Goal: Task Accomplishment & Management: Use online tool/utility

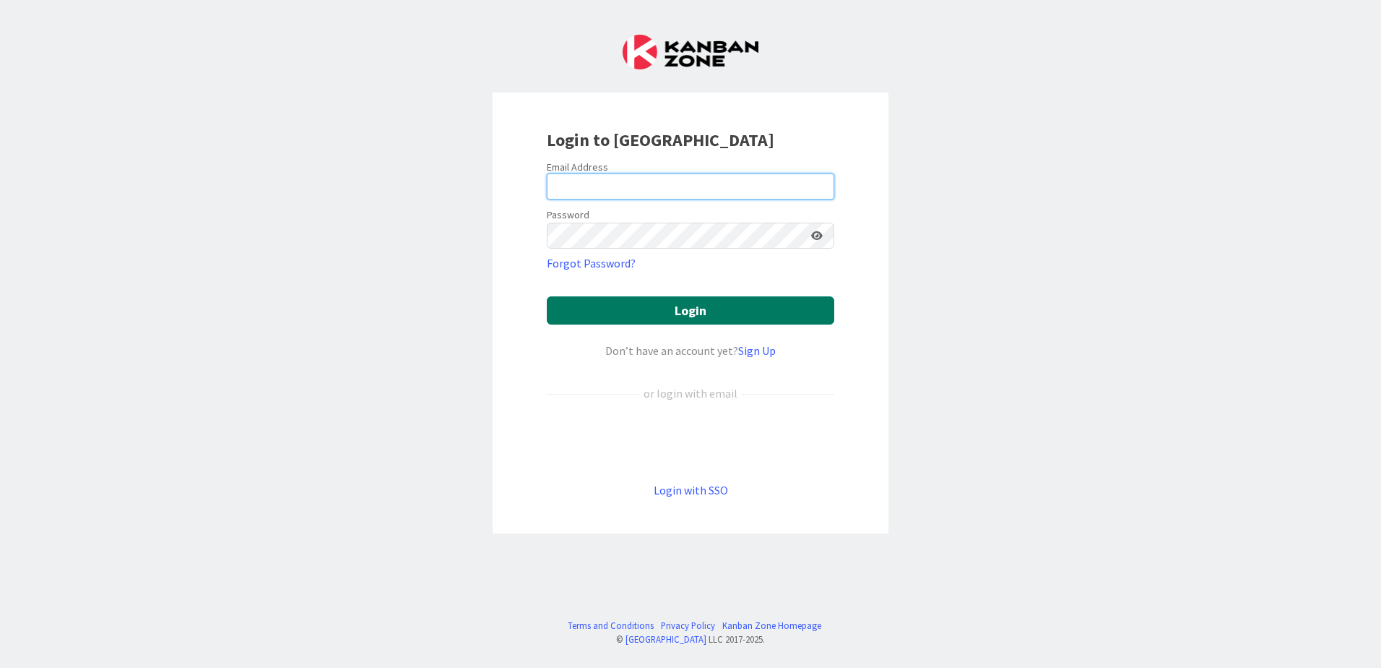
type input "[EMAIL_ADDRESS][DOMAIN_NAME]"
click at [622, 319] on button "Login" at bounding box center [691, 310] width 288 height 28
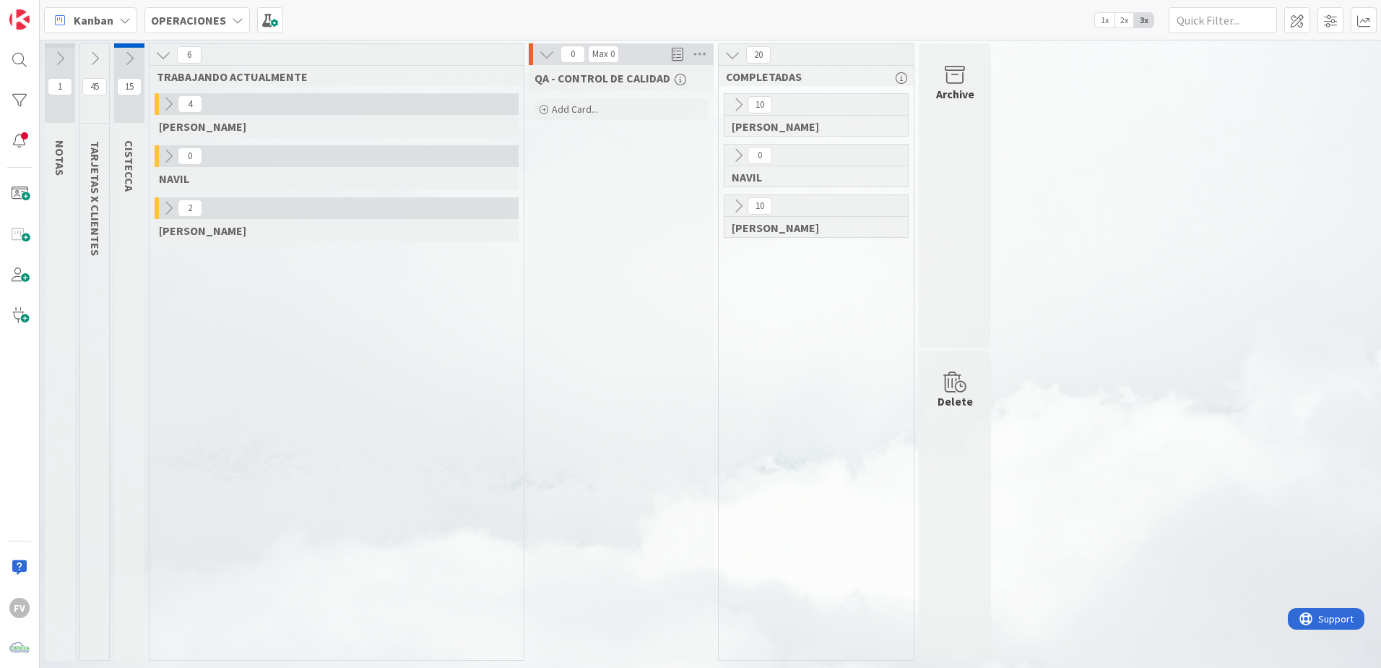
click at [164, 211] on icon at bounding box center [168, 208] width 16 height 16
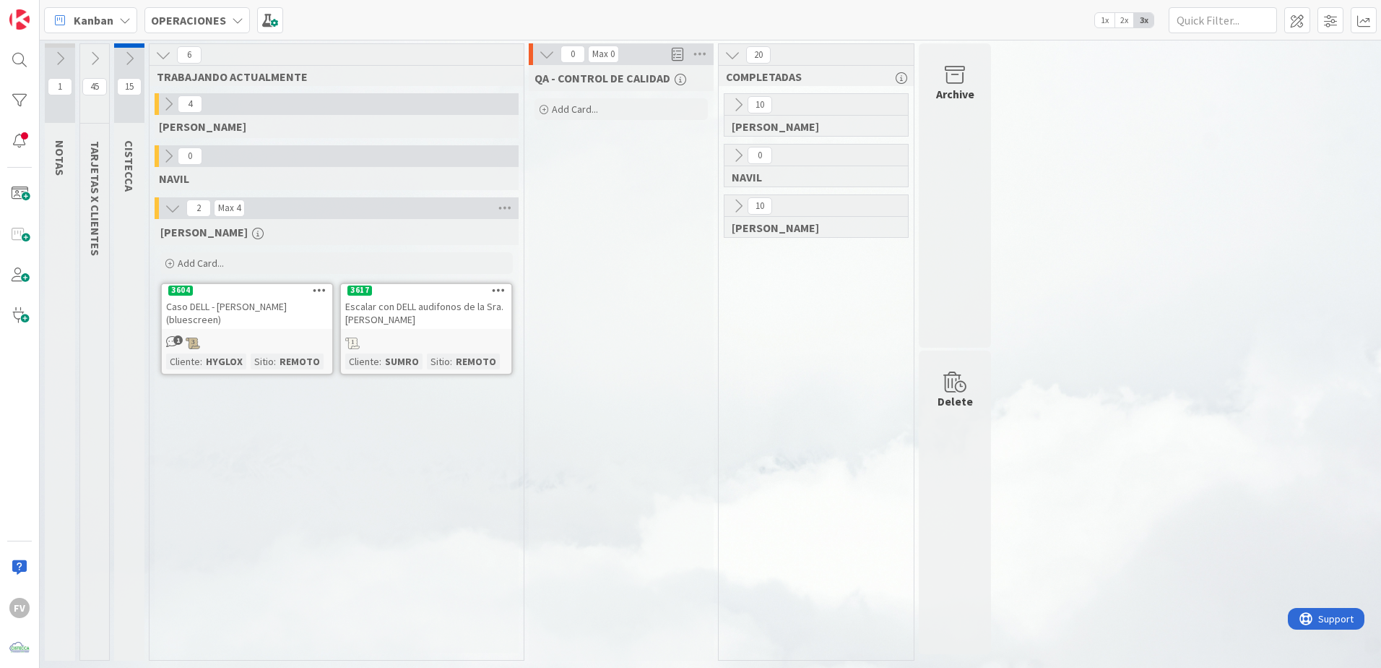
click at [87, 50] on button at bounding box center [94, 59] width 29 height 22
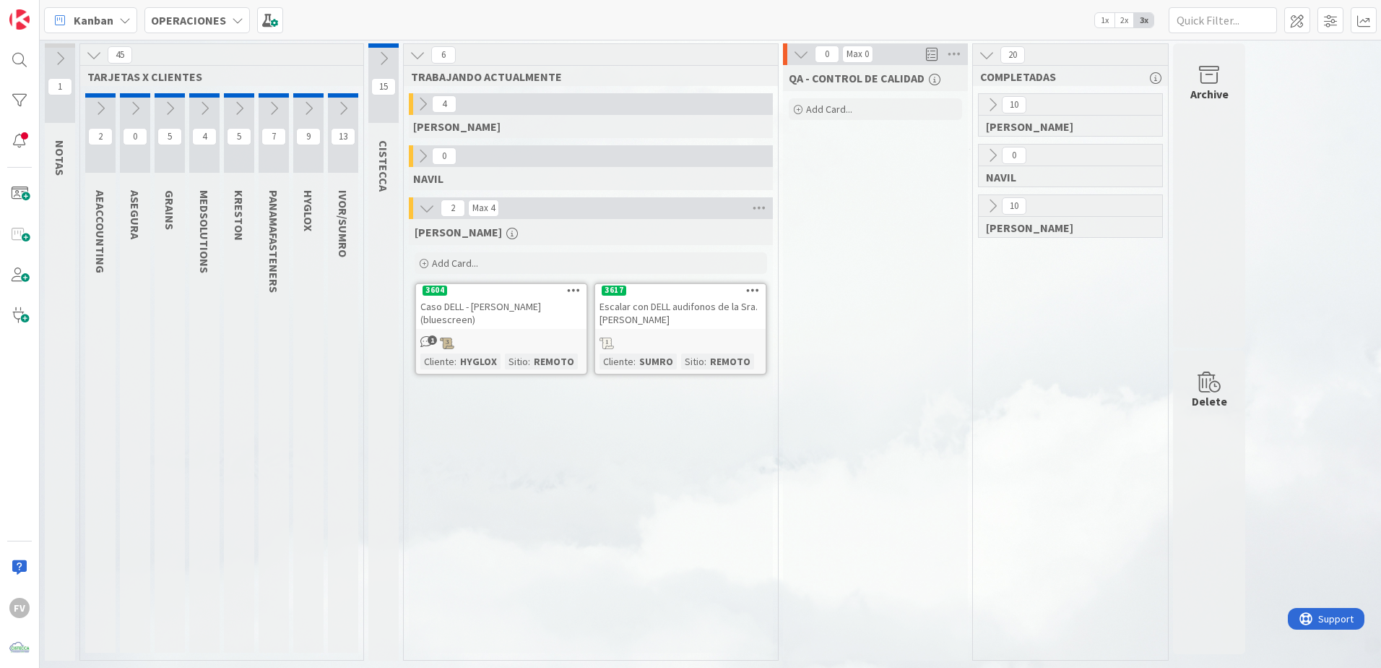
click at [343, 105] on icon at bounding box center [343, 108] width 16 height 16
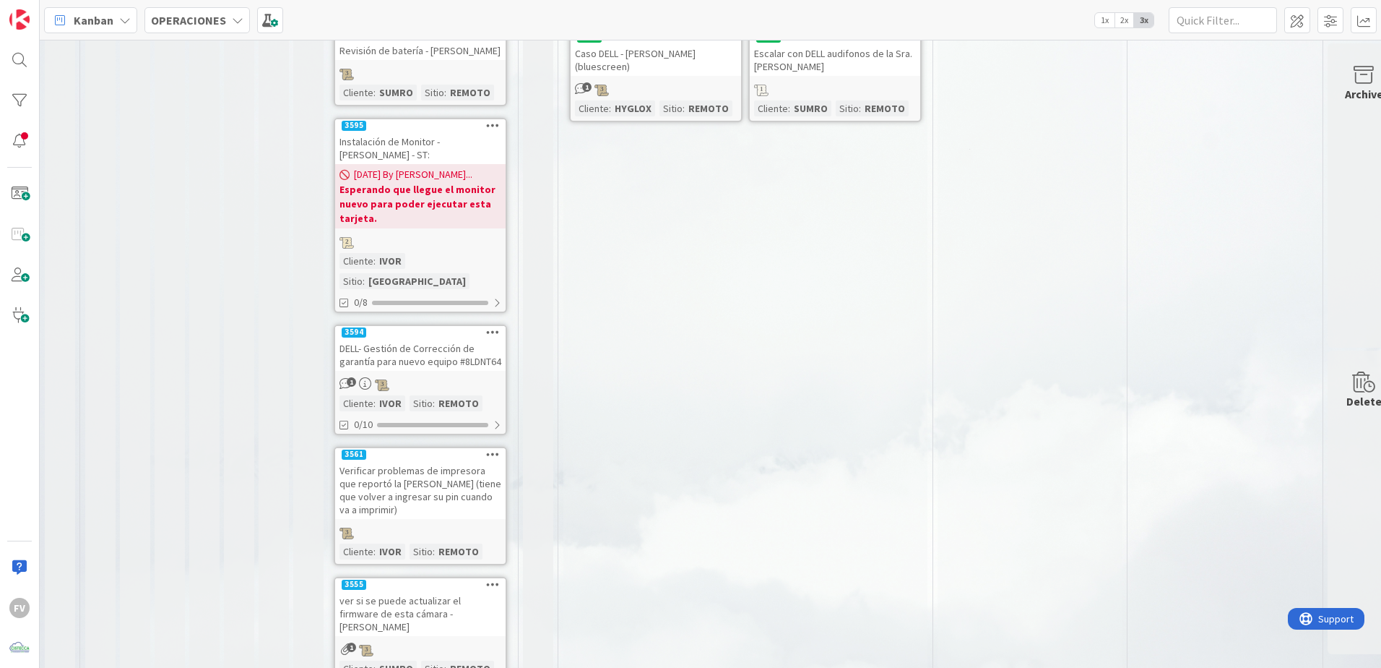
scroll to position [289, 0]
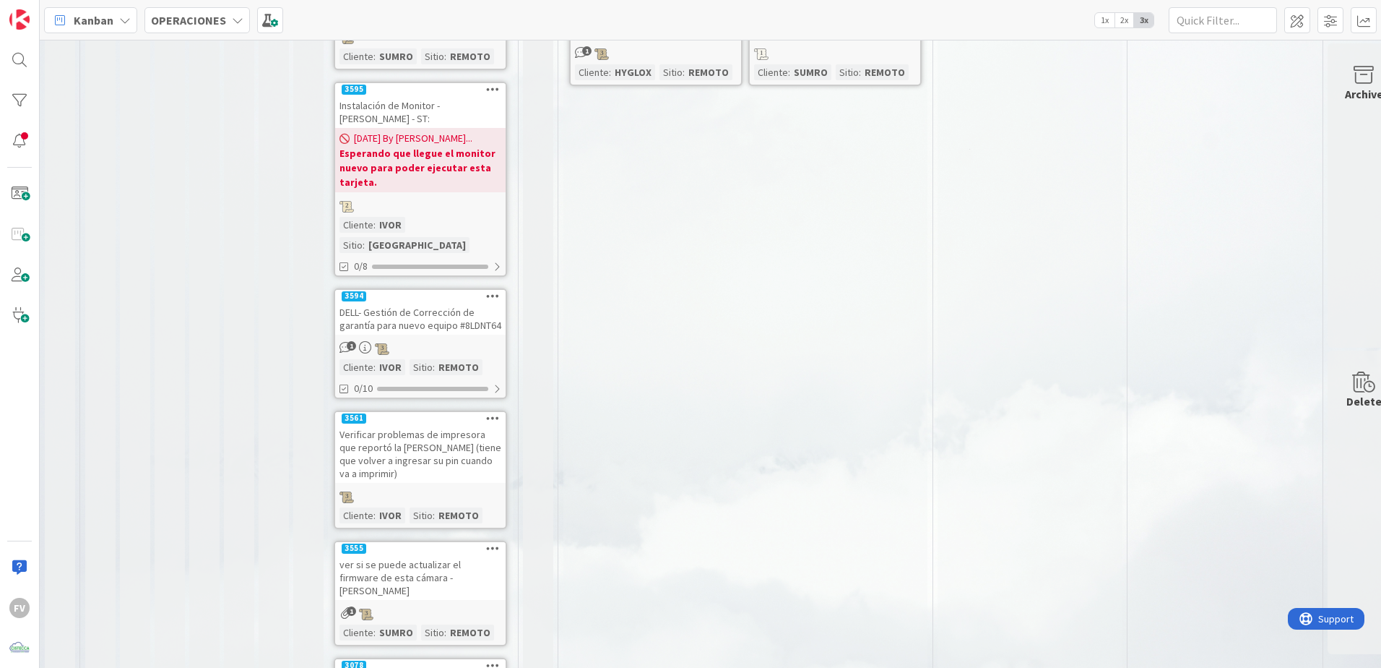
click at [989, 317] on div "QA - CONTROL DE CALIDAD Add Card..." at bounding box center [1030, 498] width 185 height 1444
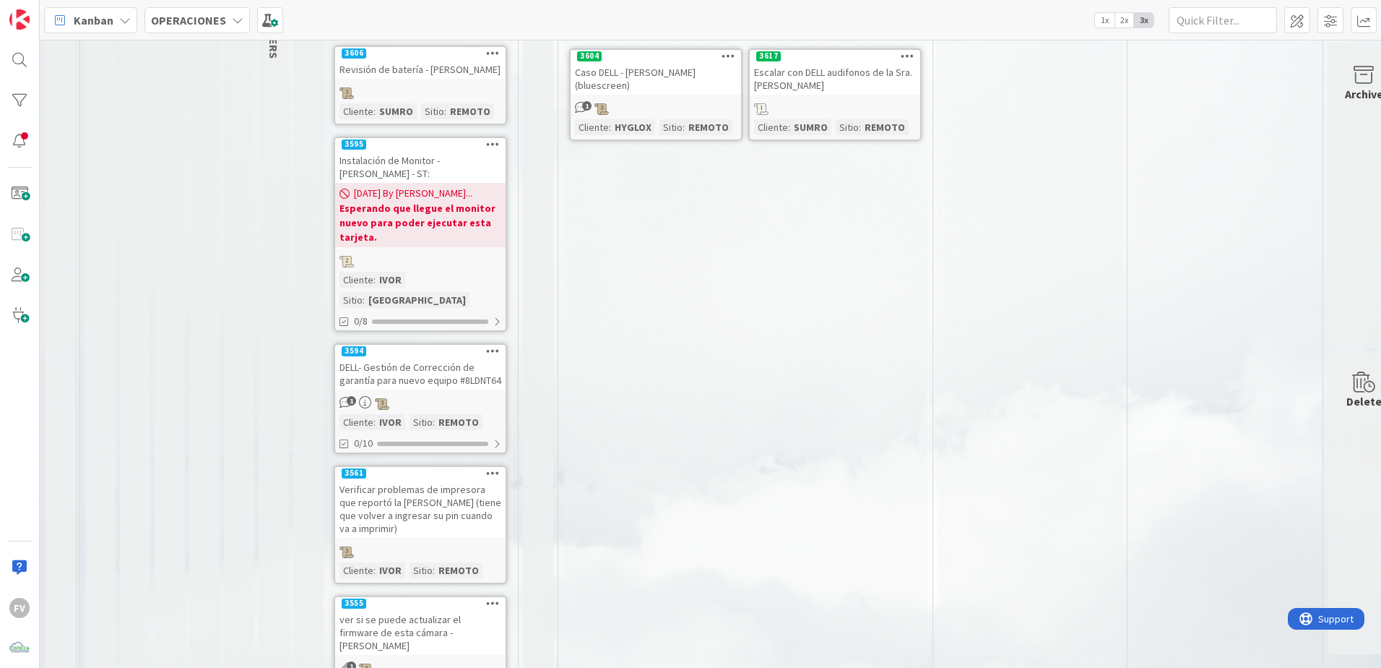
scroll to position [0, 0]
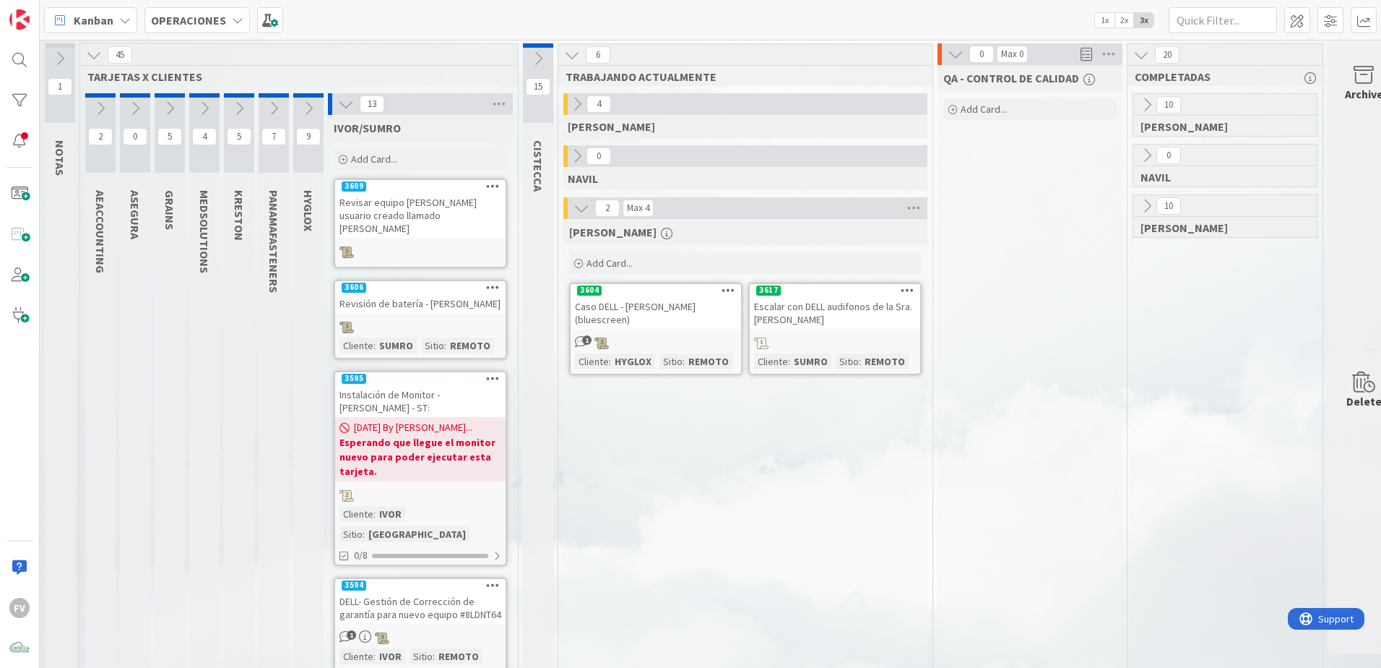
click at [302, 105] on icon at bounding box center [309, 108] width 16 height 16
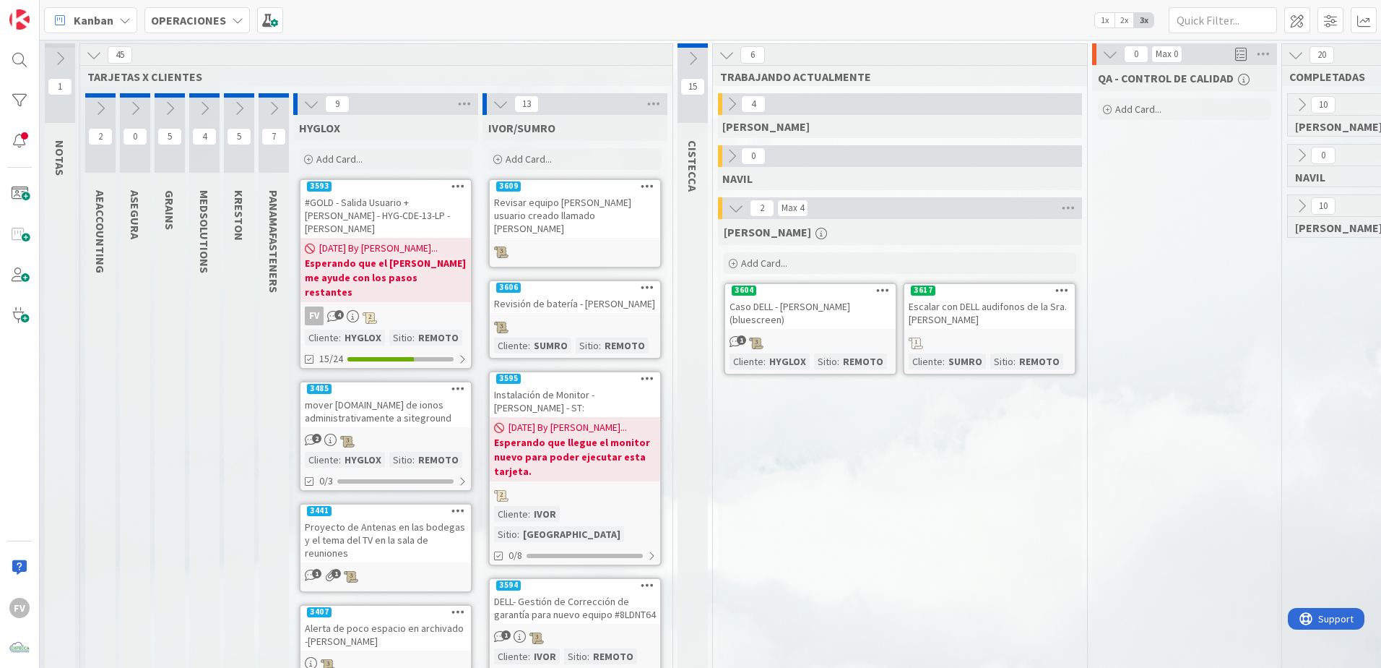
click at [522, 155] on span "Add Card..." at bounding box center [529, 158] width 46 height 13
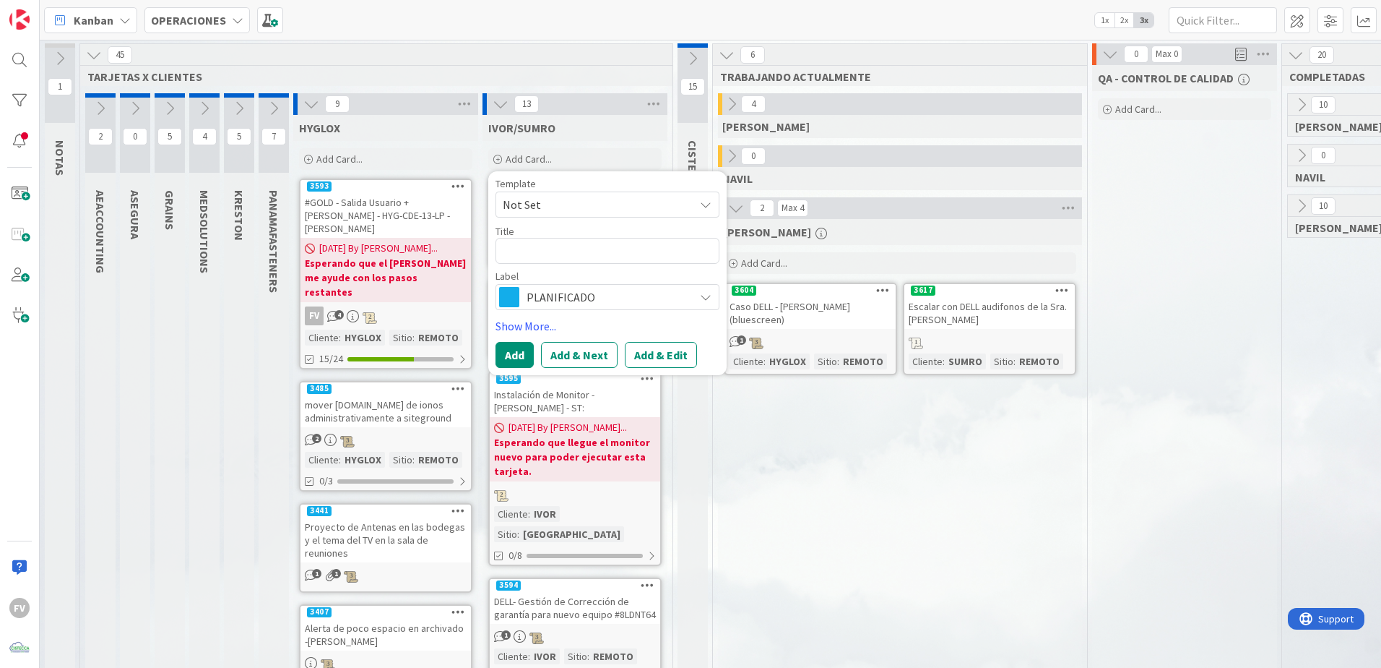
click at [626, 242] on textarea at bounding box center [608, 251] width 224 height 26
type textarea "x"
type textarea "C"
type textarea "x"
type textarea "Ca"
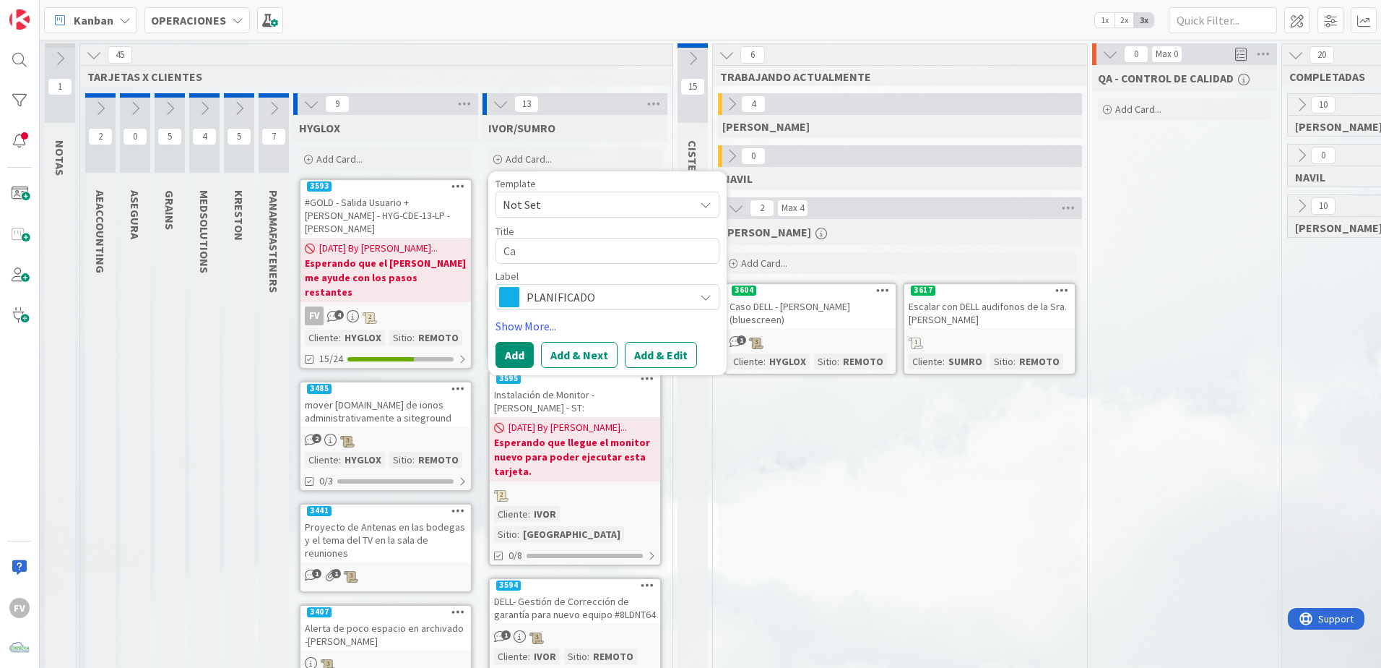
type textarea "x"
type textarea "Cam"
type textarea "x"
type textarea "Camb"
type textarea "x"
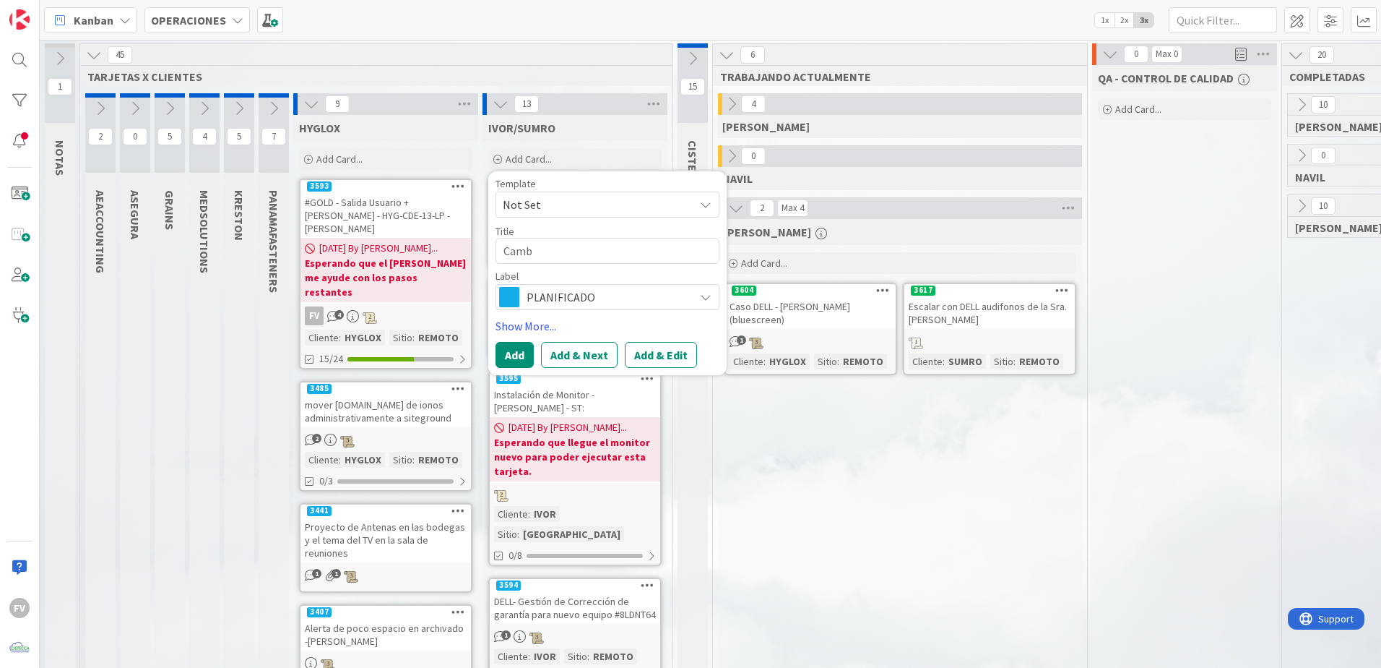
type textarea "Cambi"
type textarea "x"
type textarea "Cambio"
type textarea "x"
type textarea "Cambio"
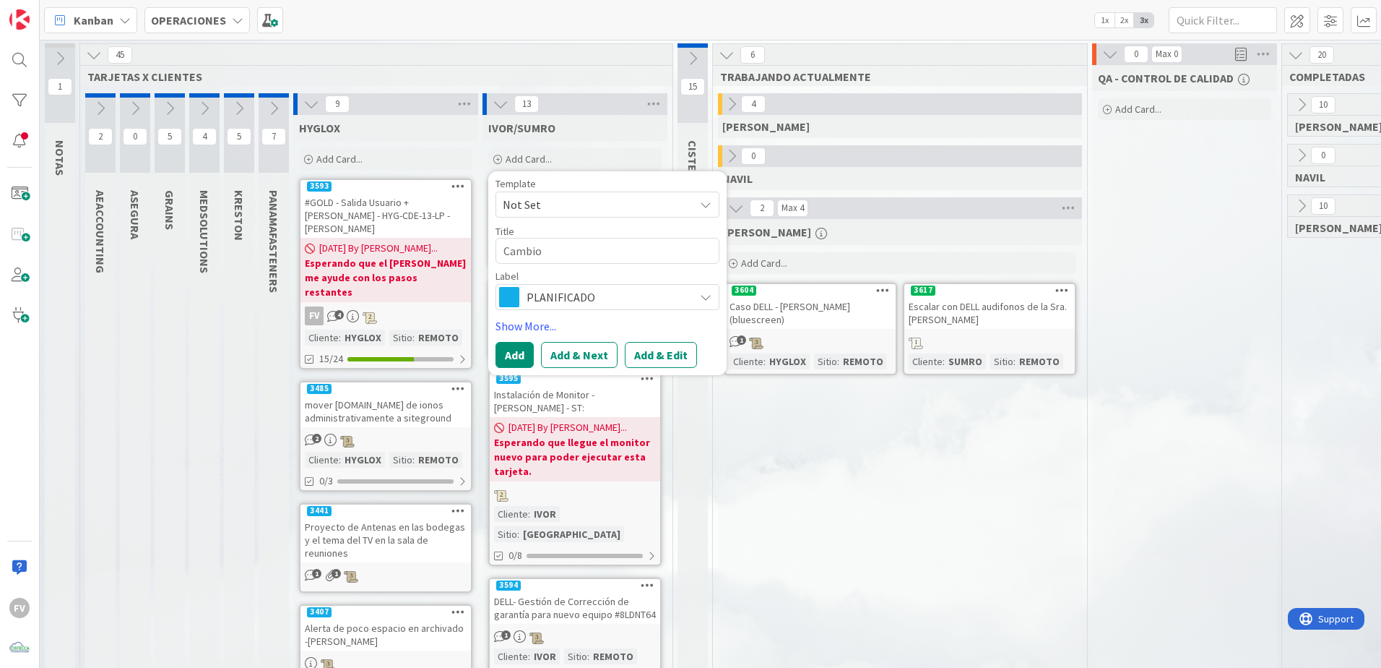
type textarea "x"
type textarea "Cambio e"
type textarea "x"
type textarea "Cambio e"
type textarea "x"
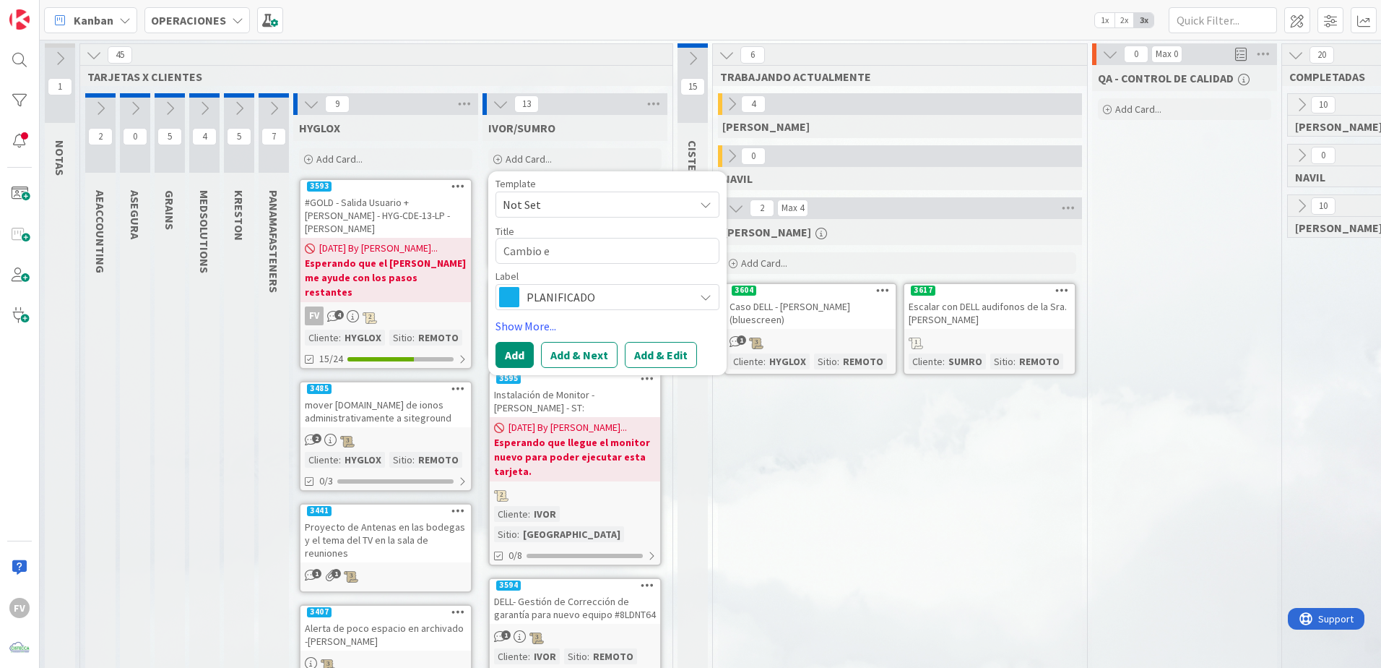
type textarea "Cambio e"
type textarea "x"
type textarea "Cambio"
type textarea "x"
type textarea "Cambio d"
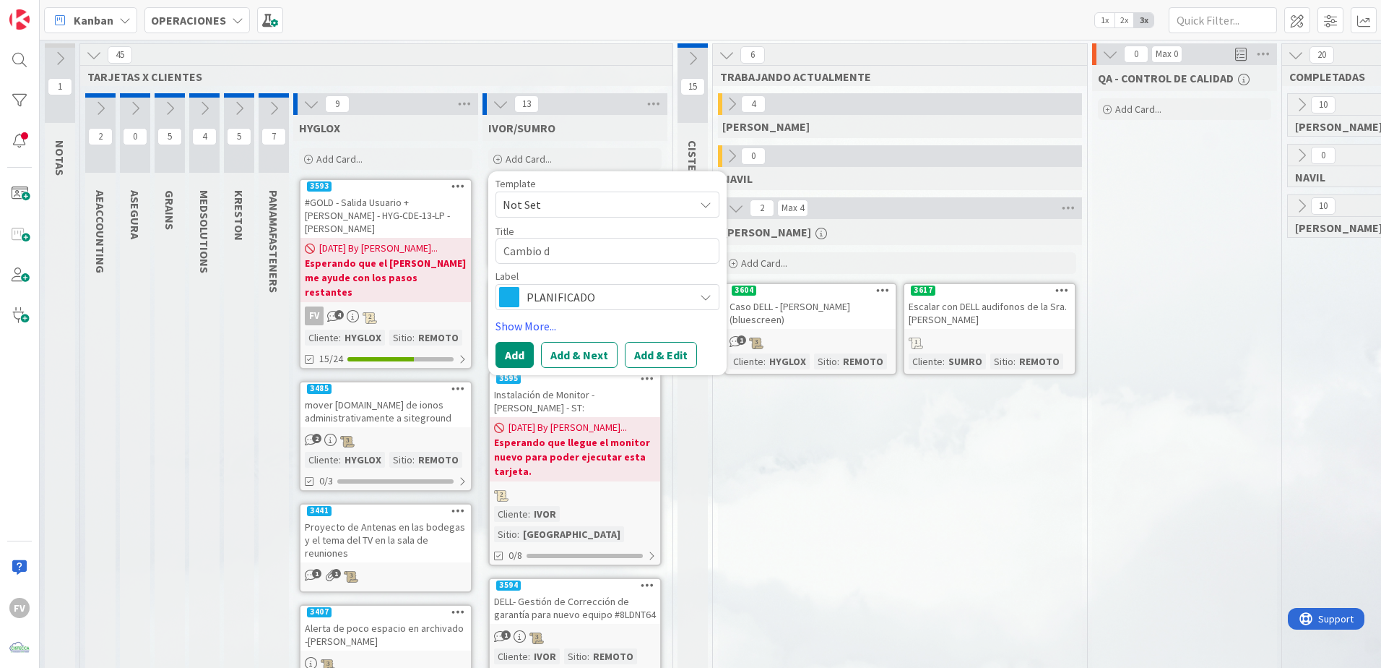
type textarea "x"
type textarea "Cambio de"
type textarea "x"
type textarea "Cambio de b"
type textarea "x"
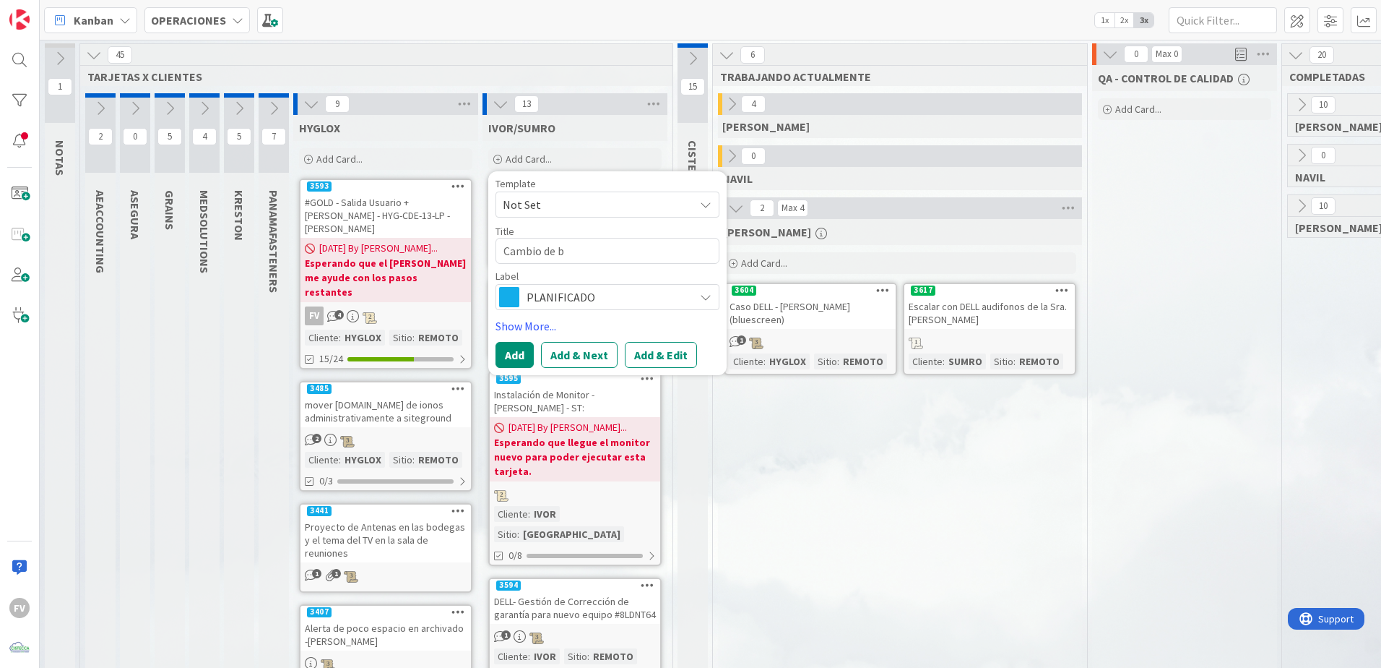
type textarea "Cambio de ba"
type textarea "x"
type textarea "Cambio de bat"
type textarea "x"
type textarea "Cambio de batre"
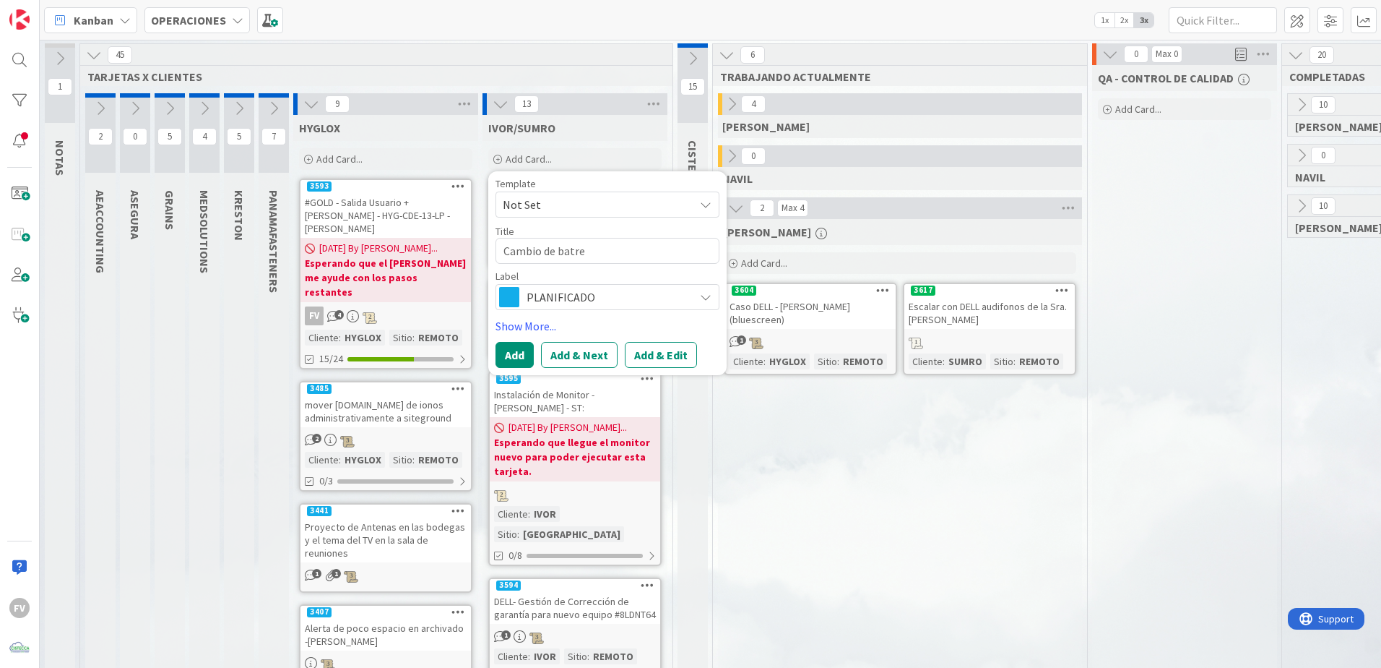
type textarea "x"
type textarea "Cambio de batrer"
type textarea "x"
type textarea "Cambio de batre"
type textarea "x"
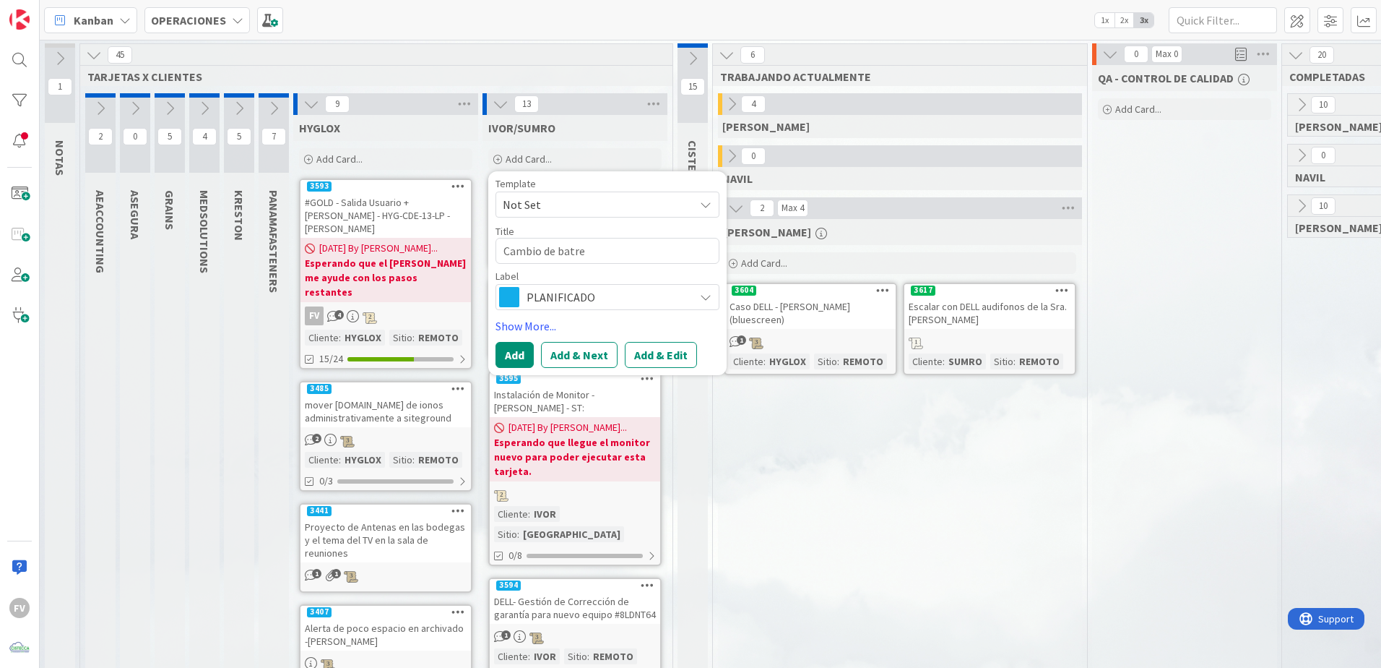
type textarea "Cambio de batr"
type textarea "x"
type textarea "Cambio [PERSON_NAME]"
type textarea "x"
type textarea "Cambio [PERSON_NAME]"
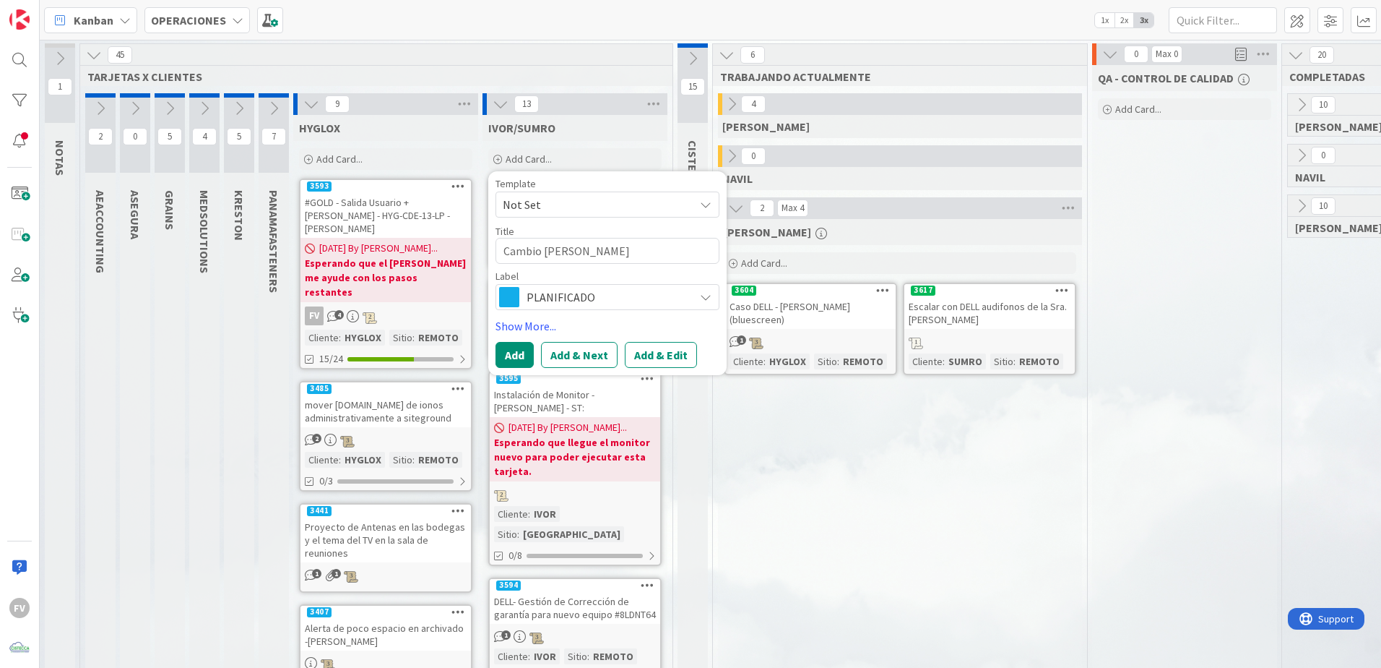
type textarea "x"
type textarea "Cambio de batert"
type textarea "x"
type textarea "Cambio [PERSON_NAME]"
type textarea "x"
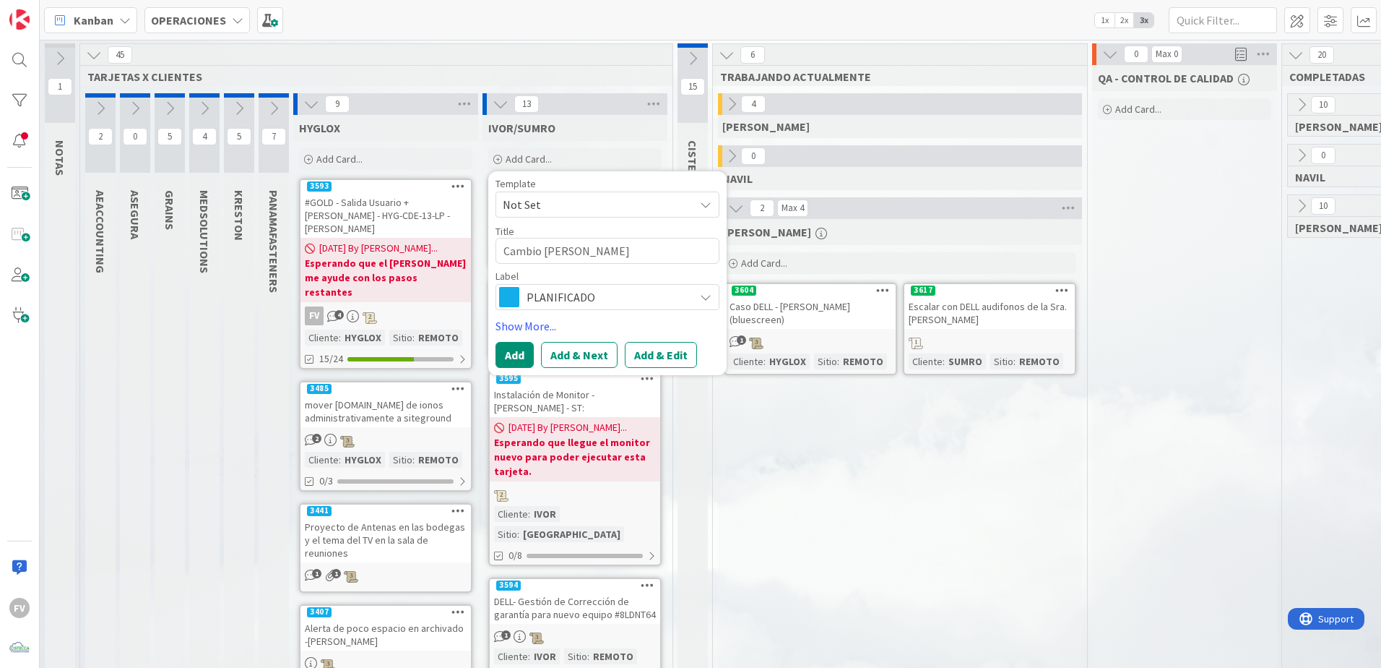
type textarea "Cambio de baterí"
type textarea "x"
type textarea "Cambio de batería"
type textarea "x"
type textarea "Cambio de batería"
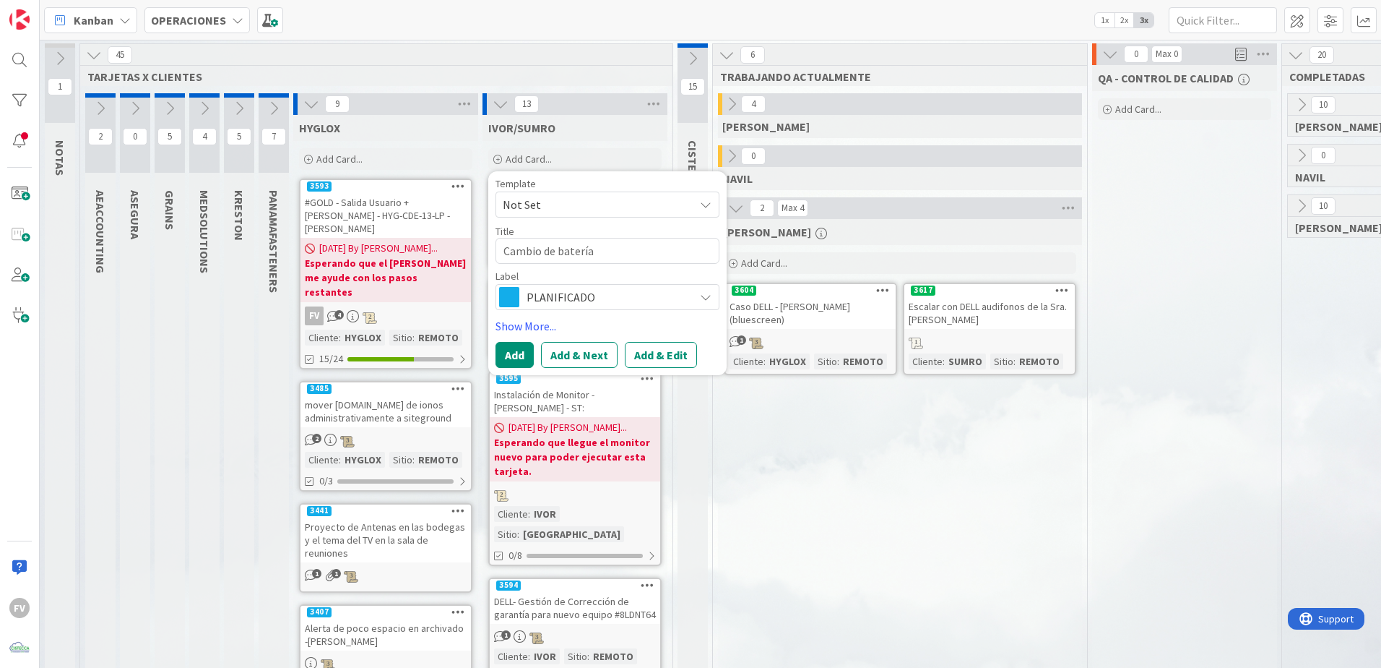
type textarea "x"
type textarea "Cambio de batería A"
type textarea "x"
type textarea "Cambio de batería"
type textarea "x"
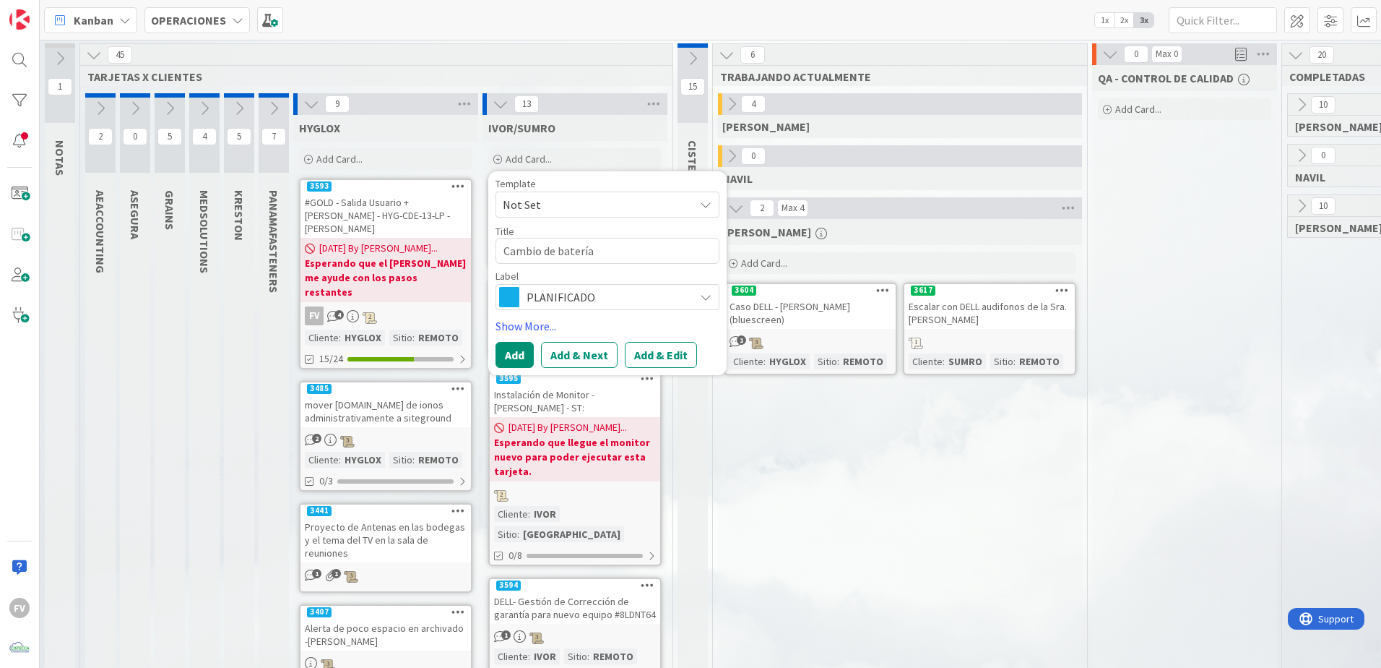
type textarea "Cambio de batería -"
type textarea "x"
type textarea "Cambio de batería -"
type textarea "x"
type textarea "Cambio de batería - A"
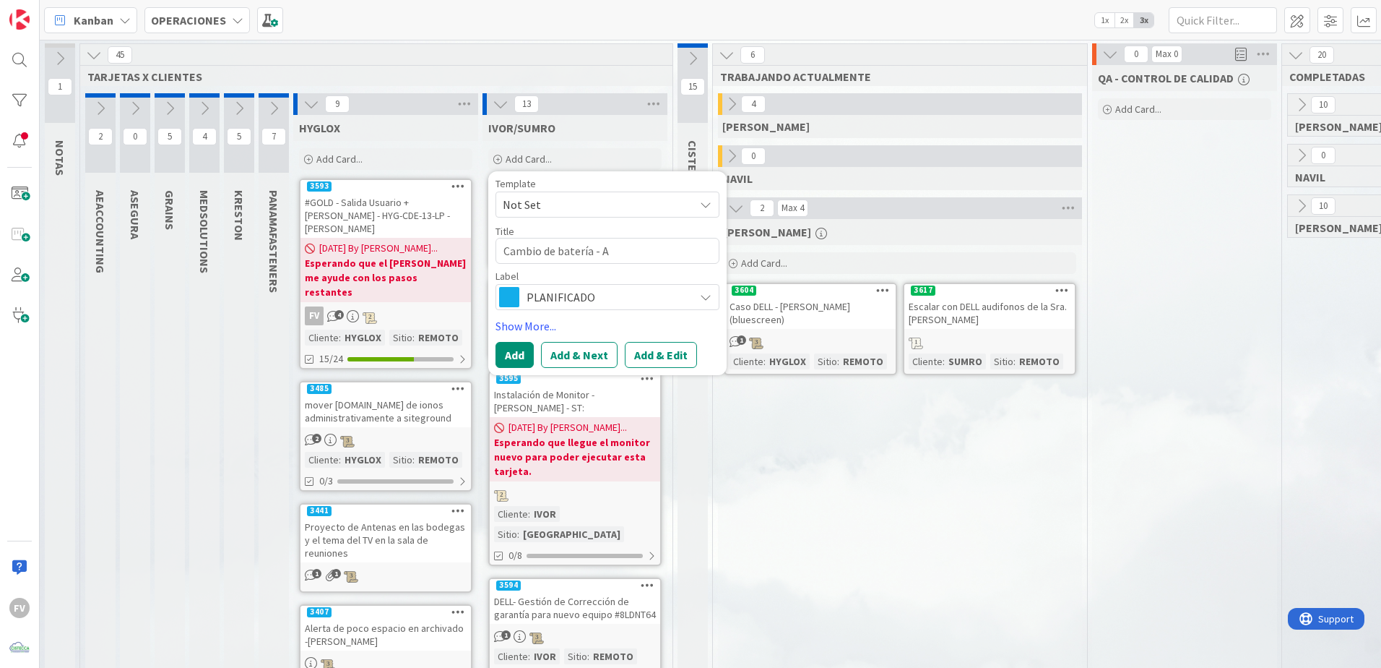
type textarea "x"
type textarea "Cambio de batería - Aur"
type textarea "x"
type textarea "Cambio de batería - Aure"
type textarea "x"
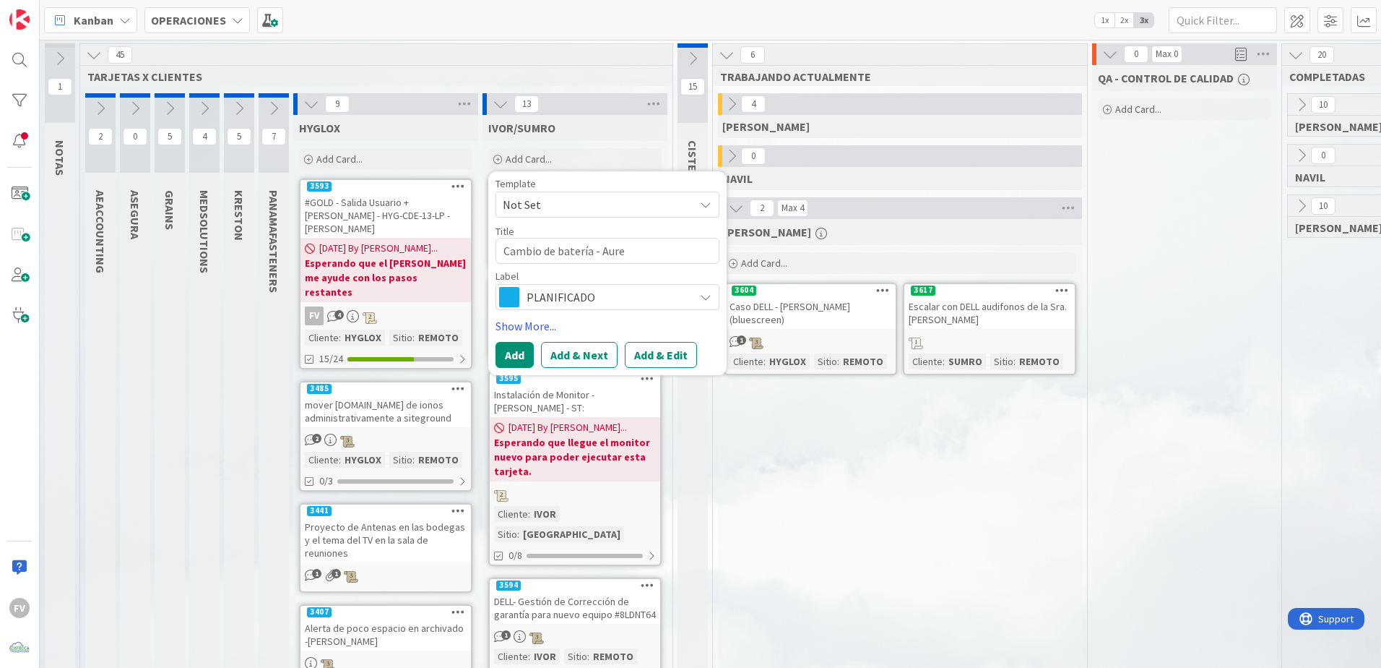
type textarea "Cambio de batería - [PERSON_NAME]"
type textarea "x"
type textarea "Cambio de batería - [PERSON_NAME]"
type textarea "x"
type textarea "[PERSON_NAME] de batería - [PERSON_NAME]"
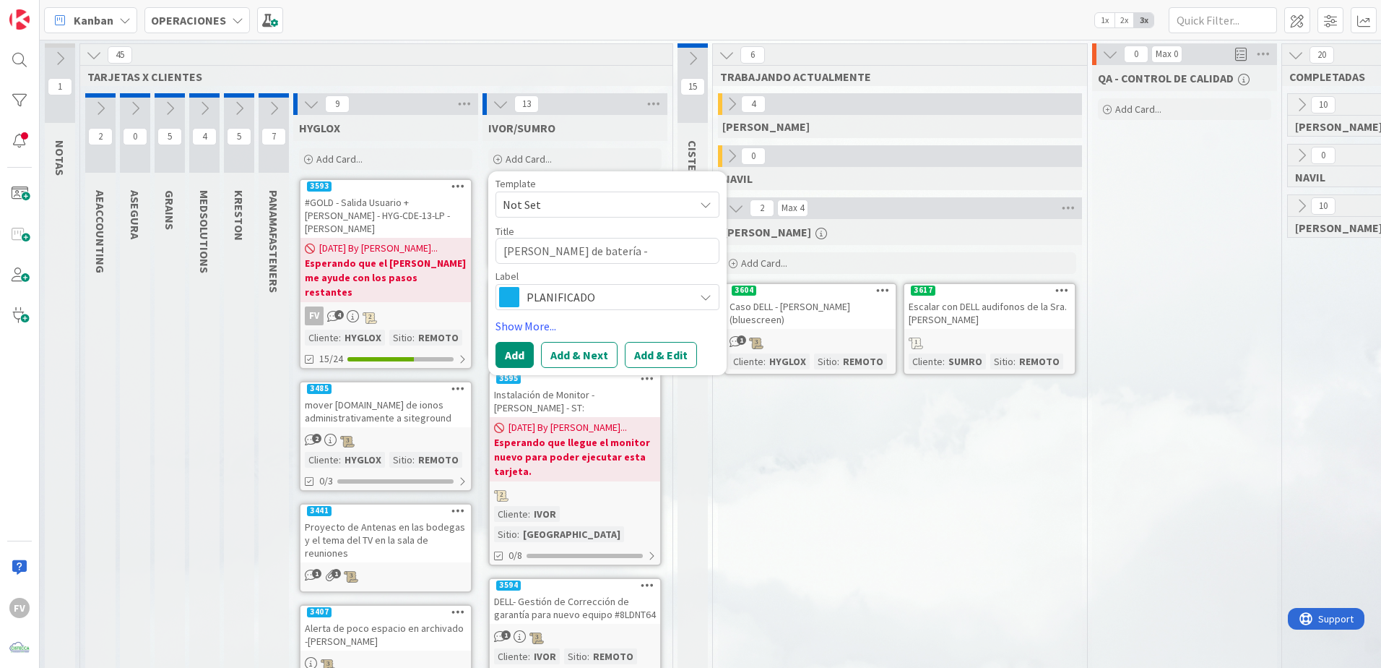
type textarea "x"
type textarea "[PERSON_NAME] de batería - [PERSON_NAME]"
type textarea "x"
type textarea "Cambio de batería - [PERSON_NAME]"
type textarea "x"
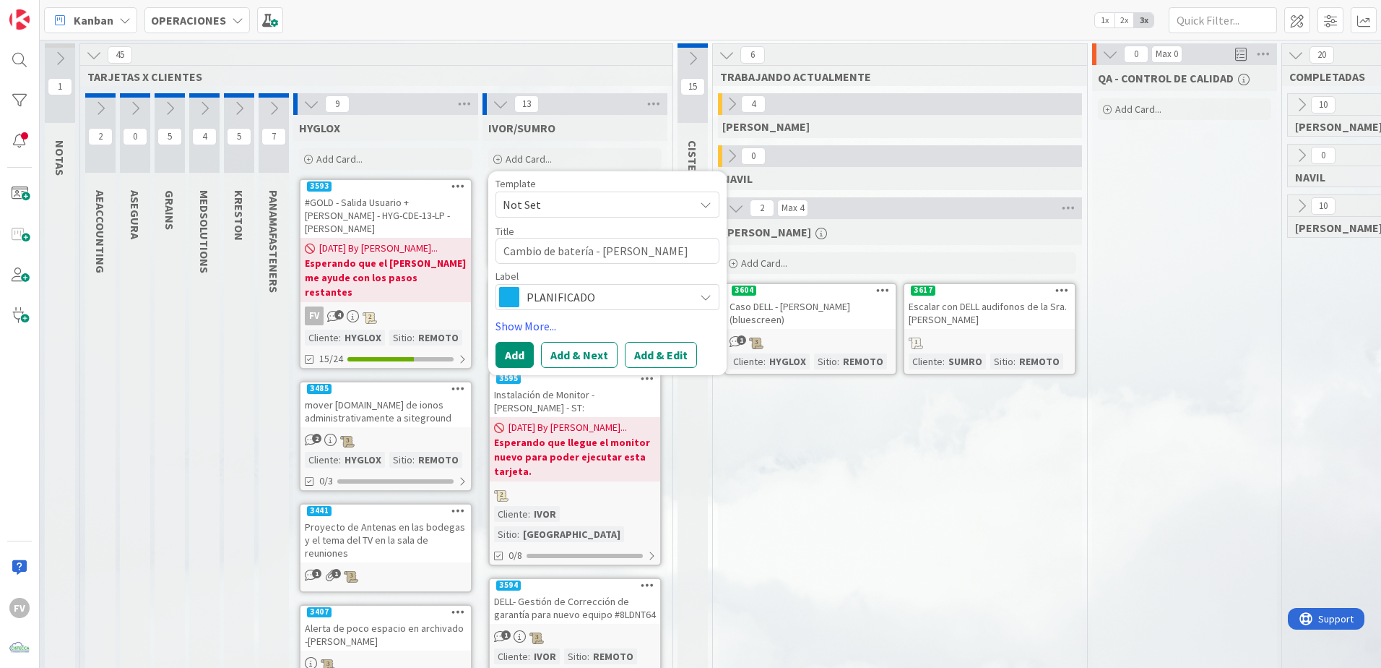
type textarea "Cambio de batería - [PERSON_NAME]"
type textarea "x"
type textarea "Cambio de batería - [PERSON_NAME]"
type textarea "x"
type textarea "Cambio de batería - [PERSON_NAME]"
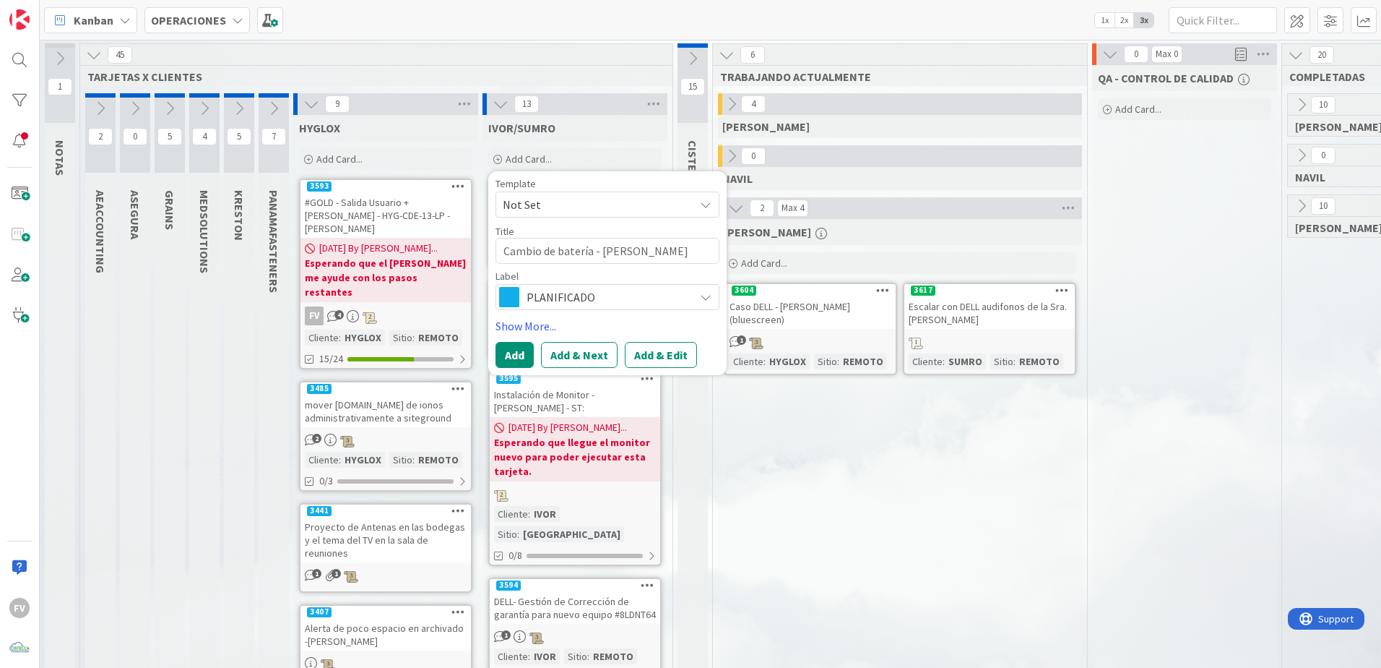
type textarea "x"
type textarea "Cambio de batería - [PERSON_NAME]"
type textarea "x"
type textarea "Cambio de batería - [PERSON_NAME]"
type textarea "x"
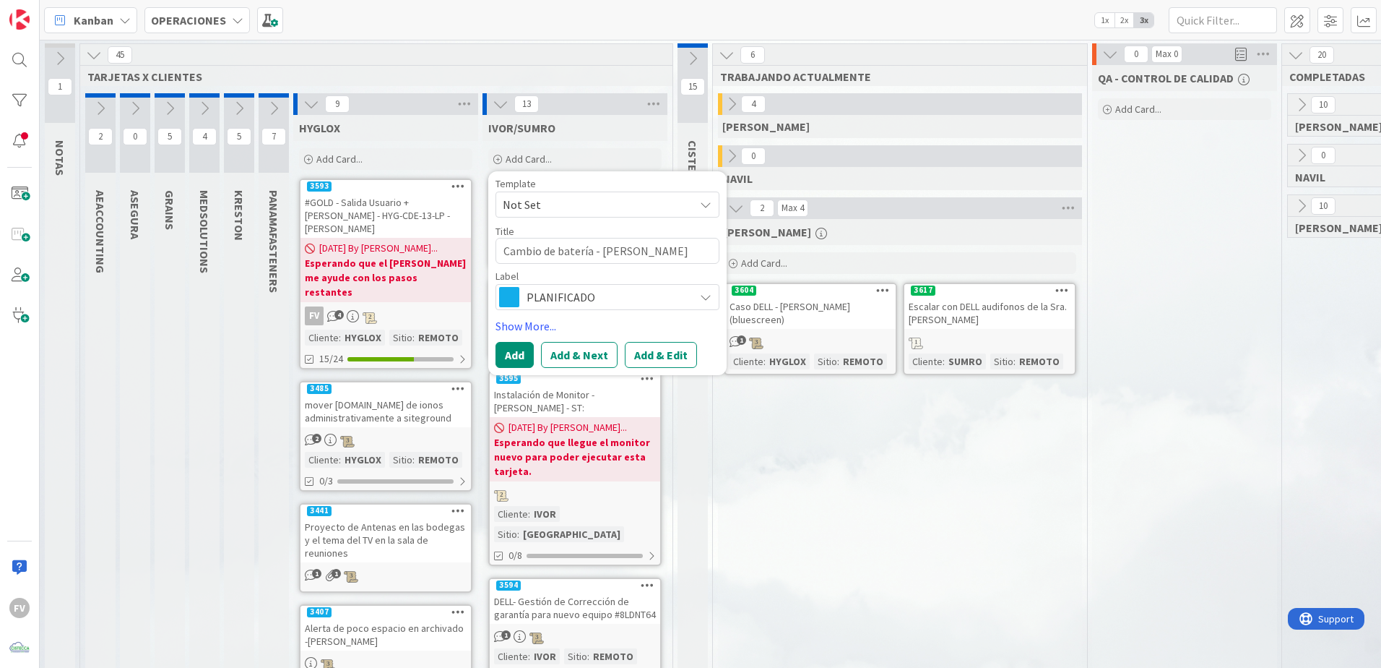
type textarea "Cambio de batería - [PERSON_NAME]"
type textarea "x"
type textarea "Cambio de batería - [PERSON_NAME]"
type textarea "x"
type textarea "[PERSON_NAME] de batería - [PERSON_NAME]"
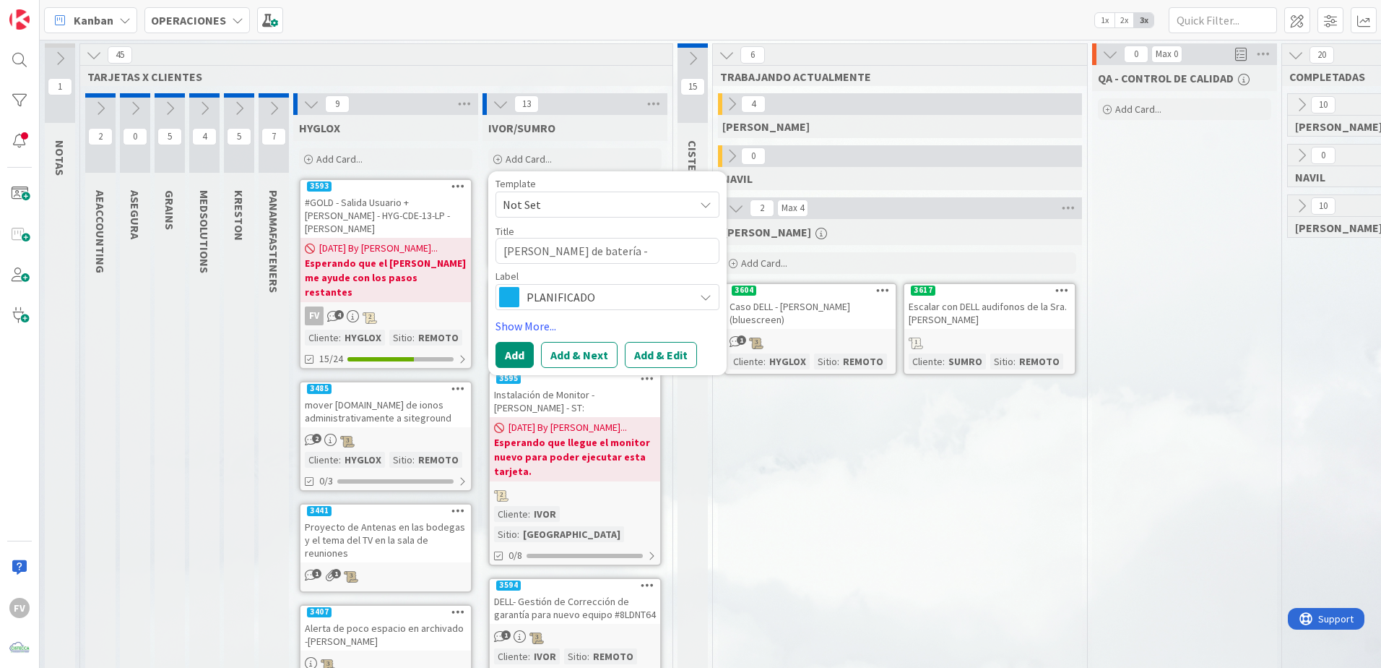
type textarea "x"
type textarea "[PERSON_NAME] de batería - [PERSON_NAME]"
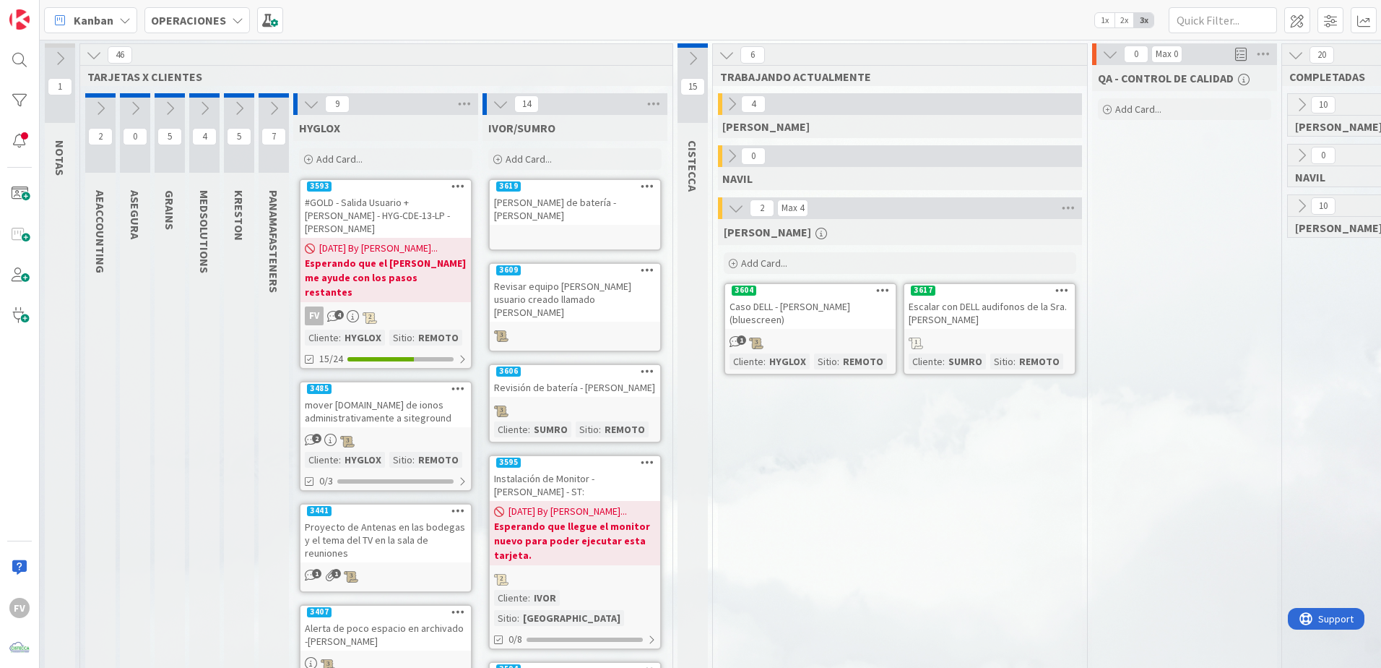
click at [594, 199] on div "[PERSON_NAME] de batería - [PERSON_NAME]" at bounding box center [575, 209] width 171 height 32
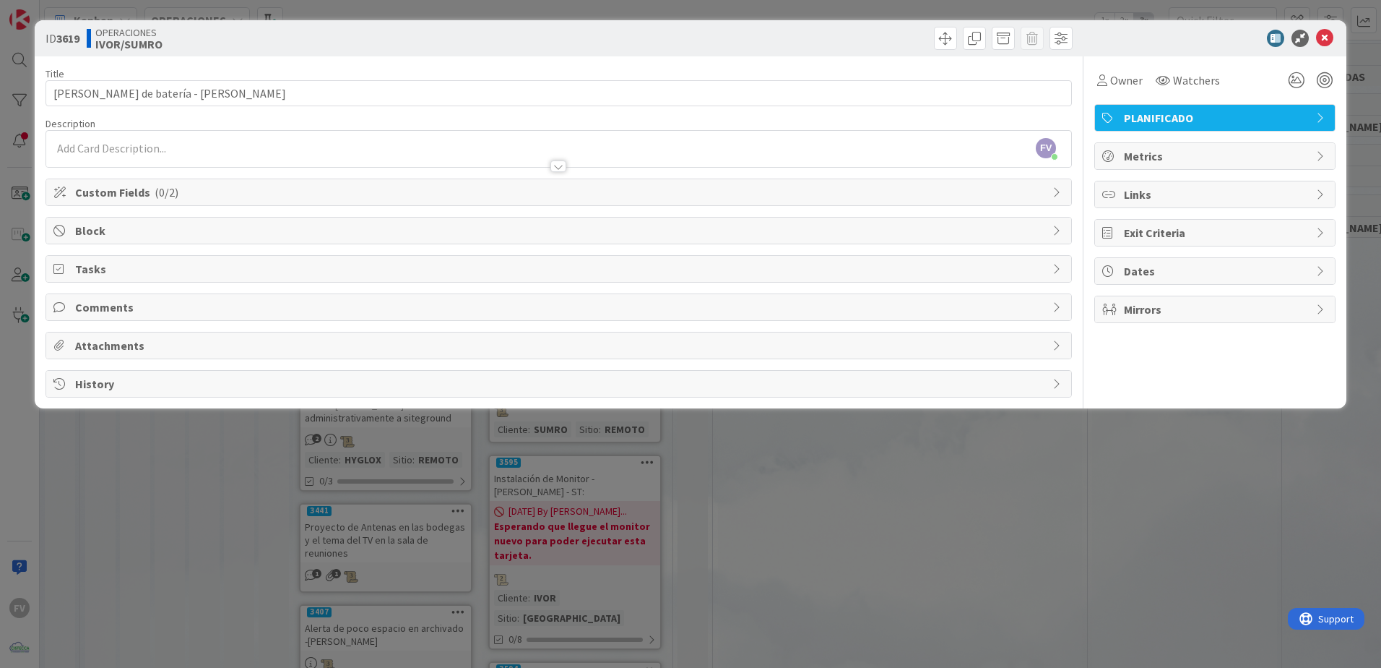
click at [176, 184] on span "Custom Fields ( 0/2 )" at bounding box center [560, 192] width 970 height 17
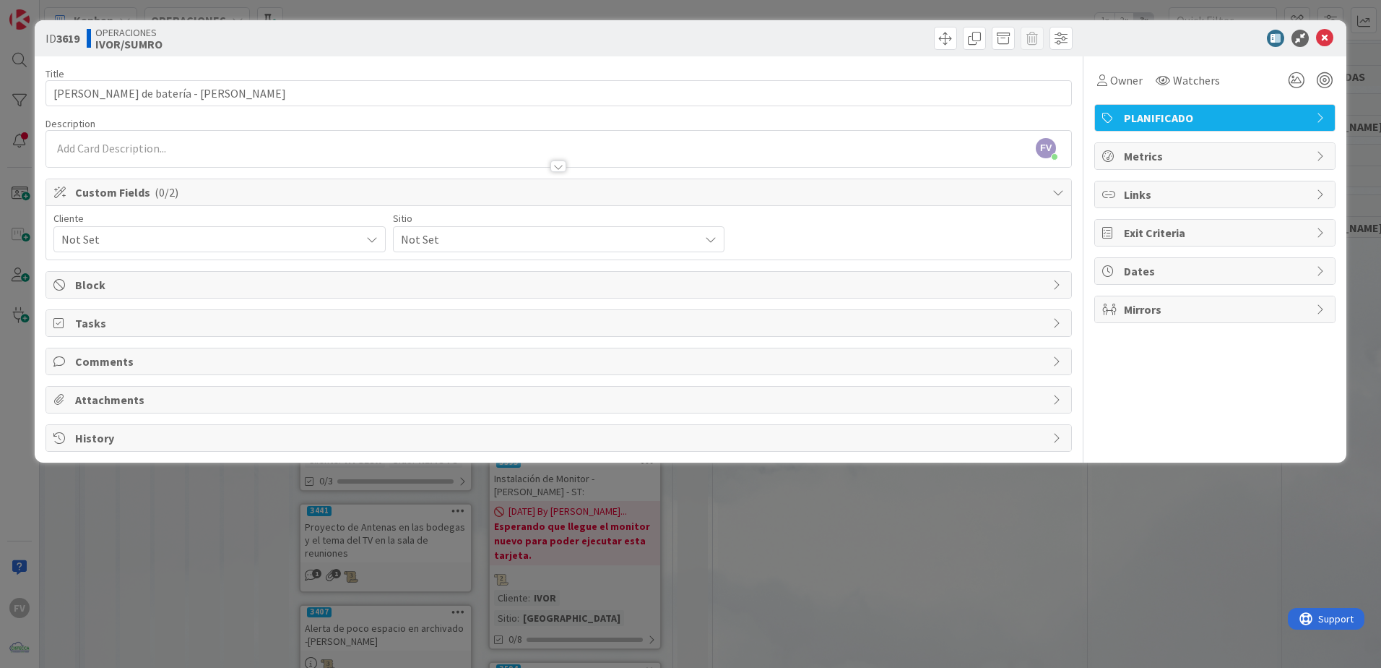
click at [184, 195] on span "Custom Fields ( 0/2 )" at bounding box center [560, 192] width 970 height 17
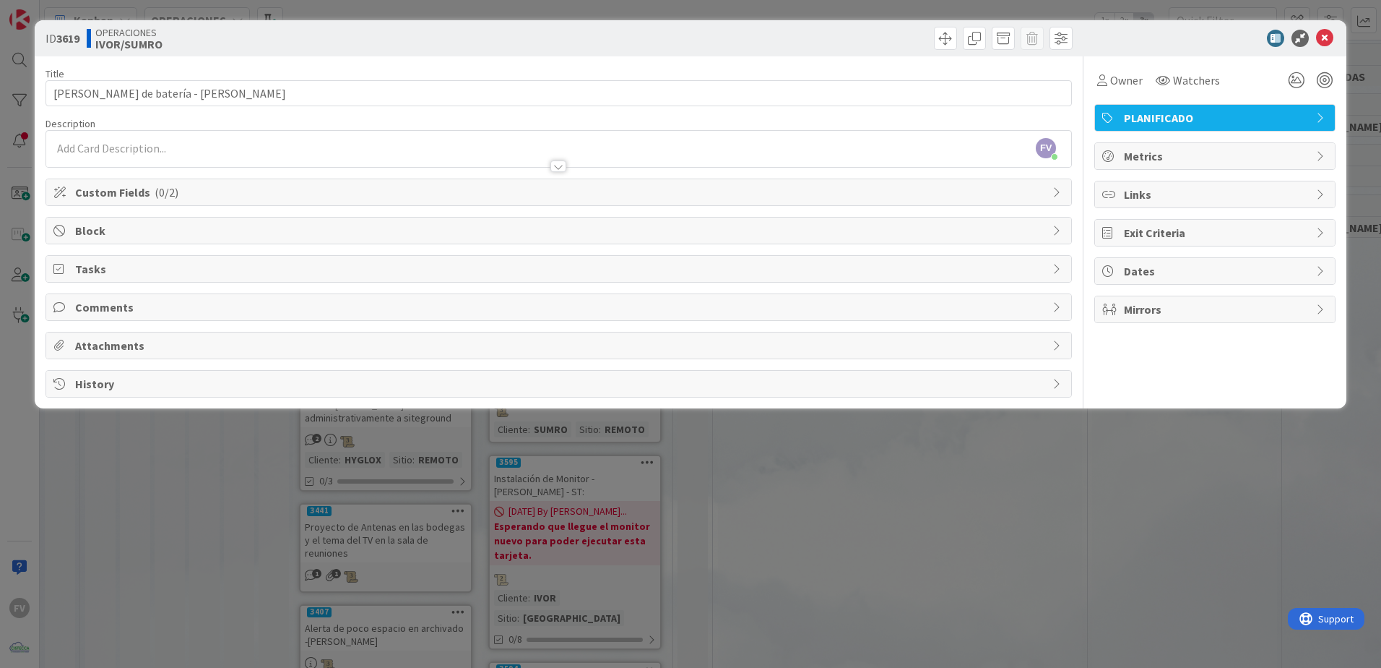
click at [172, 225] on span "Block" at bounding box center [560, 230] width 970 height 17
type textarea "x"
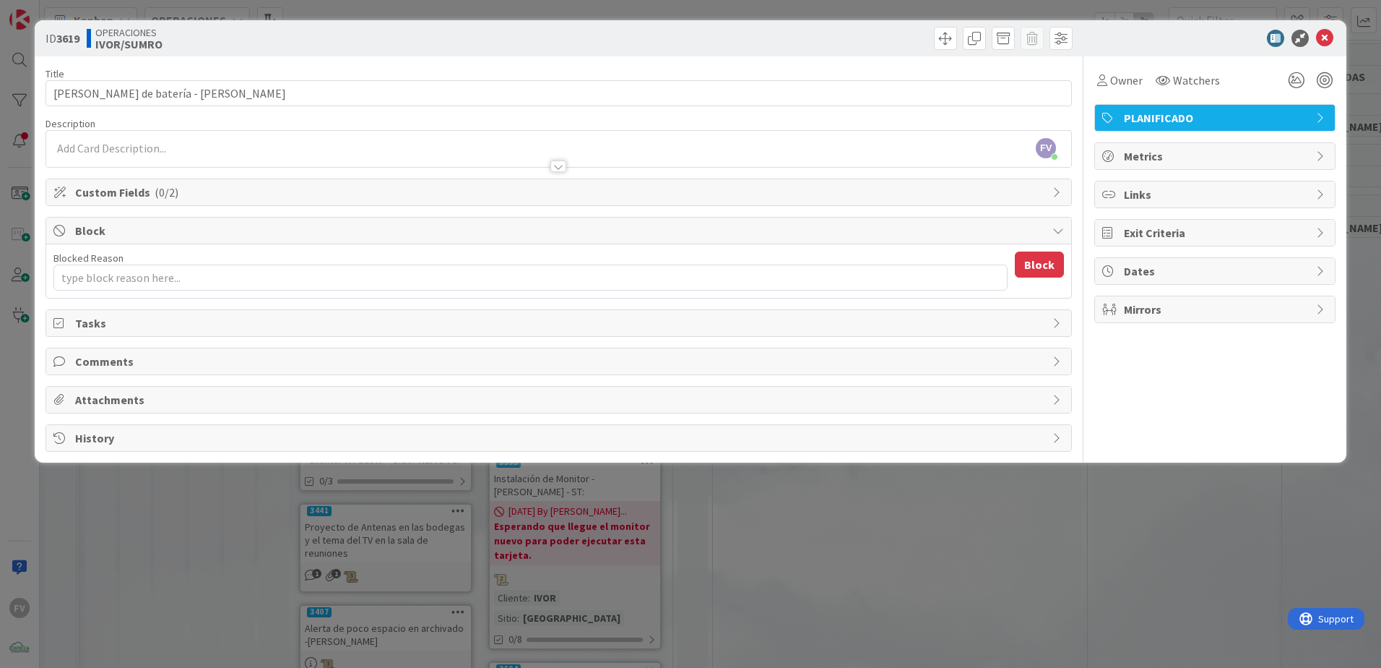
click at [181, 233] on span "Block" at bounding box center [560, 230] width 970 height 17
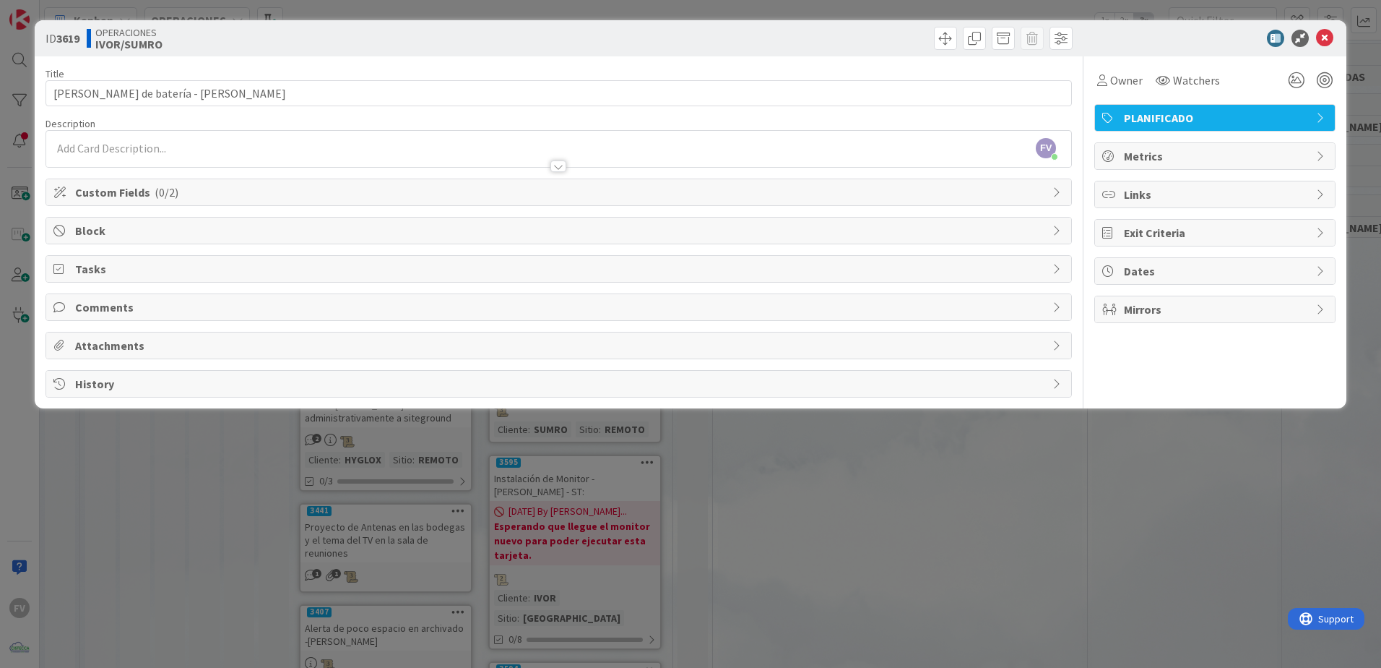
click at [182, 272] on span "Tasks" at bounding box center [560, 268] width 970 height 17
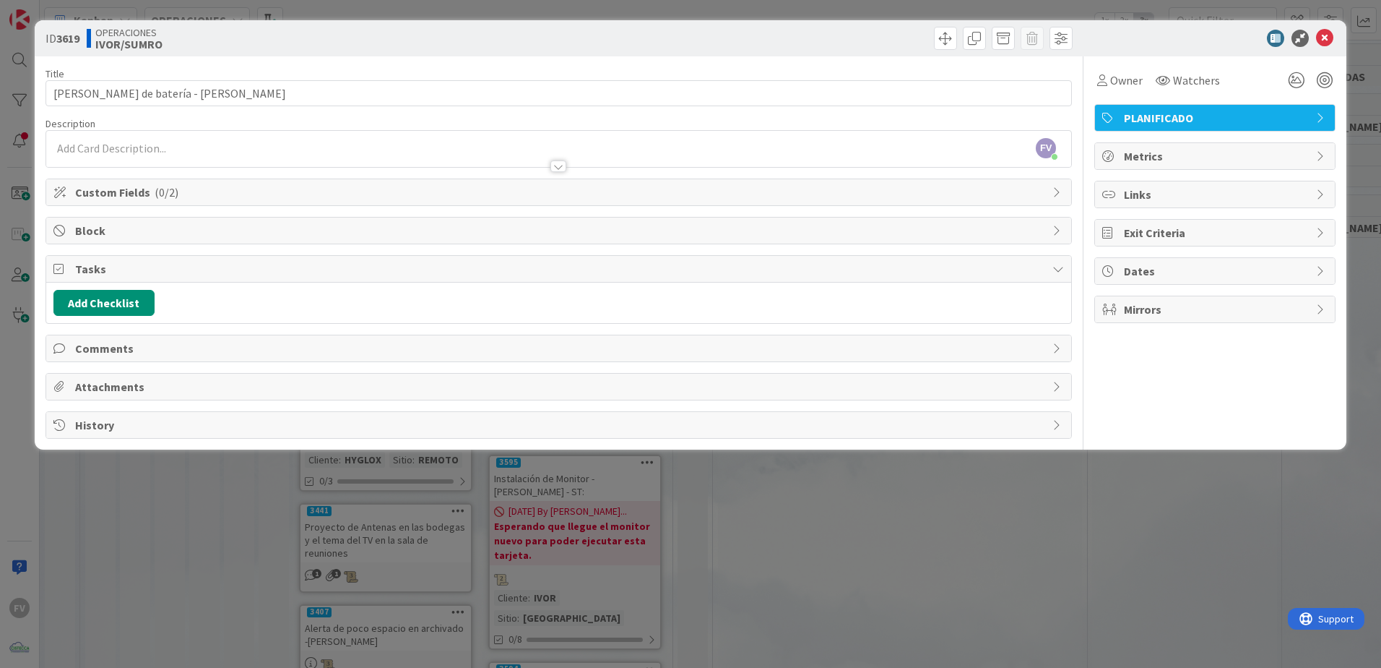
click at [175, 274] on span "Tasks" at bounding box center [560, 268] width 970 height 17
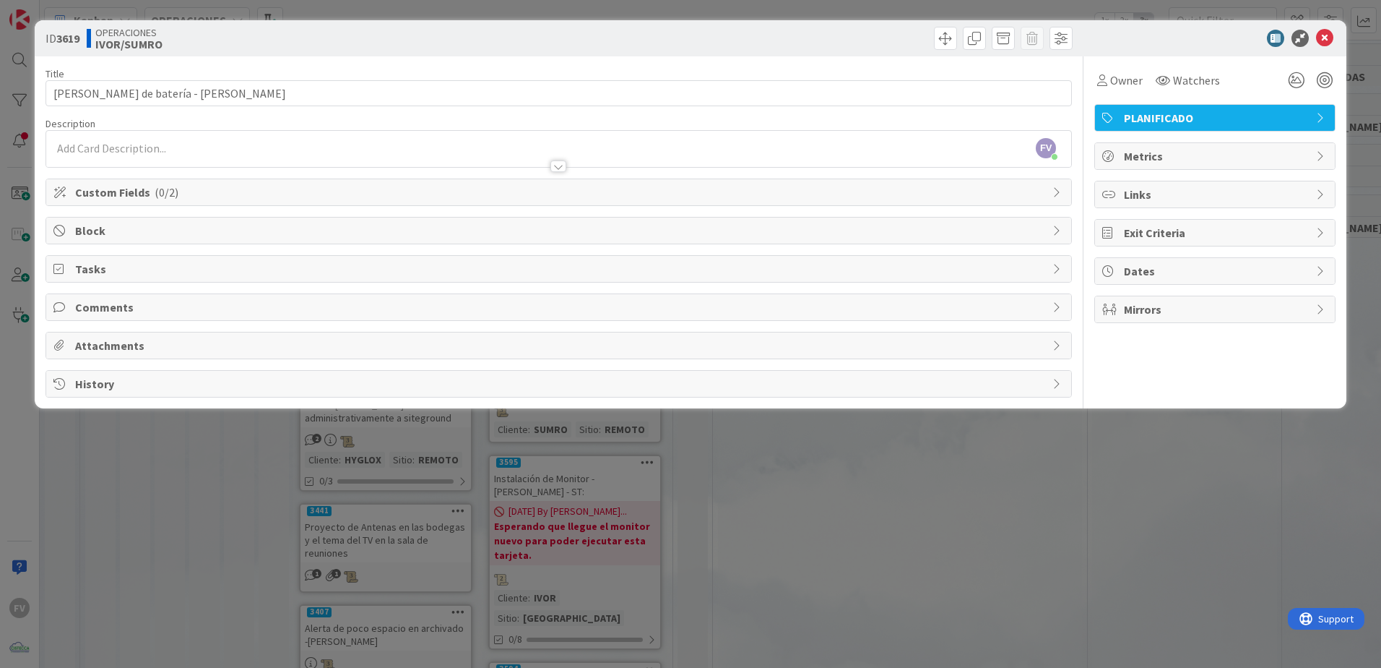
click at [140, 314] on span "Comments" at bounding box center [560, 306] width 970 height 17
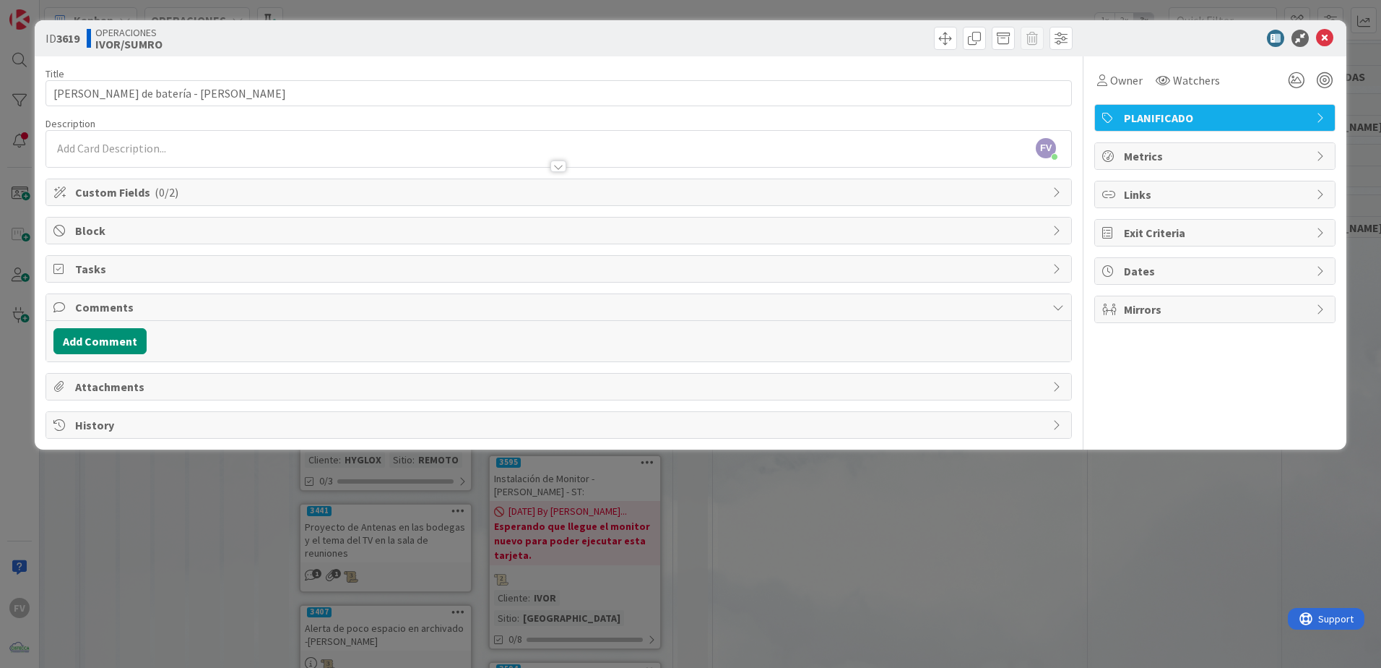
click at [163, 306] on span "Comments" at bounding box center [560, 306] width 970 height 17
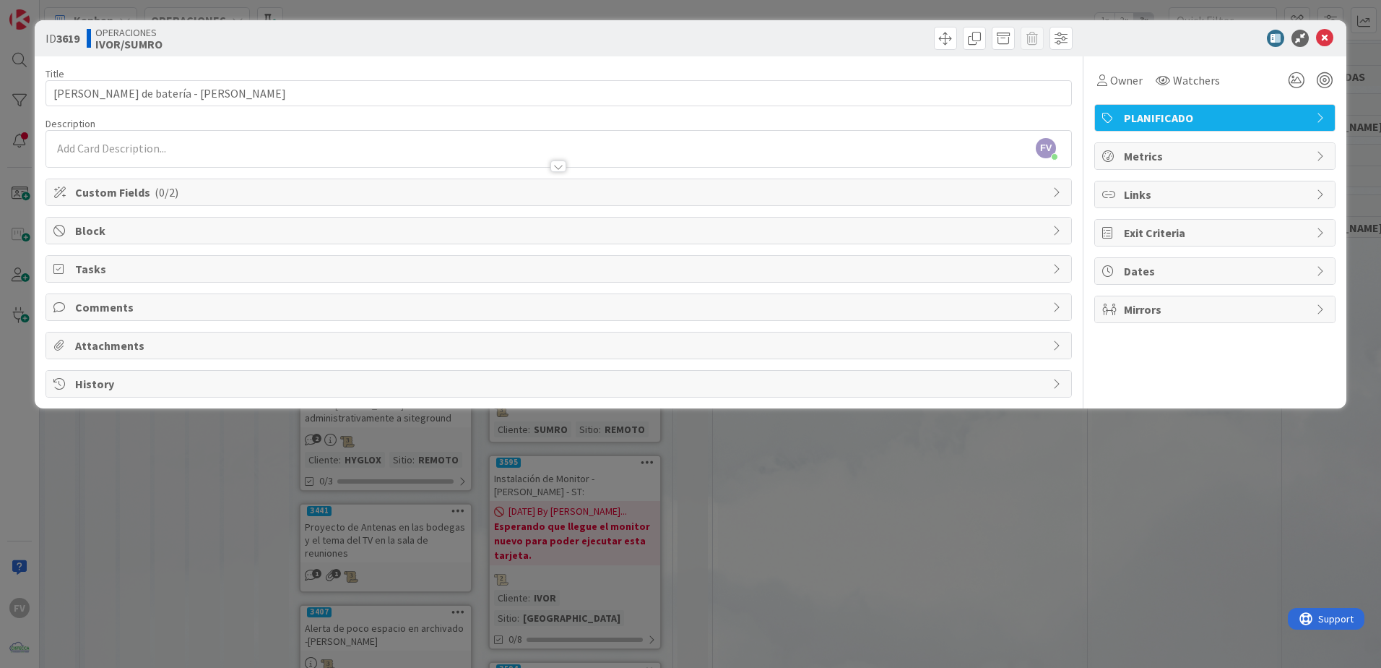
click at [227, 195] on span "Custom Fields ( 0/2 )" at bounding box center [560, 192] width 970 height 17
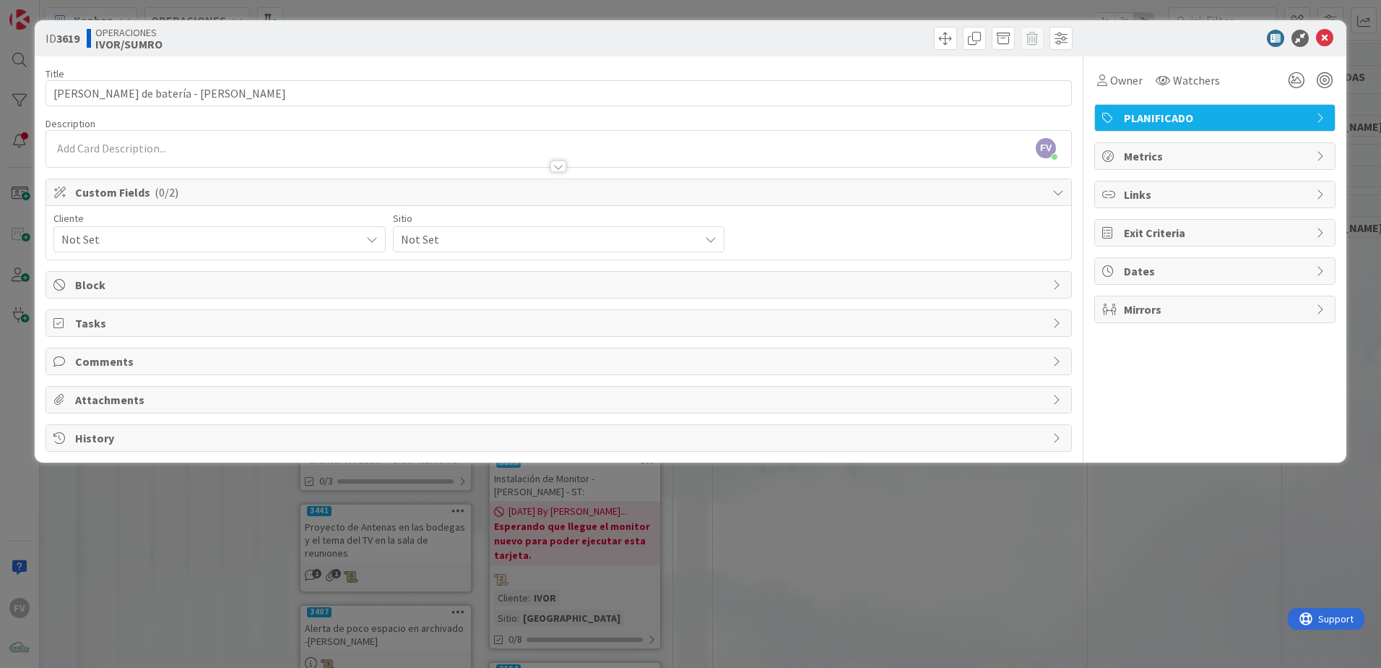
click at [1056, 188] on icon at bounding box center [1059, 192] width 12 height 12
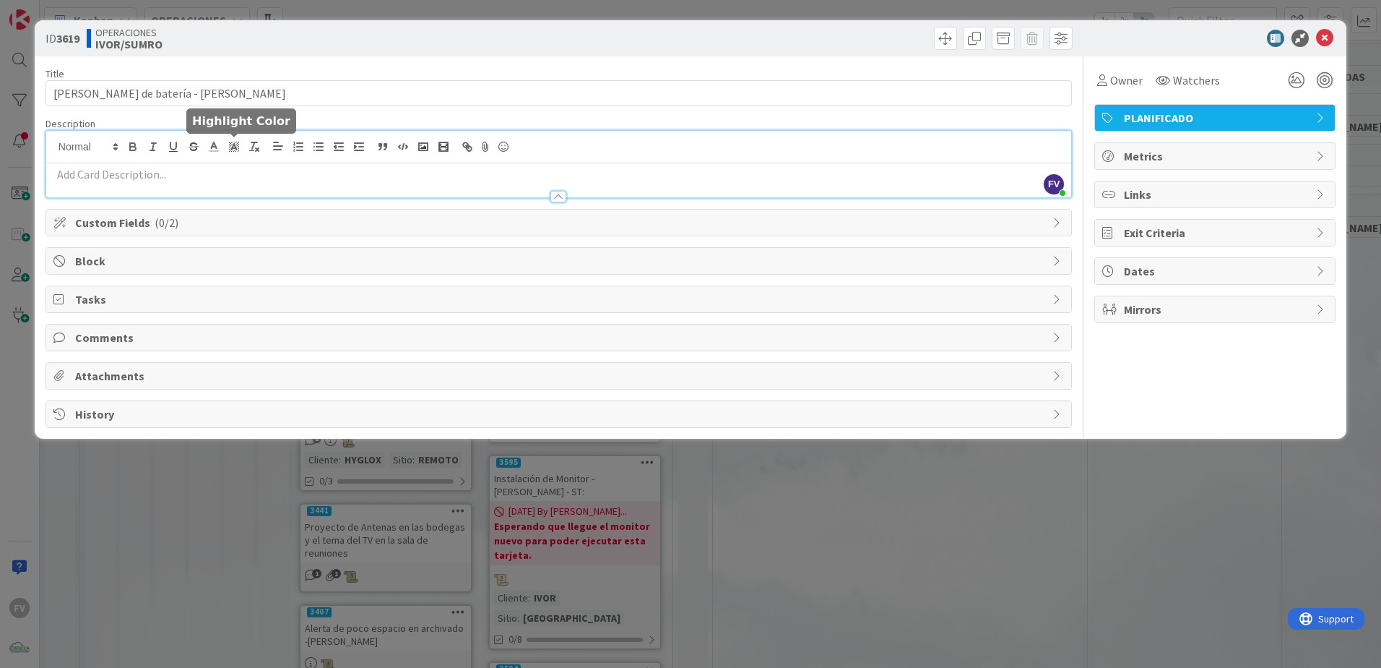
click at [243, 142] on div "FV [PERSON_NAME] just joined" at bounding box center [558, 164] width 1025 height 66
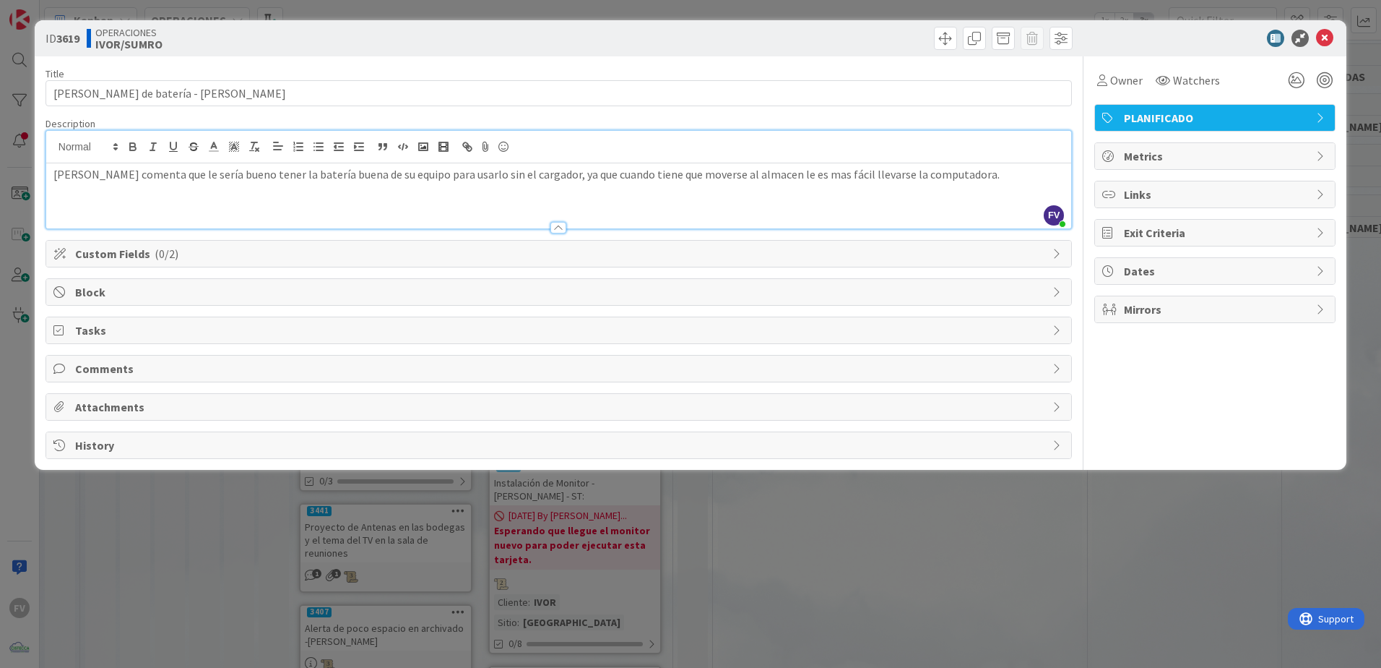
click at [754, 176] on p "[PERSON_NAME] comenta que le sería bueno tener la batería buena de su equipo pa…" at bounding box center [558, 174] width 1011 height 17
click at [1210, 378] on div "Owner Watchers PLANIFICADO Metrics Links Exit Criteria Dates Mirrors" at bounding box center [1215, 257] width 241 height 402
click at [121, 393] on div "Attachments" at bounding box center [559, 406] width 1027 height 27
click at [121, 409] on span "Attachments" at bounding box center [560, 406] width 970 height 17
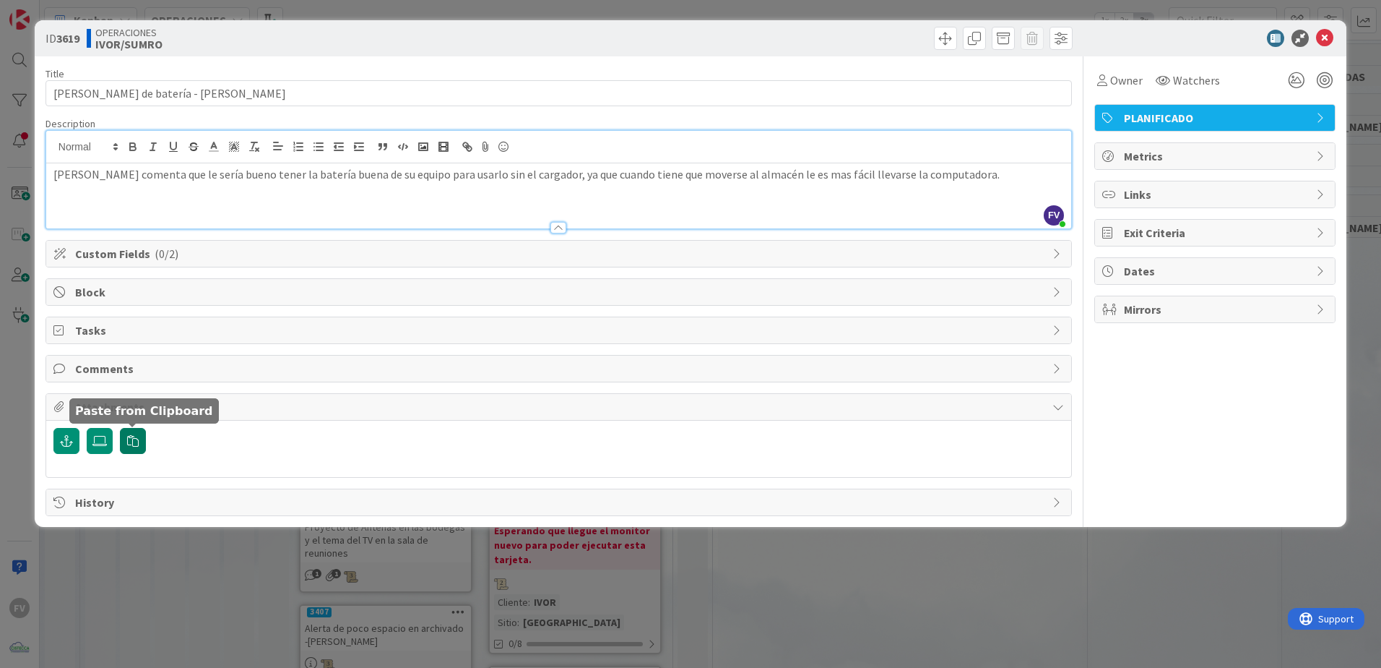
click at [137, 439] on icon "button" at bounding box center [133, 441] width 12 height 12
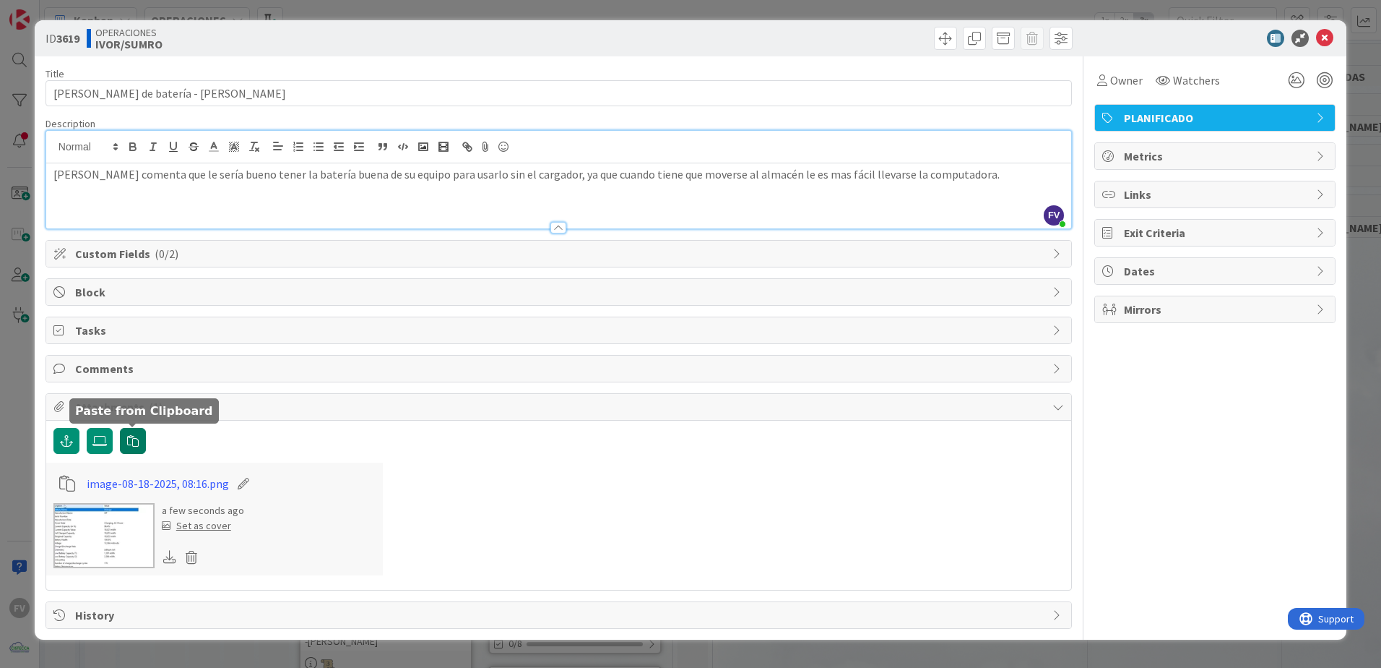
click at [134, 448] on button "button" at bounding box center [133, 441] width 26 height 26
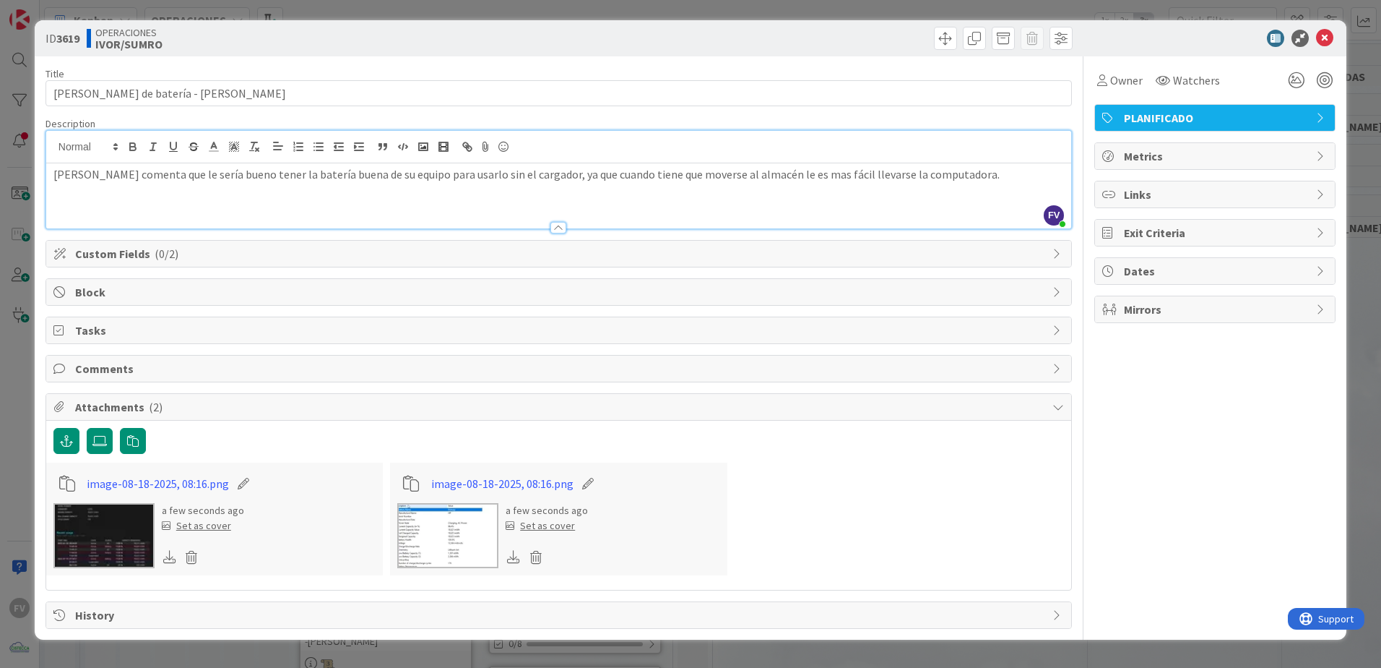
click at [149, 405] on span "( 2 )" at bounding box center [156, 407] width 14 height 14
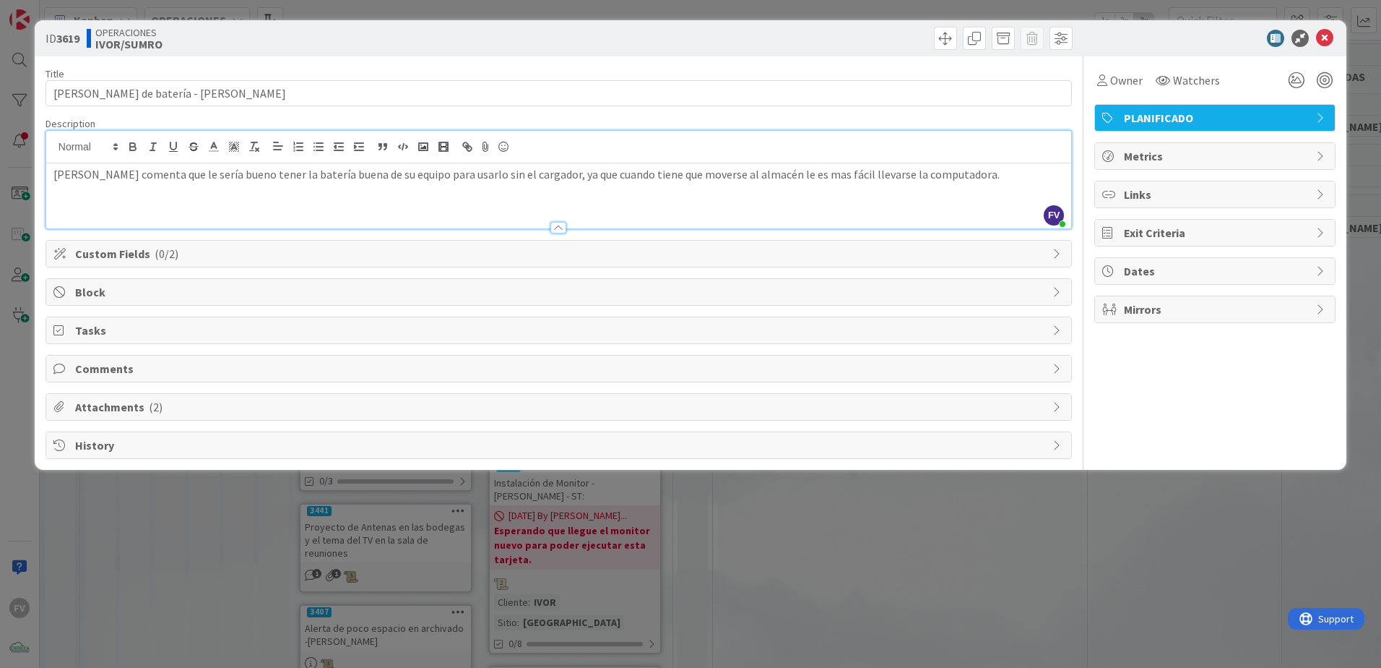
click at [664, 249] on span "Custom Fields ( 0/2 )" at bounding box center [560, 253] width 970 height 17
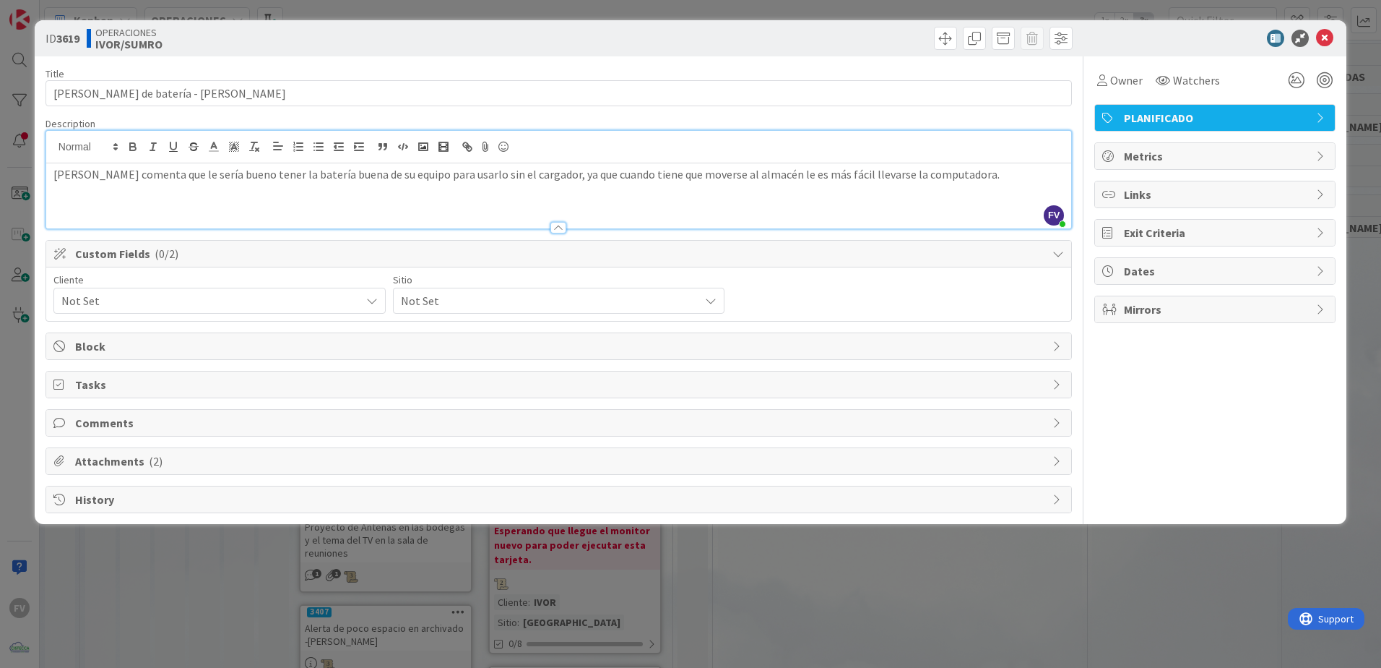
click at [282, 309] on span "Not Set" at bounding box center [207, 300] width 292 height 20
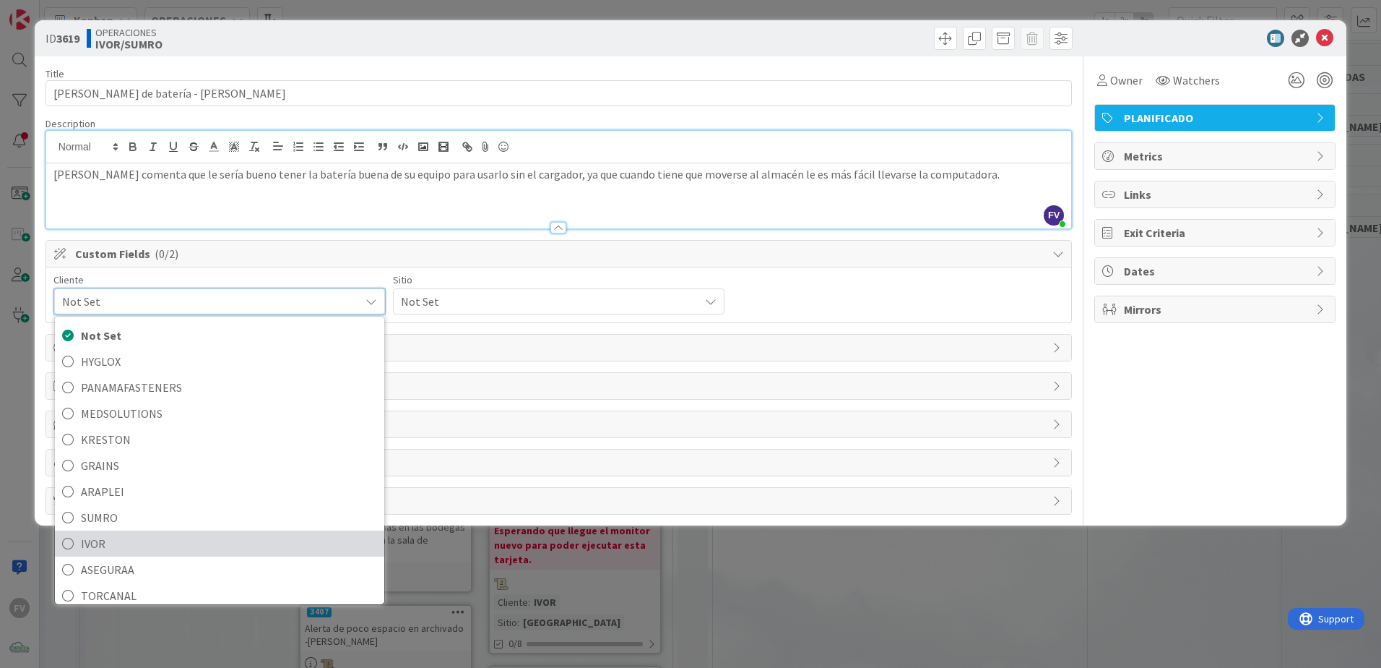
click at [137, 539] on span "IVOR" at bounding box center [229, 544] width 296 height 22
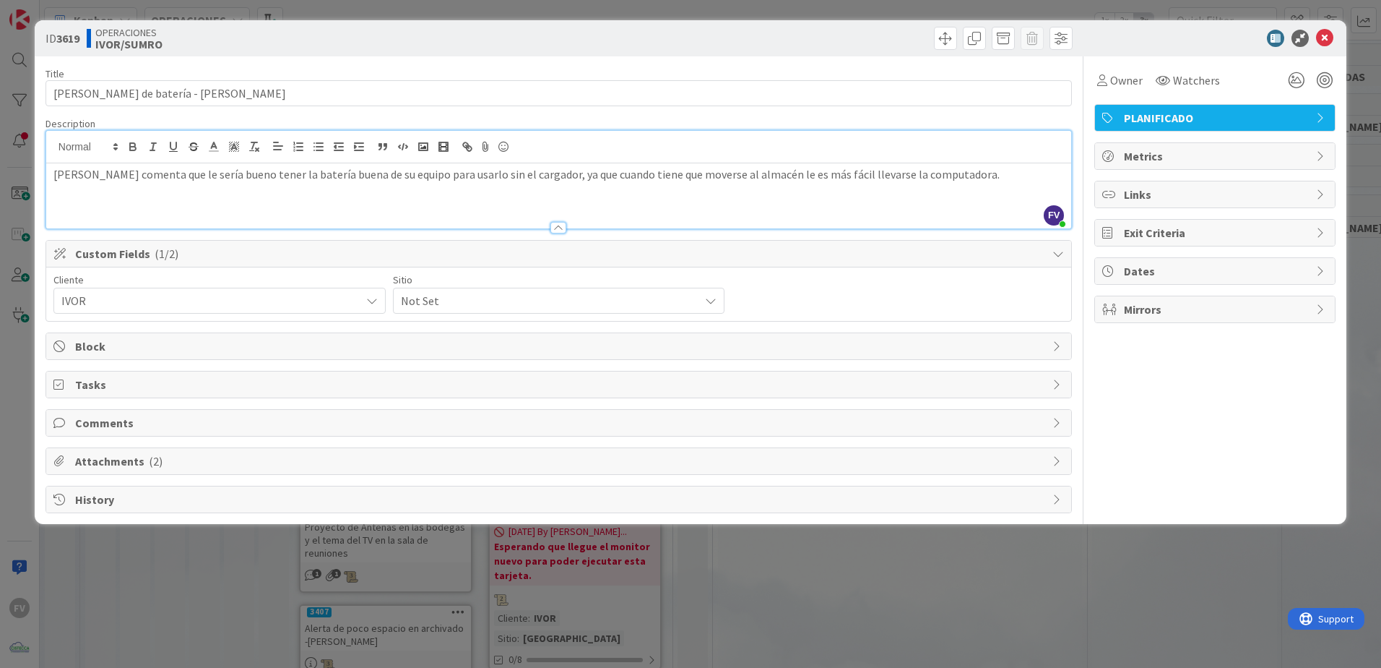
click at [353, 306] on span "Not Set" at bounding box center [207, 300] width 292 height 20
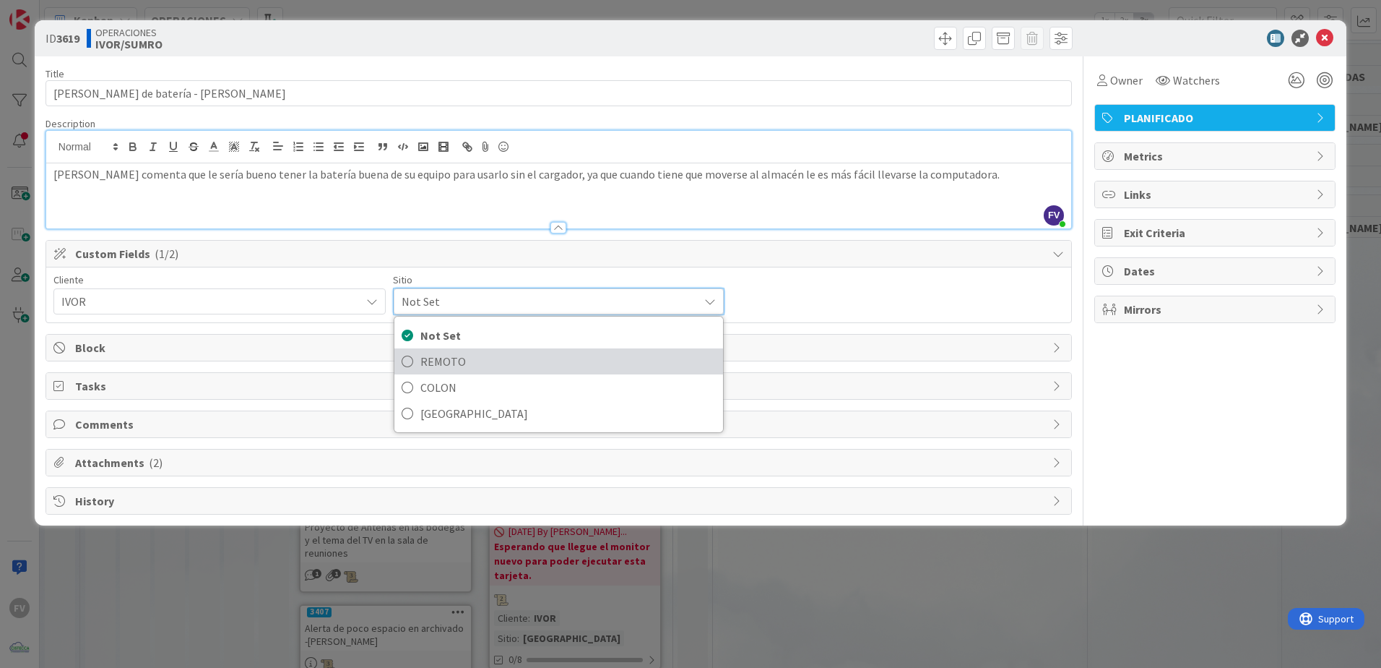
click at [507, 358] on span "REMOTO" at bounding box center [569, 361] width 296 height 22
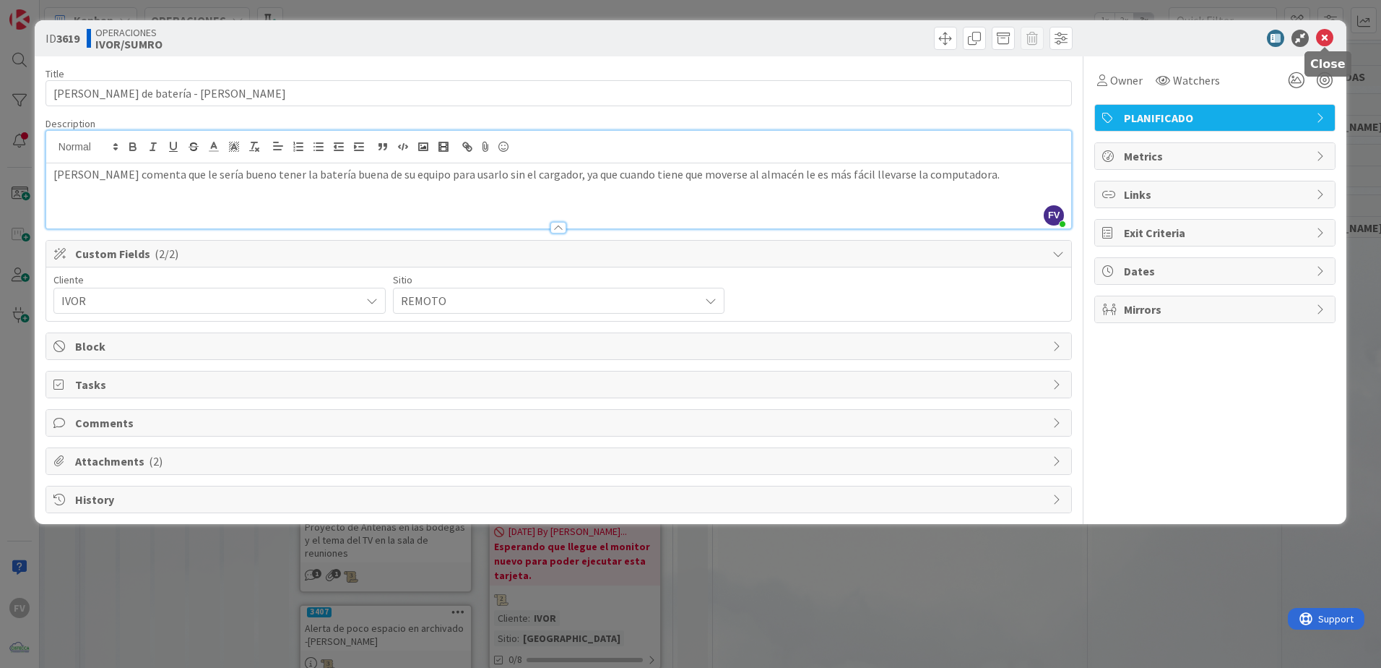
drag, startPoint x: 1319, startPoint y: 31, endPoint x: 1303, endPoint y: 39, distance: 17.1
click at [1319, 31] on icon at bounding box center [1324, 38] width 17 height 17
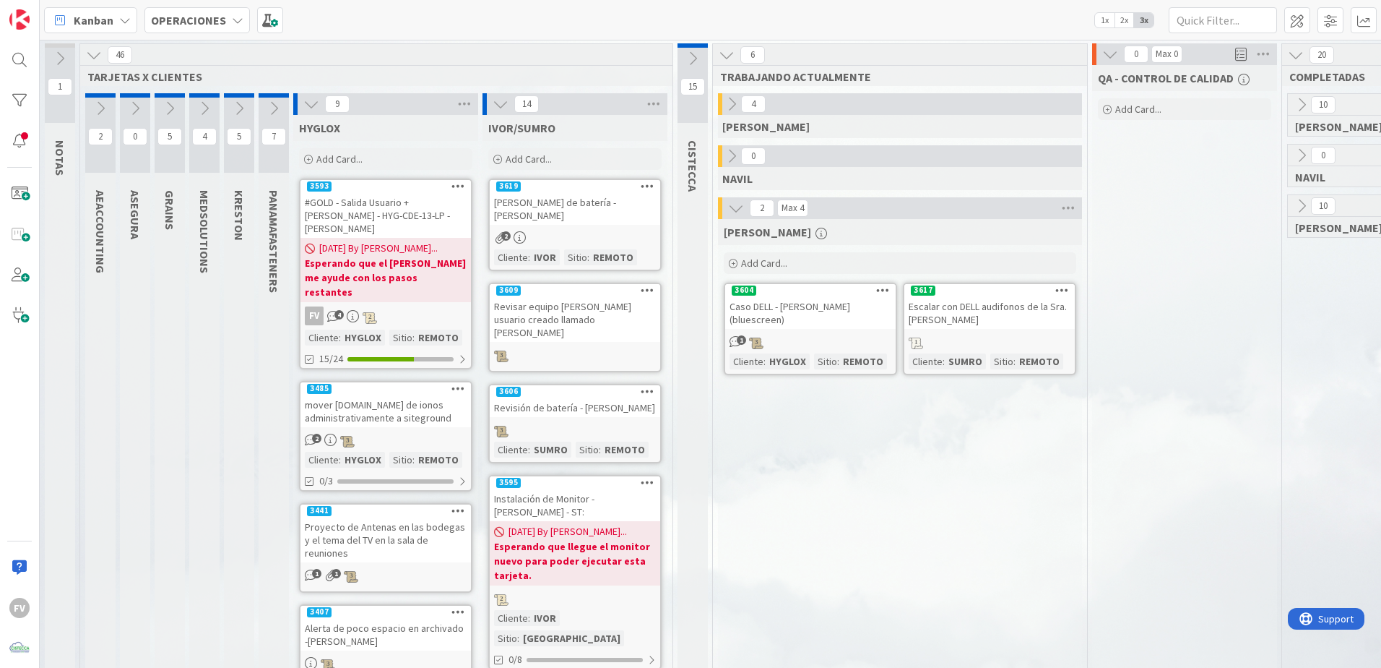
click at [428, 240] on div "[DATE] By [PERSON_NAME]... Esperando que el [PERSON_NAME] me ayude con los paso…" at bounding box center [386, 270] width 171 height 64
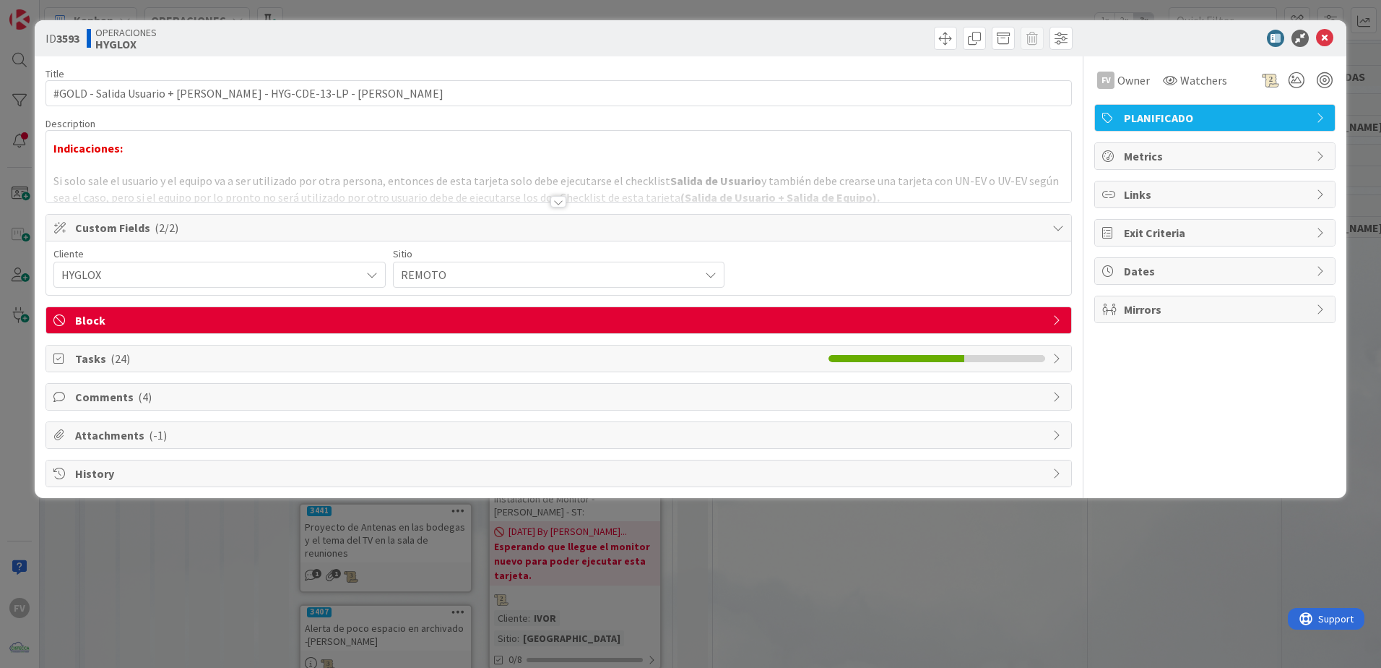
click at [183, 398] on span "Comments ( 4 )" at bounding box center [560, 396] width 970 height 17
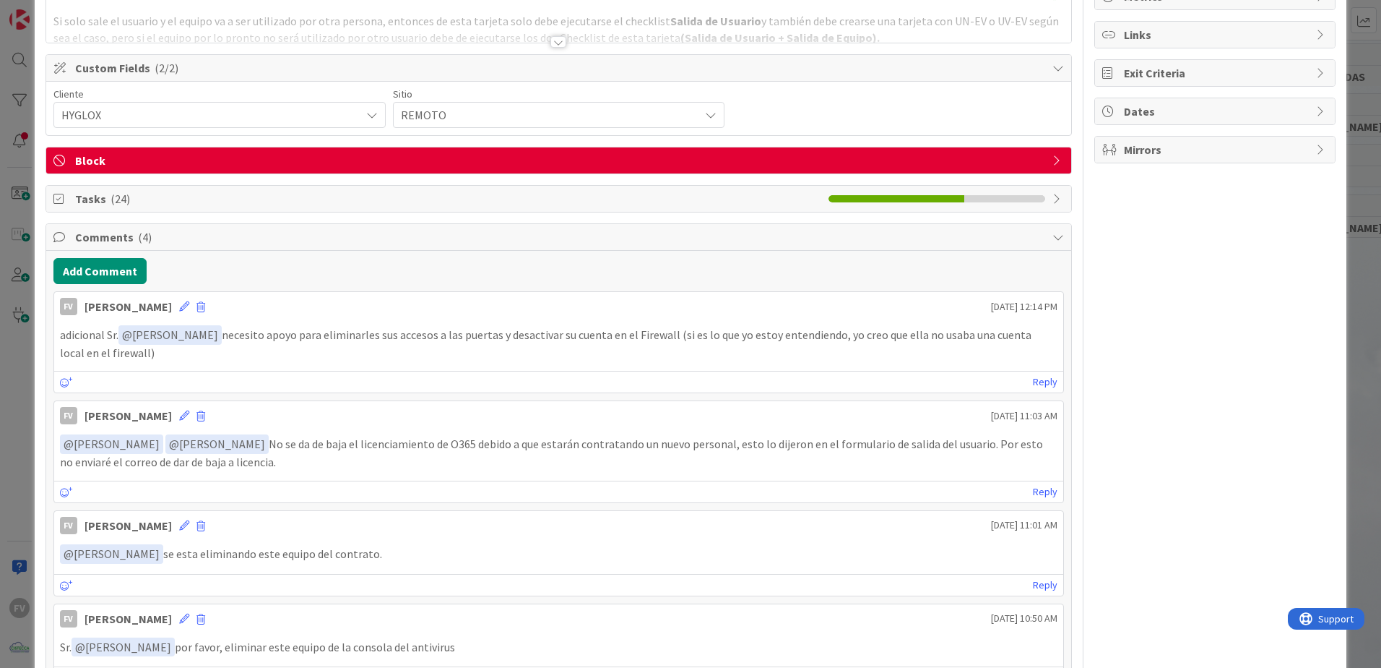
scroll to position [72, 0]
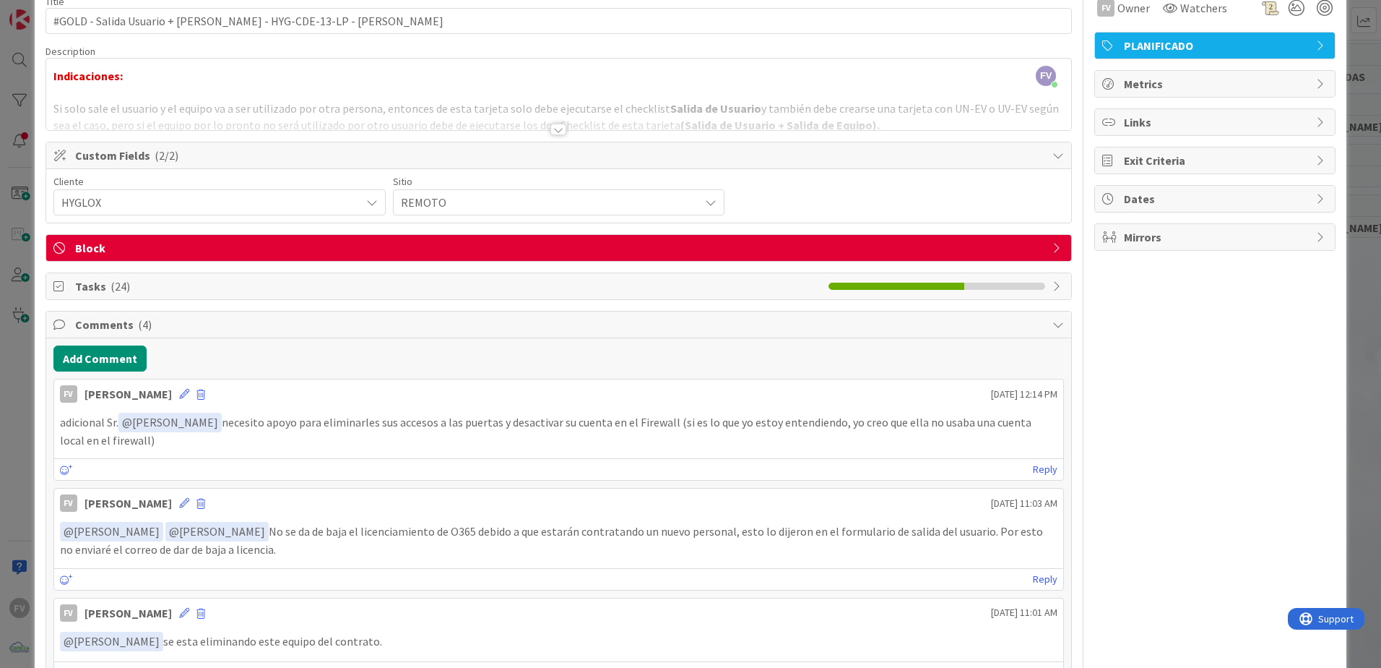
click at [155, 335] on div "Comments ( 4 )" at bounding box center [558, 324] width 1025 height 27
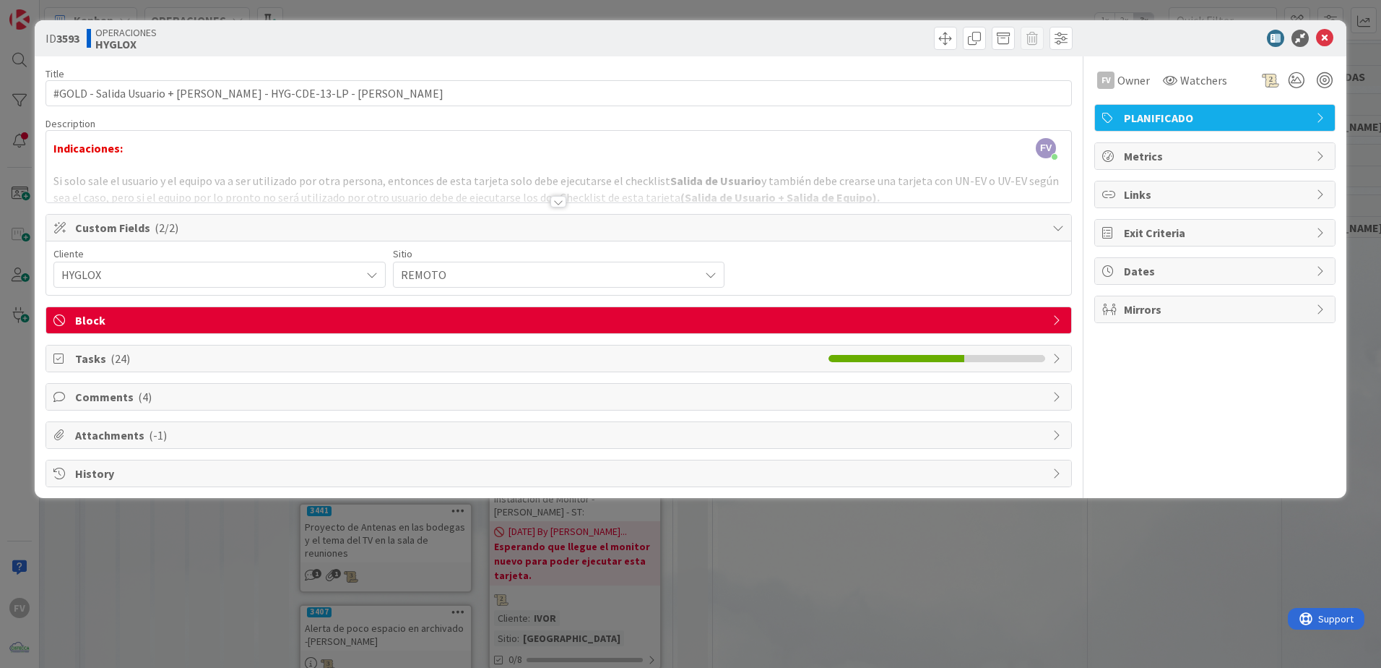
click at [288, 322] on span "Block" at bounding box center [560, 319] width 970 height 17
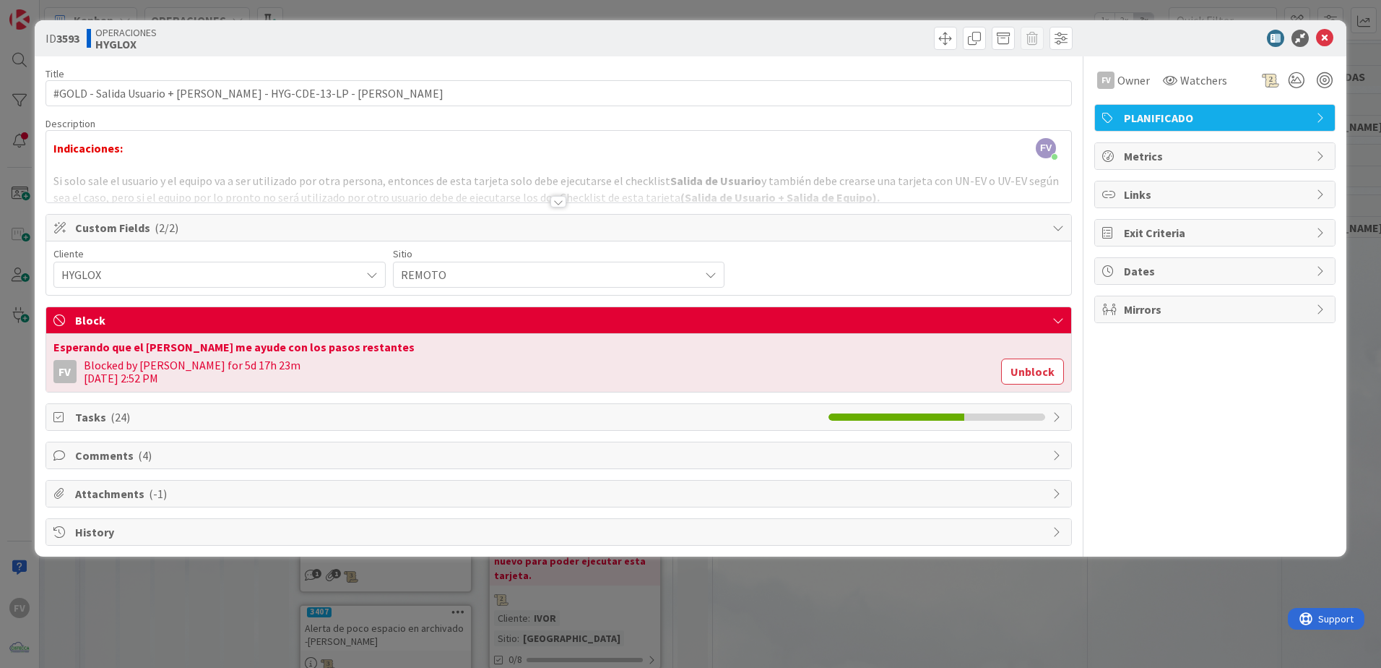
click at [220, 311] on div "Block" at bounding box center [558, 320] width 1025 height 27
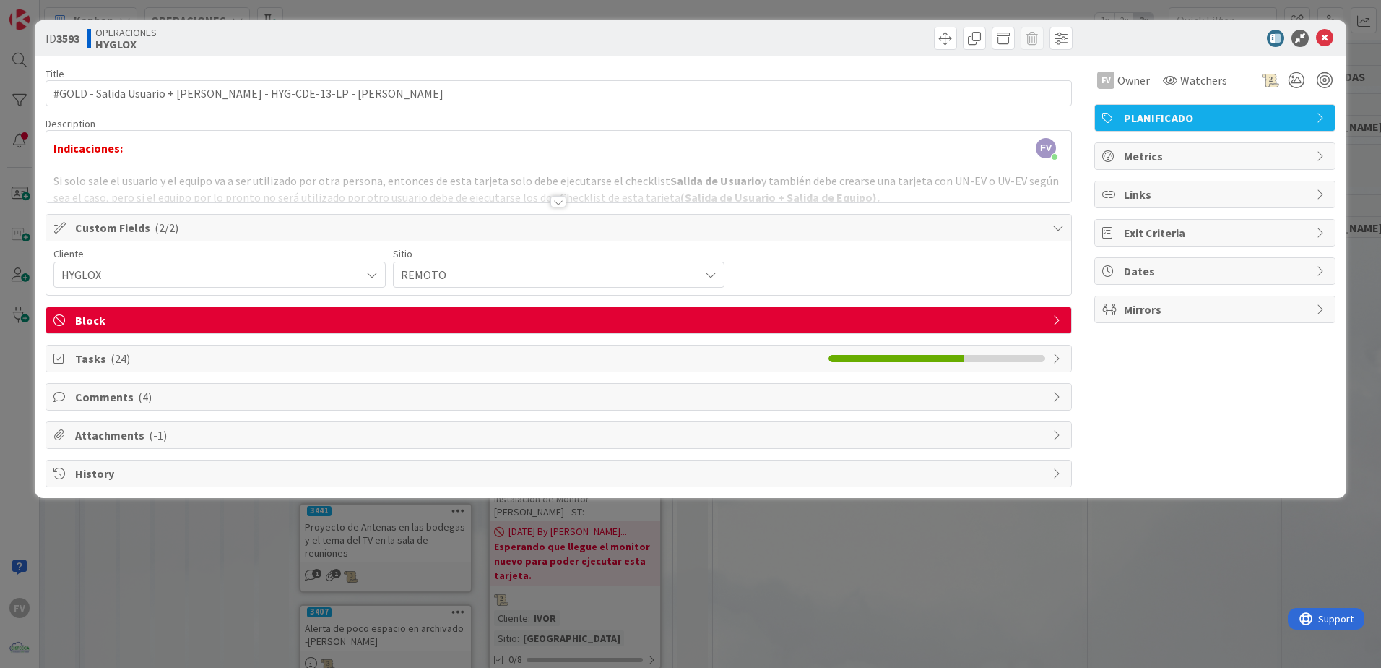
click at [107, 363] on span "Tasks ( 24 )" at bounding box center [448, 358] width 746 height 17
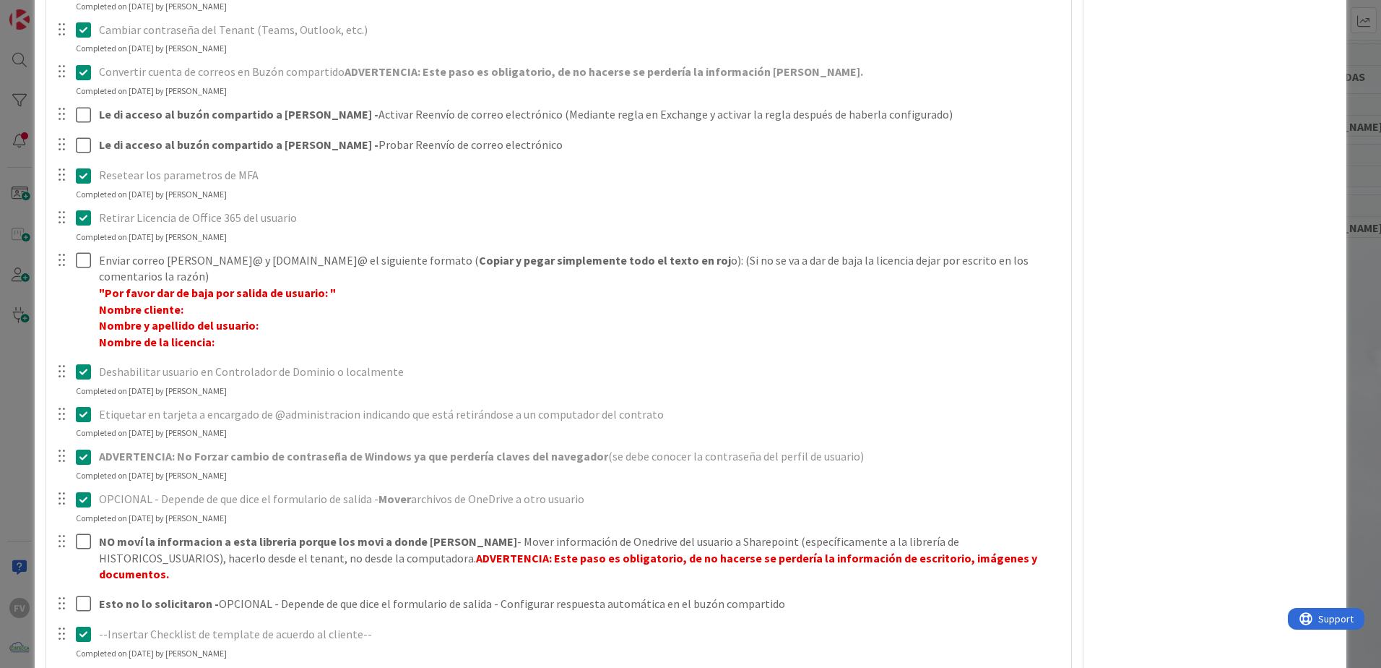
scroll to position [690, 0]
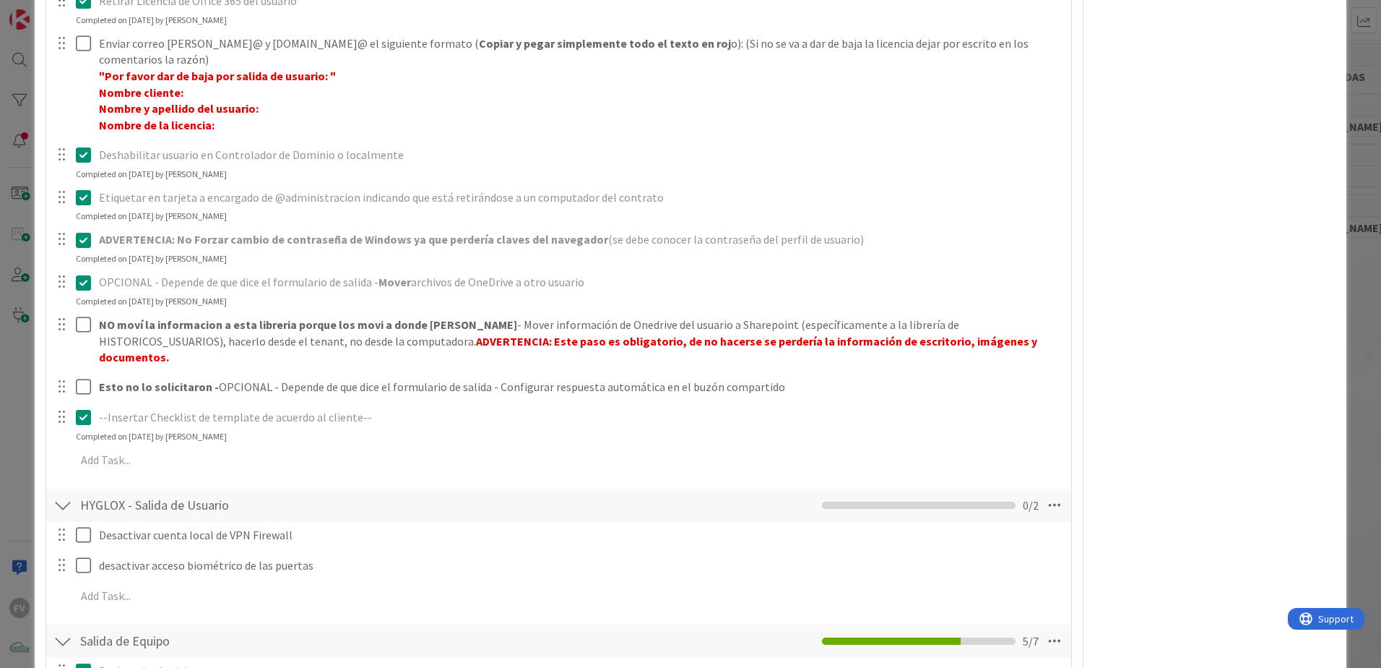
click at [26, 314] on div "ID 3593 OPERACIONES HYGLOX Title 75 / 128 #GOLD - Salida Usuario + Salida Equip…" at bounding box center [690, 334] width 1381 height 668
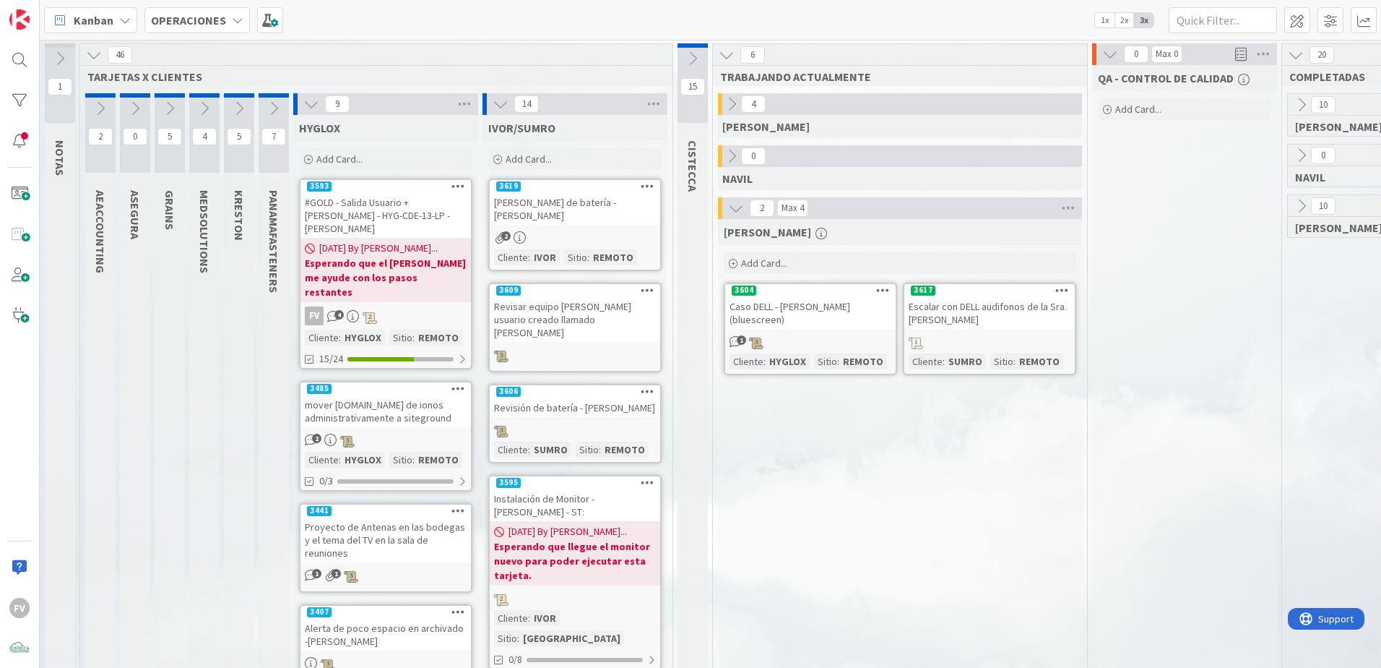
click at [412, 256] on b "Esperando que el [PERSON_NAME] me ayude con los pasos restantes" at bounding box center [386, 277] width 162 height 43
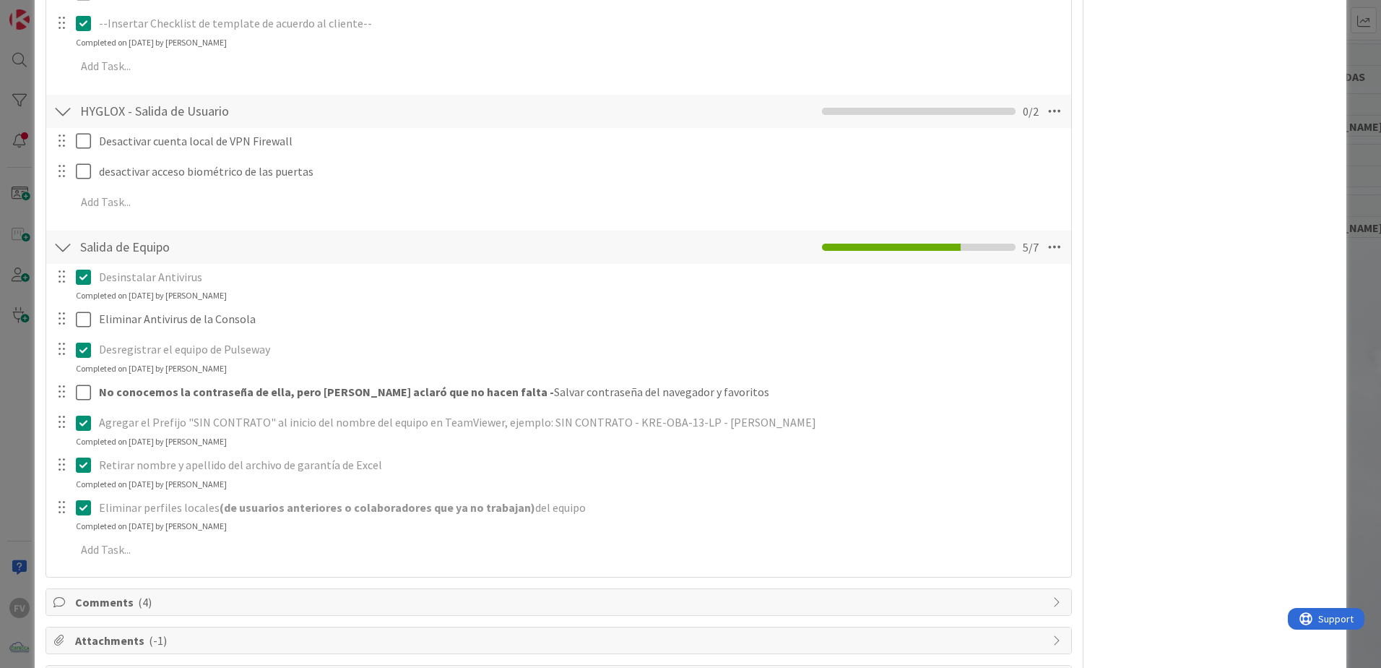
scroll to position [1124, 0]
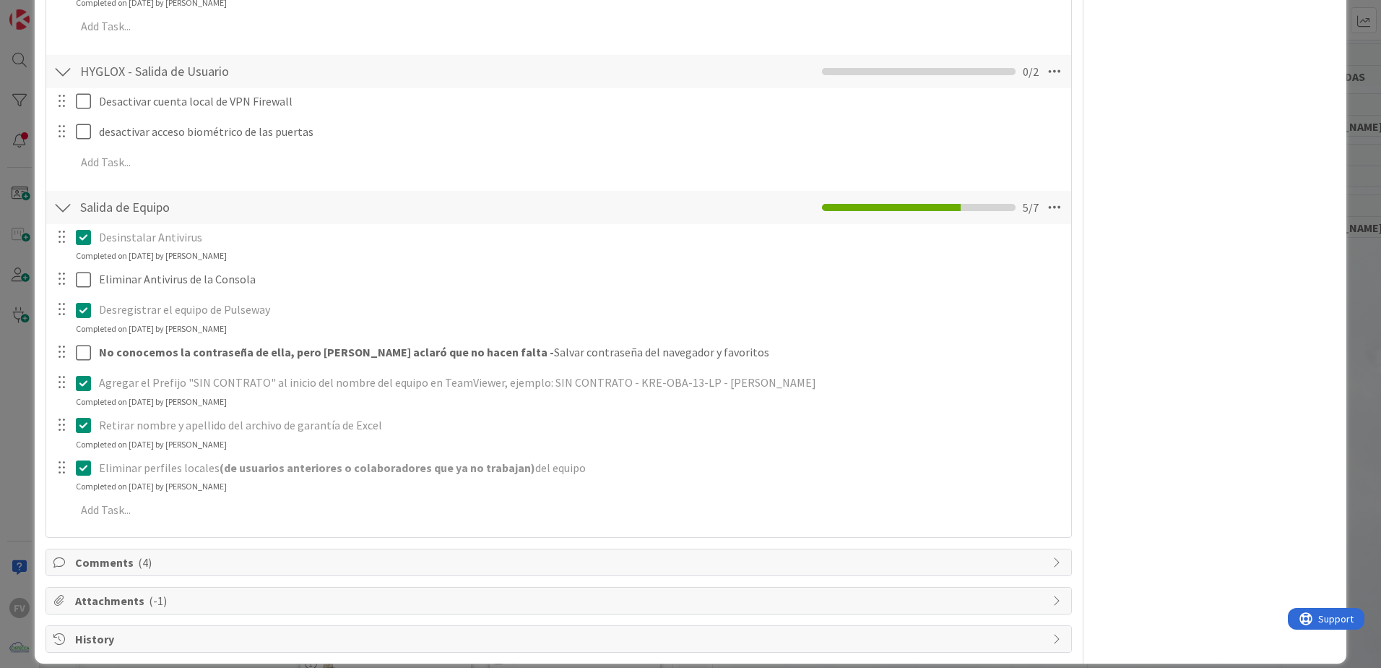
click at [132, 587] on div "Attachments ( -1 )" at bounding box center [558, 600] width 1025 height 26
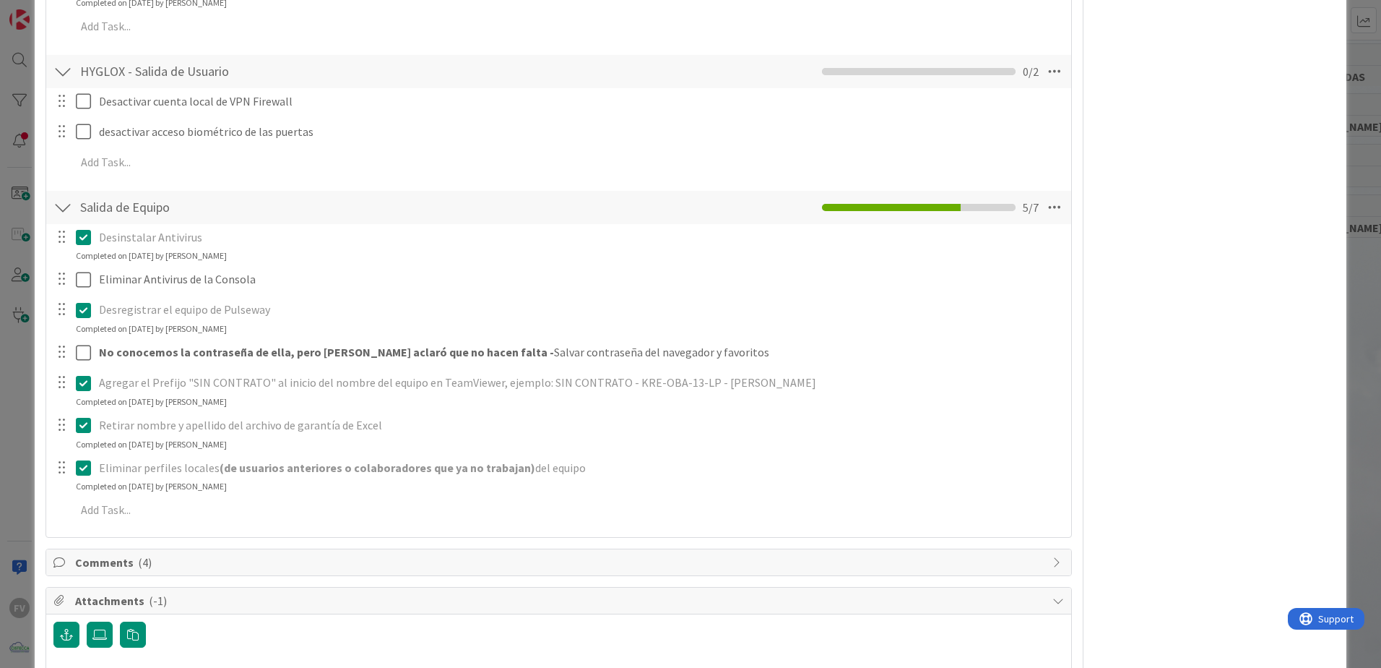
click at [124, 592] on span "Attachments ( -1 )" at bounding box center [560, 600] width 970 height 17
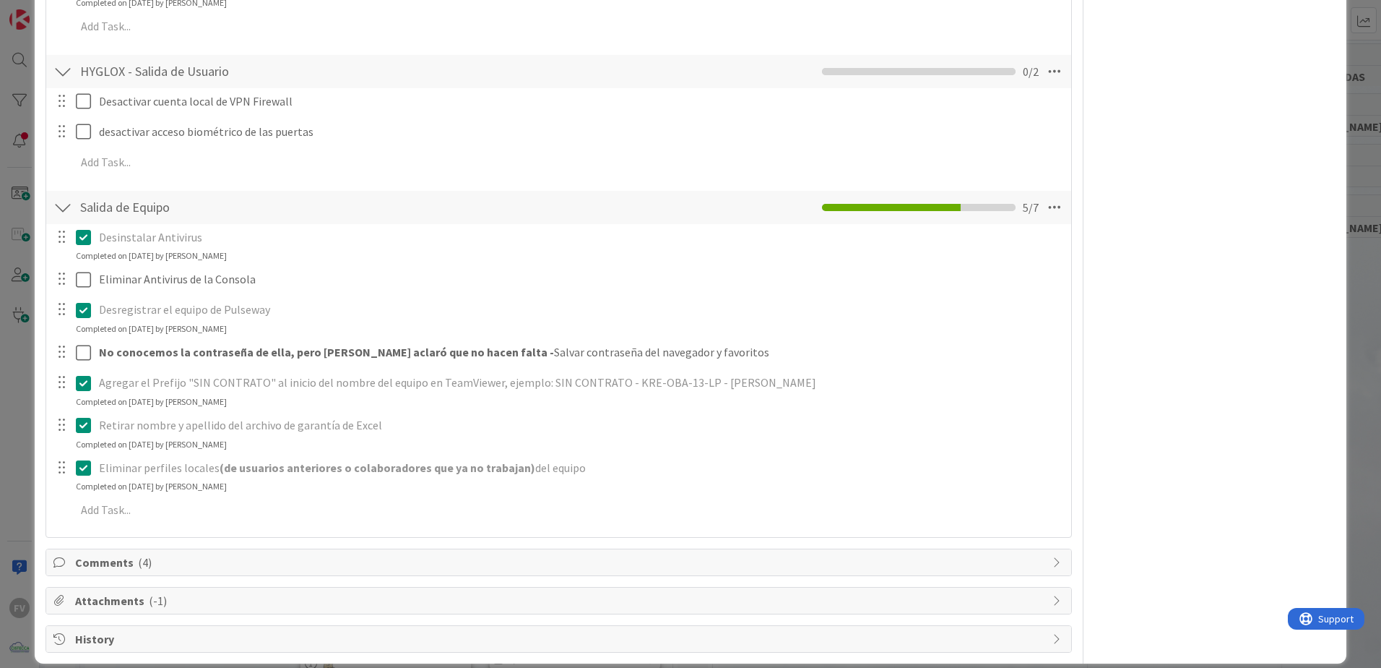
click at [121, 553] on span "Comments ( 4 )" at bounding box center [560, 561] width 970 height 17
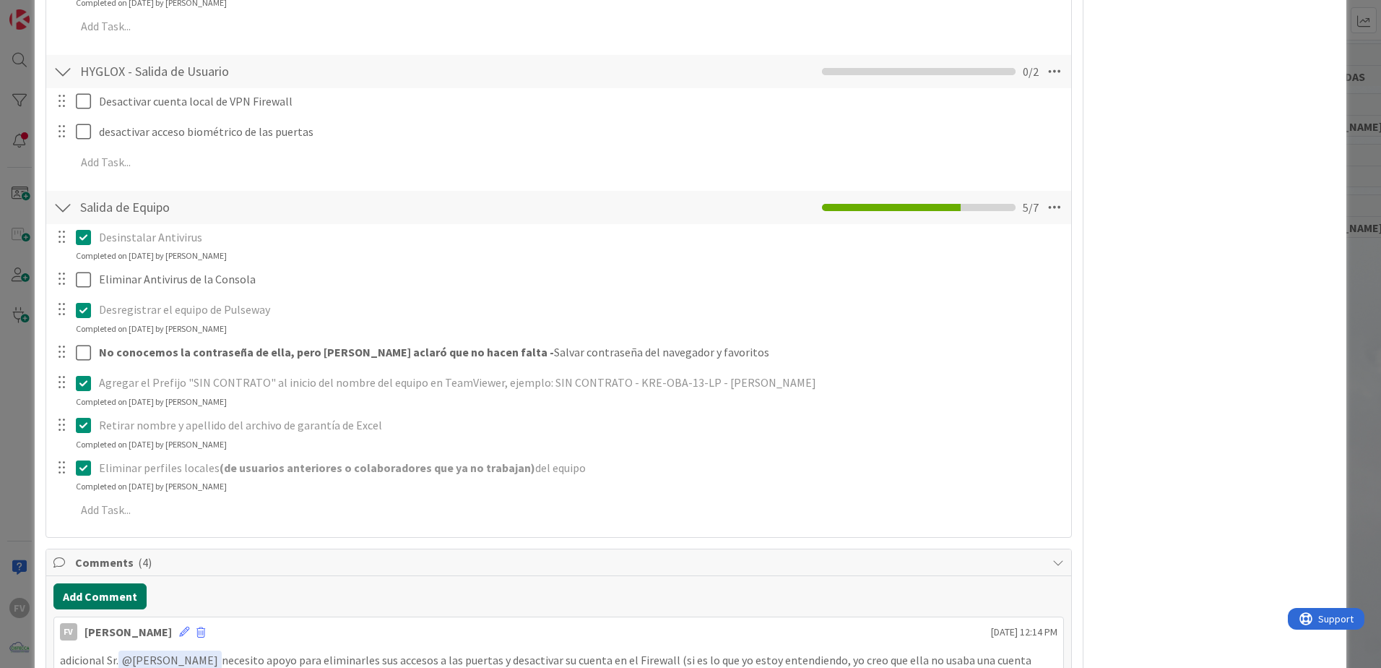
click at [116, 583] on button "Add Comment" at bounding box center [99, 596] width 93 height 26
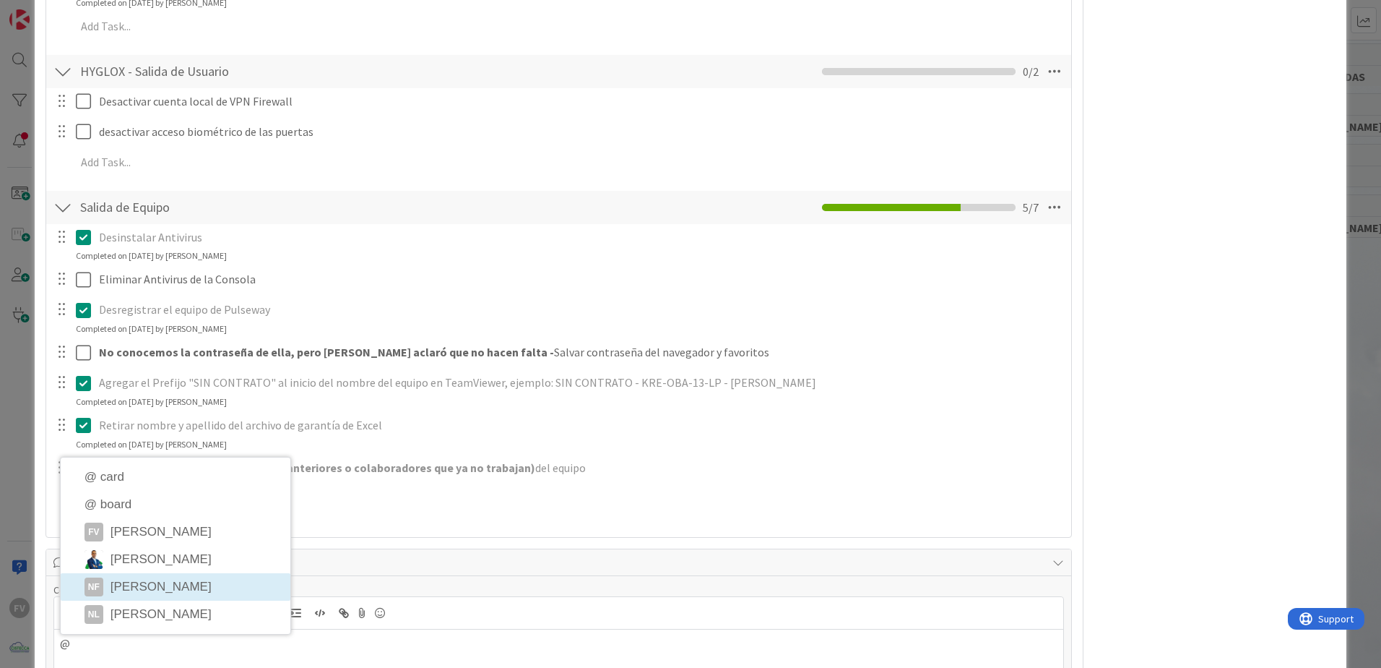
click at [192, 579] on li "NF [PERSON_NAME]" at bounding box center [176, 586] width 230 height 27
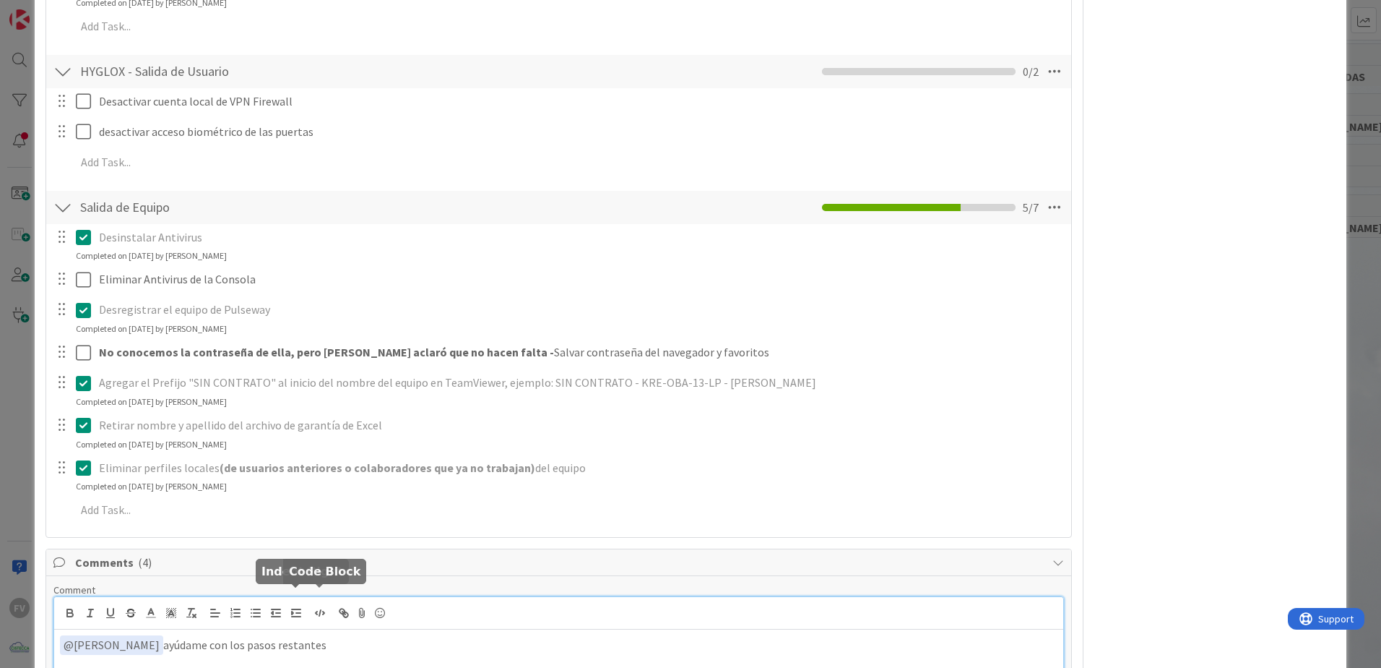
click at [321, 635] on p "﻿ @ [PERSON_NAME] ﻿ ayúdame con los pasos restantes" at bounding box center [559, 645] width 998 height 20
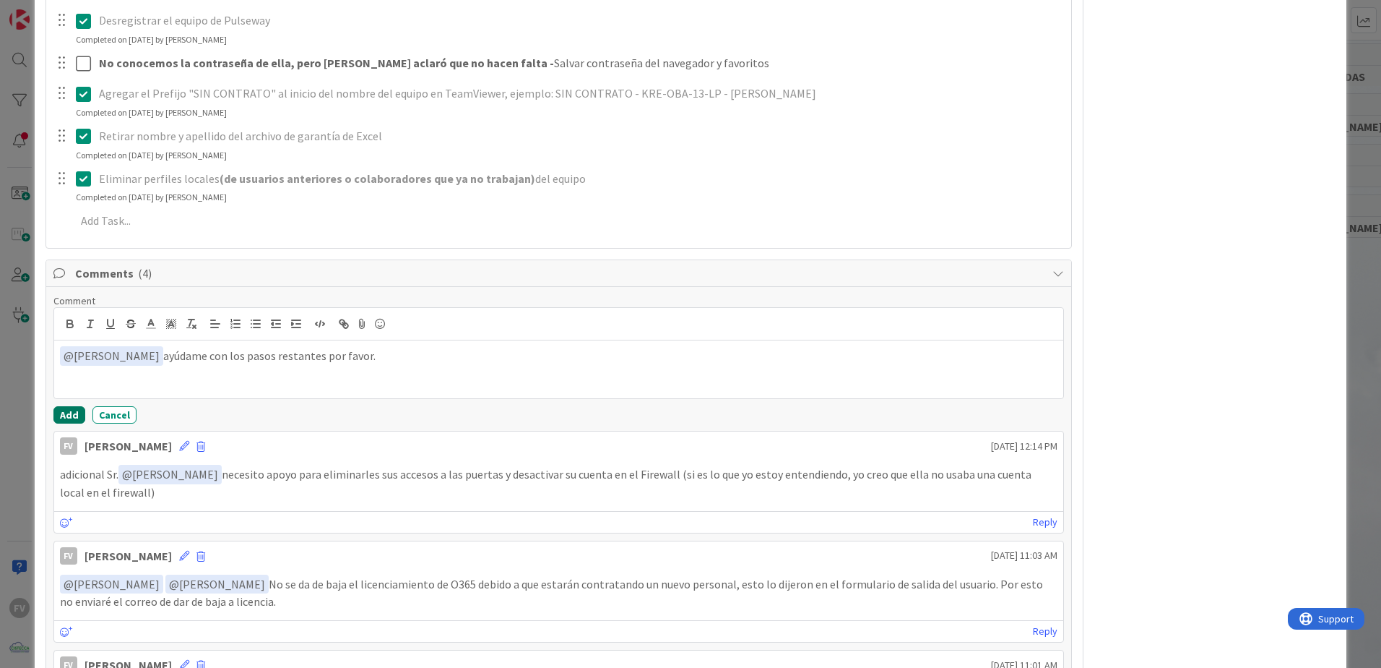
click at [69, 406] on button "Add" at bounding box center [69, 414] width 32 height 17
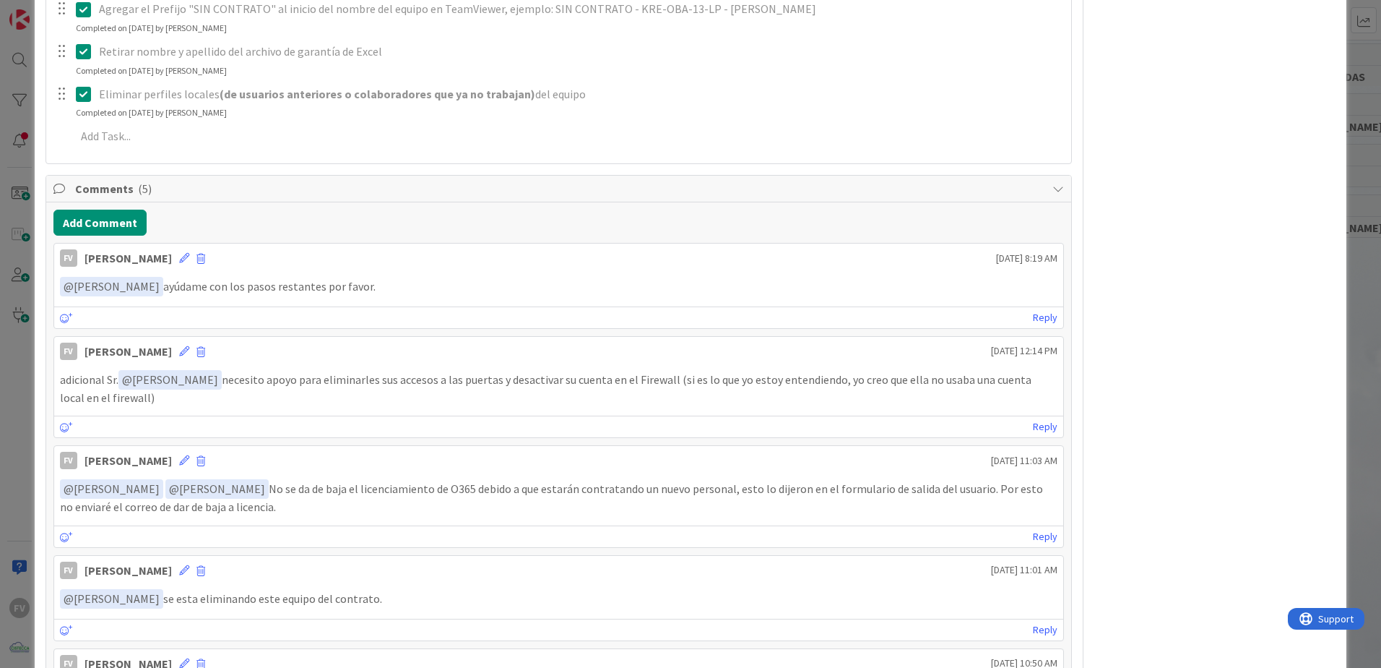
scroll to position [1425, 0]
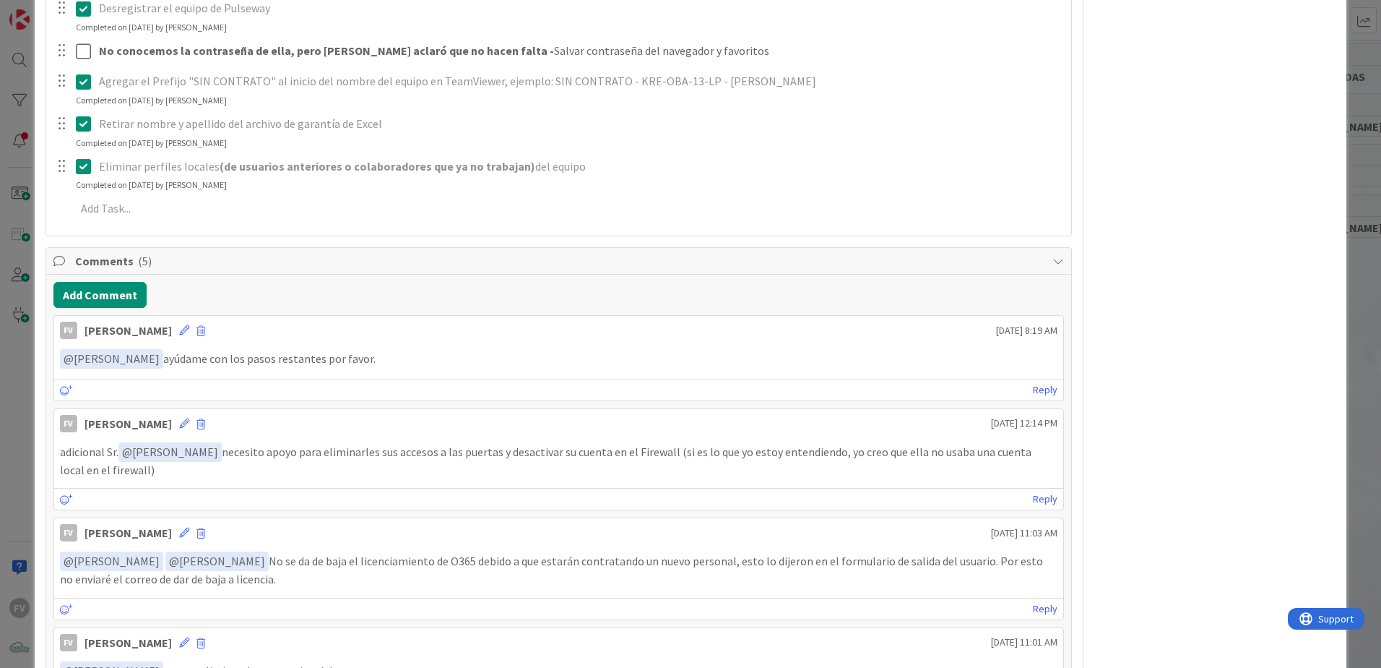
click at [180, 252] on span "Comments ( 5 )" at bounding box center [560, 260] width 970 height 17
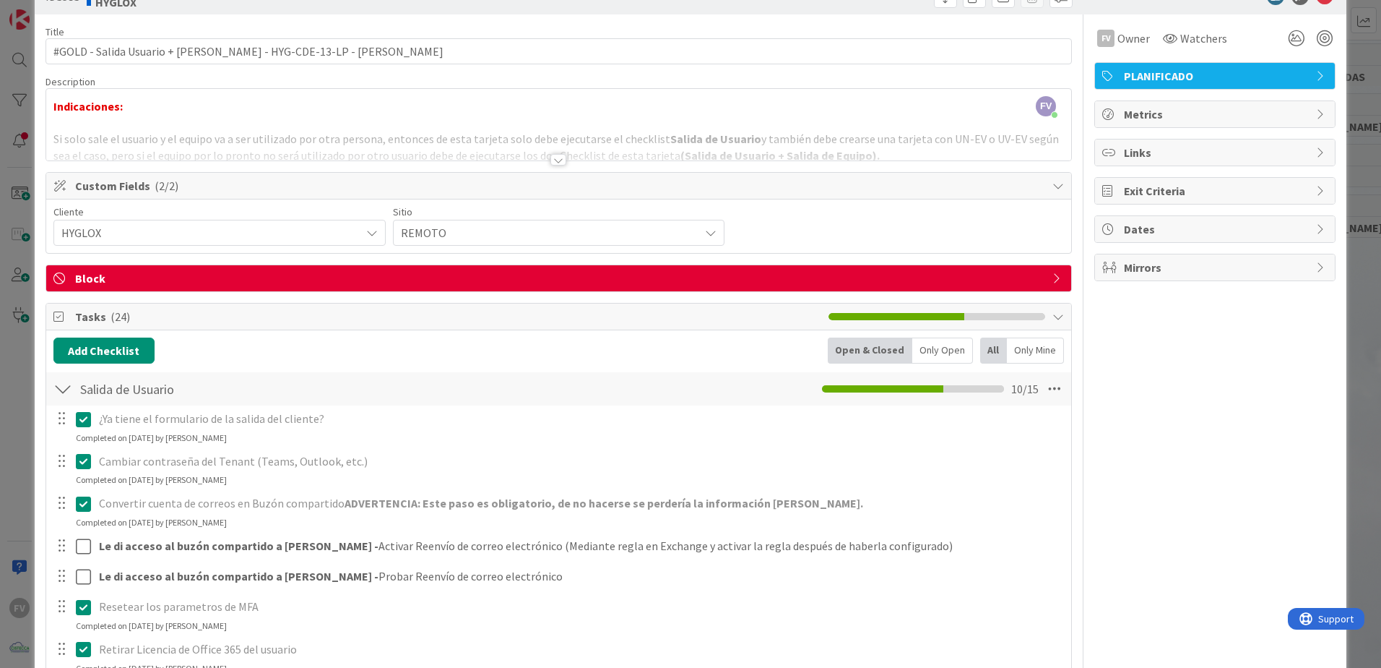
scroll to position [0, 0]
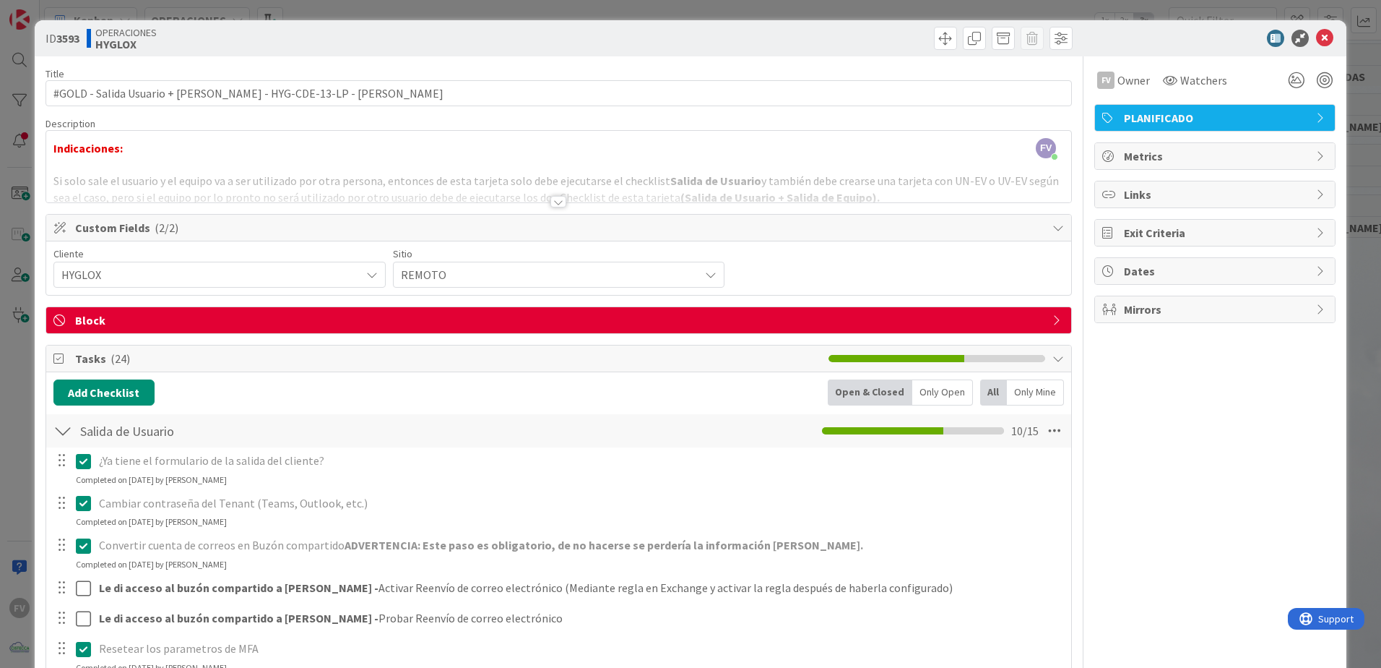
click at [1360, 46] on div "ID 3593 OPERACIONES HYGLOX Title 75 / 128 #GOLD - Salida Usuario + Salida Equip…" at bounding box center [690, 334] width 1381 height 668
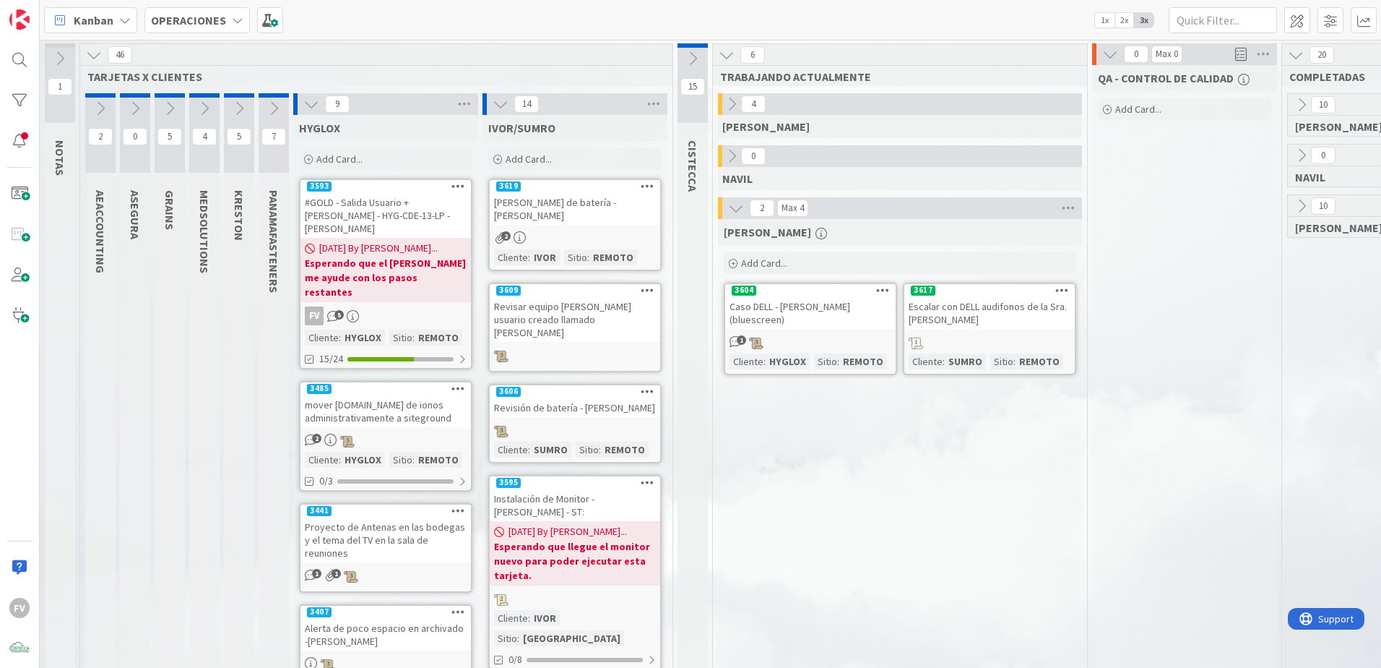
click at [272, 108] on icon at bounding box center [274, 108] width 16 height 16
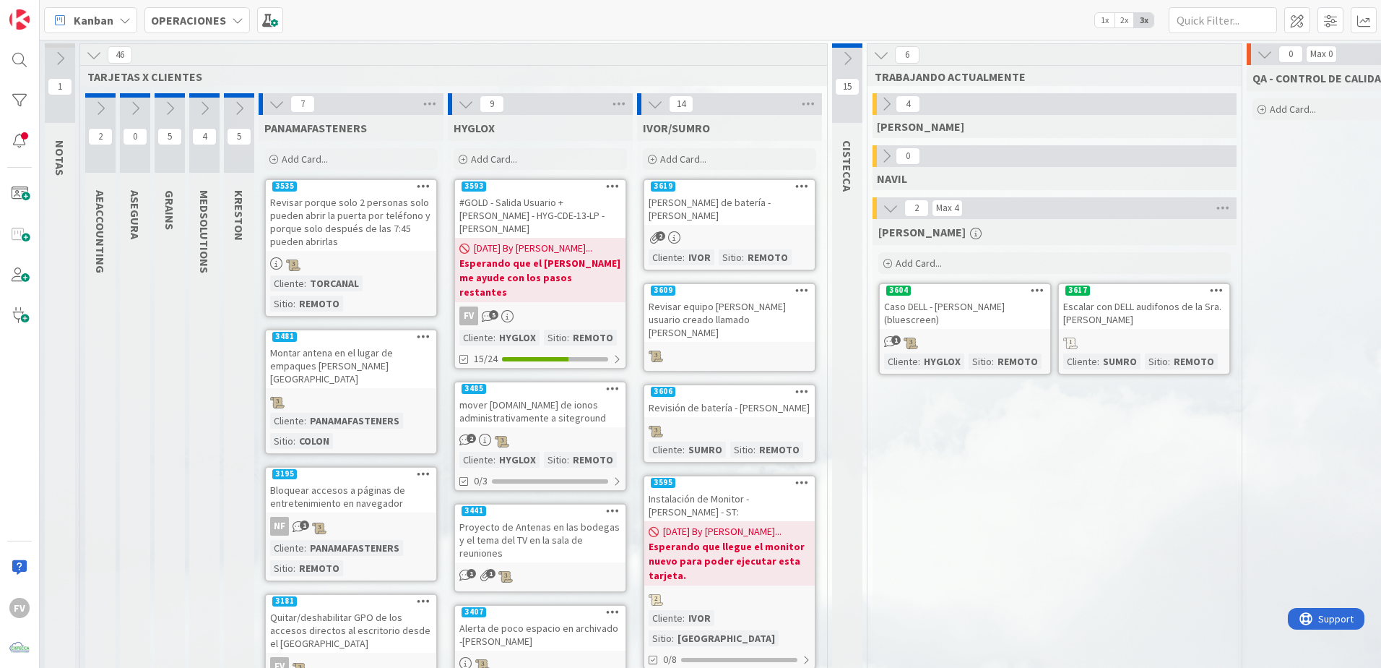
click at [275, 103] on icon at bounding box center [277, 104] width 16 height 16
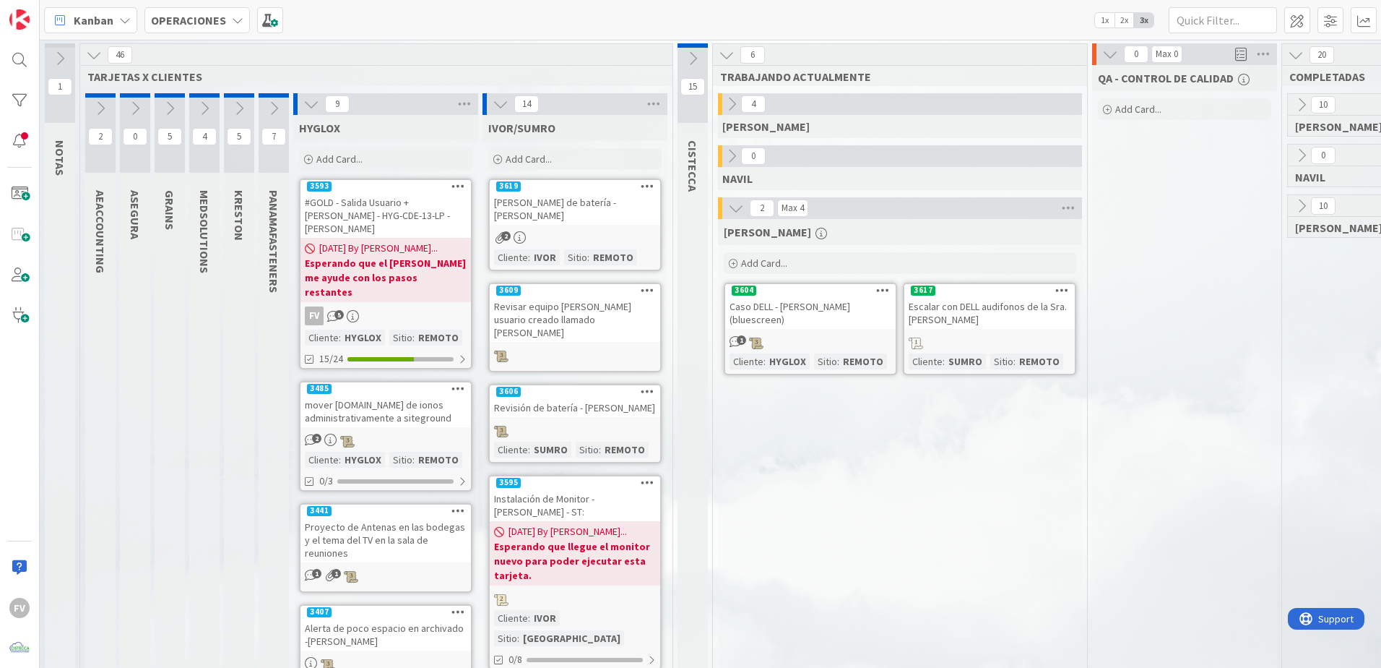
click at [250, 109] on button at bounding box center [239, 109] width 30 height 22
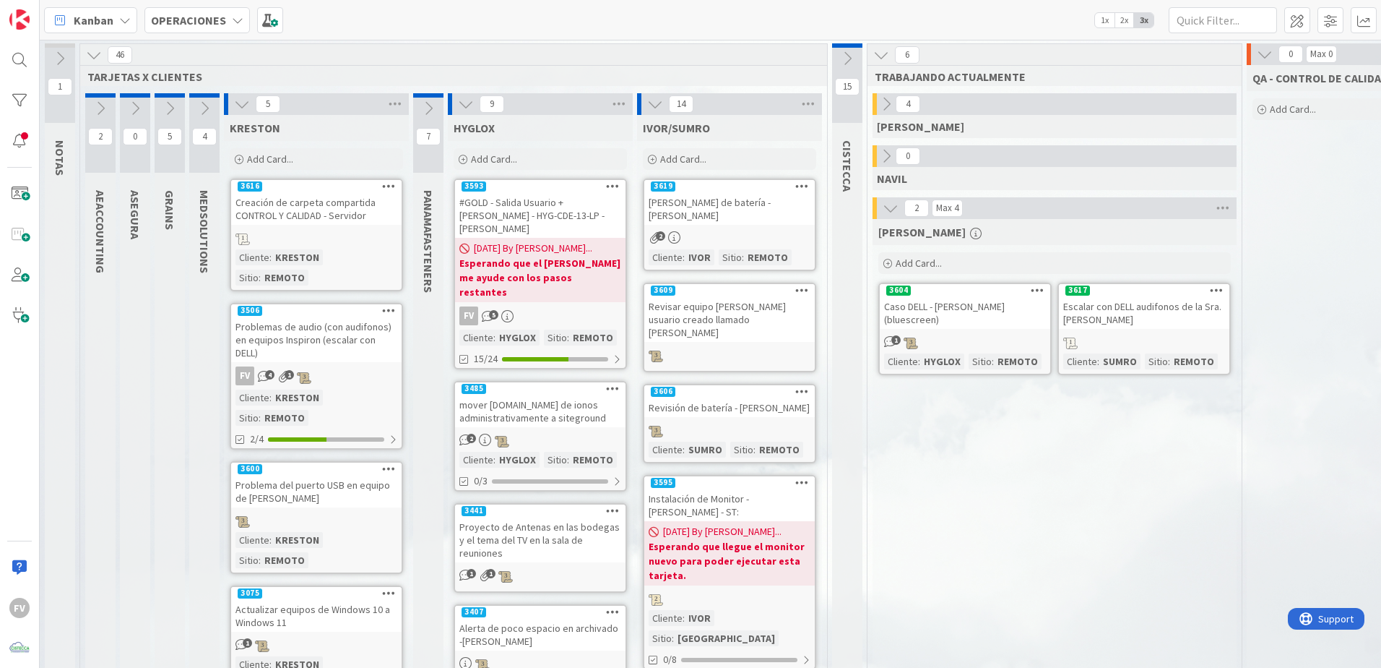
click at [305, 329] on div "Problemas de audio (con audifonos) en equipos Inspiron (escalar con DELL)" at bounding box center [316, 339] width 171 height 45
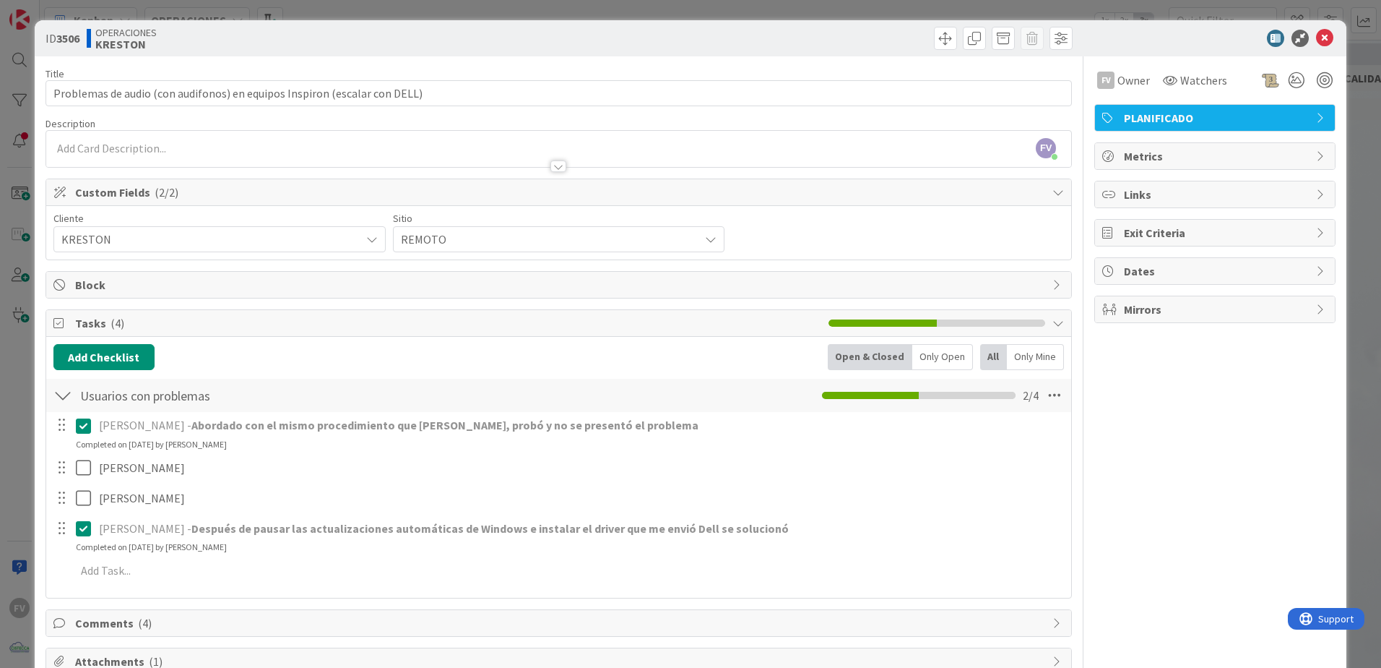
click at [10, 343] on div "ID 3506 OPERACIONES [PERSON_NAME] Title 73 / 128 Problemas de audio (con audifo…" at bounding box center [690, 334] width 1381 height 668
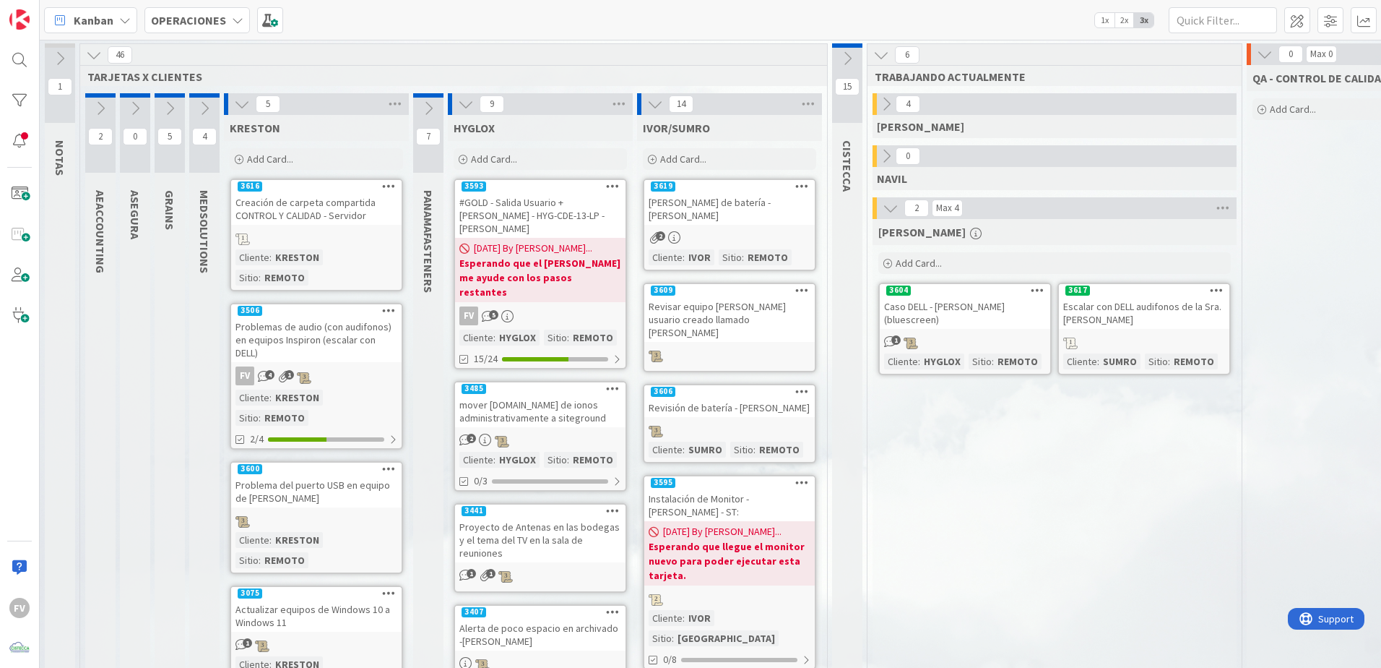
click at [245, 105] on icon at bounding box center [242, 104] width 16 height 16
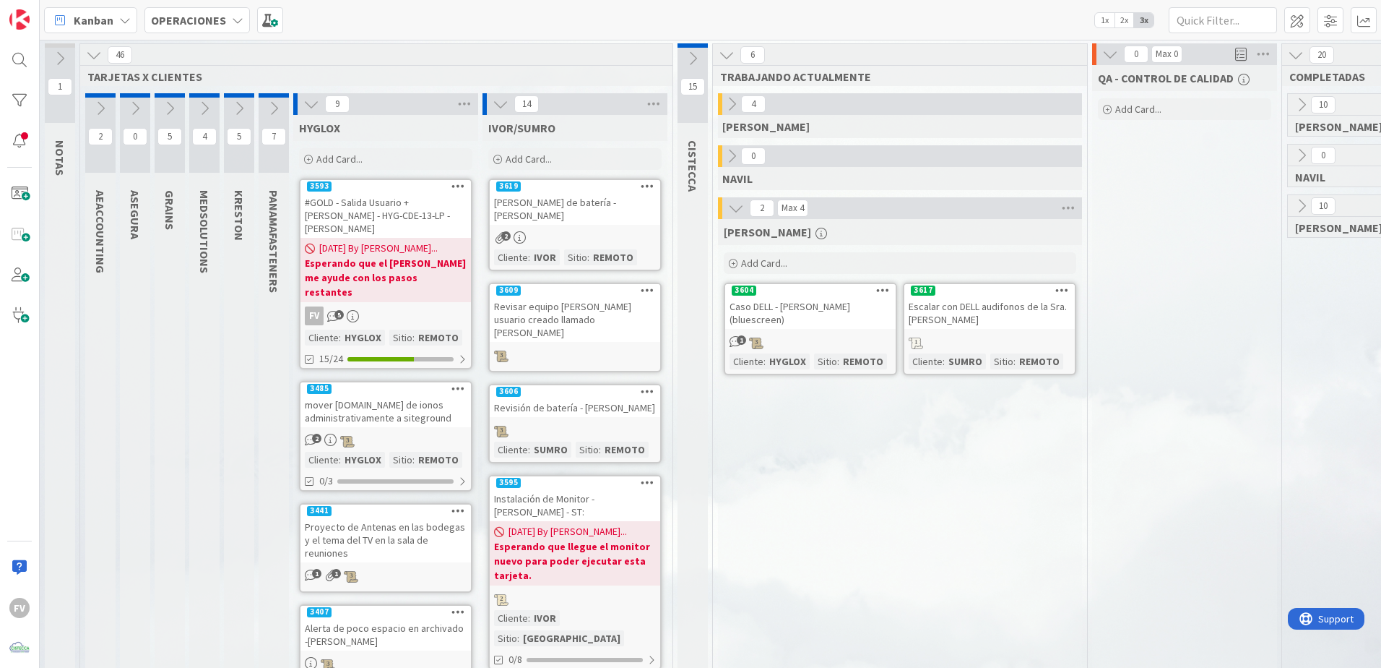
click at [305, 100] on icon at bounding box center [311, 104] width 16 height 16
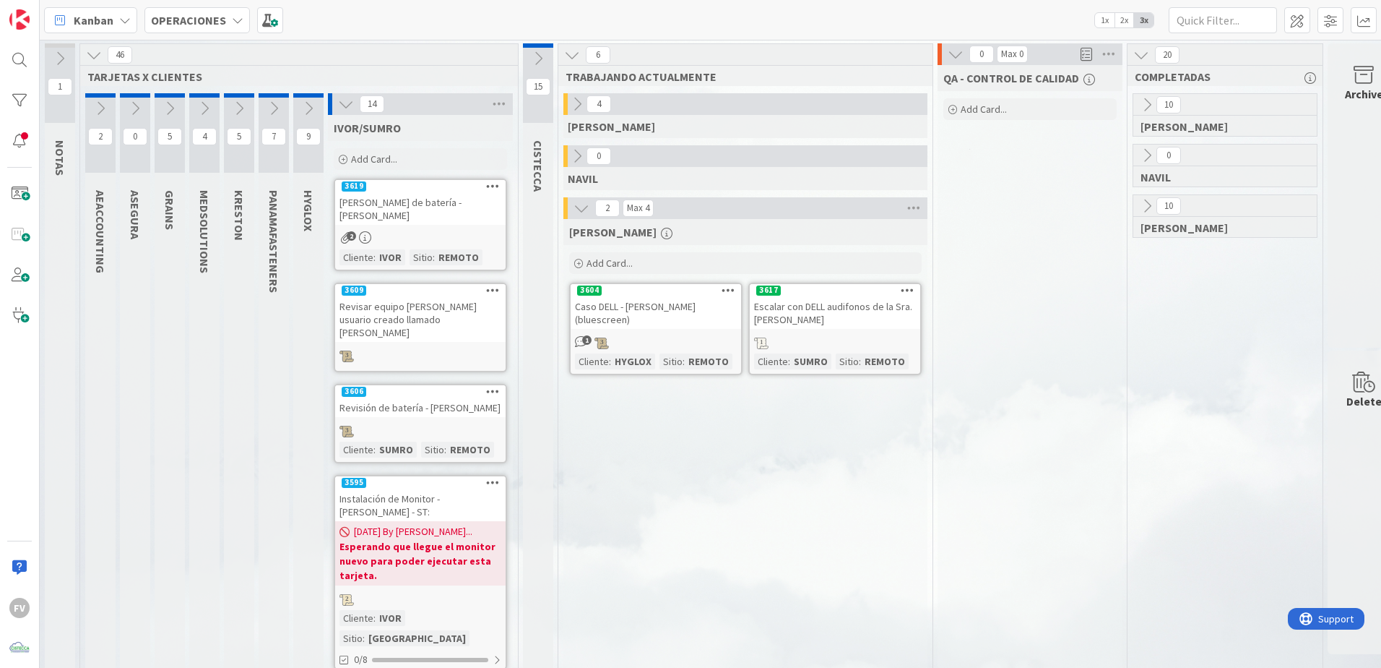
click at [269, 109] on icon at bounding box center [274, 108] width 16 height 16
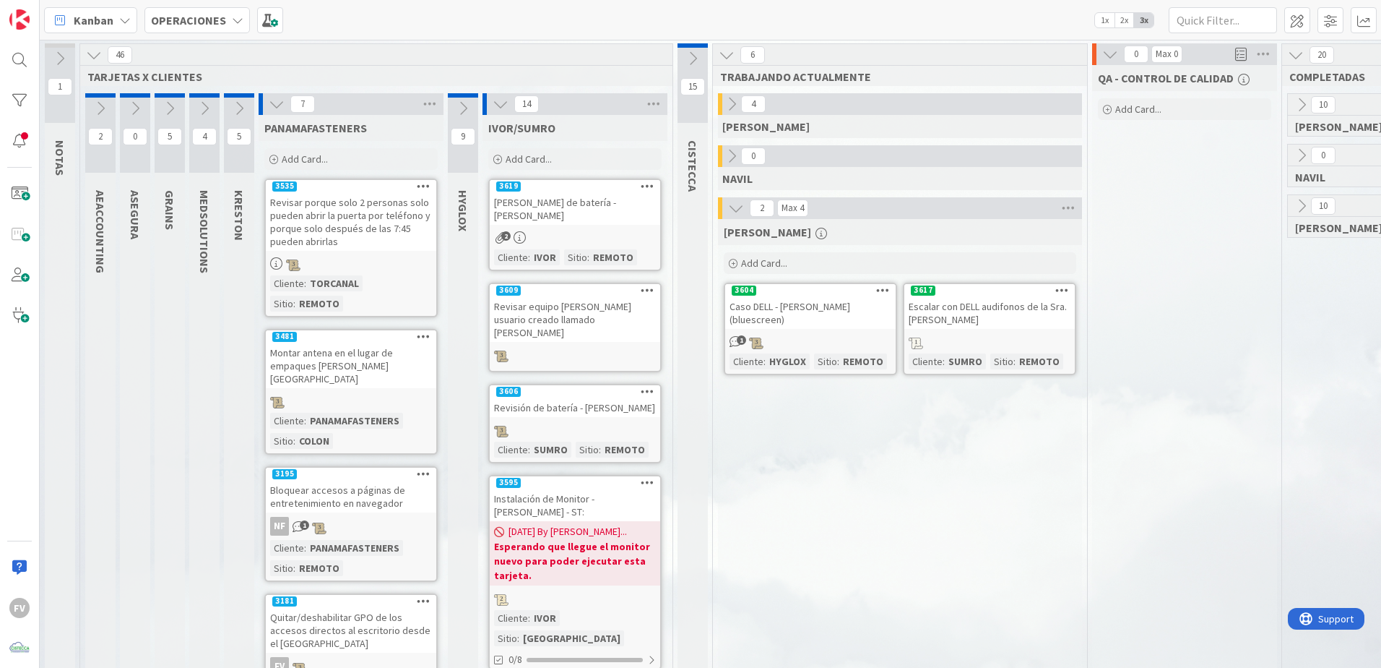
click at [279, 102] on icon at bounding box center [277, 104] width 16 height 16
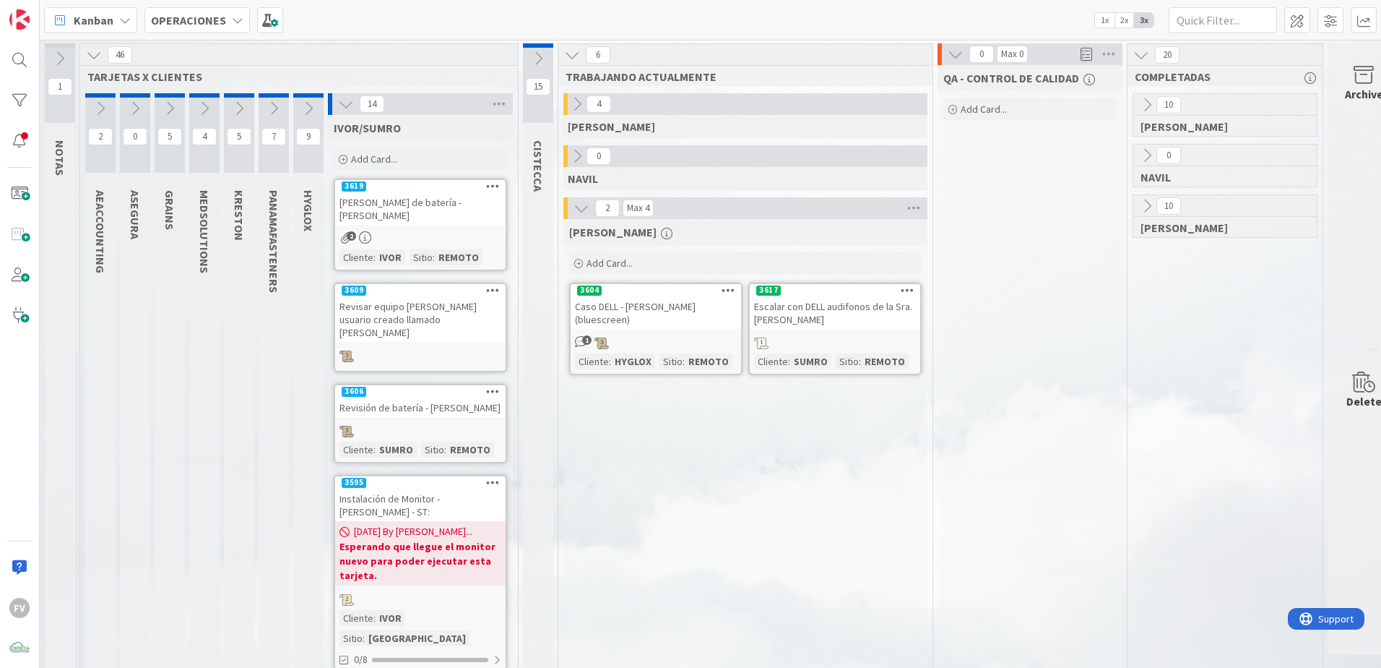
click at [105, 111] on button at bounding box center [100, 109] width 30 height 22
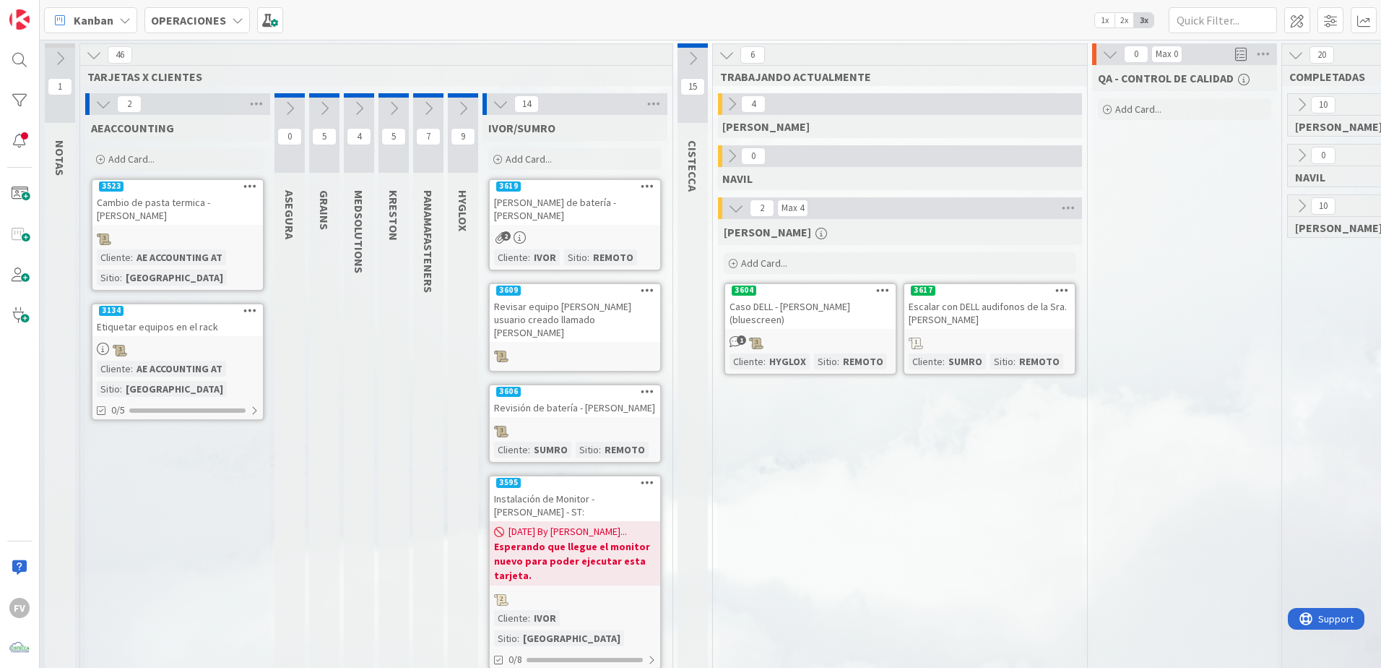
click at [100, 106] on icon at bounding box center [103, 104] width 16 height 16
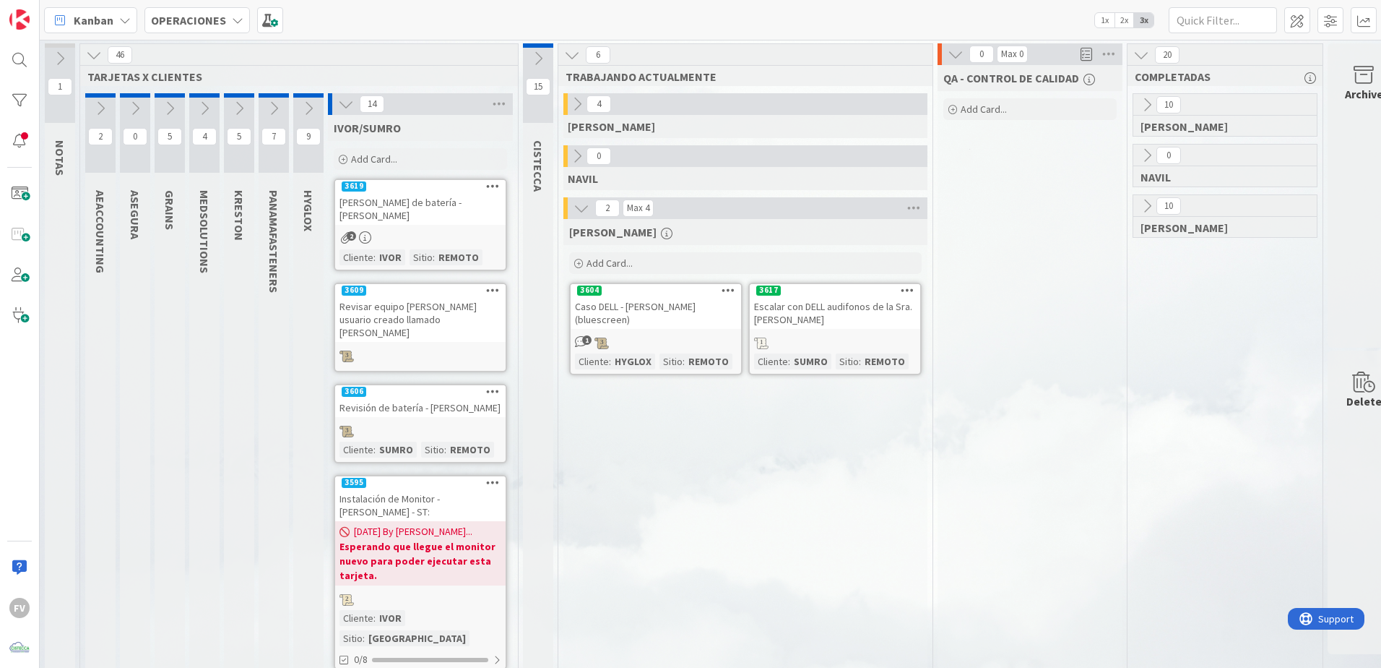
click at [140, 112] on icon at bounding box center [135, 108] width 16 height 16
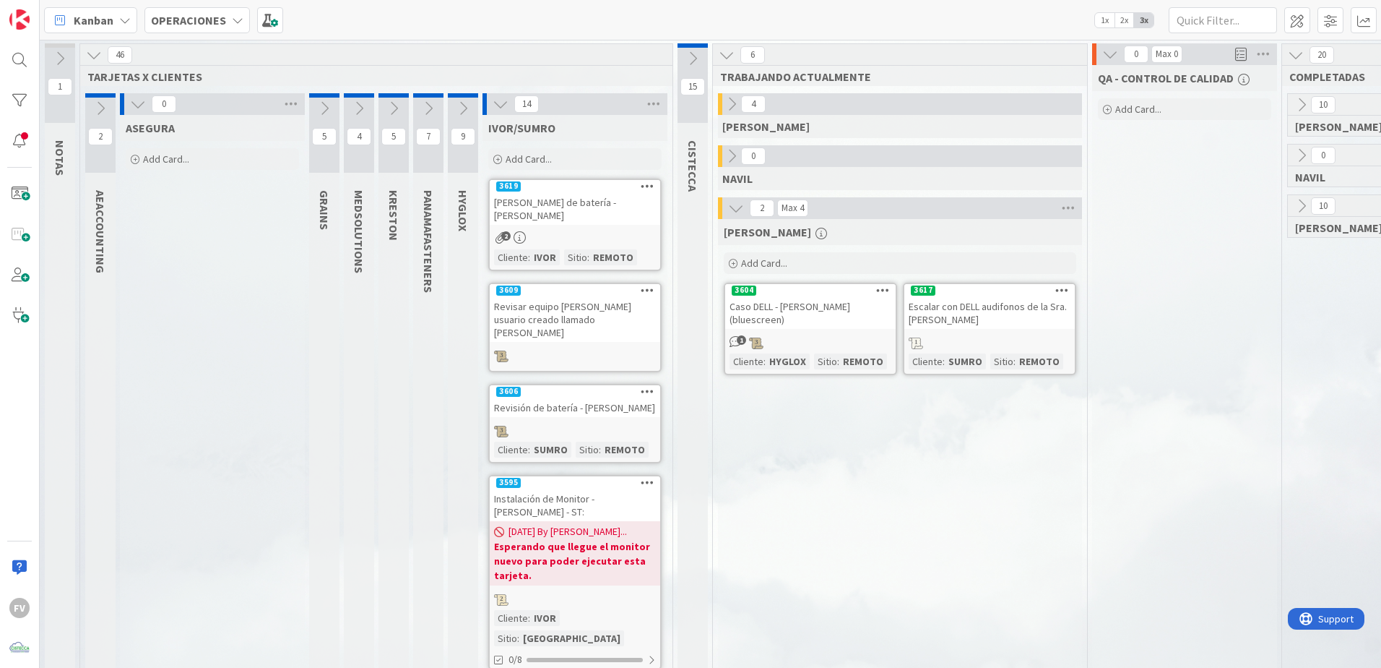
click at [134, 103] on icon at bounding box center [138, 104] width 16 height 16
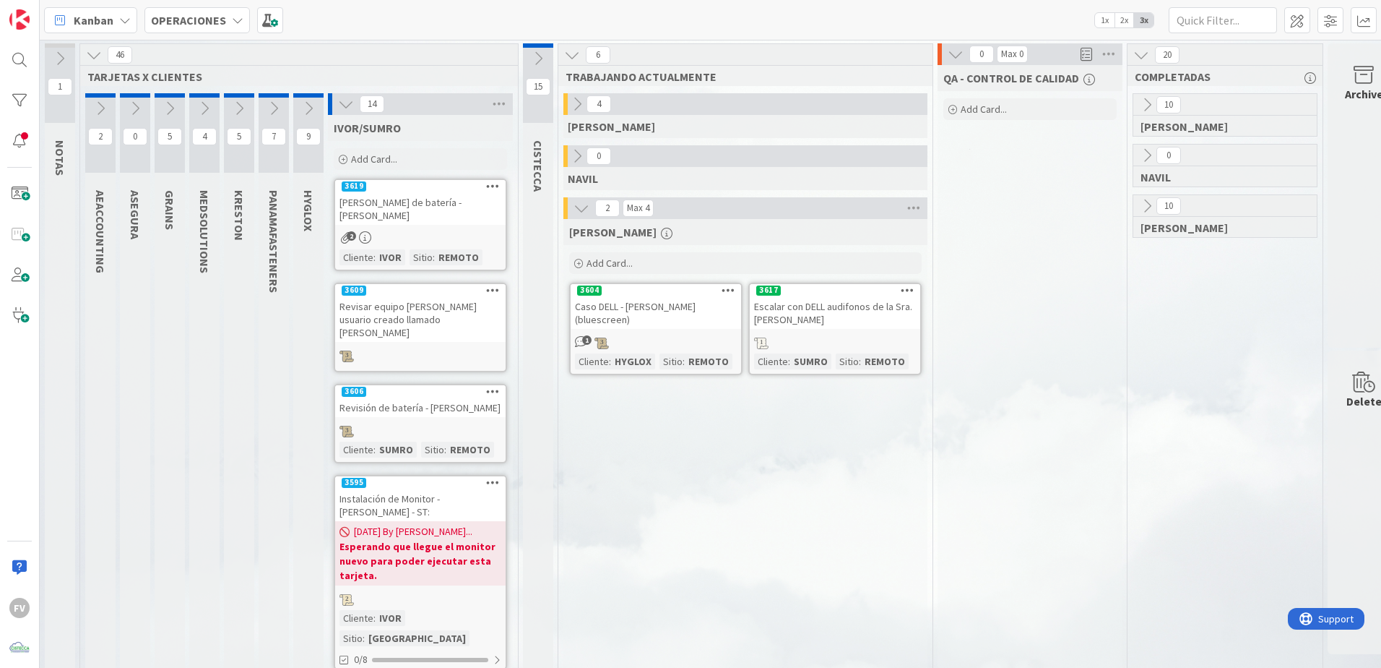
click at [168, 106] on icon at bounding box center [170, 108] width 16 height 16
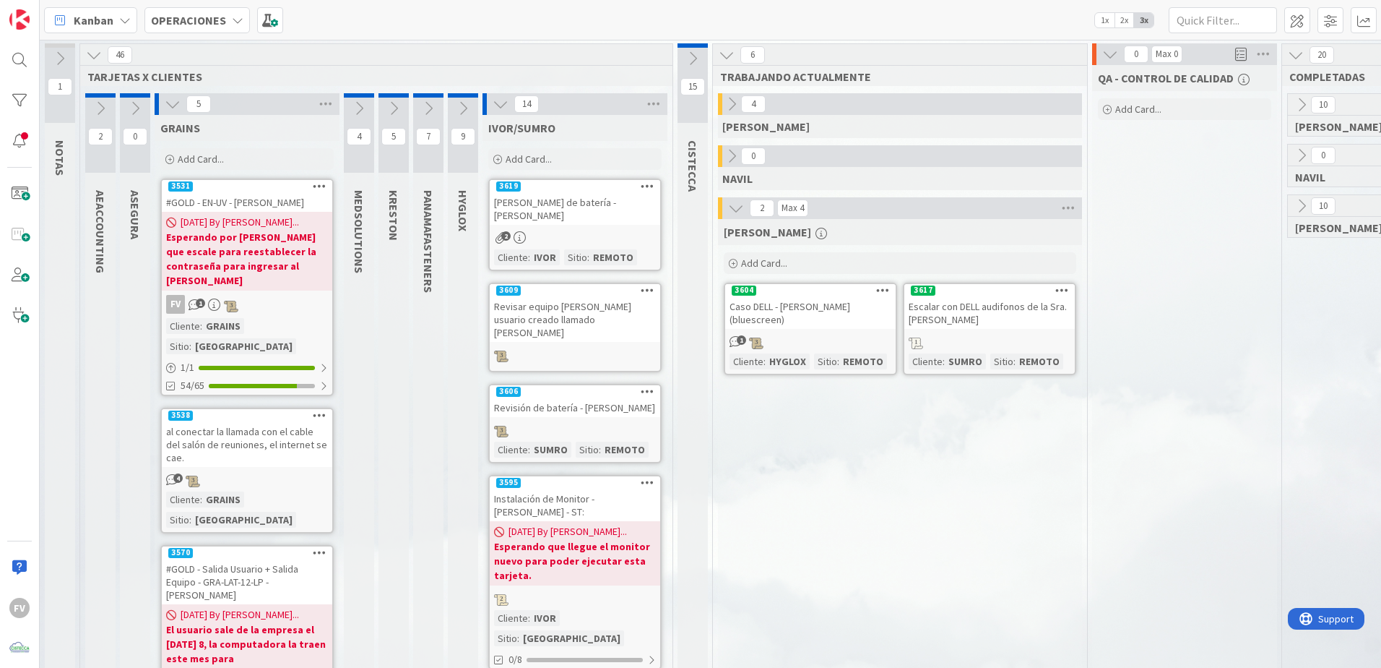
click at [169, 104] on icon at bounding box center [173, 104] width 16 height 16
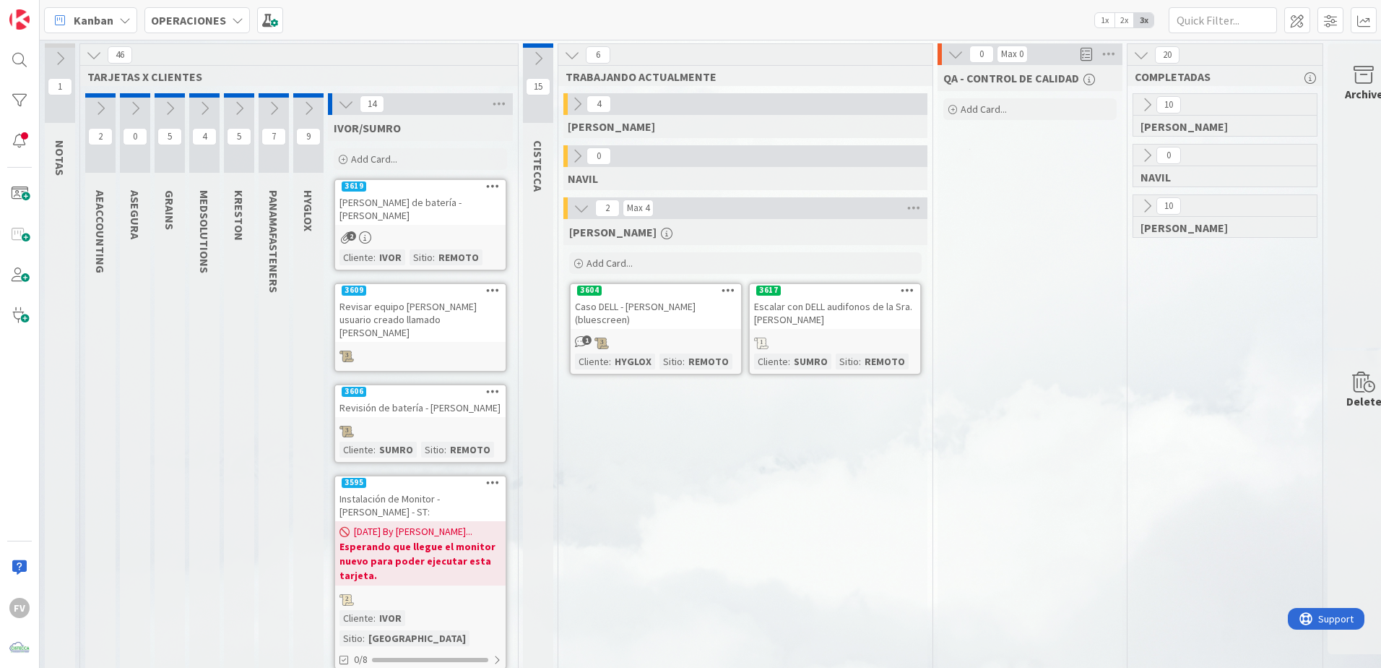
click at [350, 110] on icon at bounding box center [346, 104] width 16 height 16
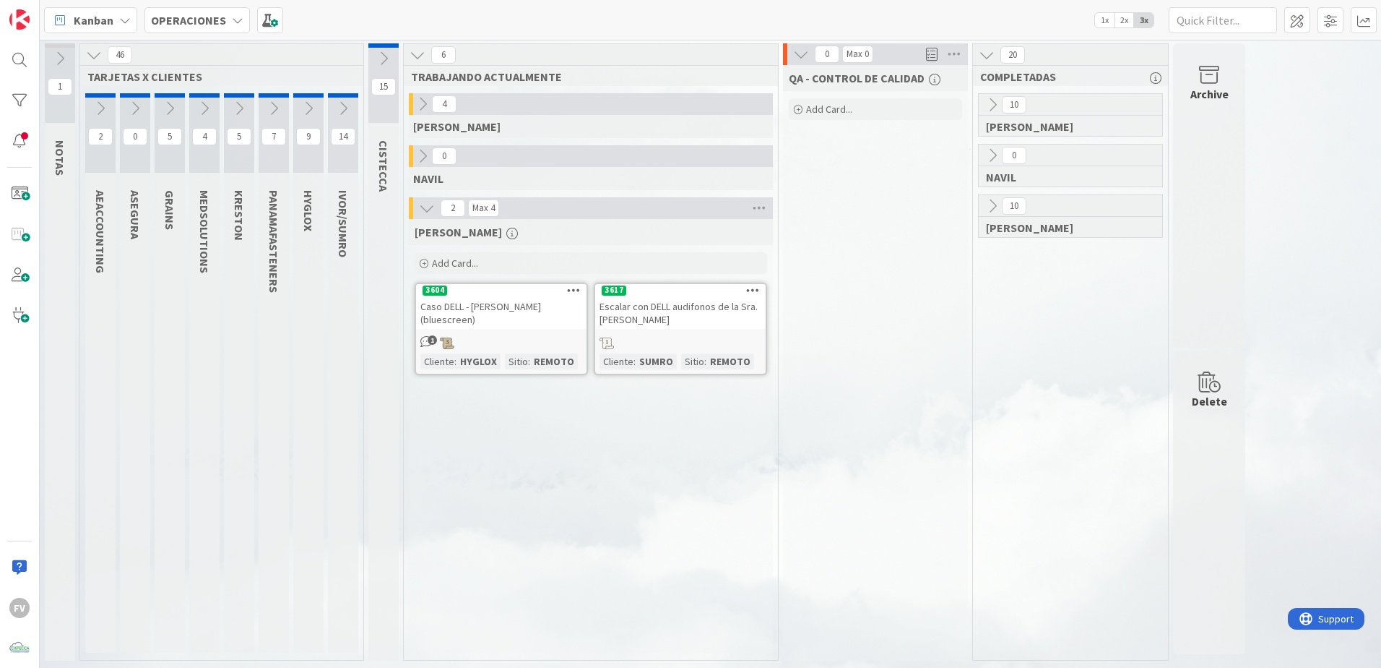
click at [355, 105] on button at bounding box center [343, 109] width 30 height 22
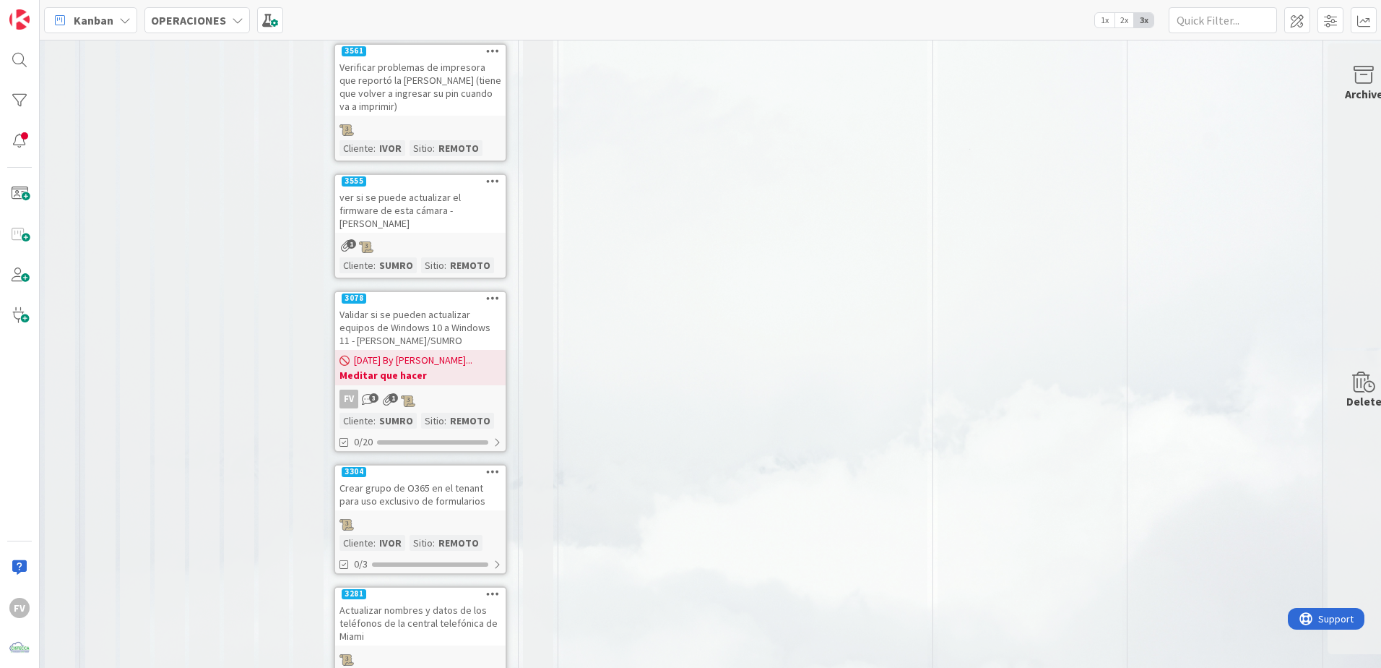
scroll to position [797, 0]
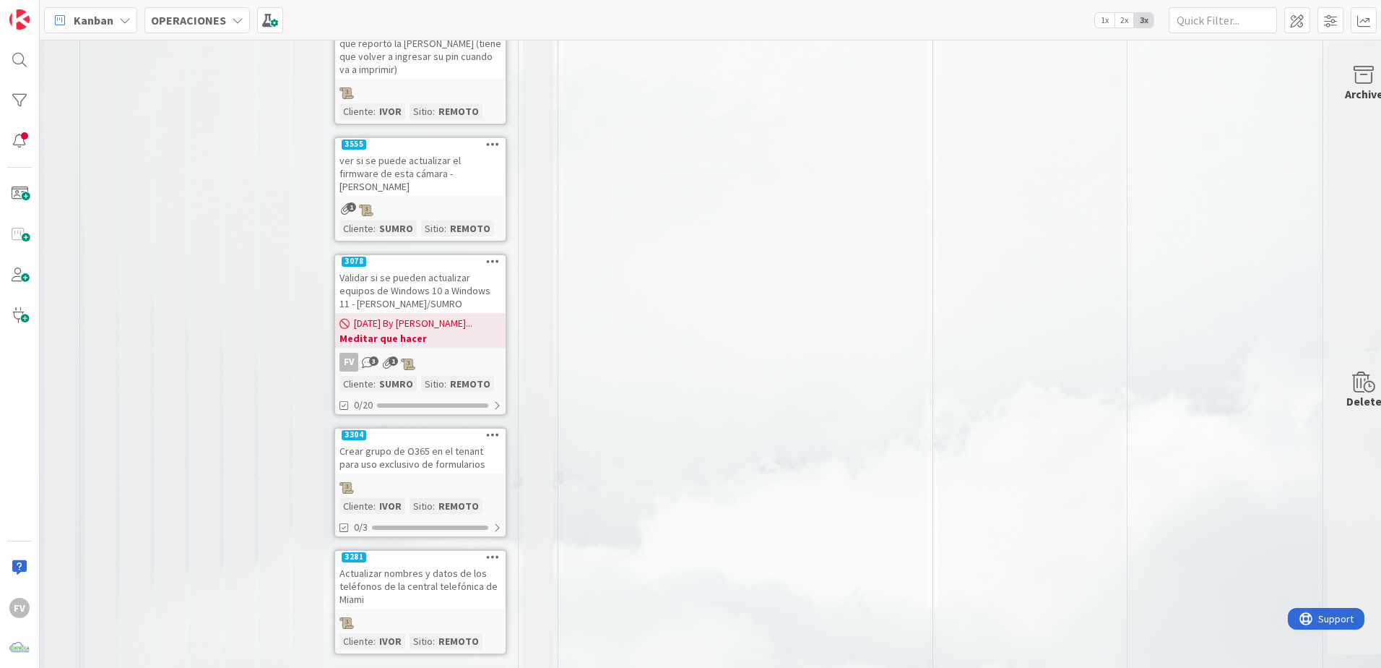
click at [375, 666] on link "Show More (4)" at bounding box center [420, 677] width 173 height 23
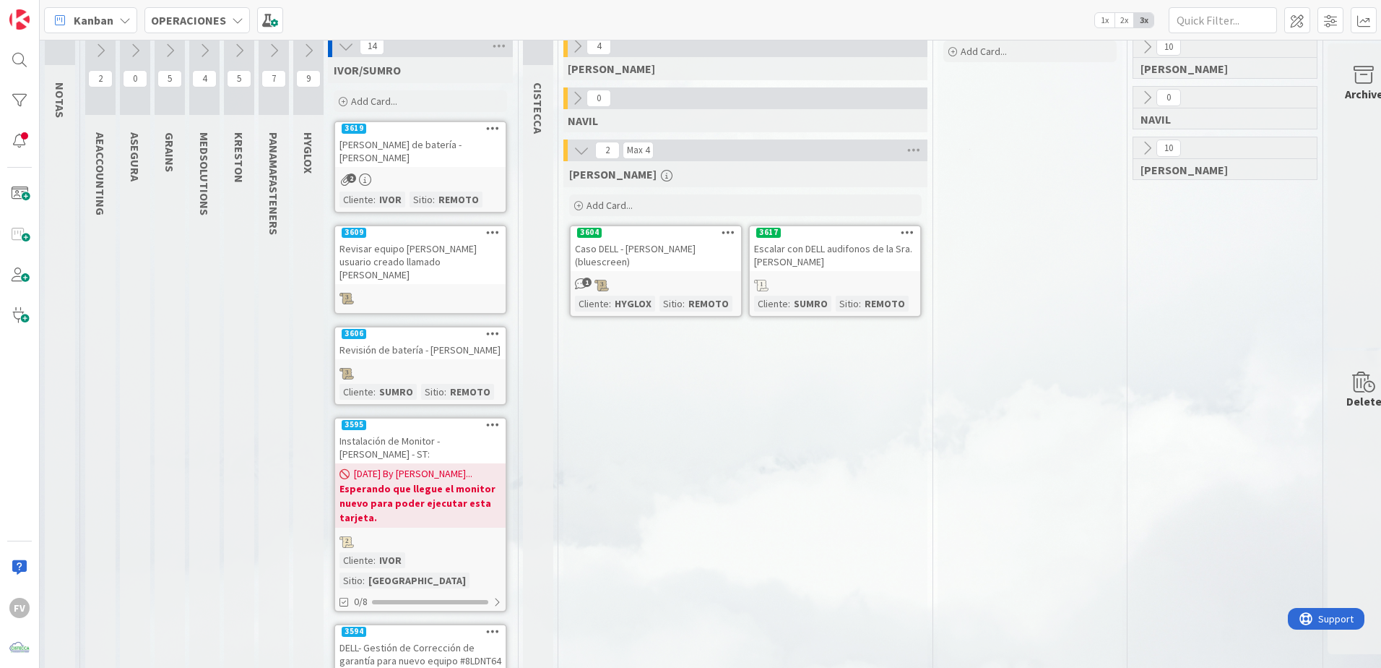
scroll to position [0, 0]
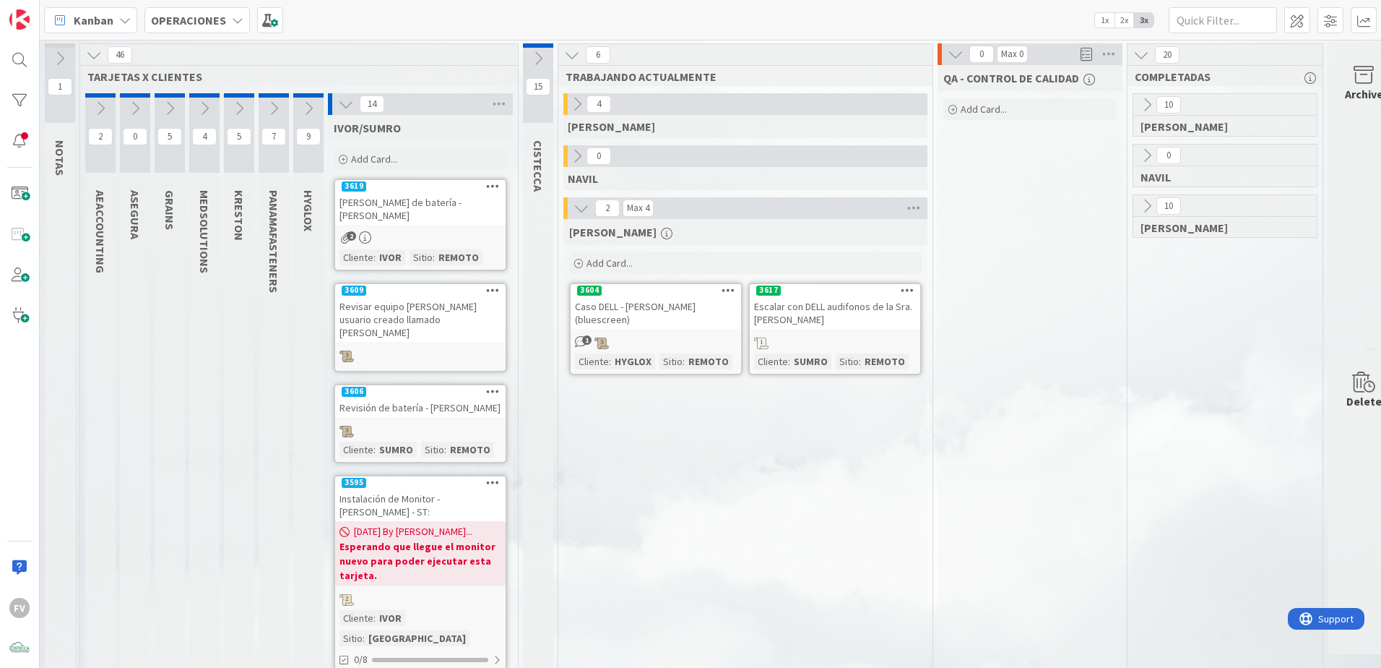
click at [343, 114] on div "14" at bounding box center [420, 104] width 185 height 22
click at [351, 109] on icon at bounding box center [346, 104] width 16 height 16
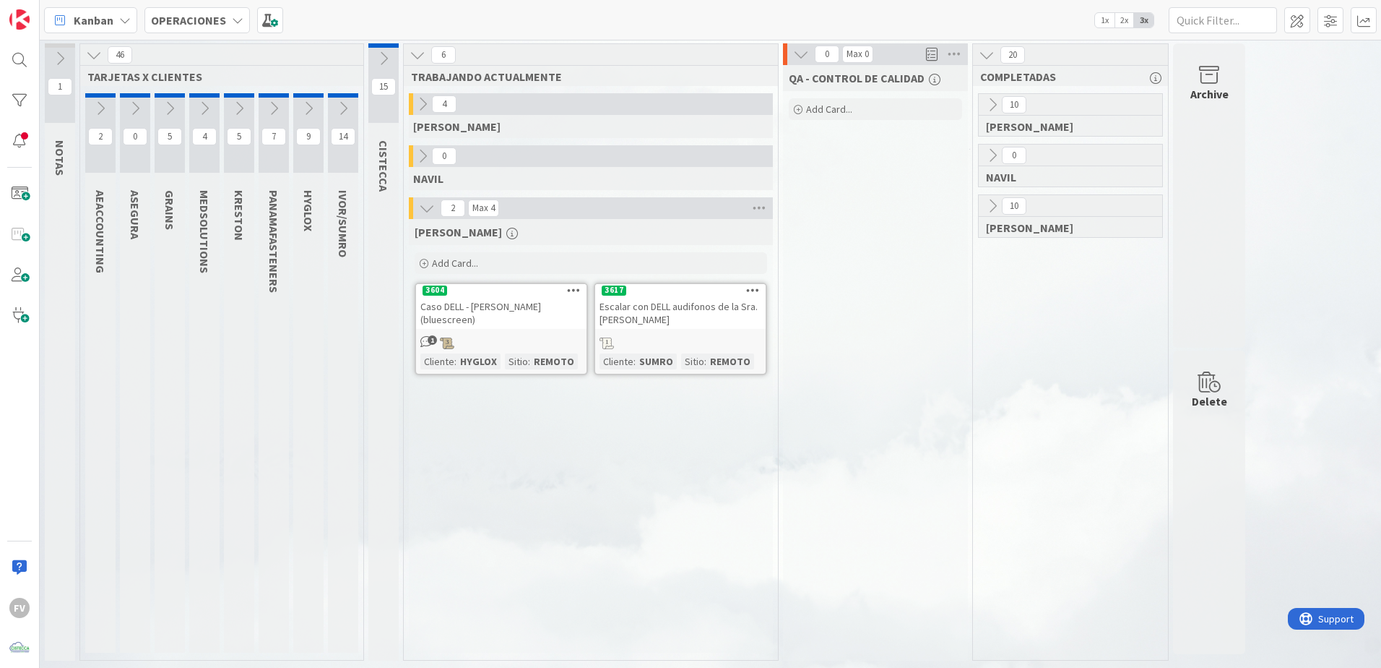
click at [389, 56] on icon at bounding box center [384, 59] width 16 height 16
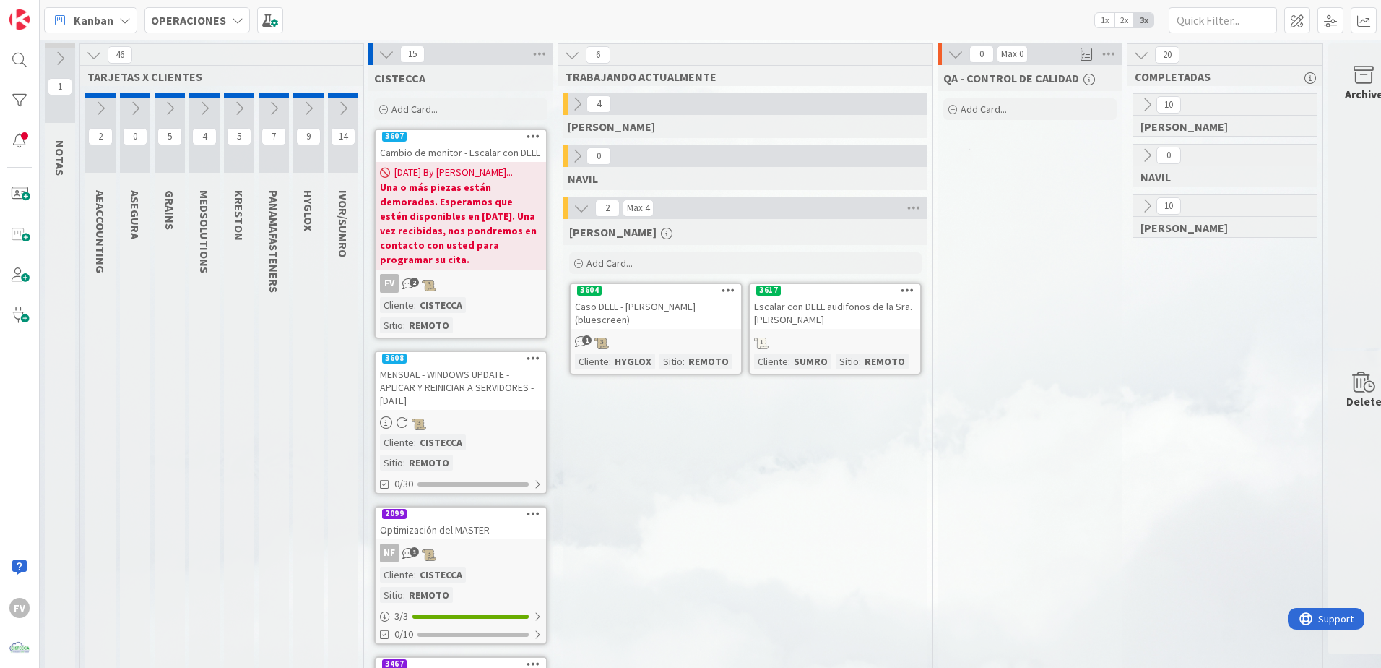
click at [340, 105] on icon at bounding box center [343, 108] width 16 height 16
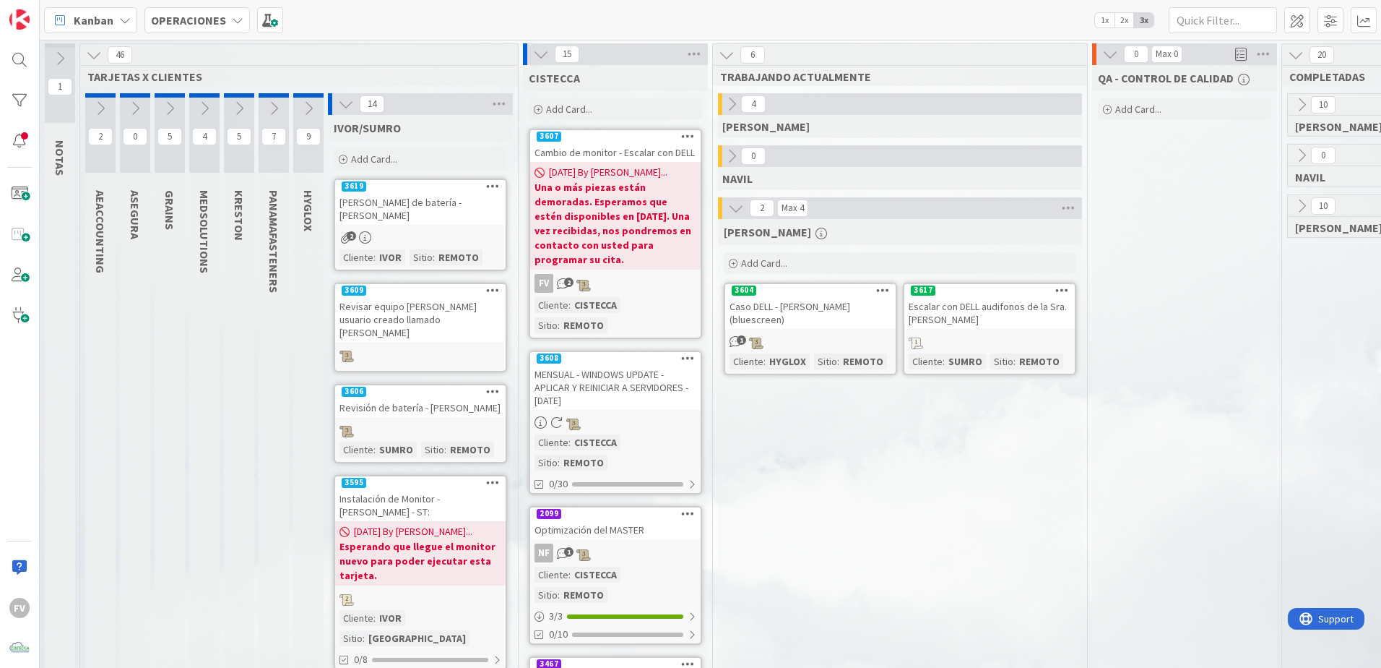
click at [662, 222] on b "Una o más piezas están demoradas. Esperamos que estén disponibles en [DATE]. Un…" at bounding box center [616, 223] width 162 height 87
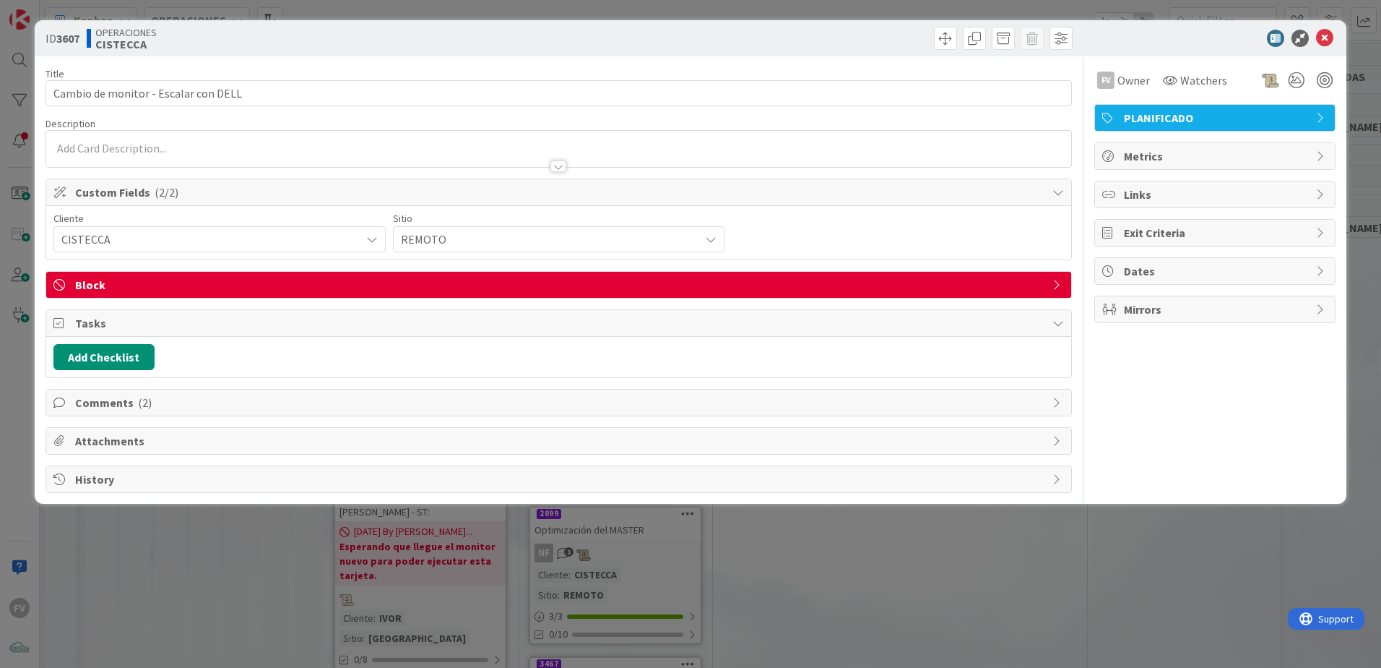
click at [163, 402] on span "Comments ( 2 )" at bounding box center [560, 402] width 970 height 17
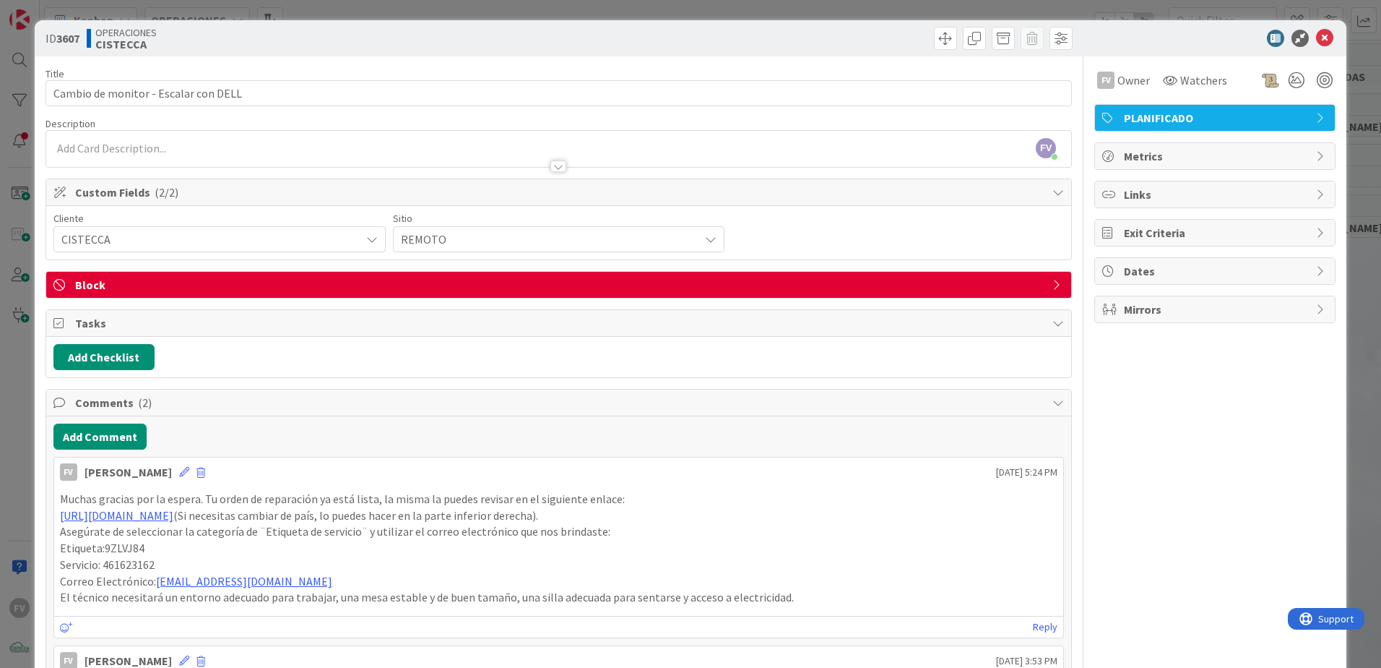
click at [464, 285] on span "Block" at bounding box center [560, 284] width 970 height 17
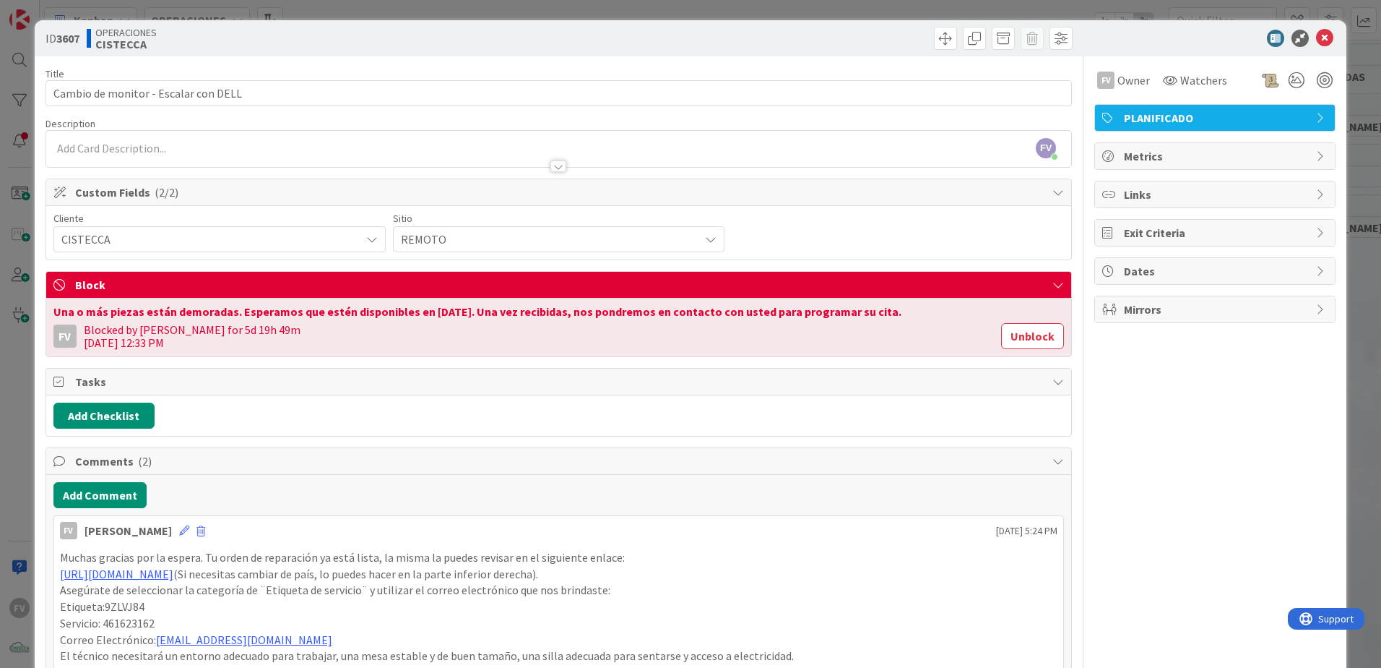
click at [1035, 288] on span "Block" at bounding box center [560, 284] width 970 height 17
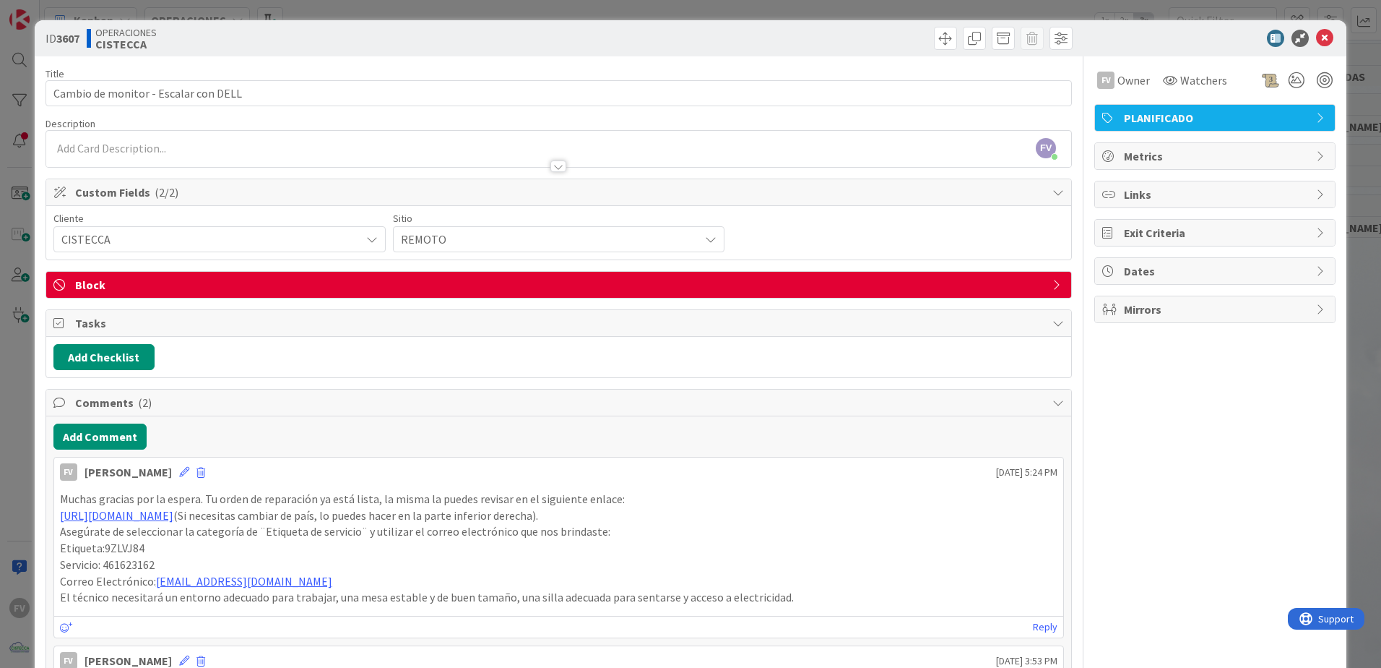
click at [245, 321] on span "Tasks" at bounding box center [560, 322] width 970 height 17
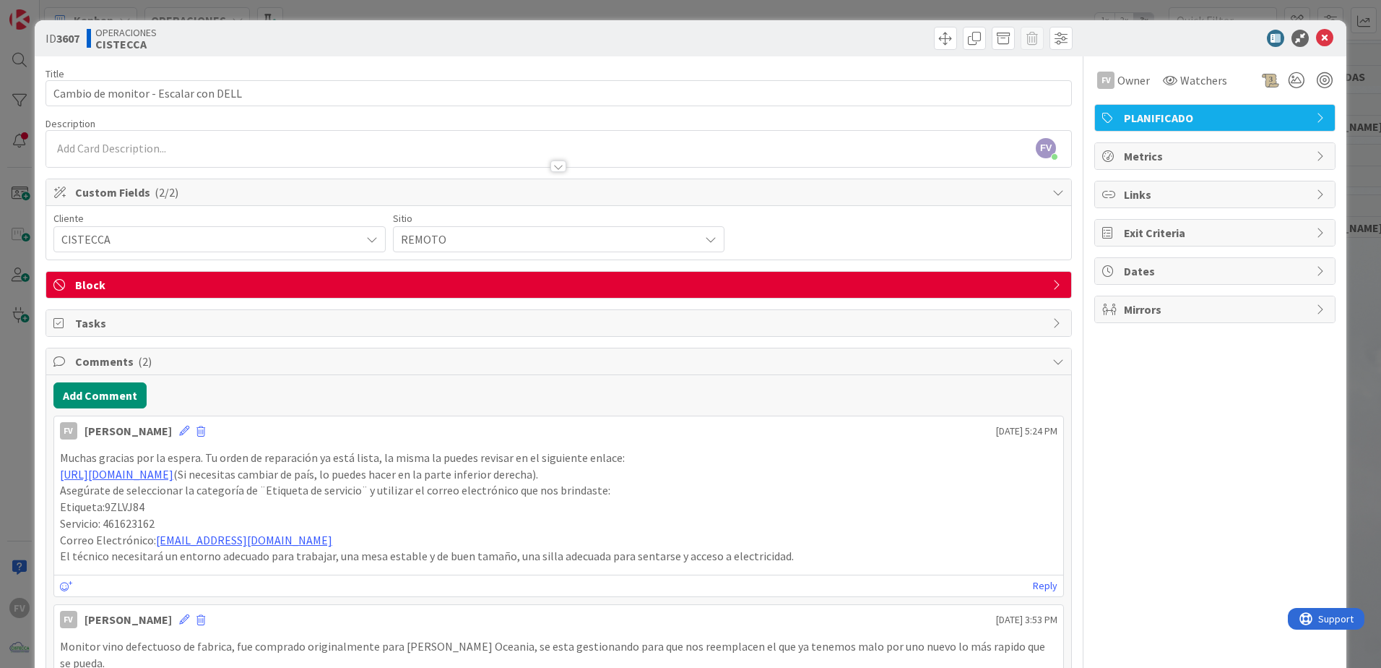
click at [14, 66] on div "ID 3607 OPERACIONES CISTECCA Title 36 / 128 Cambio de monitor - Escalar con DEL…" at bounding box center [690, 334] width 1381 height 668
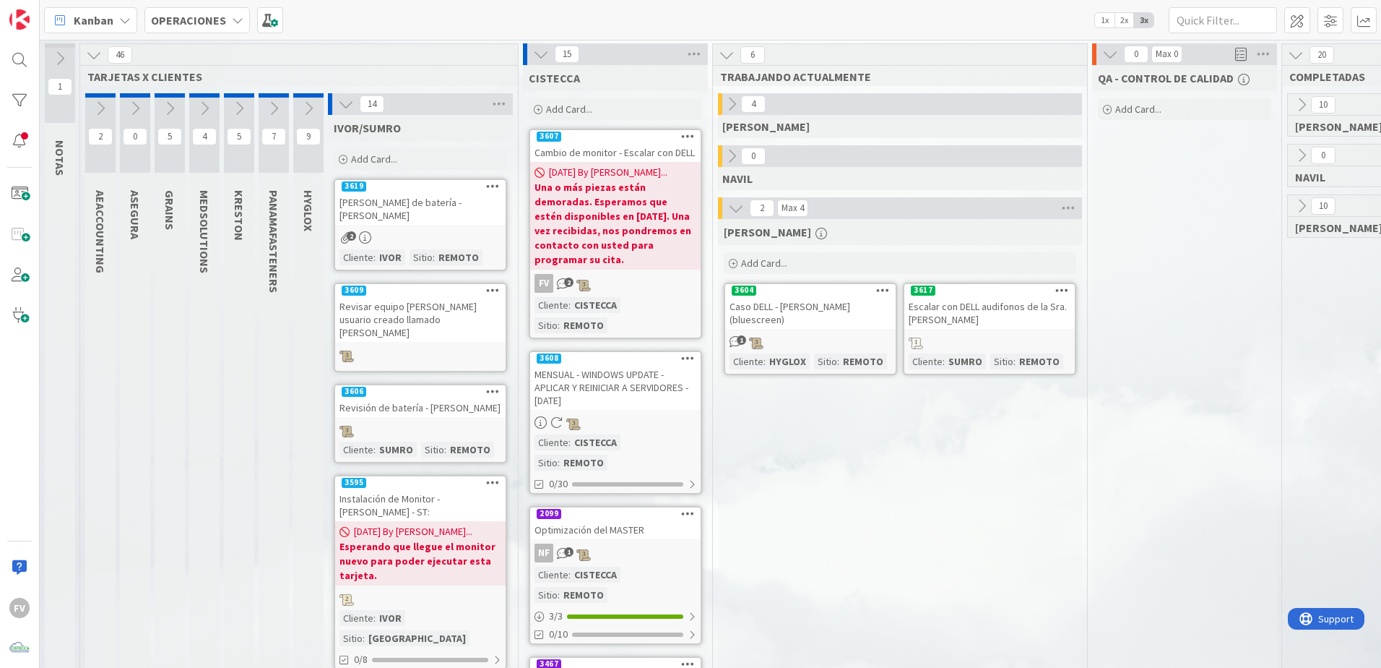
click at [160, 112] on button at bounding box center [170, 109] width 30 height 22
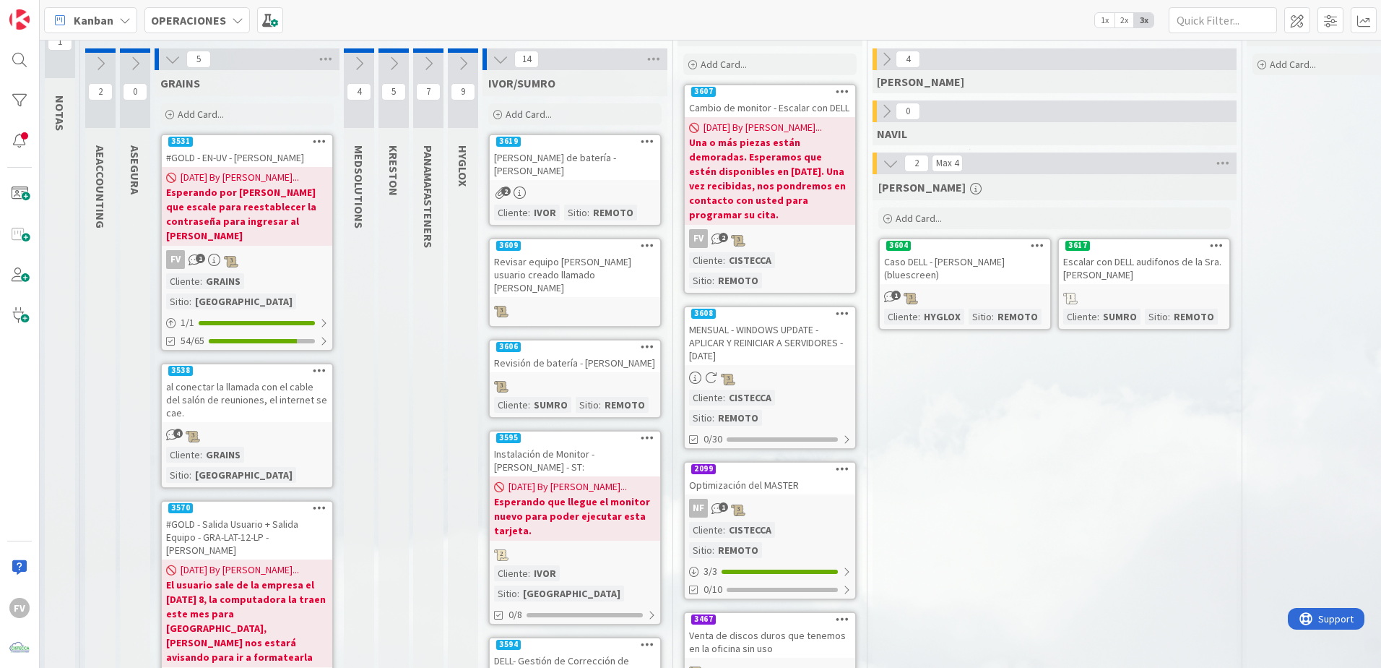
scroll to position [72, 0]
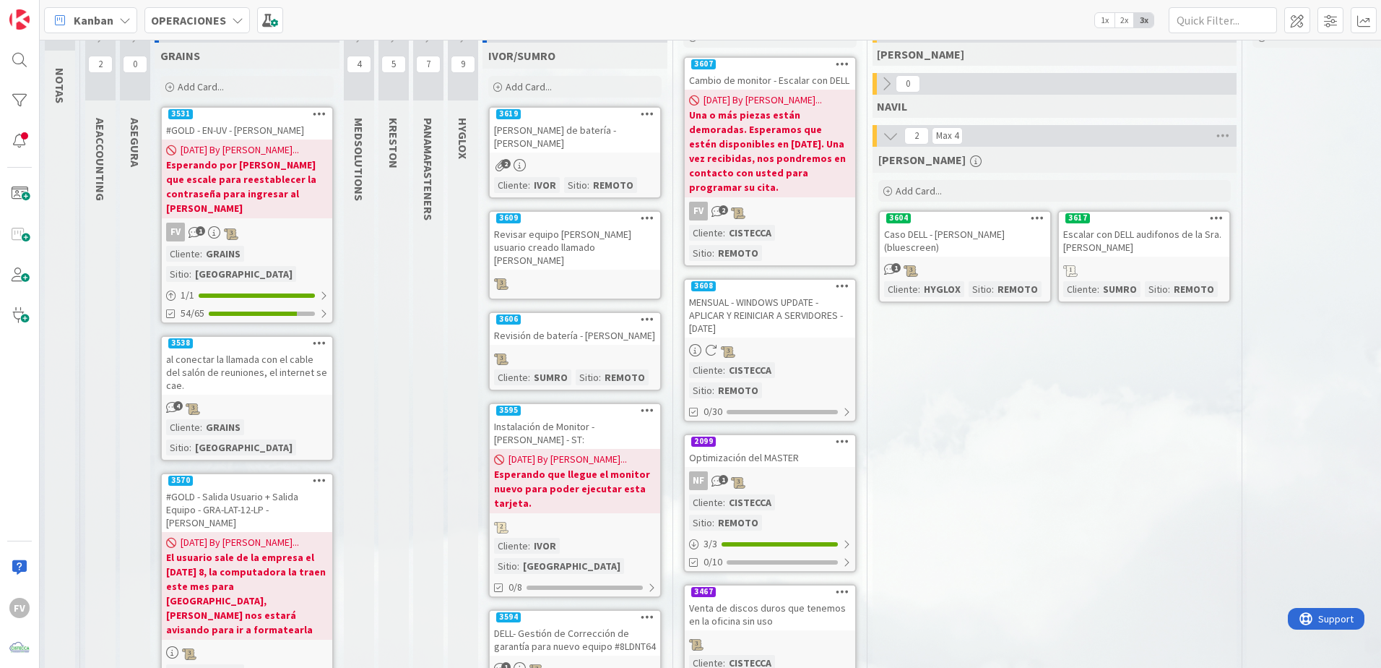
click at [299, 195] on b "Esperando por [PERSON_NAME] que escale para reestablecer la contraseña para ing…" at bounding box center [247, 187] width 162 height 58
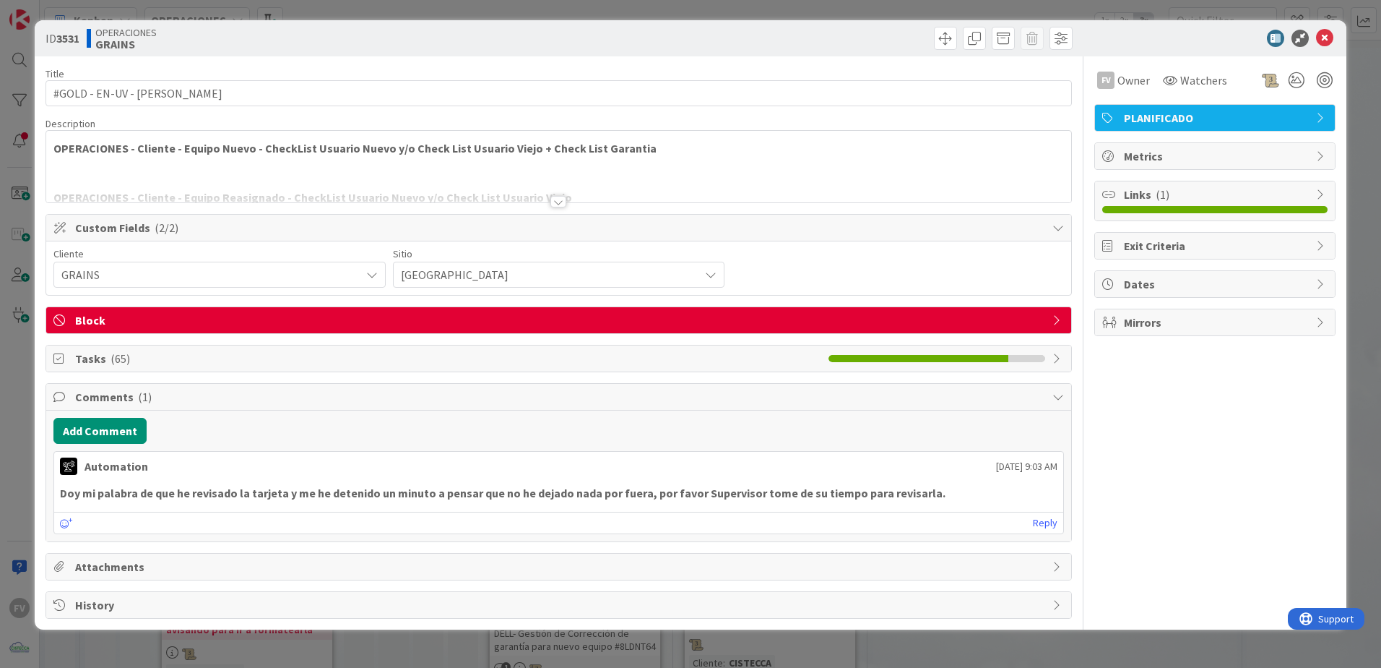
click at [550, 14] on div "ID 3531 OPERACIONES GRAINS Title 31 / 128 #GOLD - EN-UV - [PERSON_NAME] Descrip…" at bounding box center [690, 334] width 1381 height 668
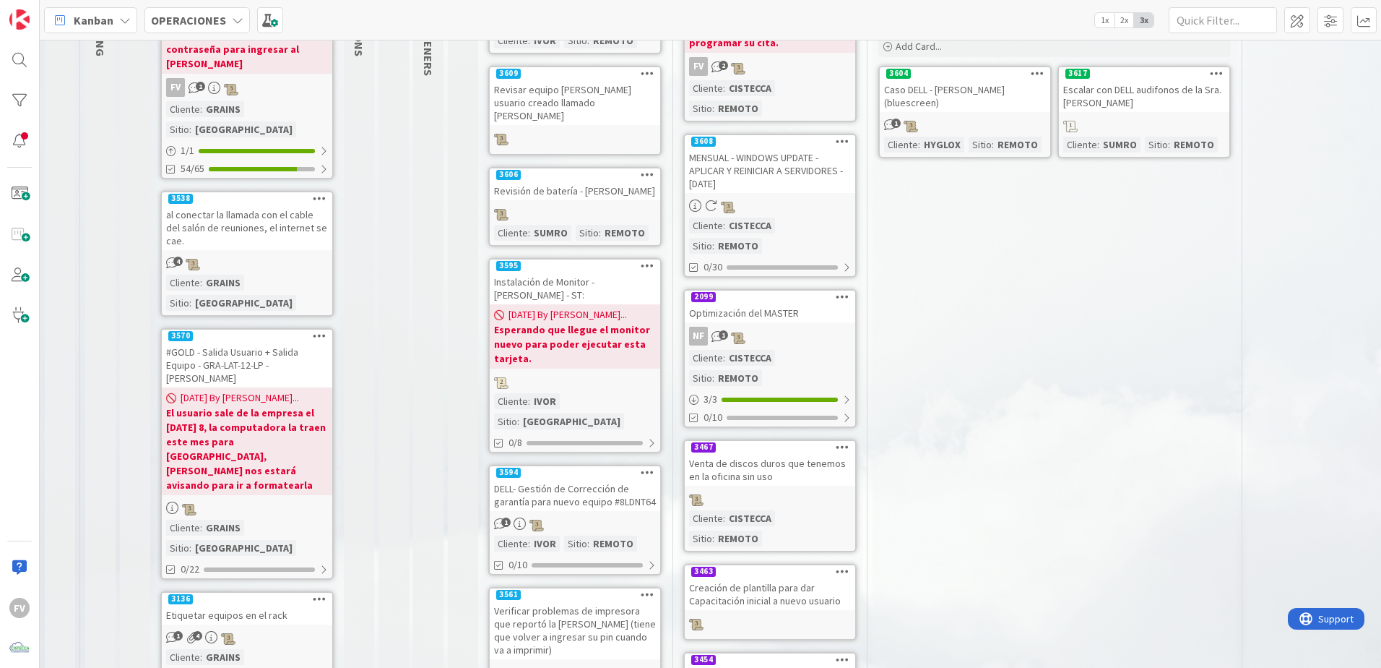
click at [272, 390] on span "[DATE] By [PERSON_NAME]..." at bounding box center [240, 397] width 118 height 15
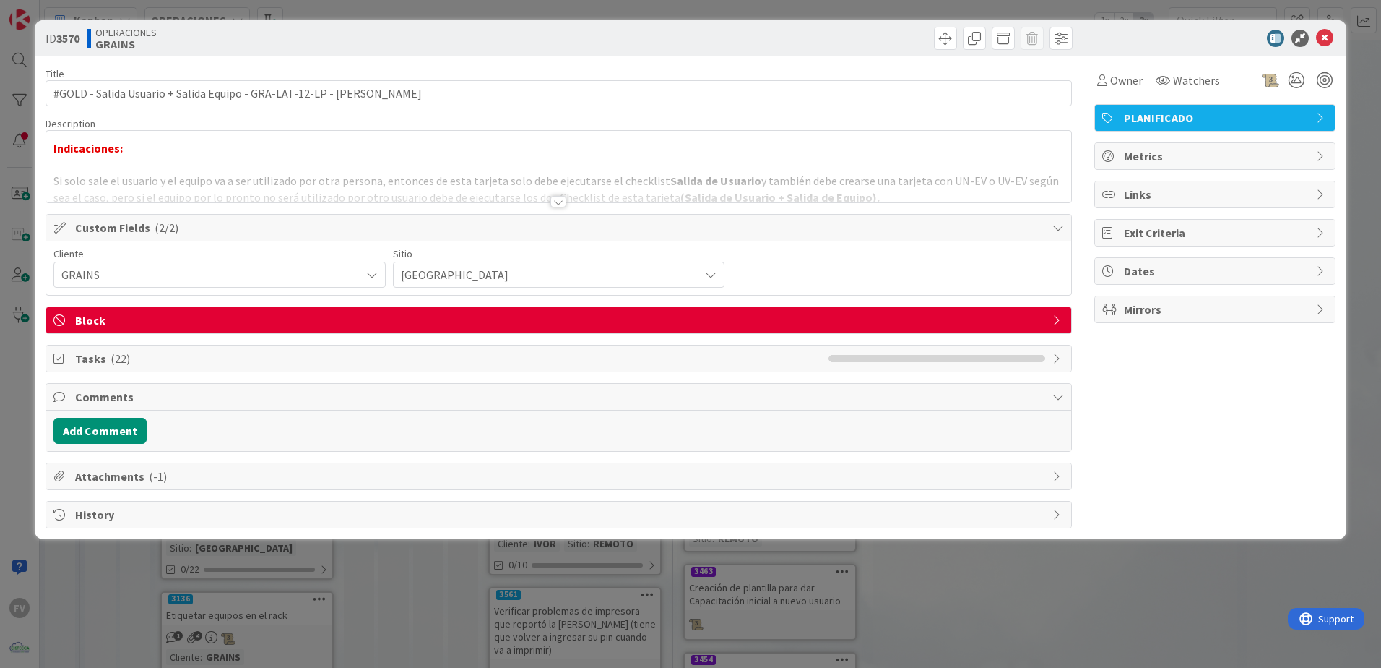
click at [326, 312] on span "Block" at bounding box center [560, 319] width 970 height 17
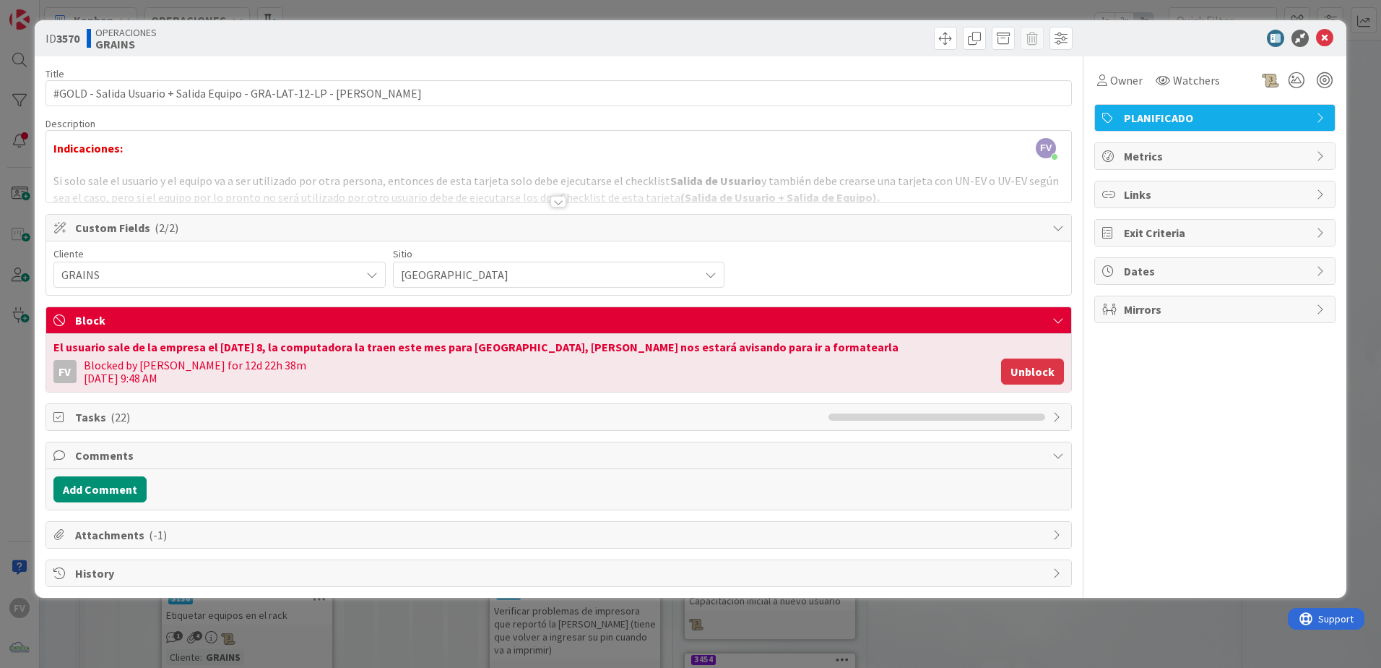
click at [1045, 371] on button "Unblock" at bounding box center [1032, 371] width 63 height 26
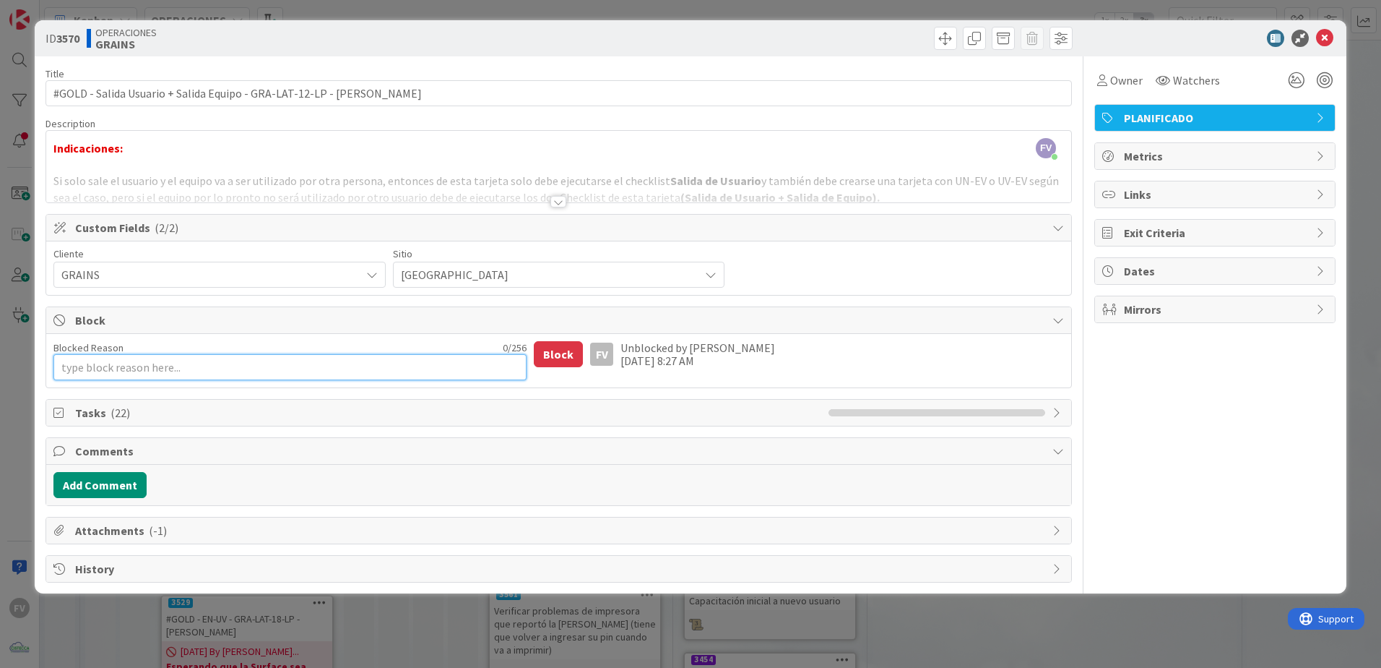
click at [224, 355] on textarea "Blocked Reason" at bounding box center [290, 367] width 474 height 26
type textarea "x"
type textarea "C"
type textarea "x"
type textarea "Co"
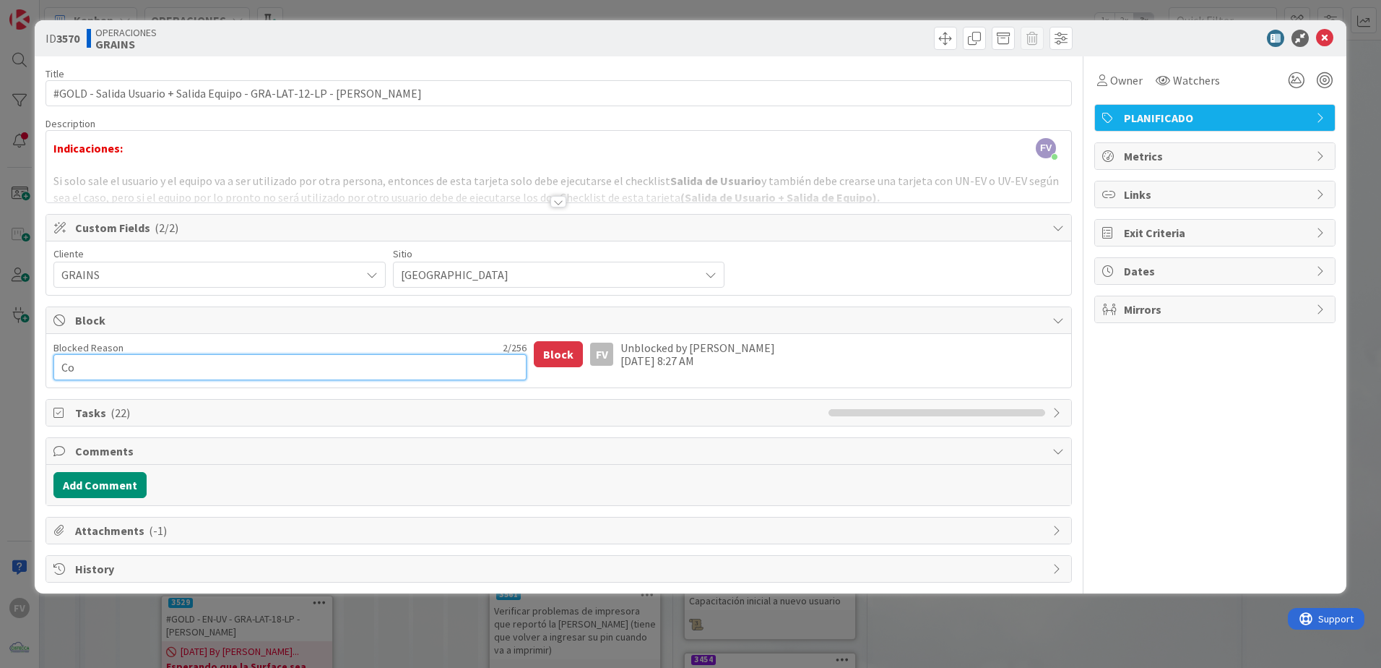
type textarea "x"
type textarea "Coo"
type textarea "x"
type textarea "Coor"
type textarea "x"
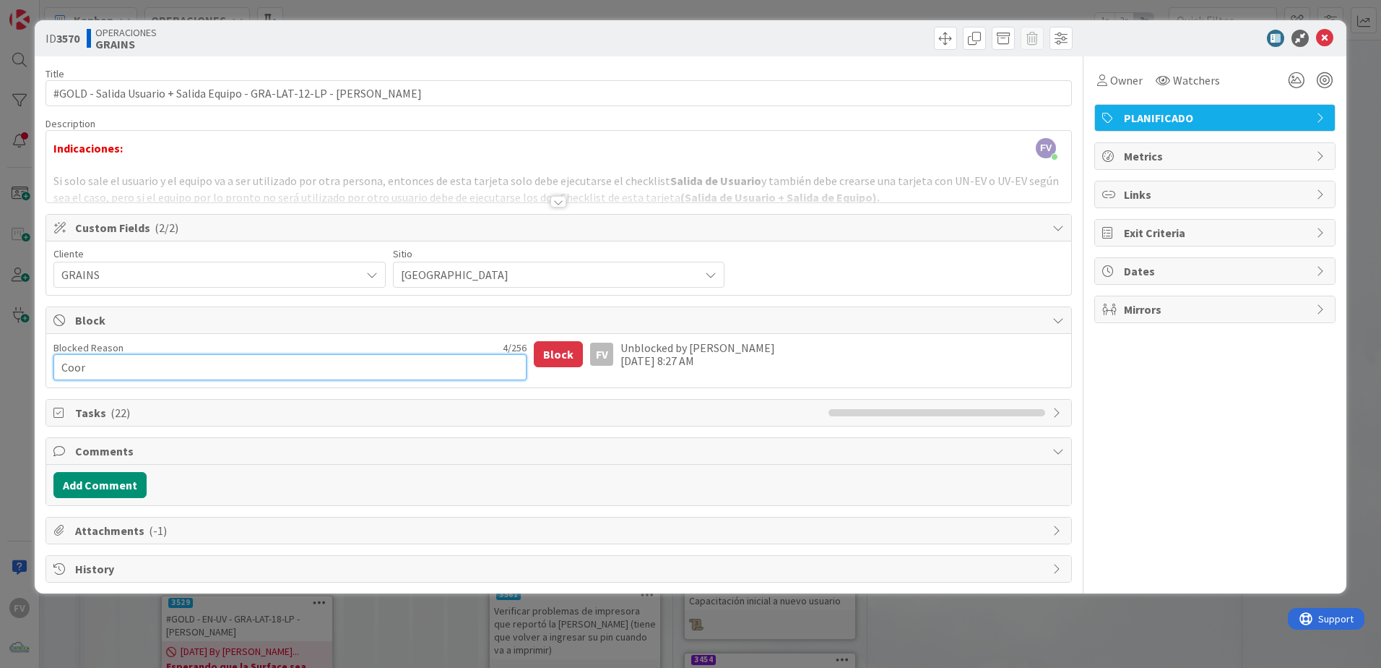
type textarea "Coord"
type textarea "x"
type textarea "Coordi"
type textarea "x"
type textarea "Coordin"
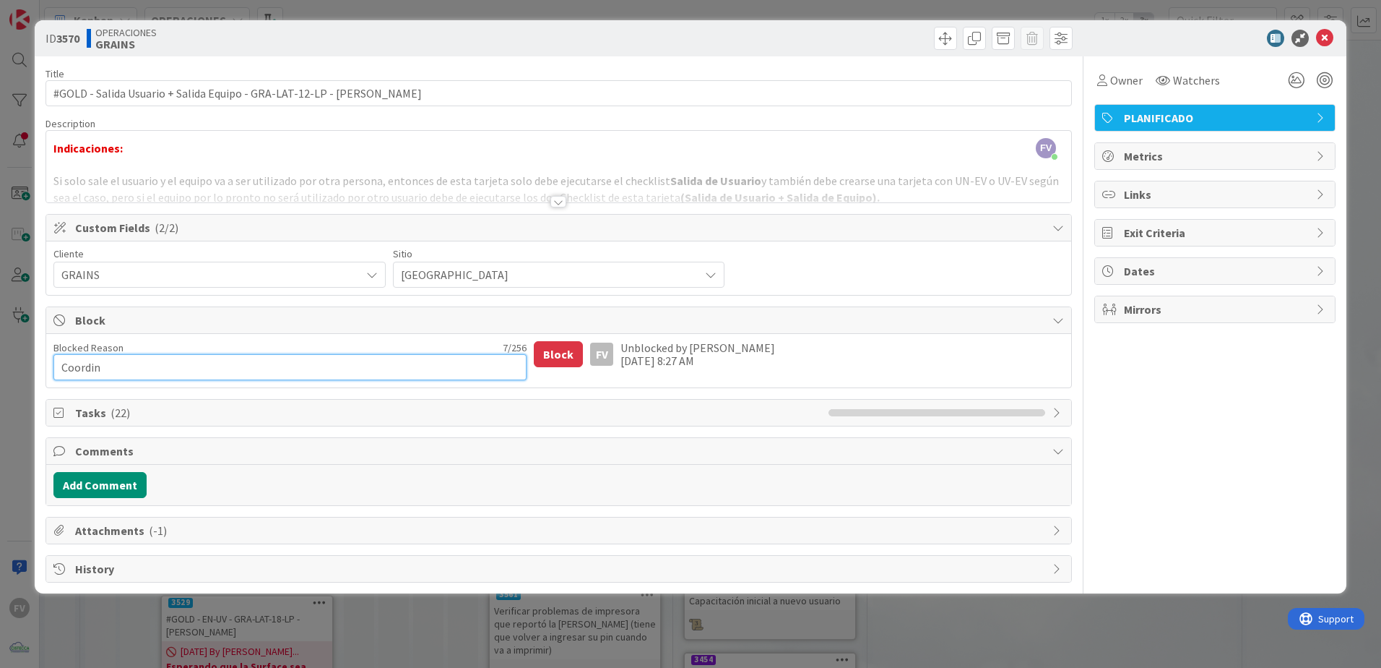
type textarea "x"
type textarea "Coordina"
type textarea "x"
type textarea "Coordinar"
type textarea "x"
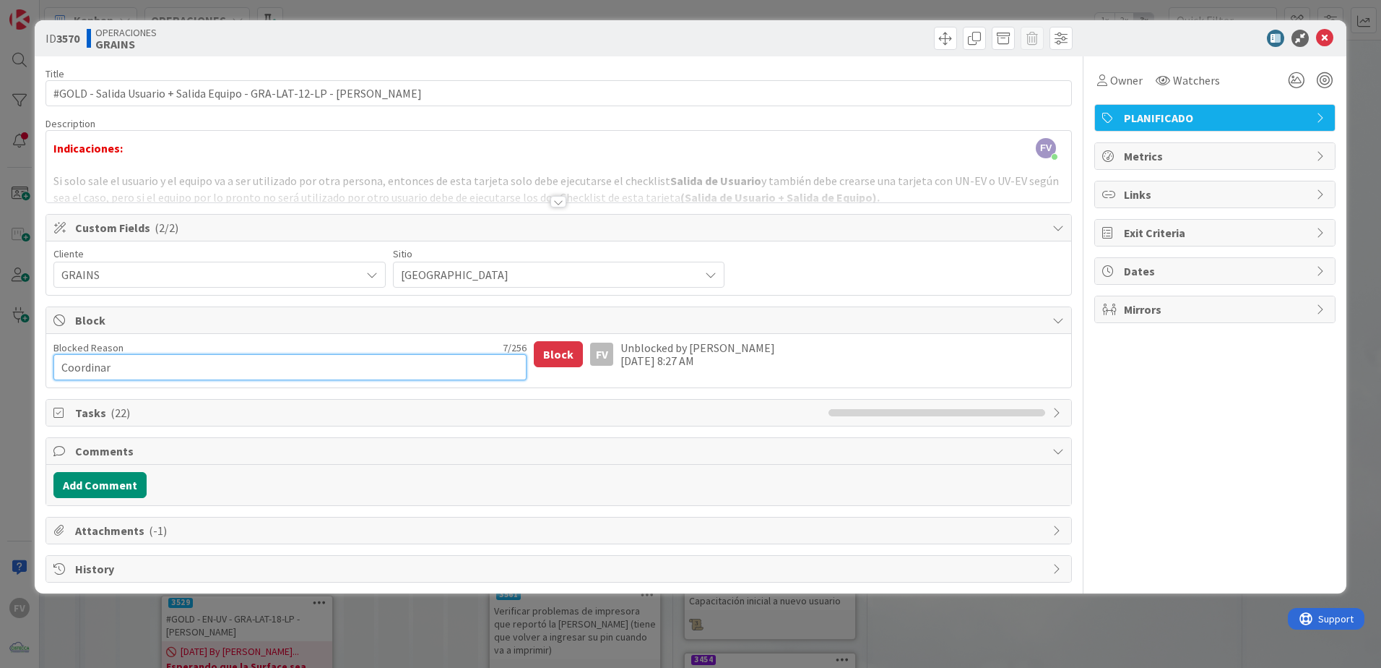
type textarea "Coordinar"
type textarea "x"
type textarea "Coordinar c"
type textarea "x"
type textarea "Coordinar co"
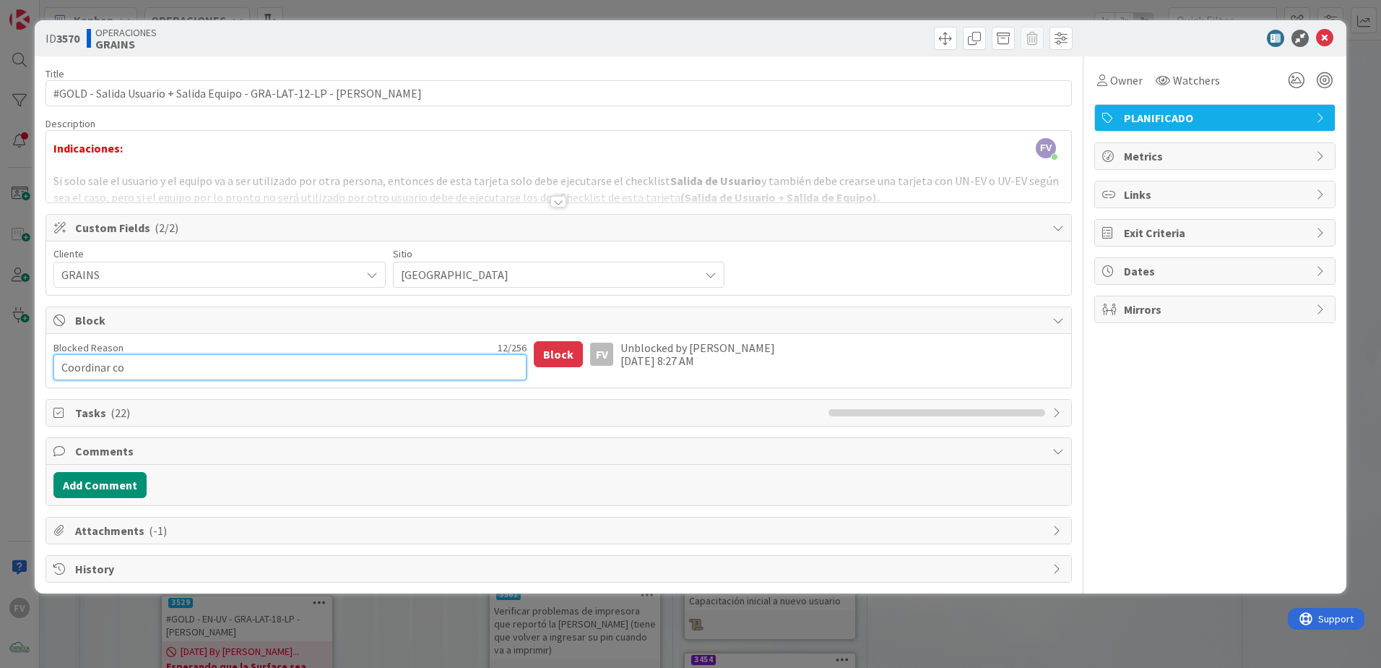
type textarea "x"
type textarea "Coordinar con"
type textarea "x"
type textarea "Coordinar con"
type textarea "x"
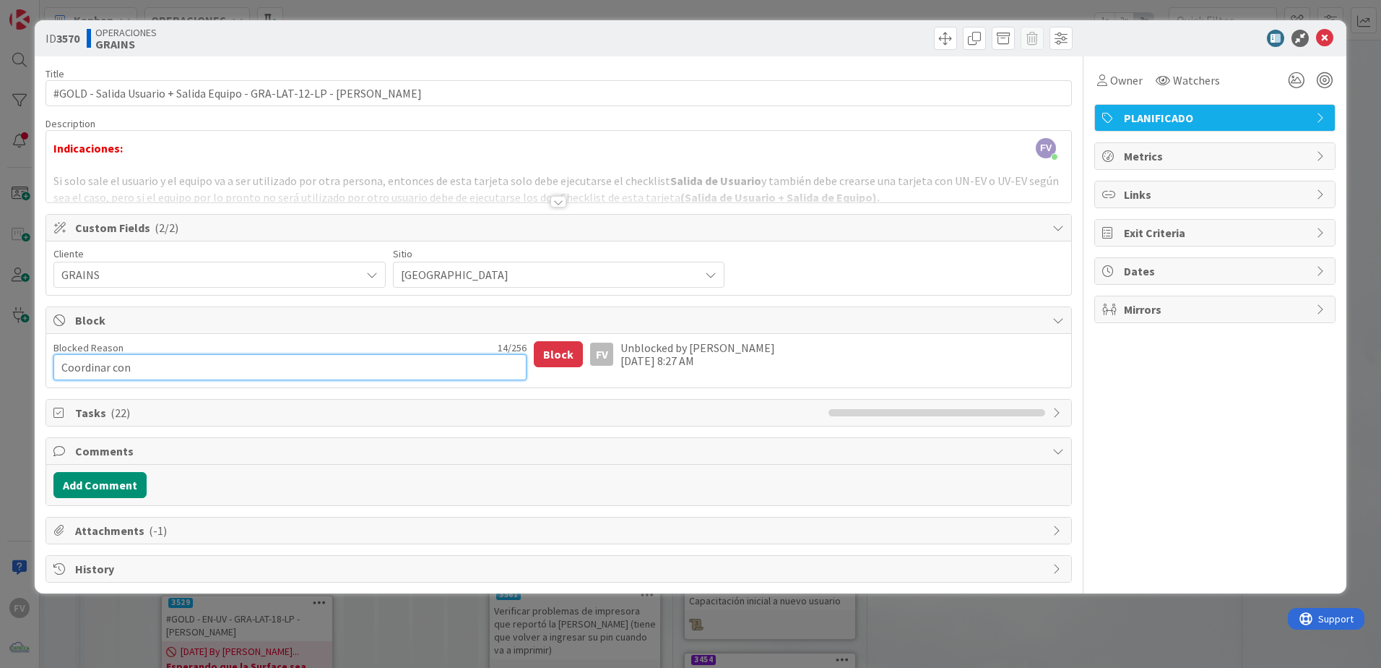
type textarea "Coordinar con M"
type textarea "x"
type textarea "Coordinar con [PERSON_NAME]"
type textarea "x"
type textarea "Coordinar con [PERSON_NAME]"
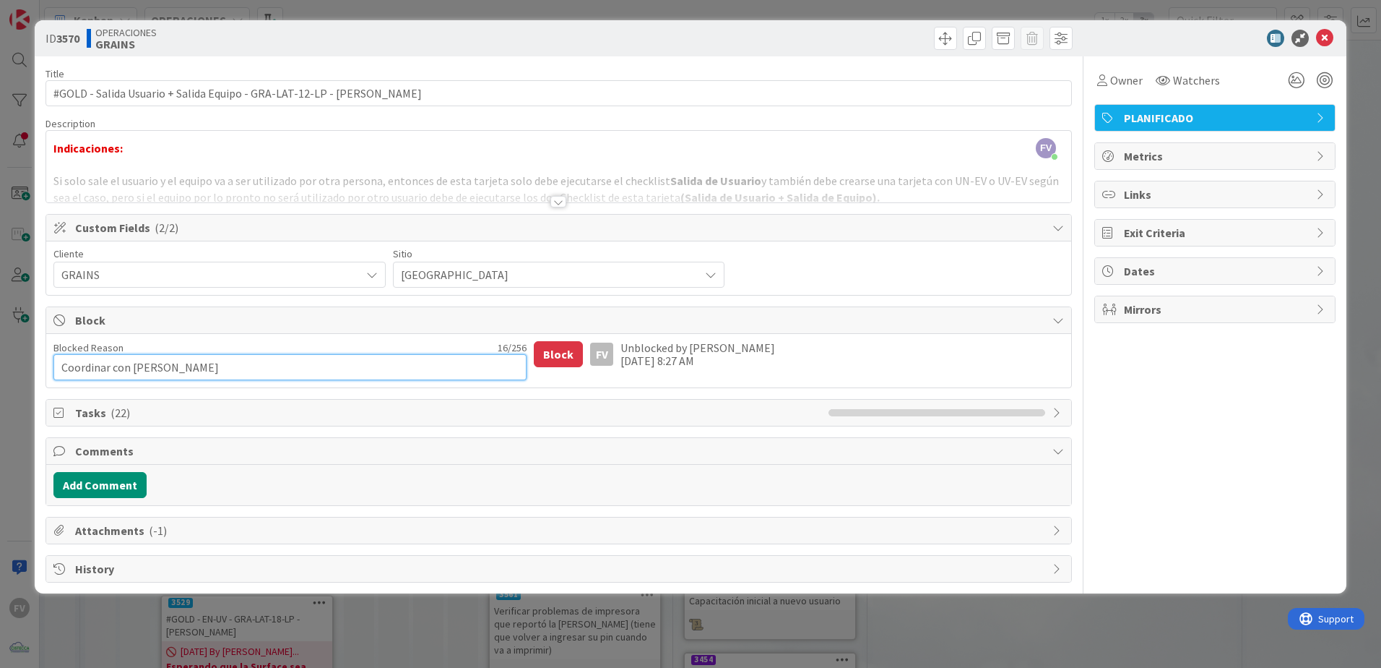
type textarea "x"
type textarea "Coordinar con Maur"
type textarea "x"
type textarea "Coordinar con [PERSON_NAME]"
type textarea "x"
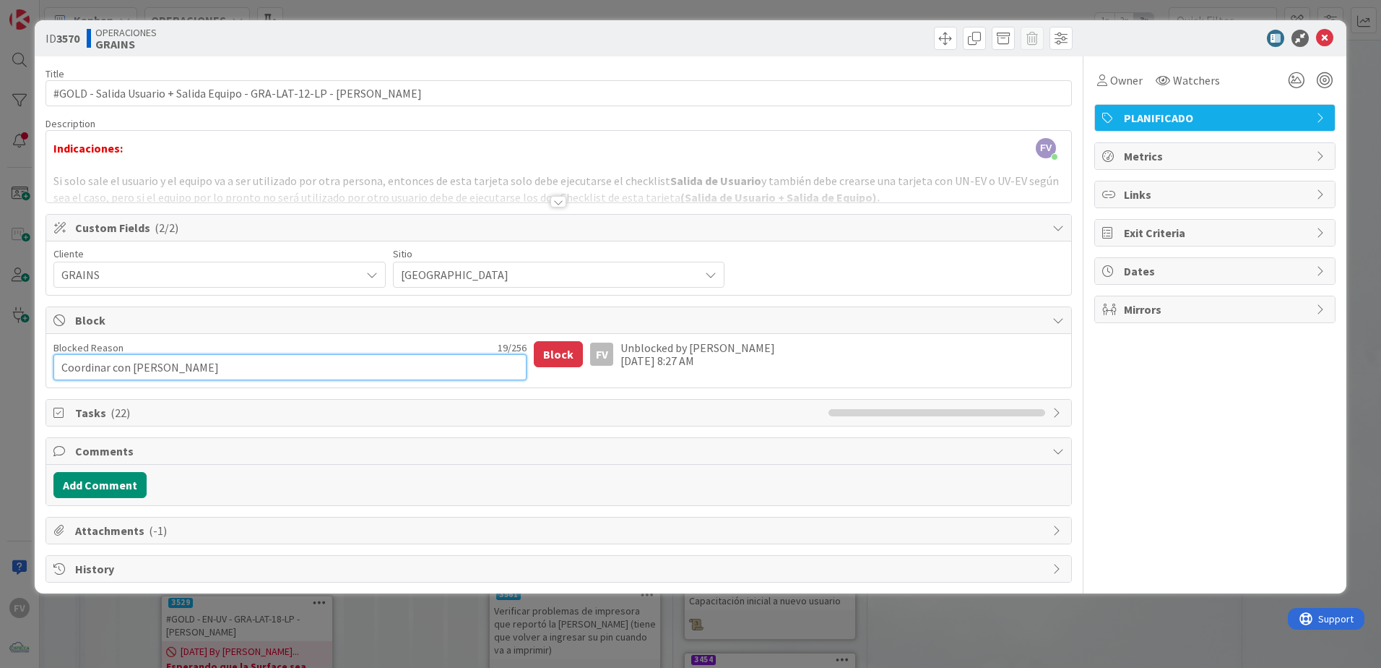
type textarea "Coordinar con [PERSON_NAME]"
type textarea "x"
type textarea "Coordinar con [PERSON_NAME]"
type textarea "x"
type textarea "Coordinar con [PERSON_NAME]"
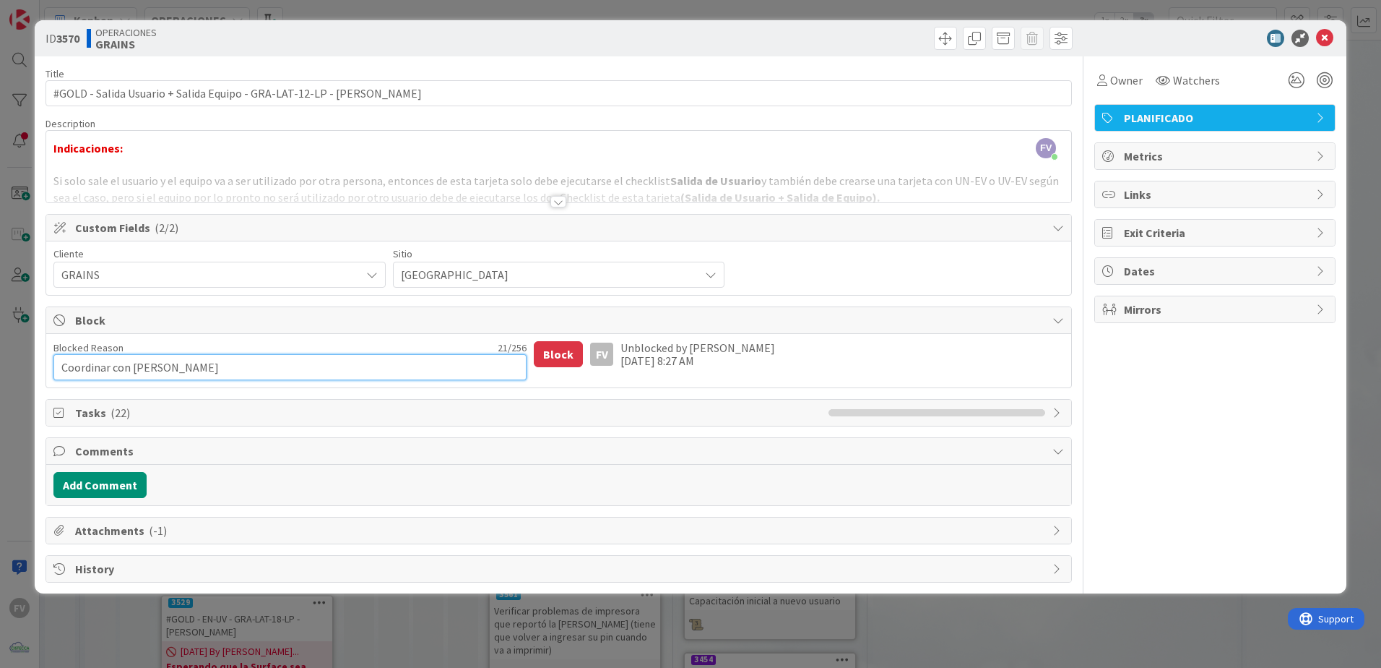
type textarea "x"
type textarea "Coordinar con [PERSON_NAME]"
type textarea "x"
type textarea "Coordinar con [PERSON_NAME]"
type textarea "x"
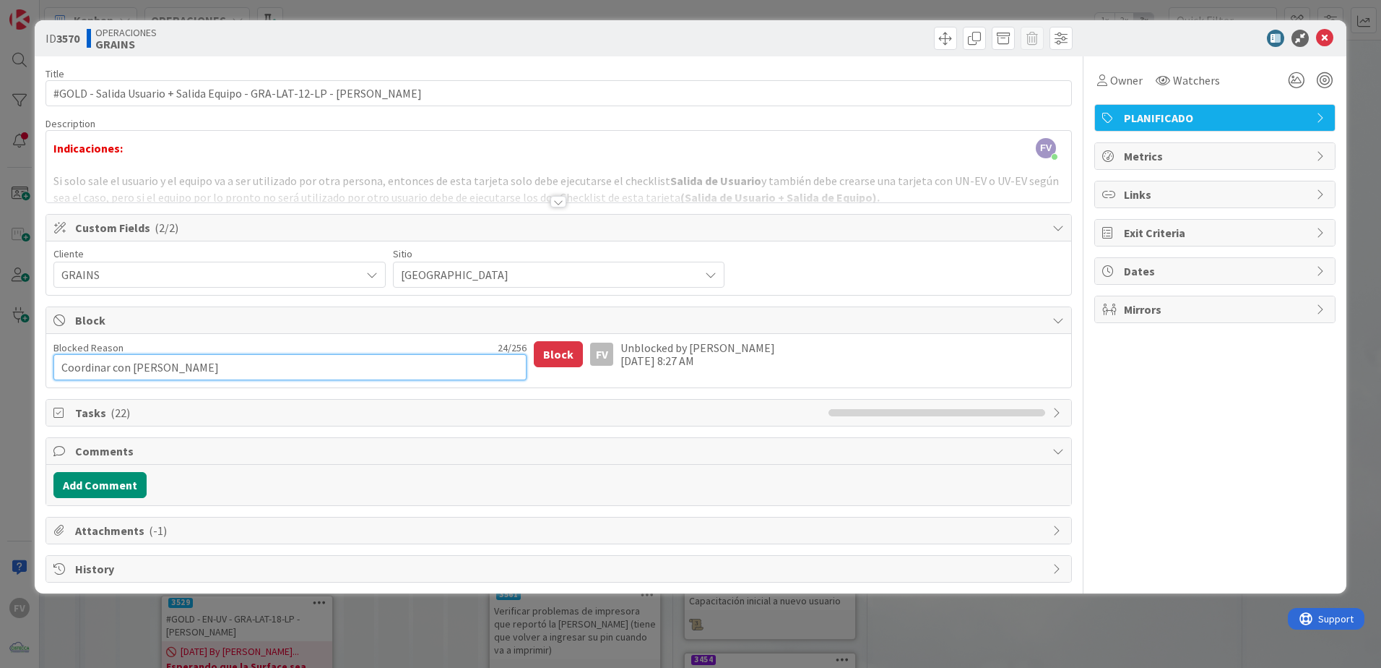
type textarea "Coordinar con [PERSON_NAME]"
type textarea "x"
type textarea "Coordinar con [PERSON_NAME]"
type textarea "x"
type textarea "Coordinar con [PERSON_NAME] para"
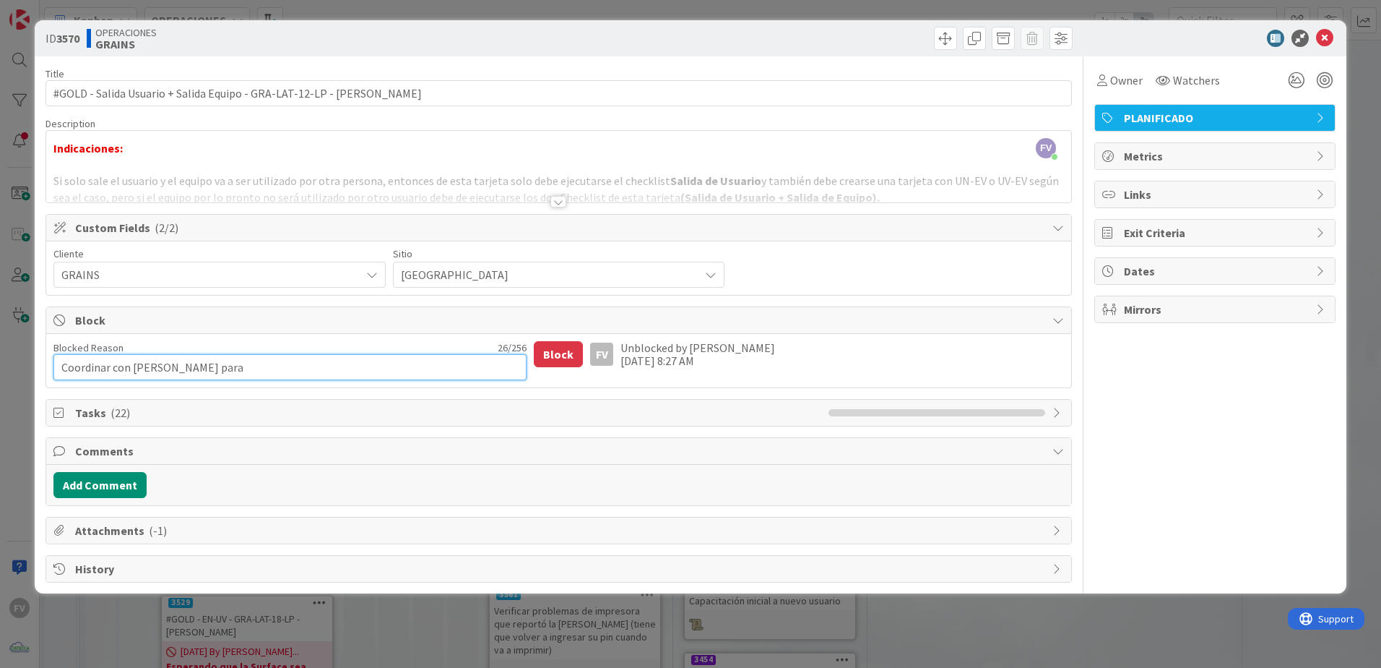
type textarea "x"
type textarea "Coordinar con [PERSON_NAME] para"
type textarea "x"
type textarea "Coordinar con [PERSON_NAME] para o"
type textarea "x"
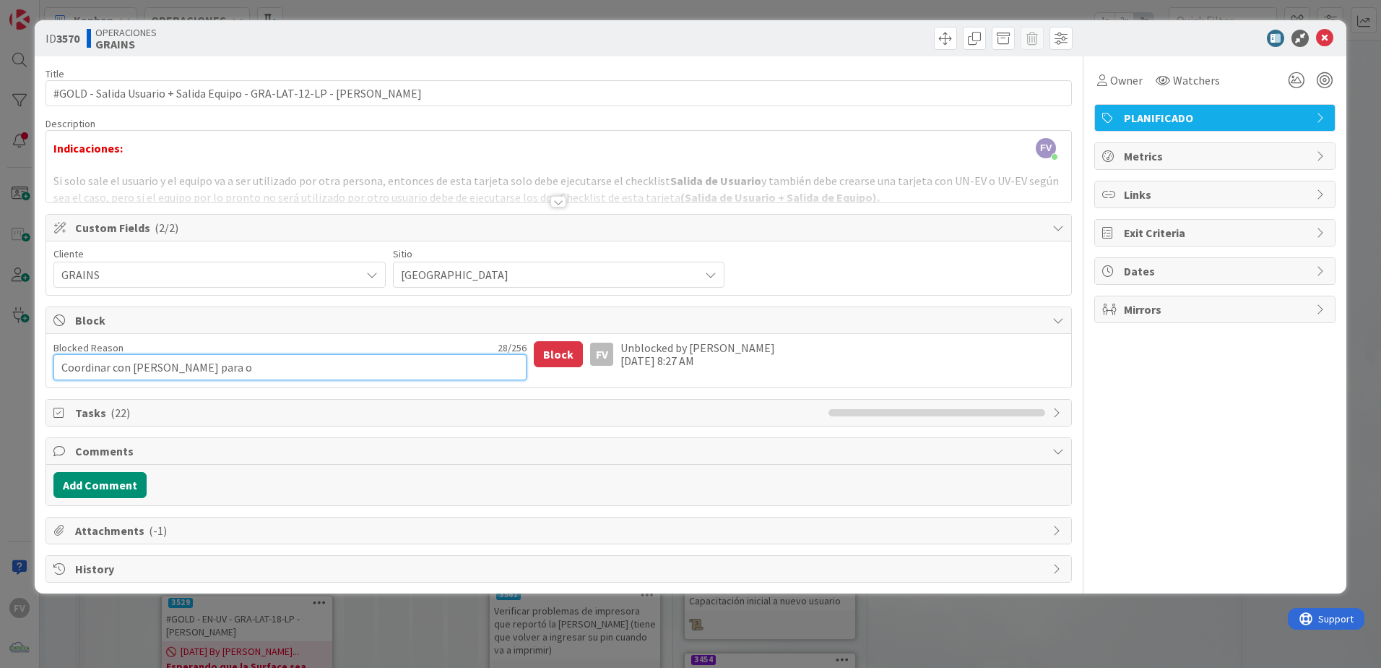
type textarea "Coordinar con [PERSON_NAME] para oi"
type textarea "x"
type textarea "Coordinar con [PERSON_NAME] para oid"
type textarea "x"
type textarea "Coordinar con [PERSON_NAME] para oide"
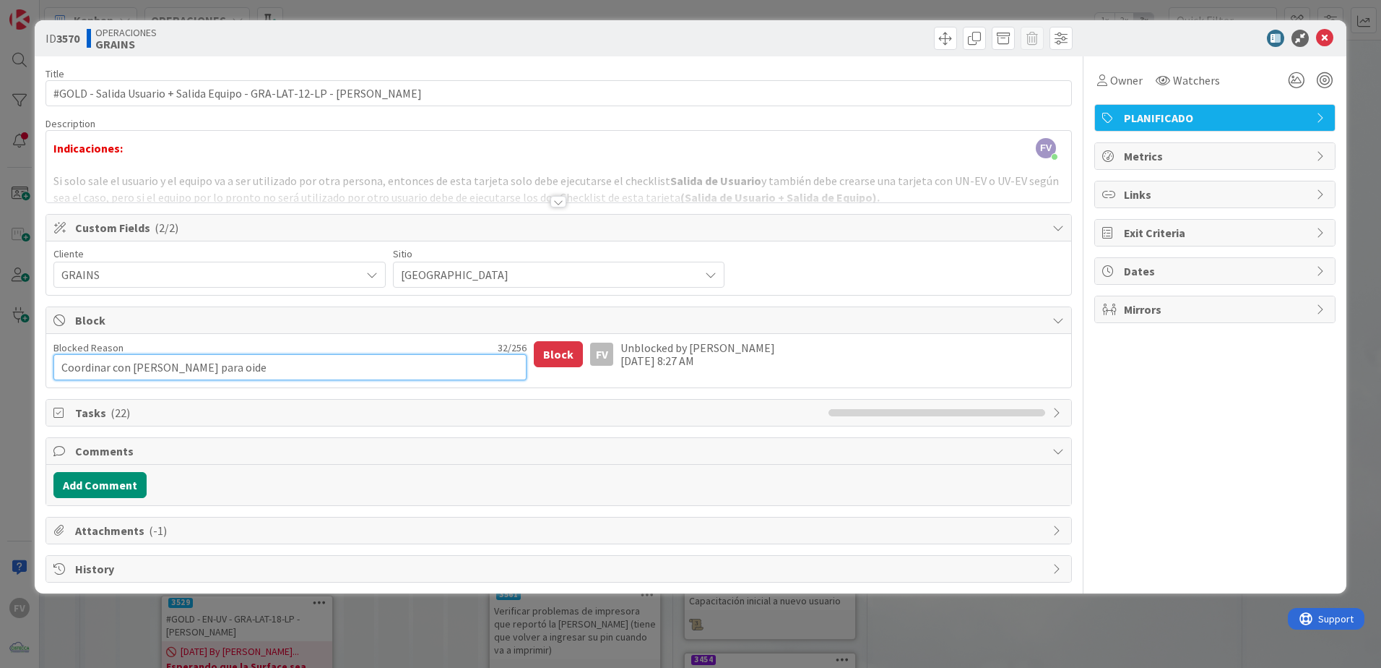
type textarea "x"
type textarea "Coordinar con [PERSON_NAME] para oid"
type textarea "x"
type textarea "Coordinar con [PERSON_NAME] para oi"
type textarea "x"
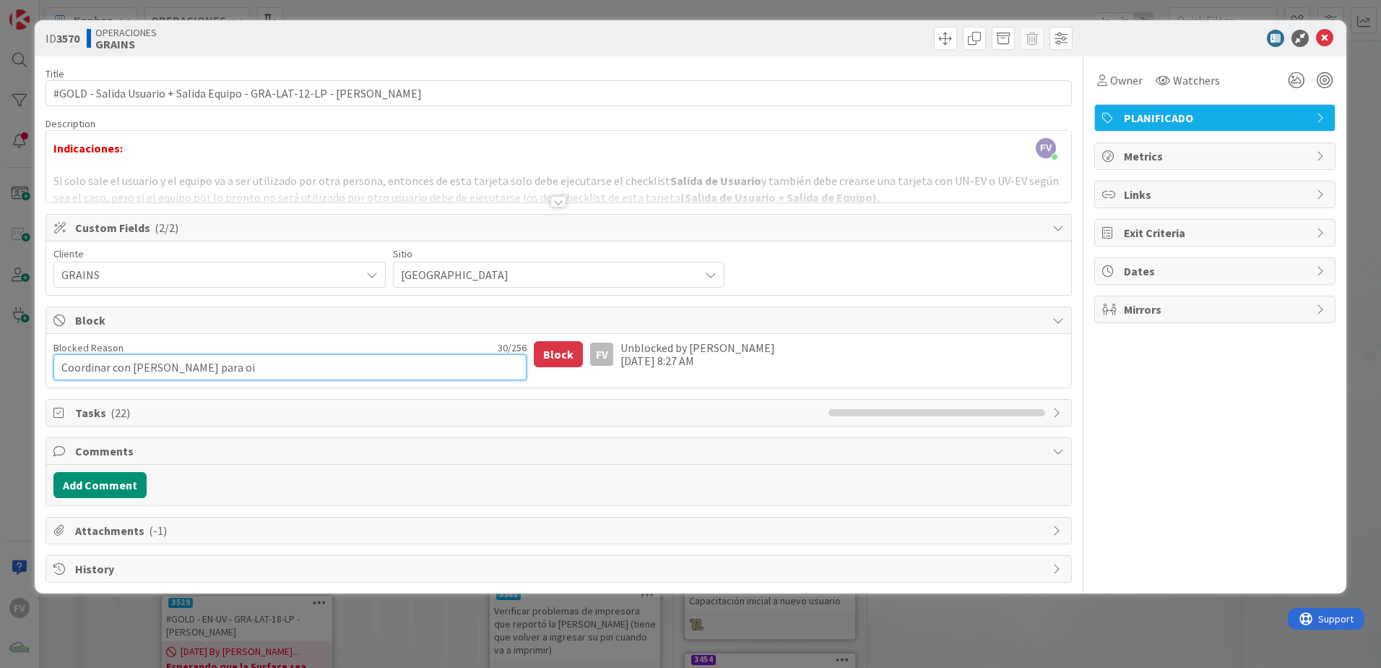
type textarea "Coordinar con [PERSON_NAME] para o"
type textarea "x"
type textarea "Coordinar con [PERSON_NAME] para"
type textarea "x"
type textarea "Coordinar con [PERSON_NAME] para po"
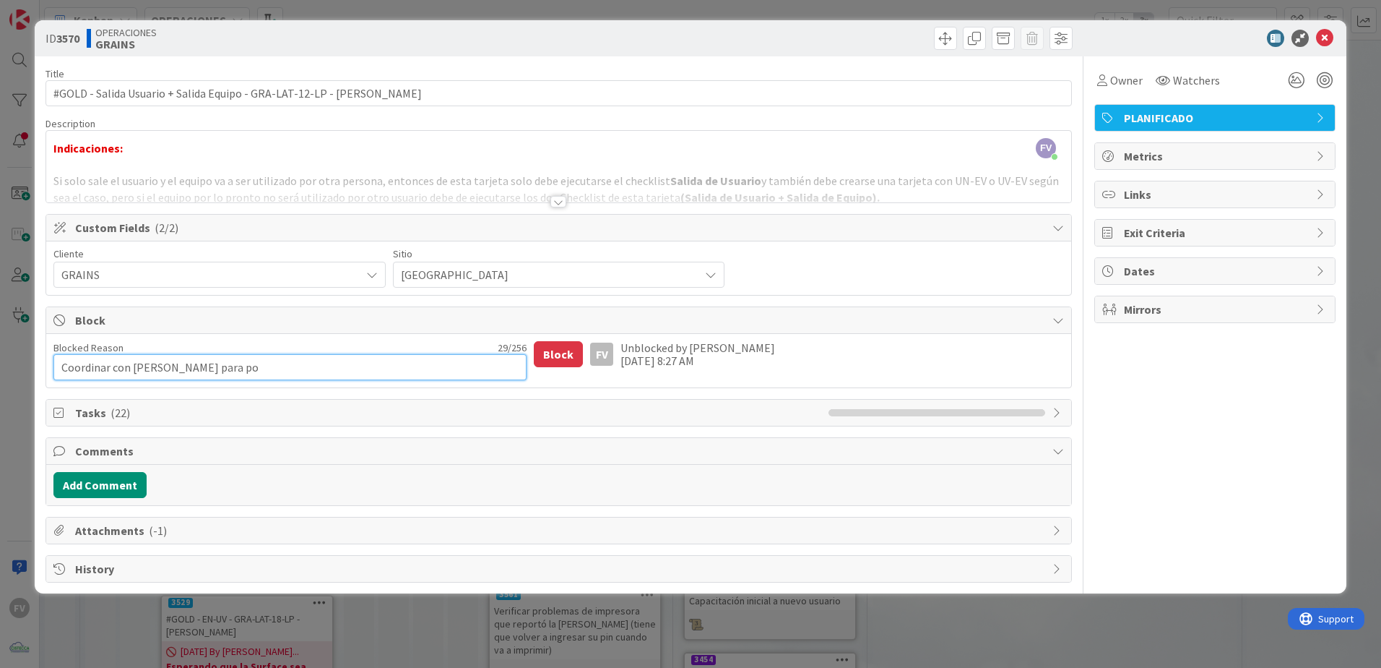
type textarea "x"
type textarea "Coordinar con [PERSON_NAME] para poi"
type textarea "x"
type textarea "Coordinar con [PERSON_NAME] para poid"
type textarea "x"
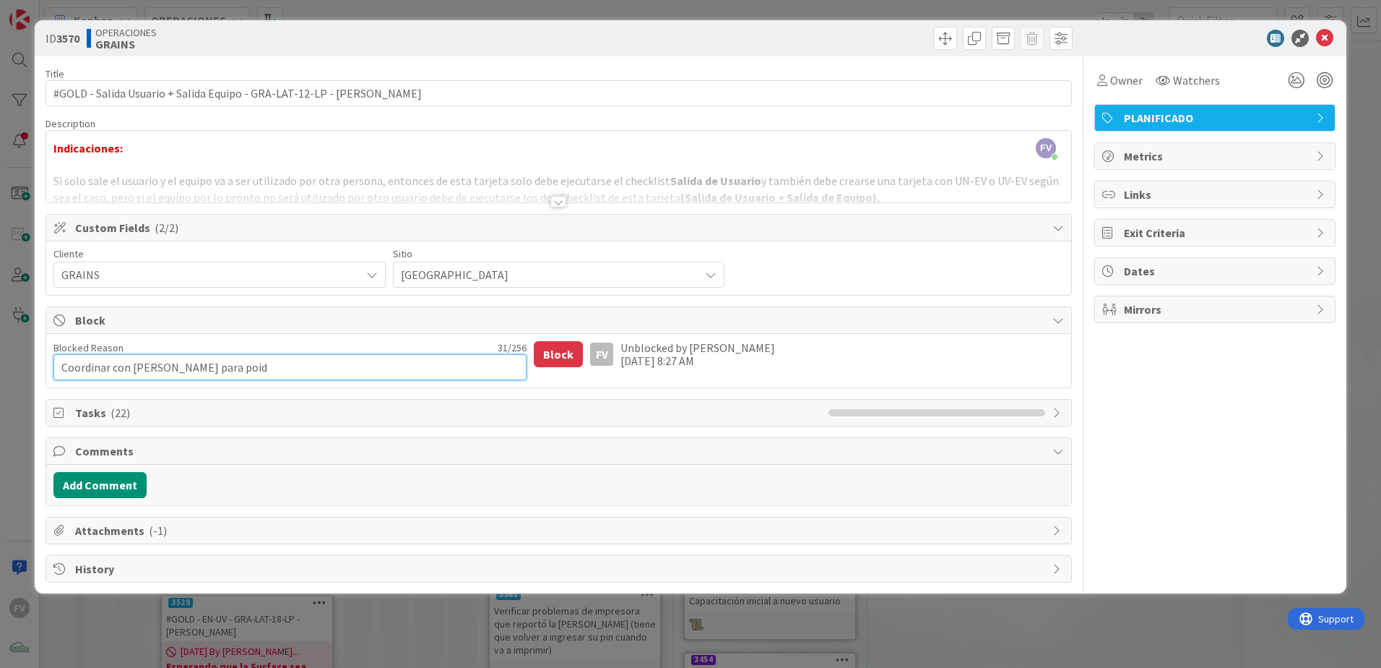
type textarea "Coordinar con [PERSON_NAME] para poide"
type textarea "x"
type textarea "Coordinar con [PERSON_NAME] para poid"
type textarea "x"
type textarea "Coordinar con [PERSON_NAME] para poi"
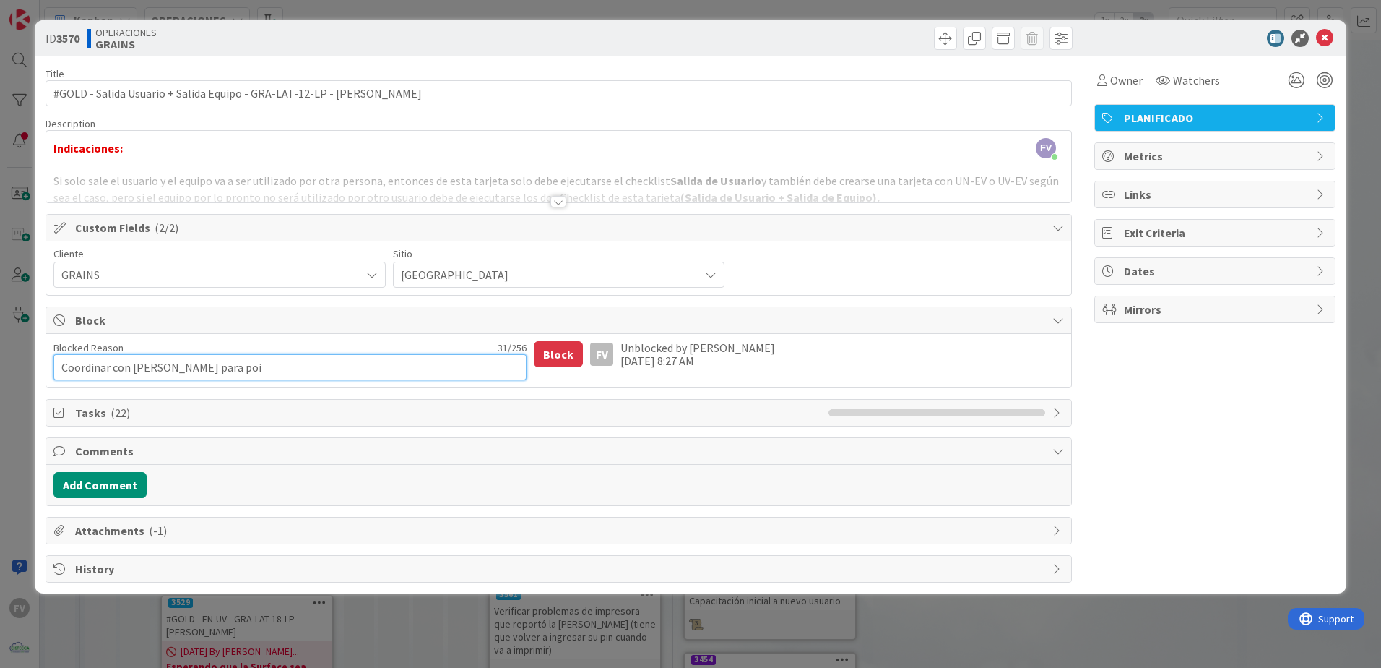
type textarea "x"
type textarea "Coordinar con [PERSON_NAME] para po"
type textarea "x"
type textarea "Coordinar con [PERSON_NAME] para pod"
type textarea "x"
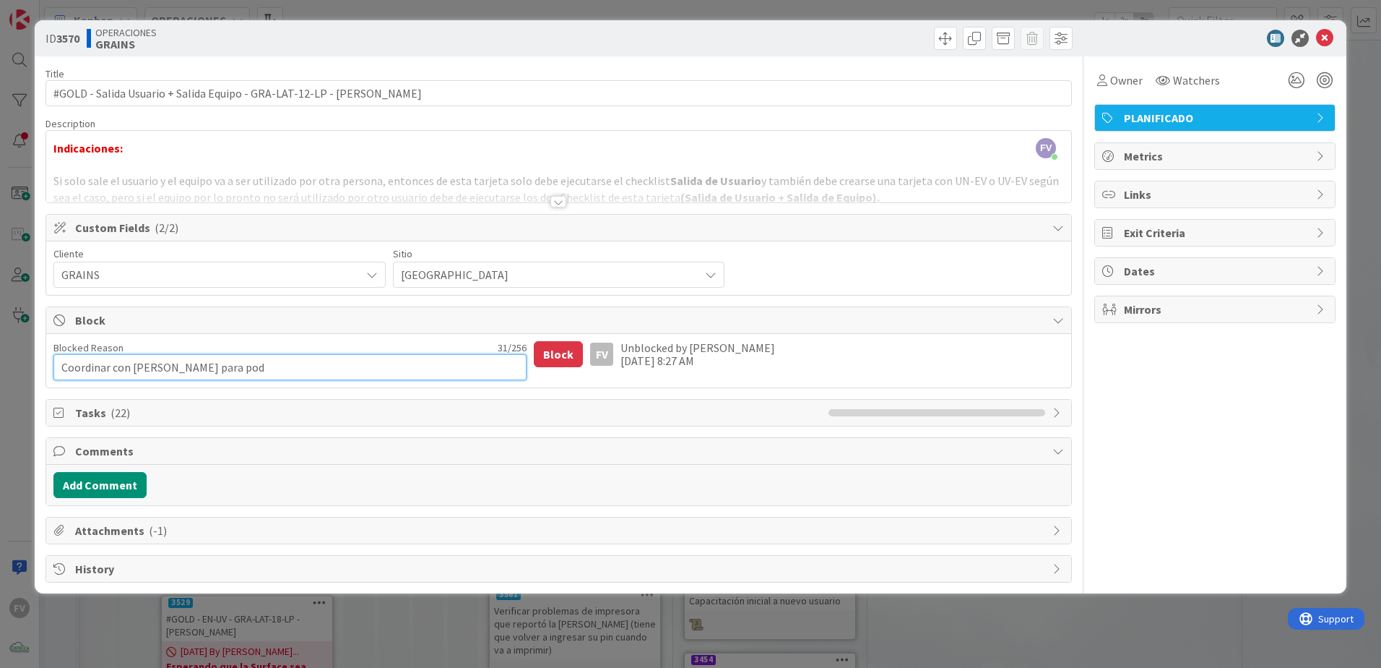
type textarea "Coordinar con [PERSON_NAME] para pode"
type textarea "x"
type textarea "Coordinar con [PERSON_NAME] para poder"
type textarea "x"
type textarea "Coordinar con [PERSON_NAME] para poder"
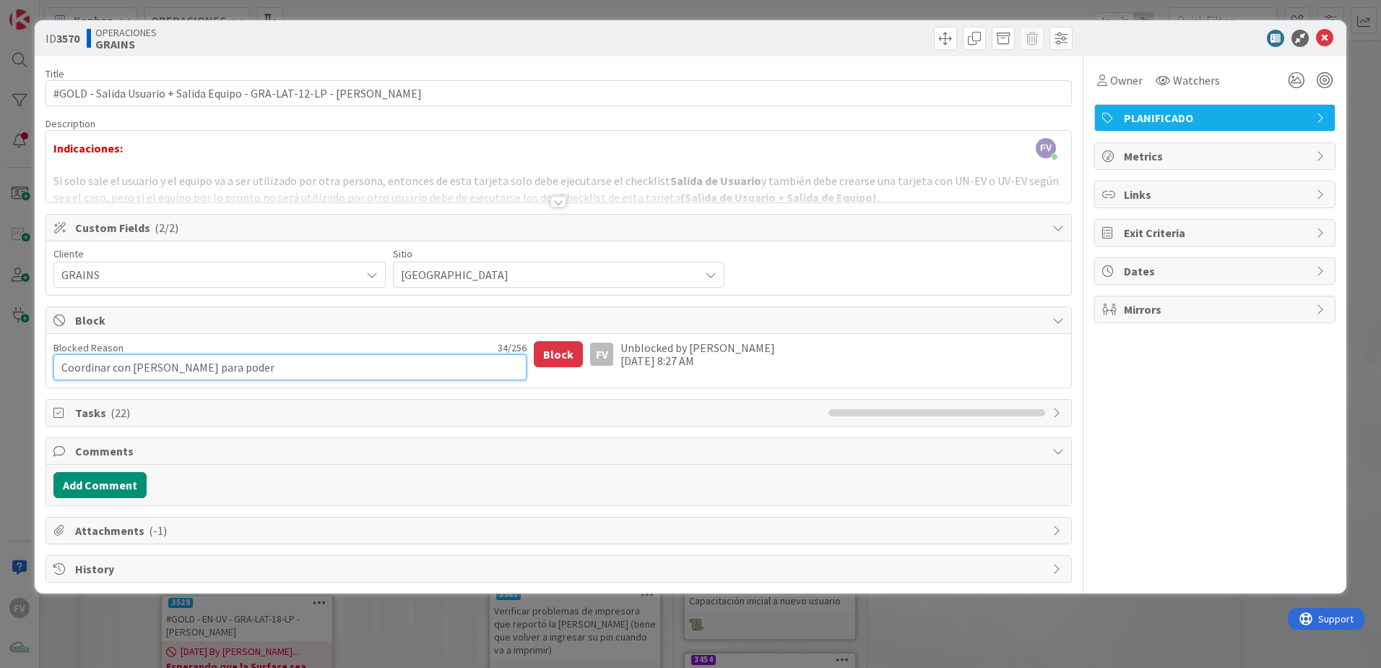
click at [259, 364] on textarea "Coordinar con [PERSON_NAME] para poder" at bounding box center [290, 367] width 474 height 26
type textarea "x"
type textarea "Coordinar con [PERSON_NAME] para poder"
type textarea "x"
type textarea "Coordinar con [PERSON_NAME] para pode"
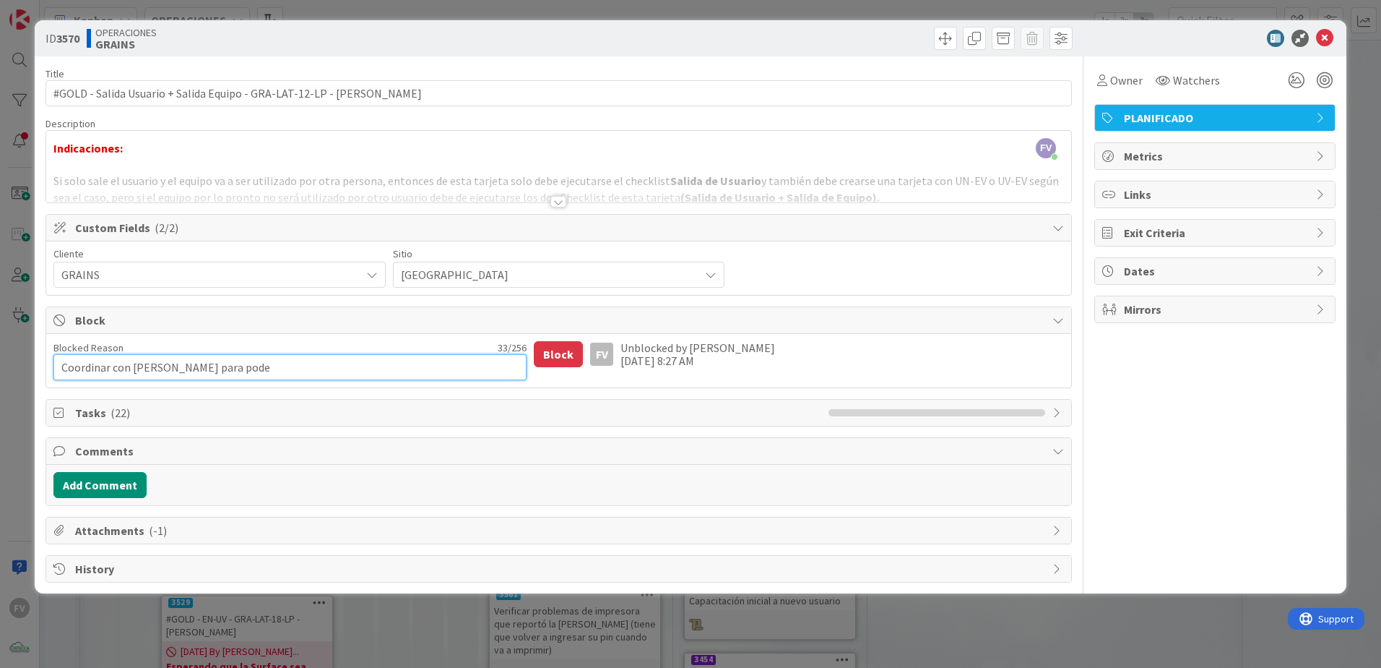
type textarea "x"
type textarea "Coordinar con [PERSON_NAME] para pod"
click at [572, 349] on button "Block" at bounding box center [558, 354] width 49 height 26
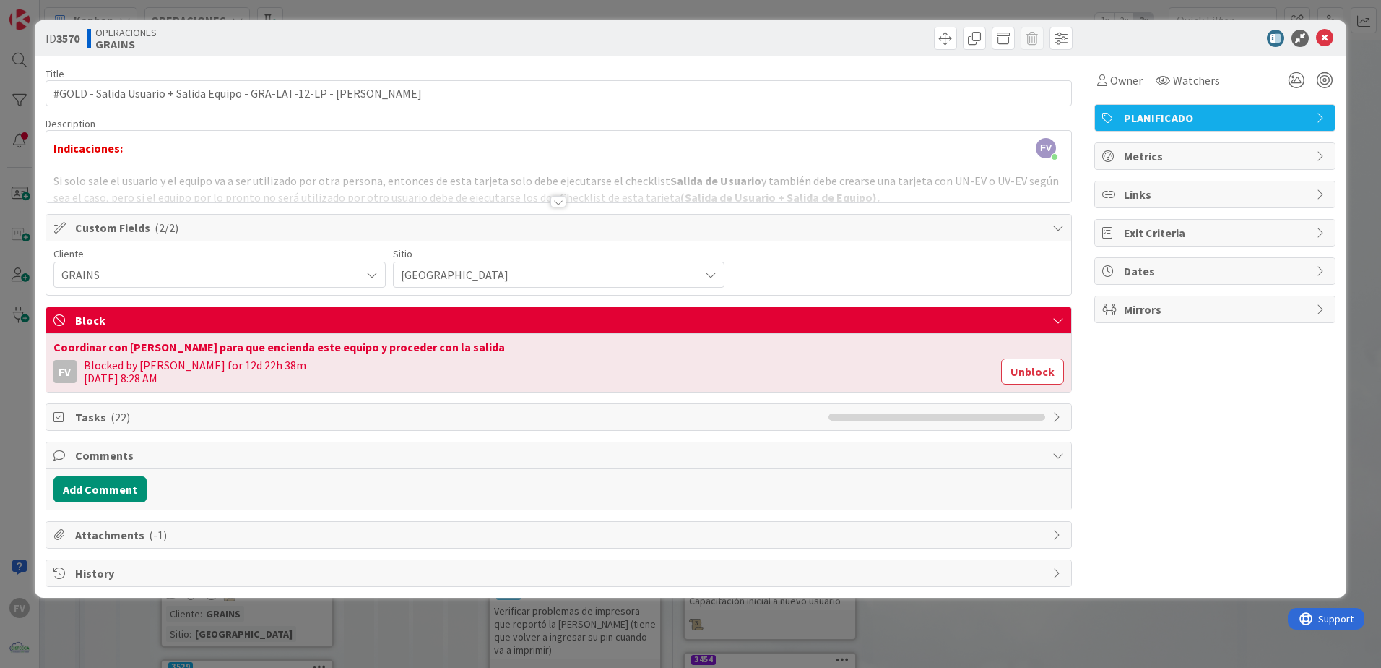
click at [323, 319] on span "Block" at bounding box center [560, 319] width 970 height 17
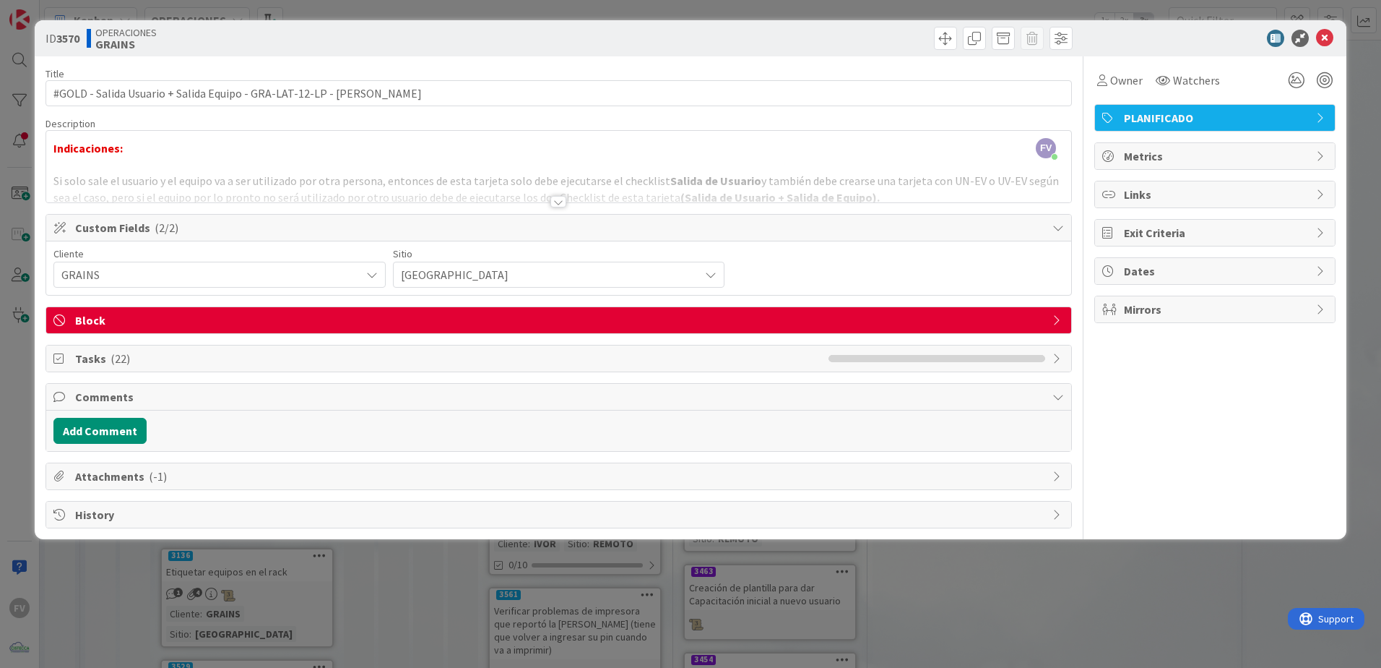
click at [129, 405] on div "Comments" at bounding box center [558, 397] width 1025 height 27
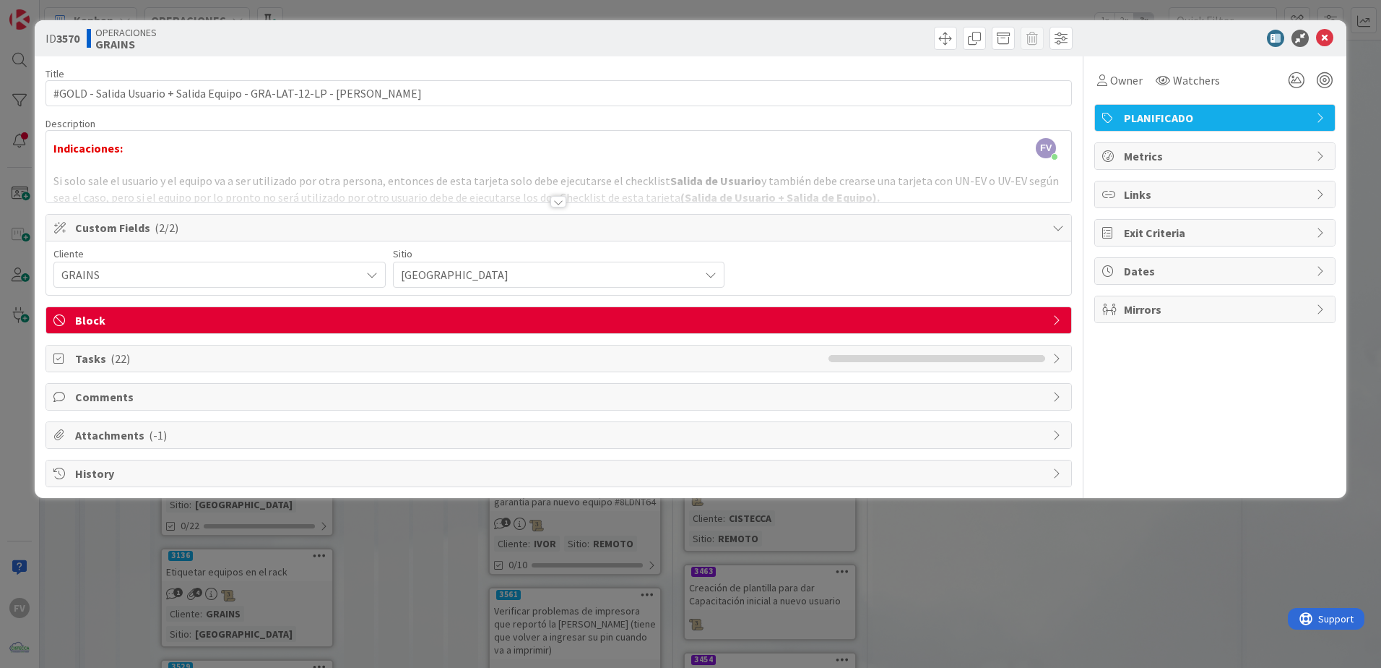
click at [137, 220] on div "Custom Fields ( 2/2 )" at bounding box center [558, 228] width 1025 height 27
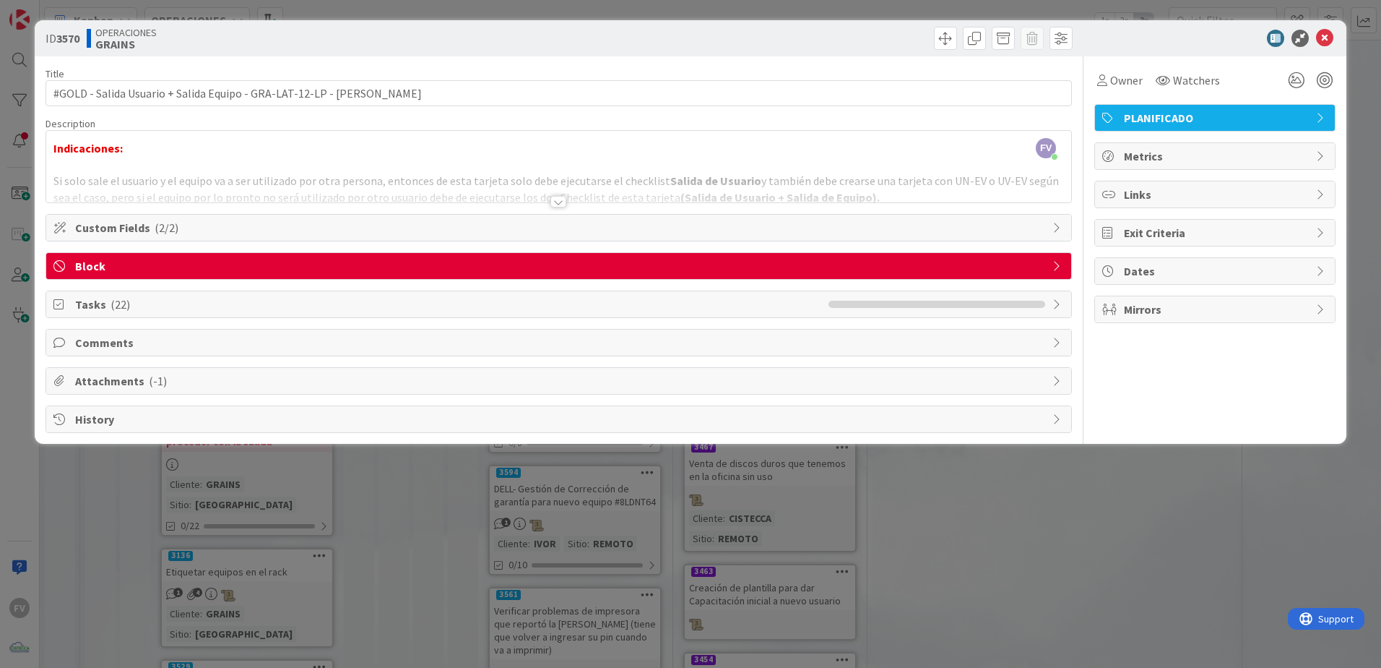
click at [566, 198] on div at bounding box center [559, 202] width 16 height 12
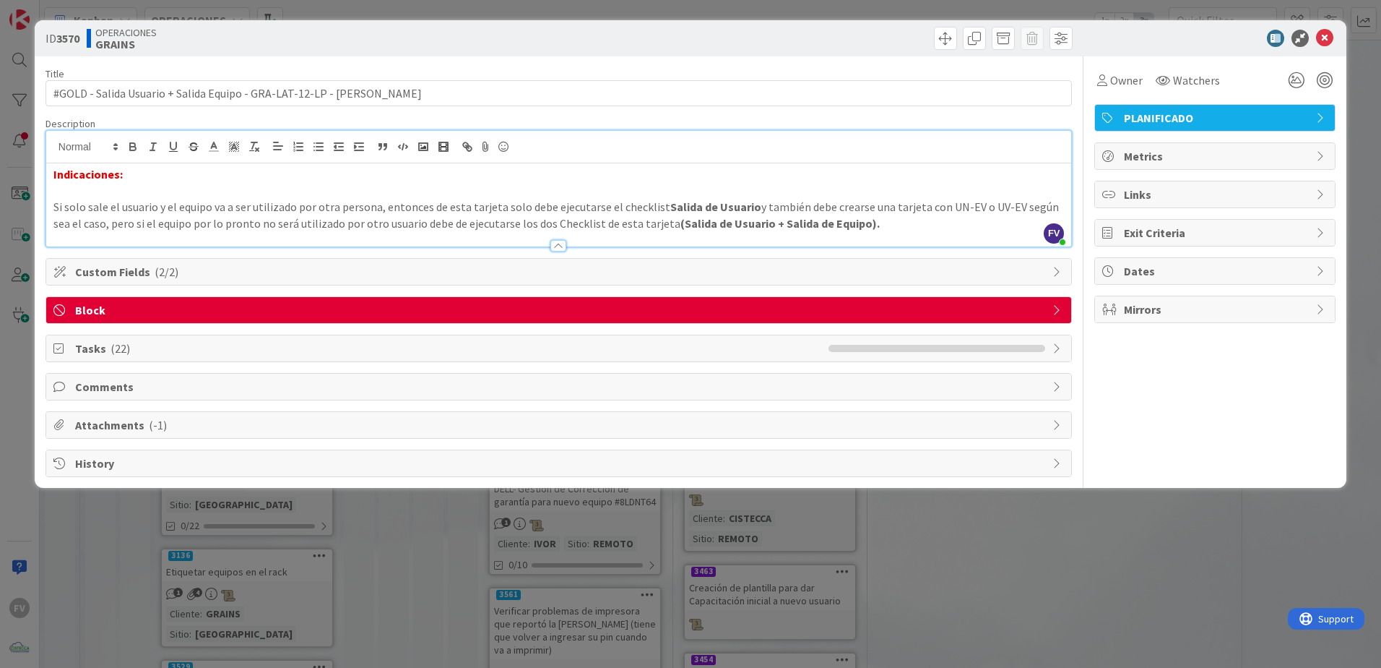
click at [556, 245] on div at bounding box center [559, 246] width 16 height 12
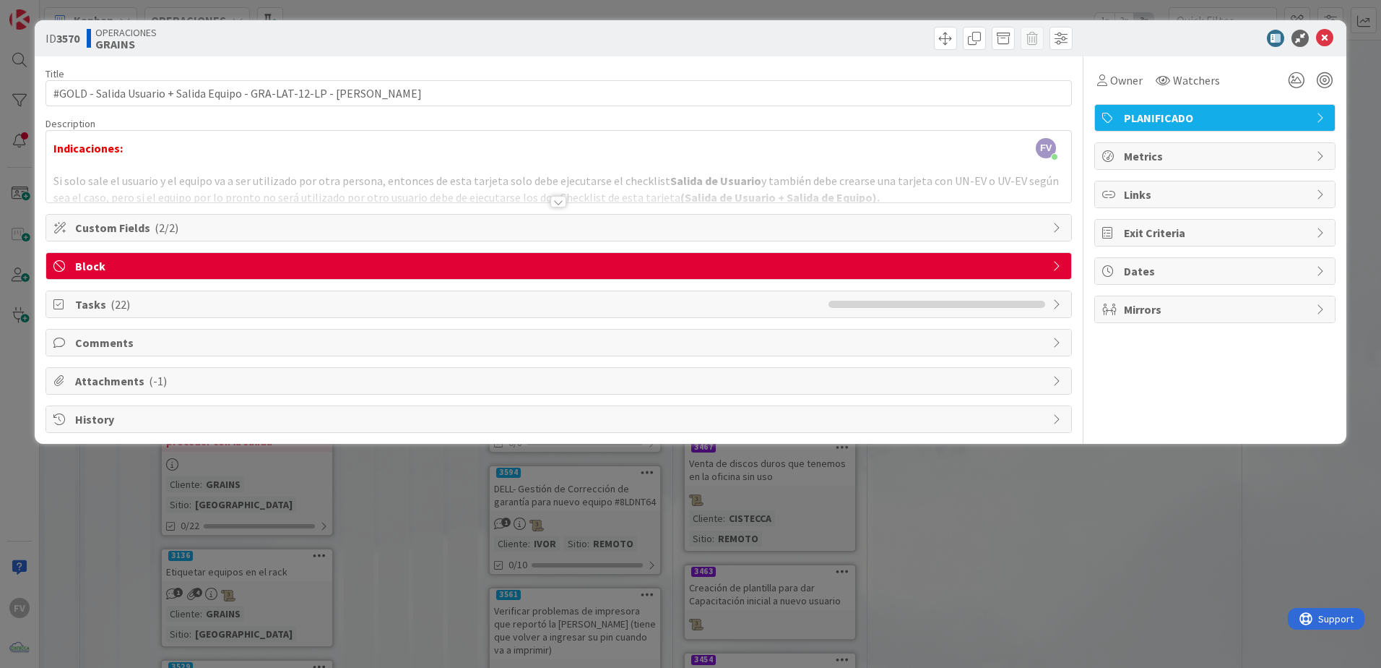
click at [529, 519] on div "ID 3570 OPERACIONES GRAINS Title 66 / 128 #GOLD - Salida Usuario + Salida Equip…" at bounding box center [690, 334] width 1381 height 668
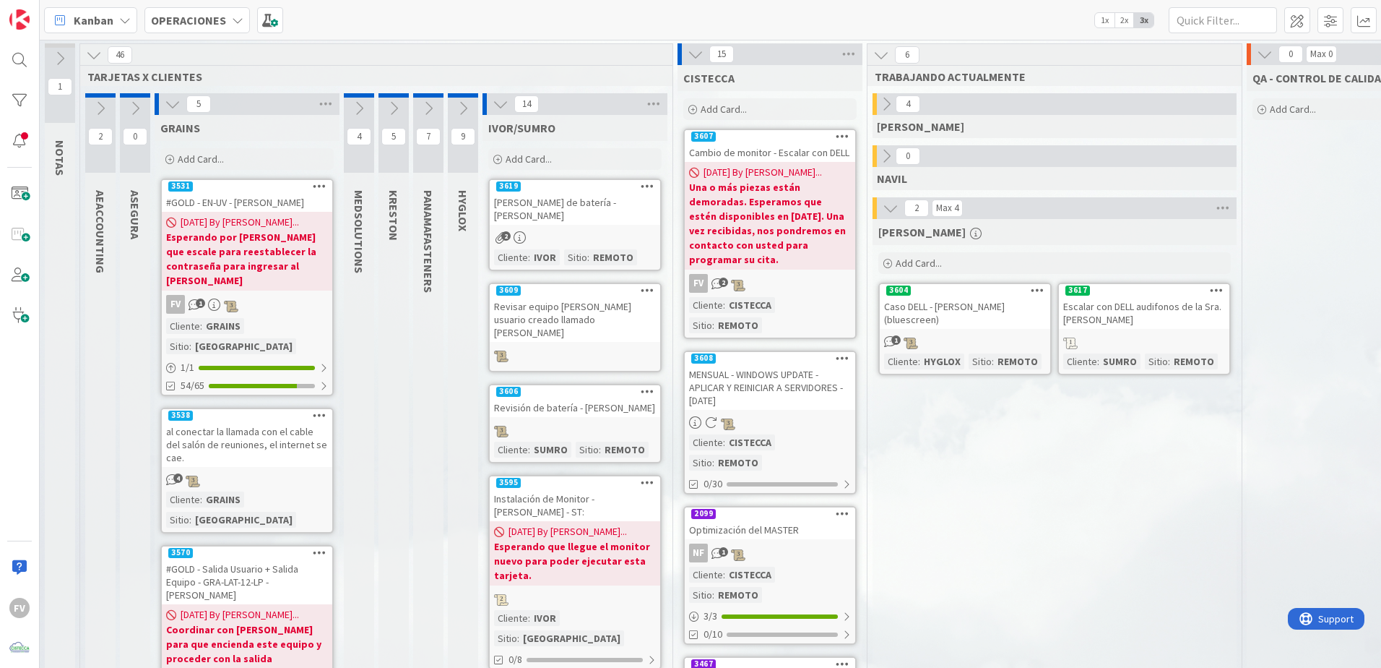
click at [166, 105] on icon at bounding box center [173, 104] width 16 height 16
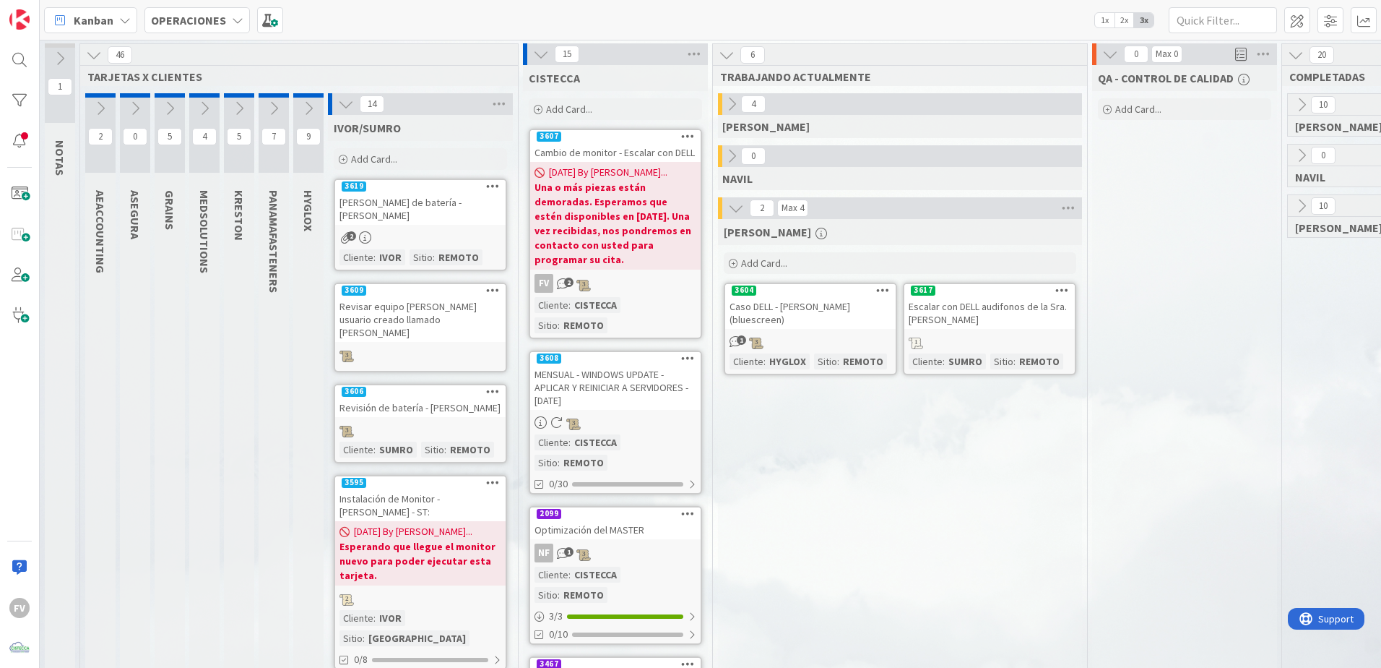
click at [347, 104] on icon at bounding box center [346, 104] width 16 height 16
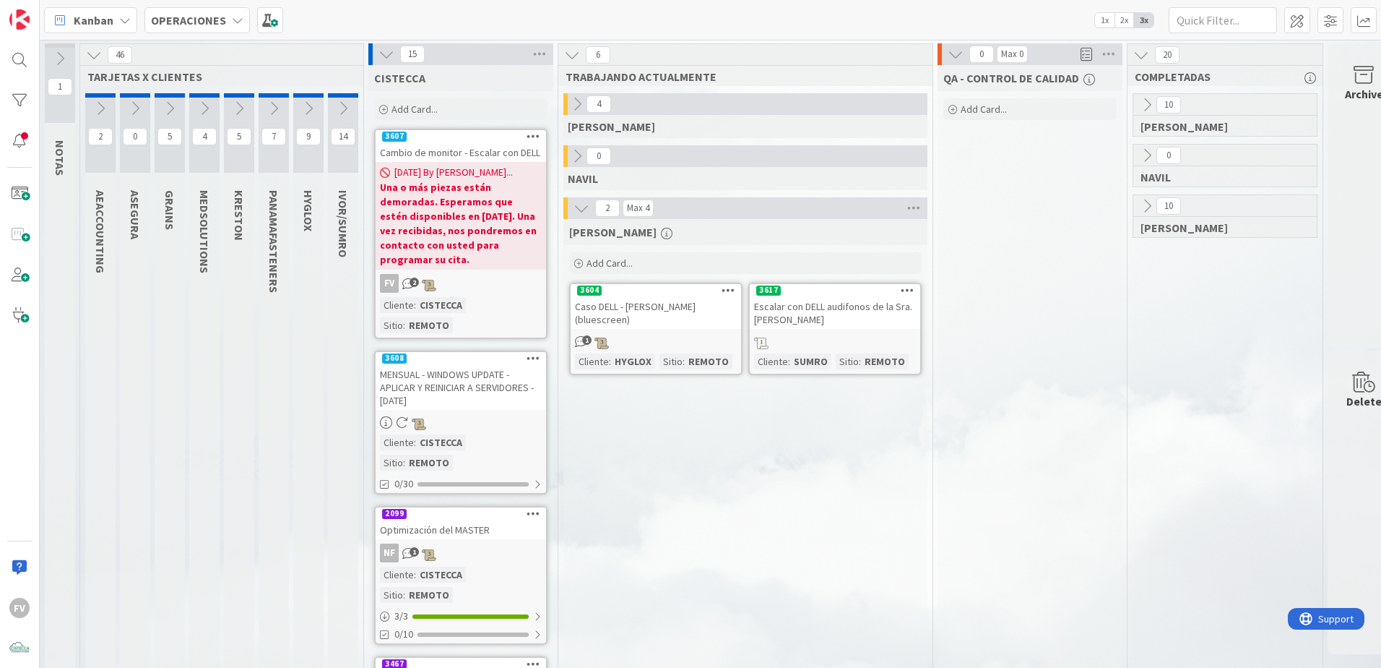
click at [382, 55] on icon at bounding box center [387, 54] width 16 height 16
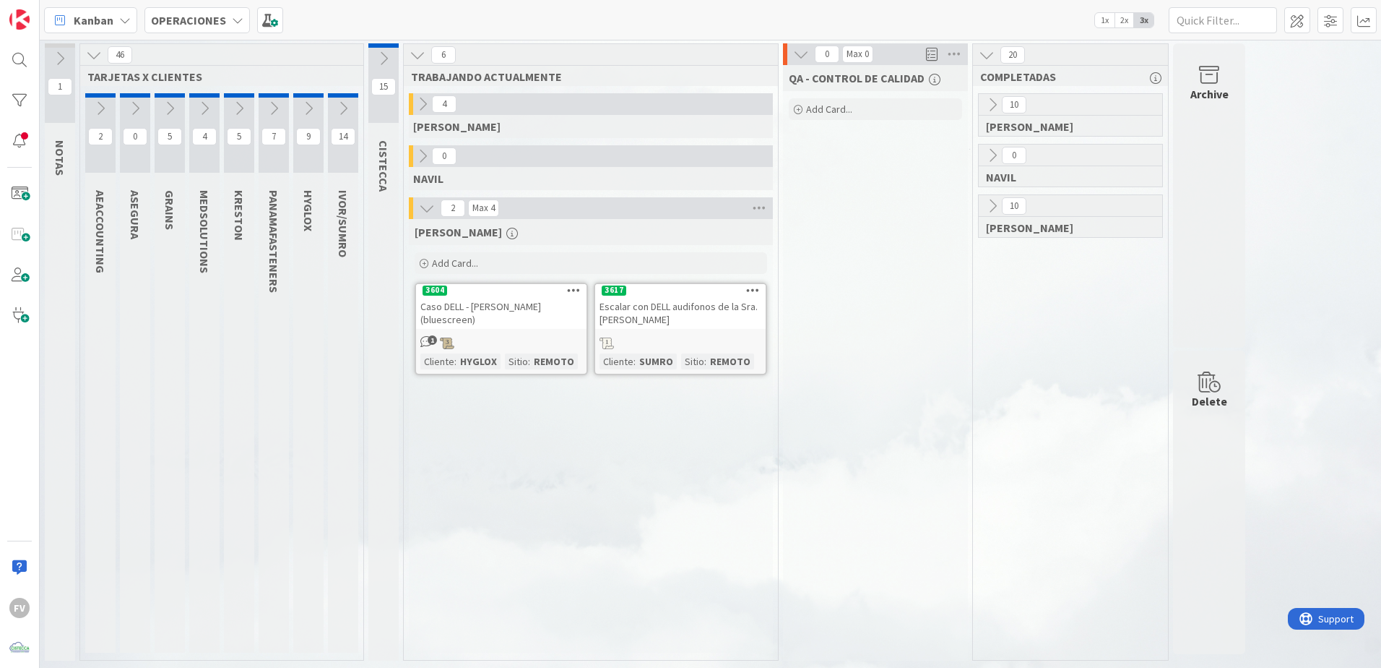
click at [337, 116] on icon at bounding box center [343, 108] width 16 height 16
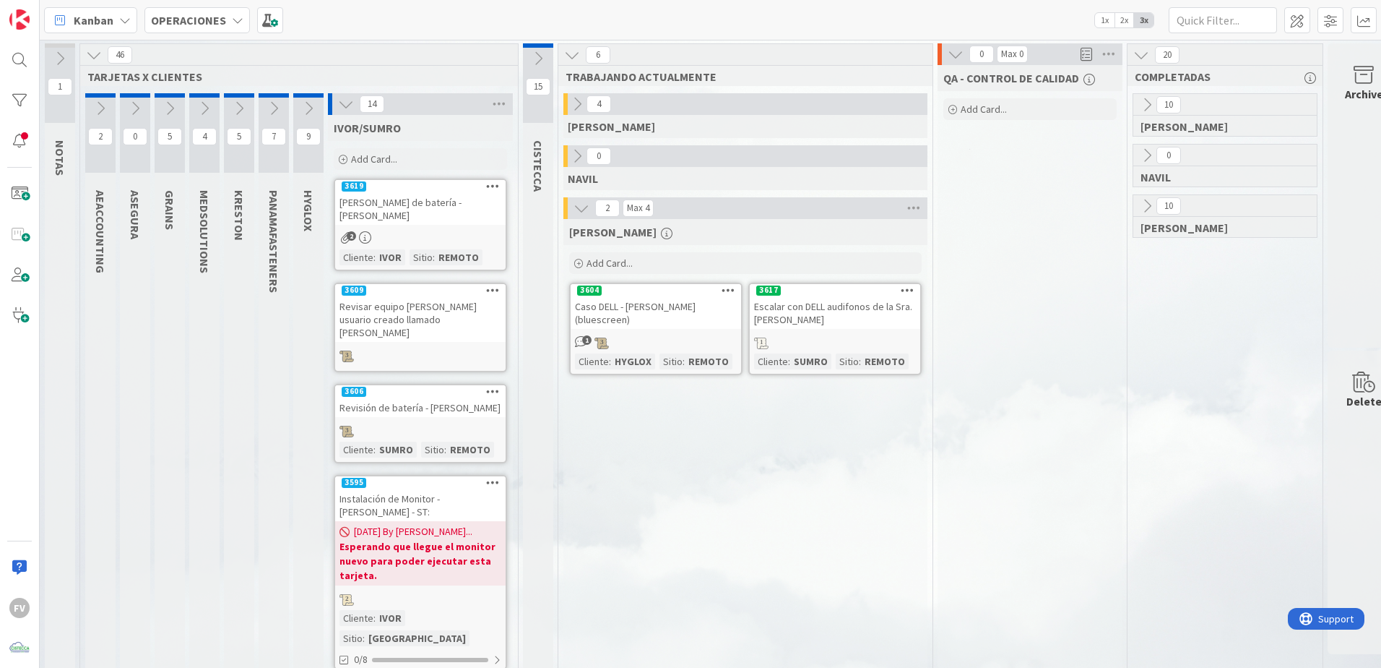
click at [307, 105] on icon at bounding box center [309, 108] width 16 height 16
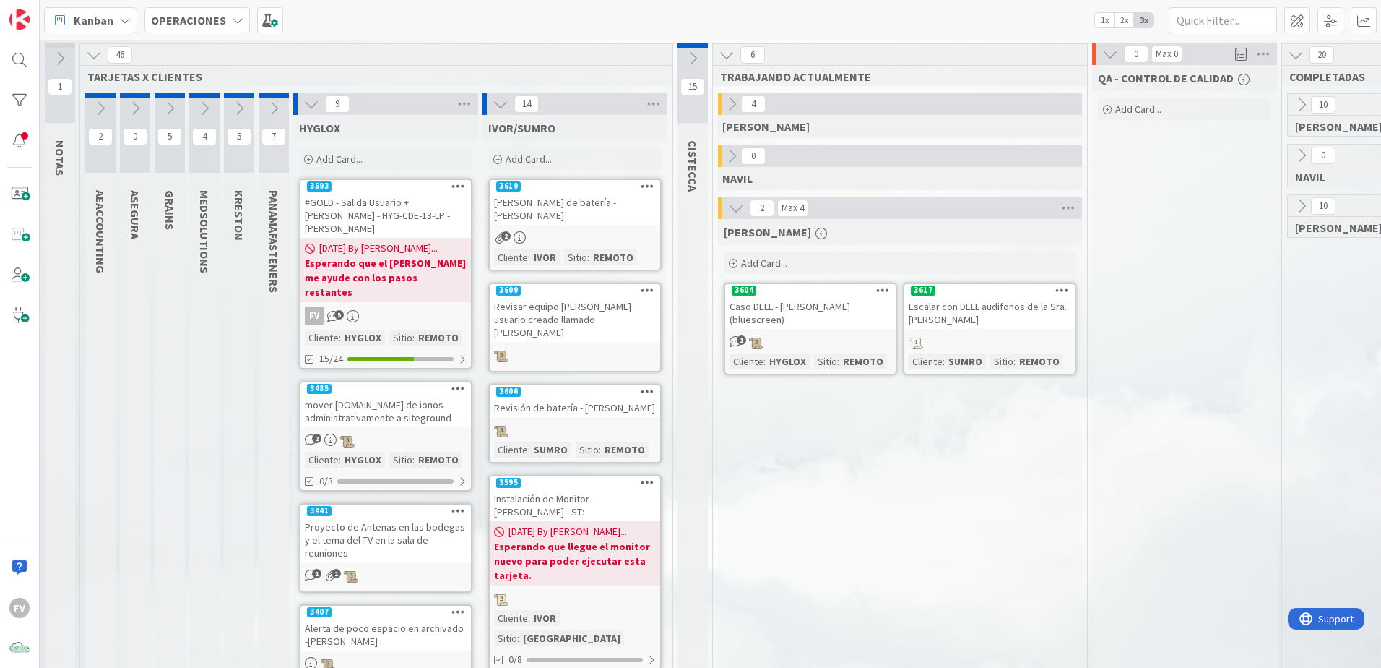
click at [307, 105] on icon at bounding box center [311, 104] width 16 height 16
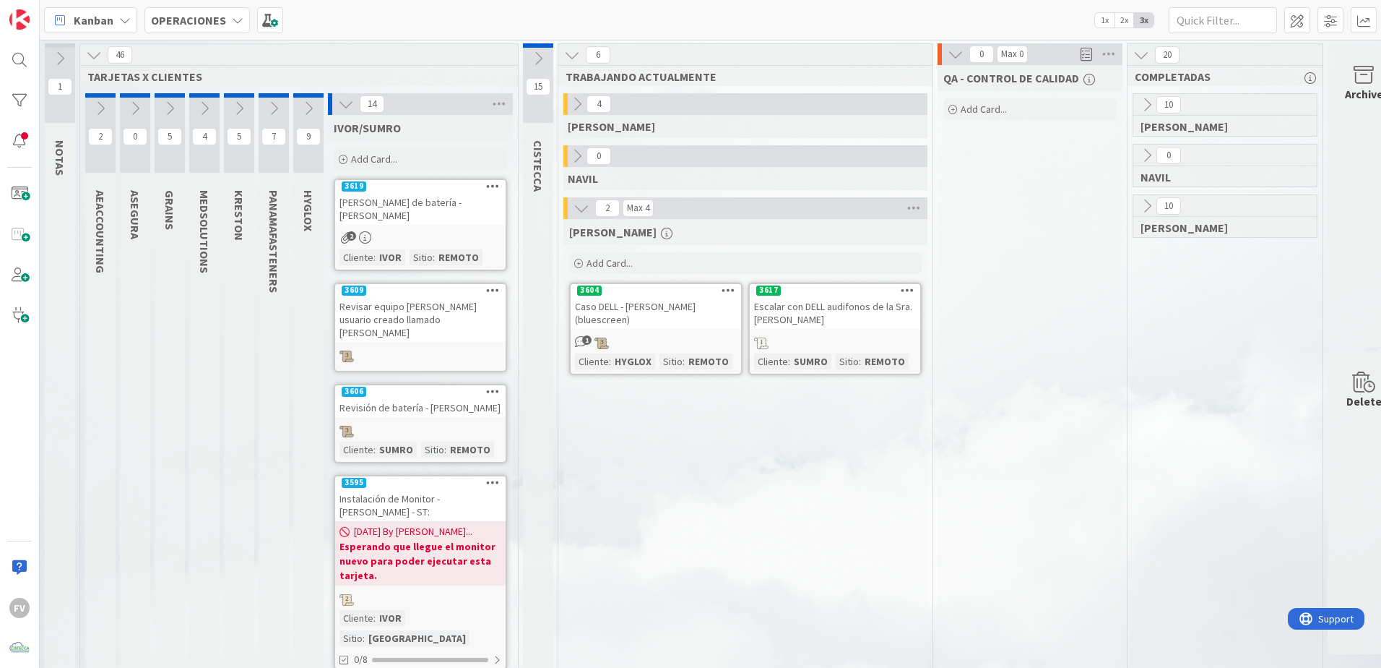
click at [346, 112] on button at bounding box center [346, 104] width 19 height 19
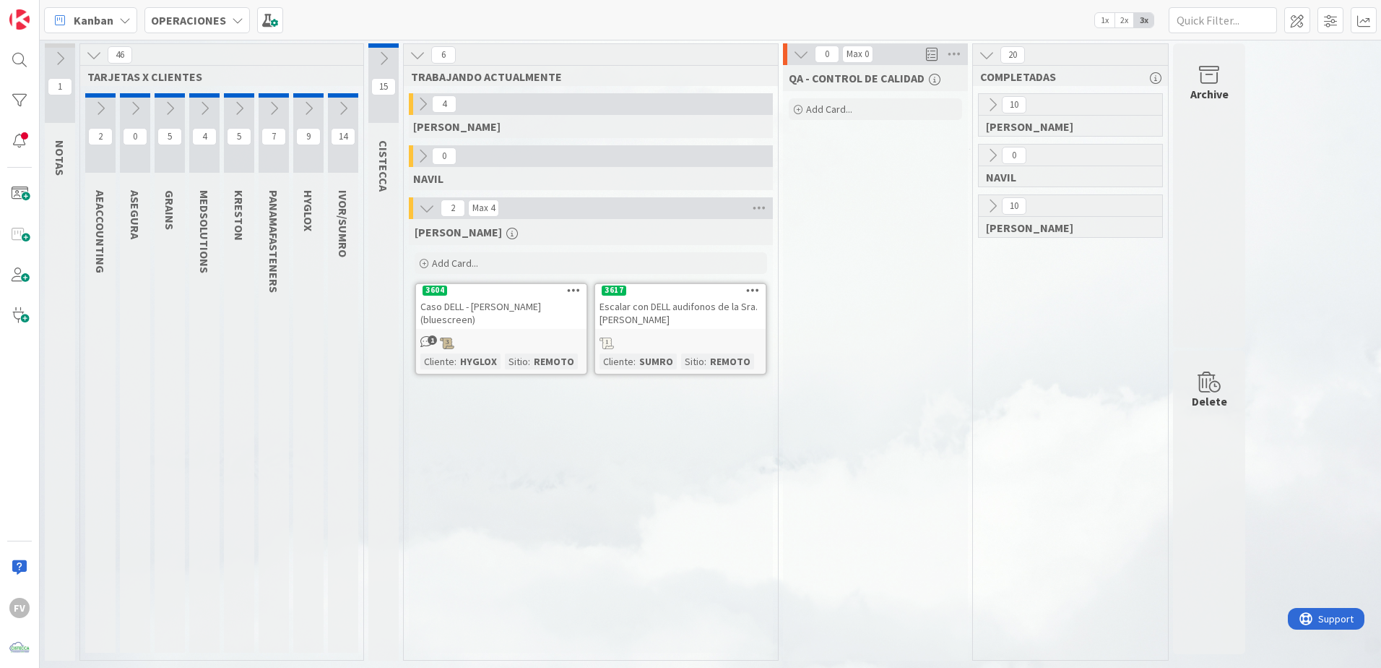
click at [270, 112] on icon at bounding box center [274, 108] width 16 height 16
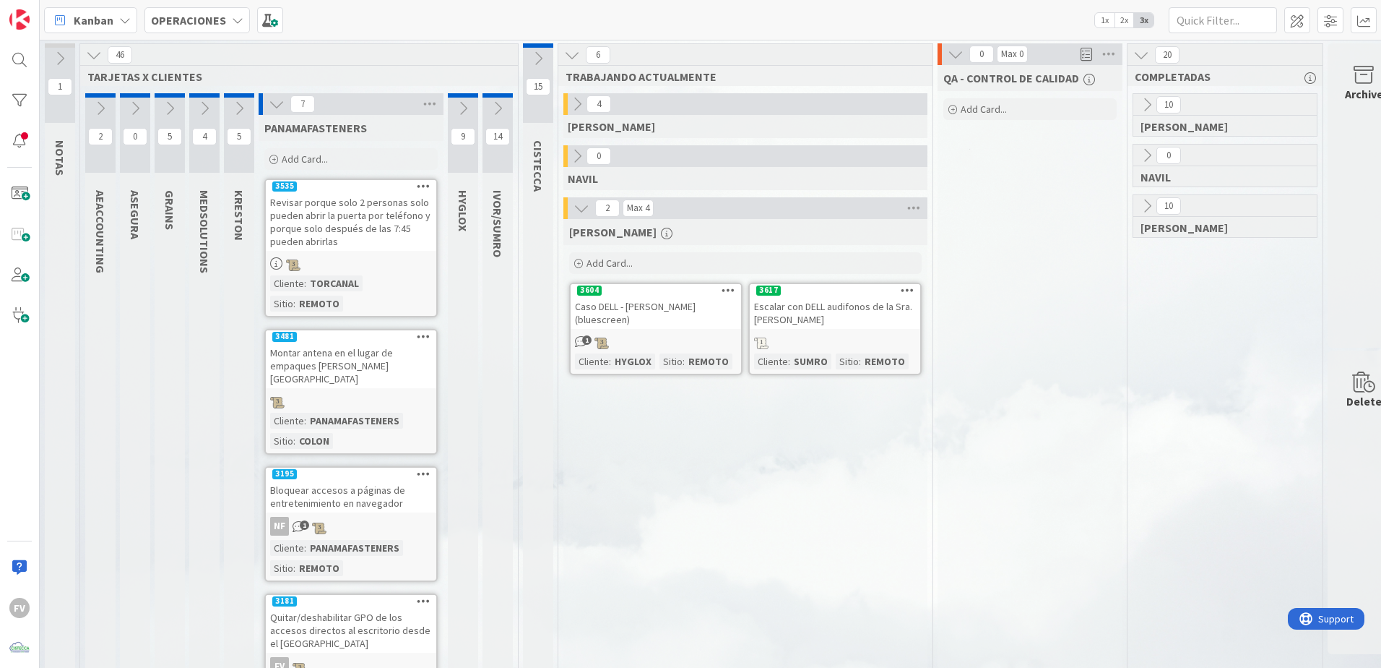
click at [240, 110] on icon at bounding box center [239, 108] width 16 height 16
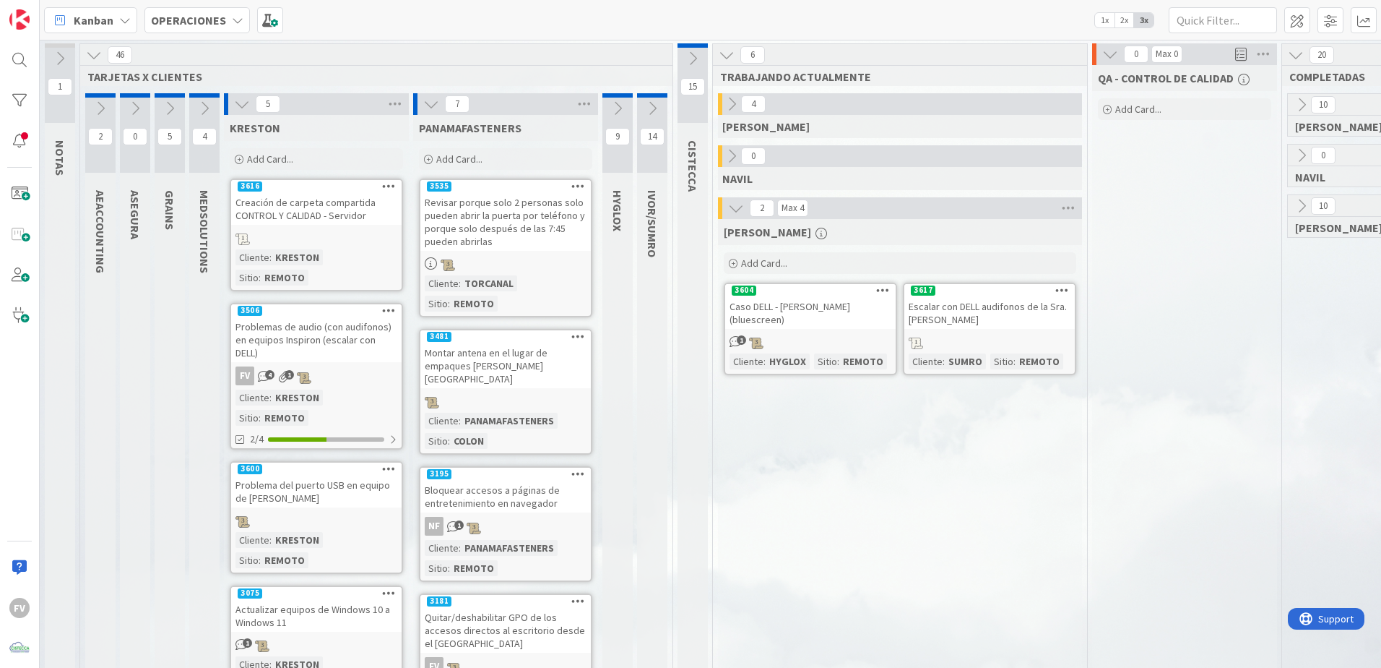
click at [249, 100] on icon at bounding box center [242, 104] width 16 height 16
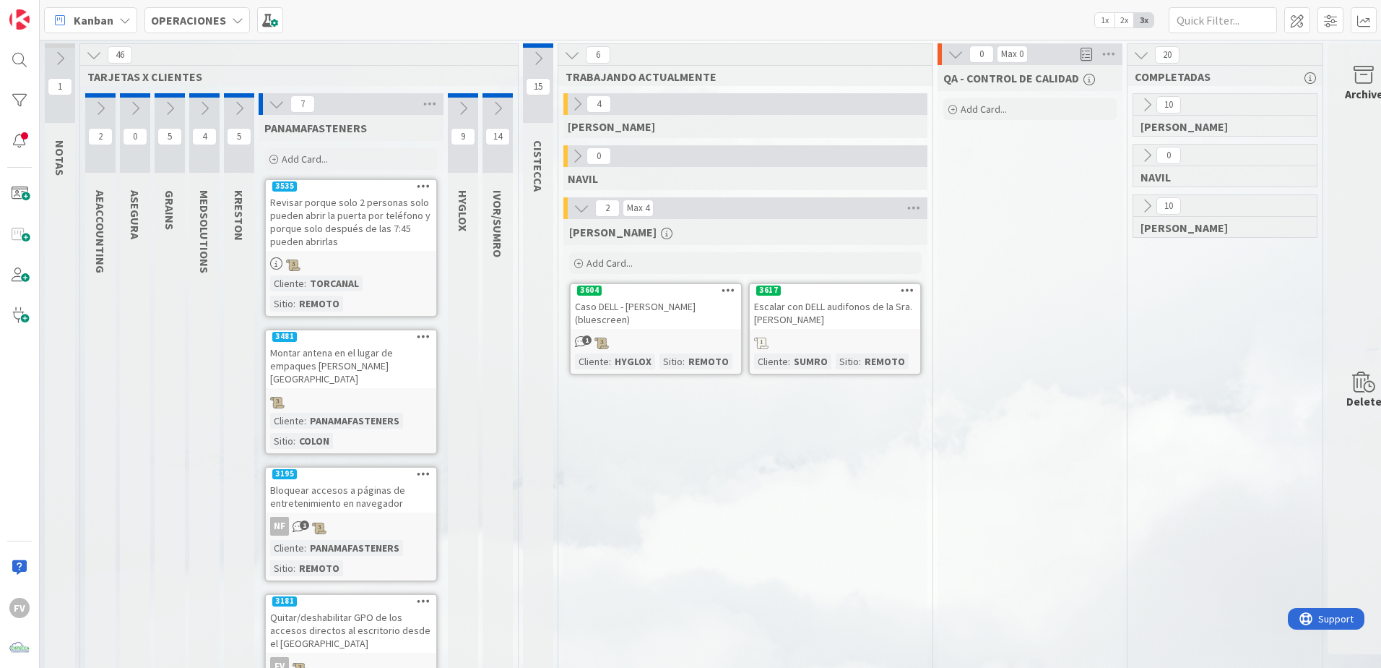
click at [246, 109] on icon at bounding box center [239, 108] width 16 height 16
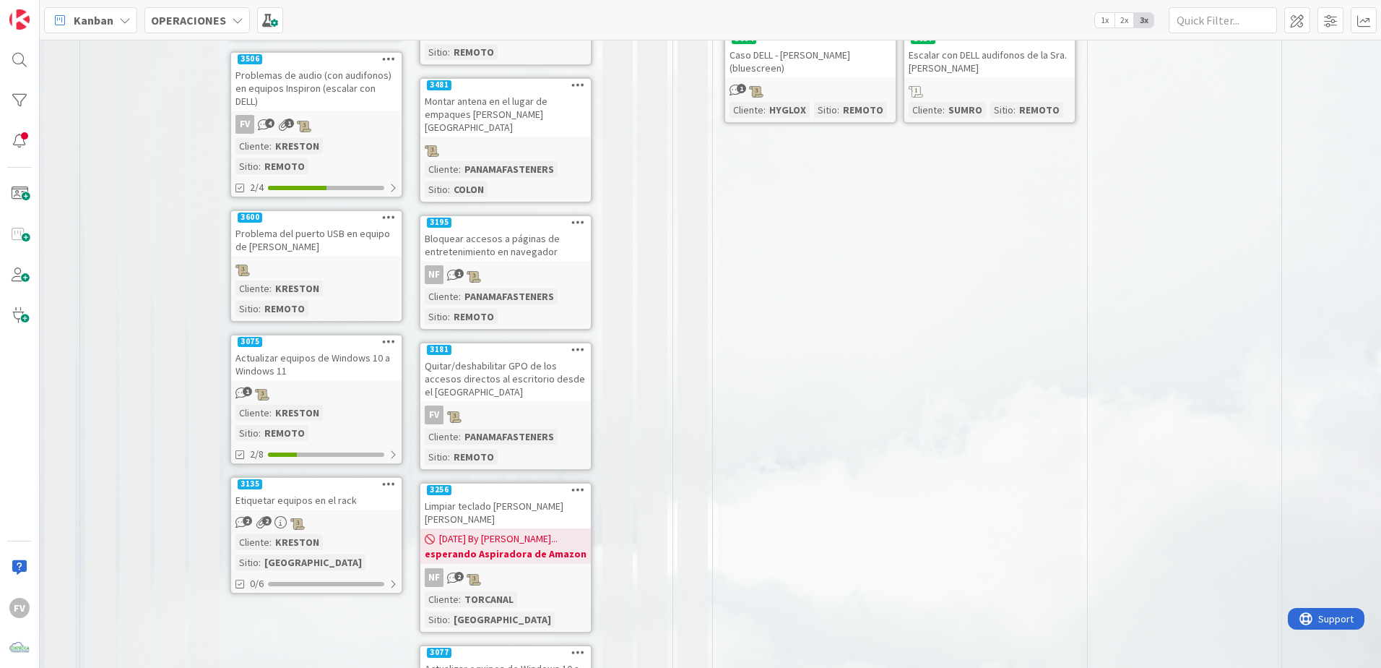
scroll to position [217, 0]
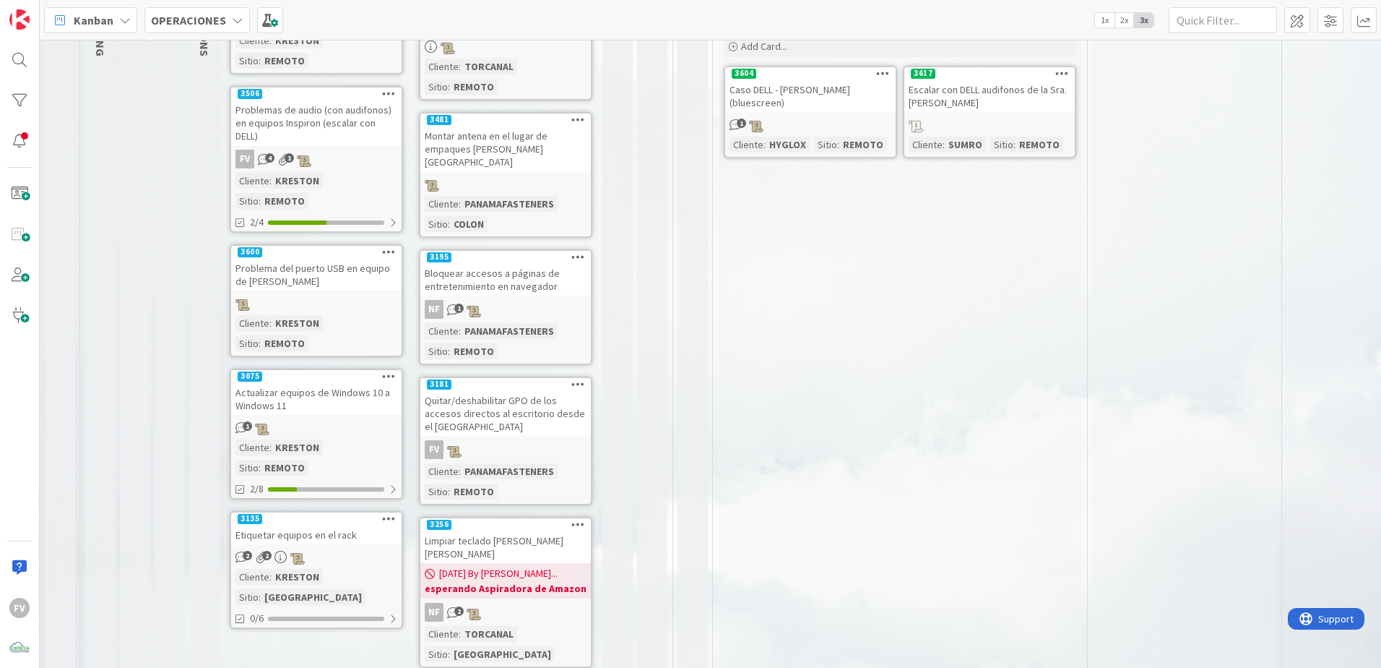
click at [337, 295] on div at bounding box center [316, 303] width 171 height 16
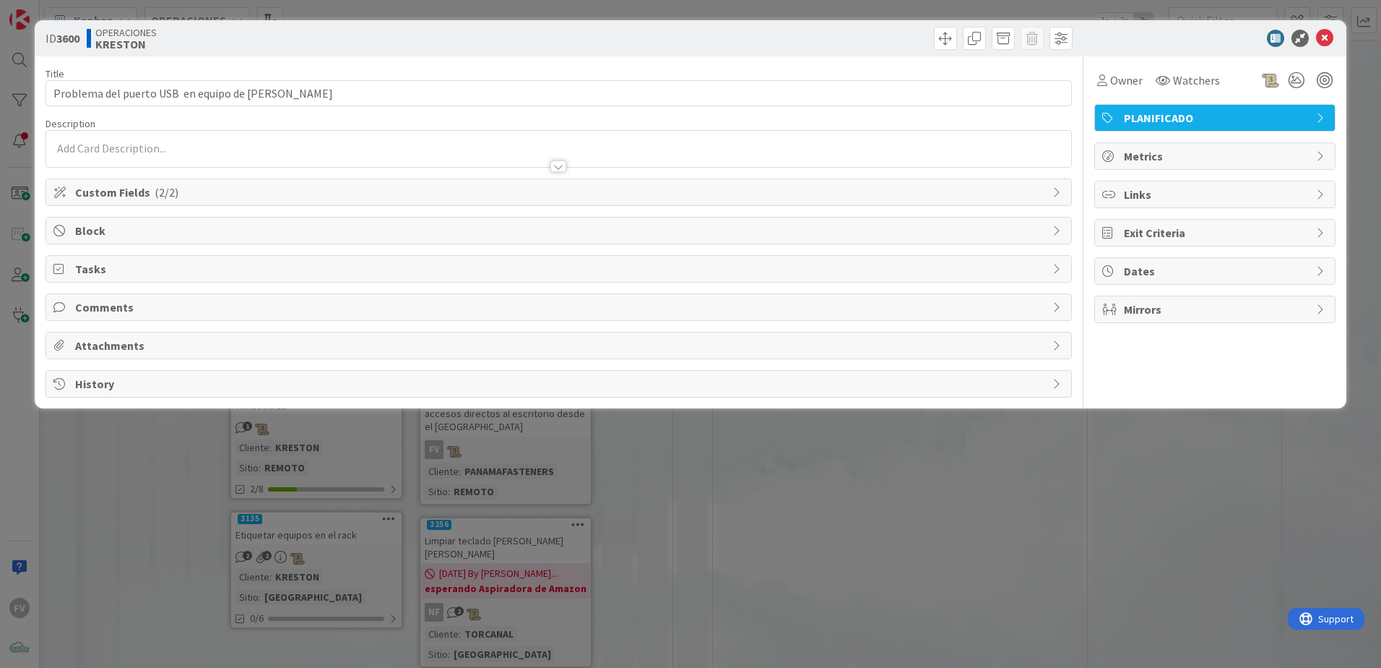
click at [296, 142] on p at bounding box center [558, 148] width 1011 height 17
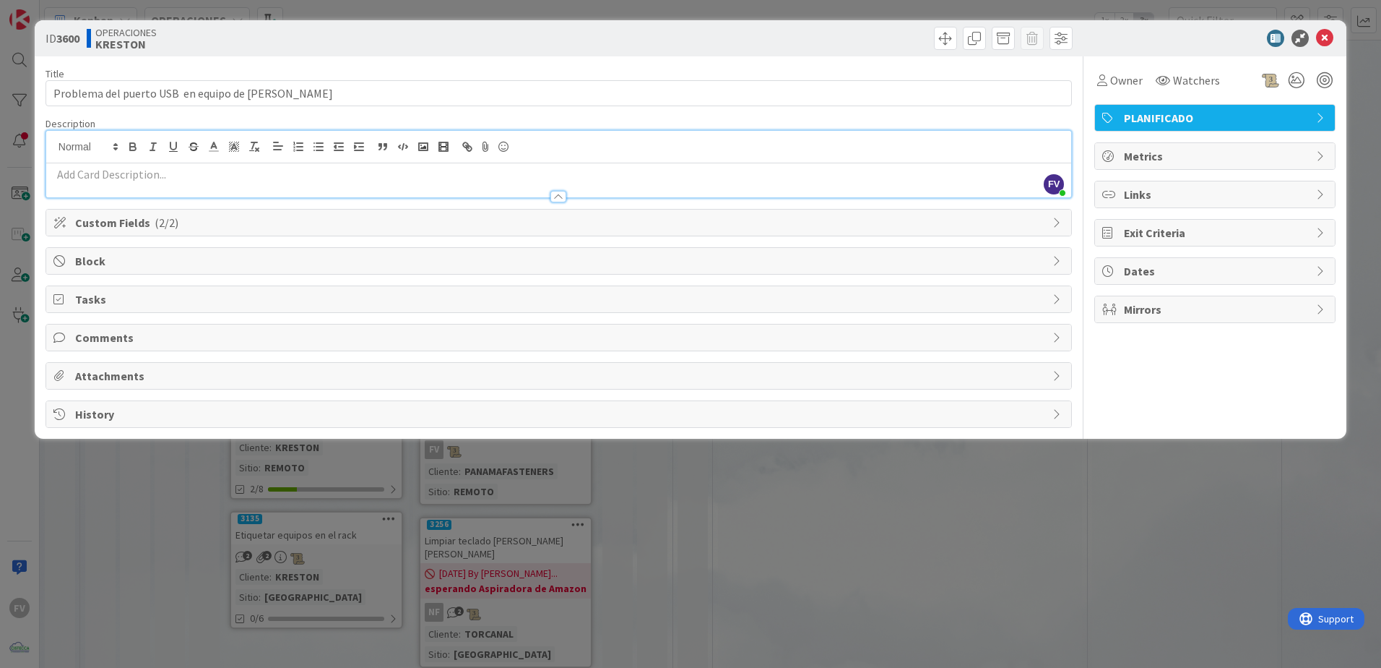
click at [209, 176] on p at bounding box center [558, 174] width 1011 height 17
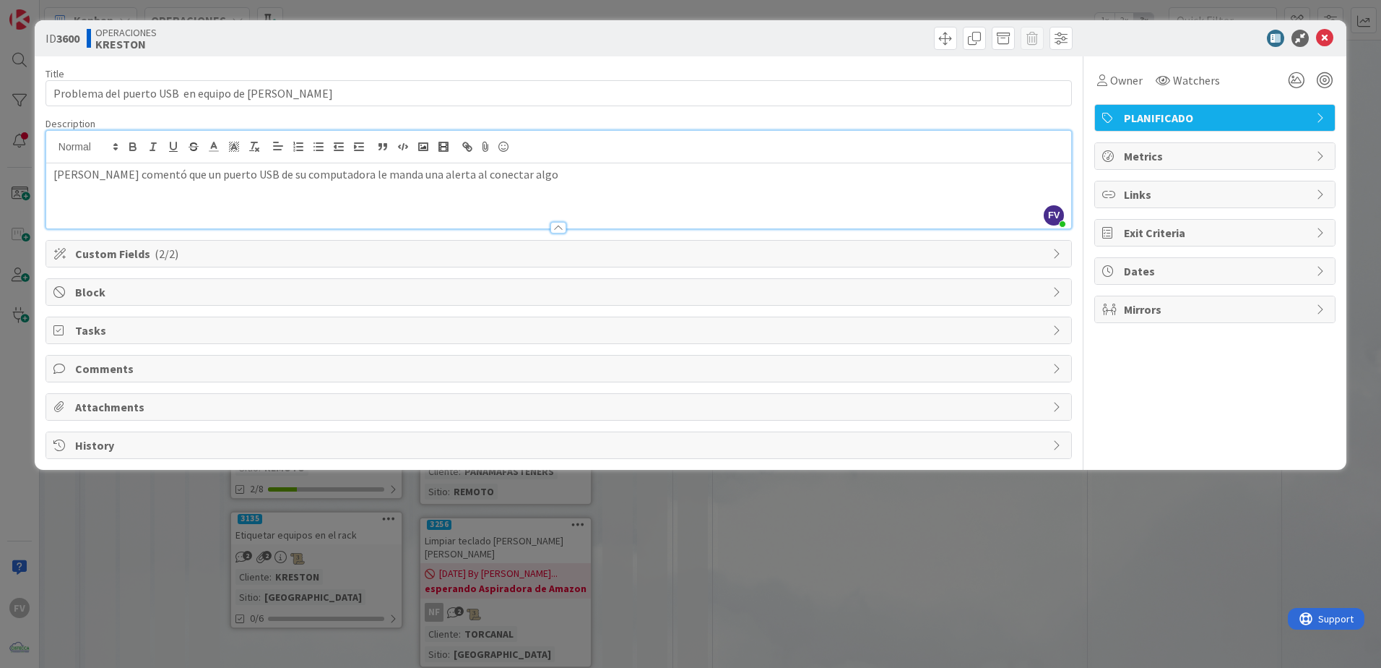
click at [1230, 449] on div "Owner Watchers PLANIFICADO Metrics Links Exit Criteria Dates Mirrors" at bounding box center [1215, 257] width 241 height 402
click at [557, 225] on div at bounding box center [559, 228] width 16 height 12
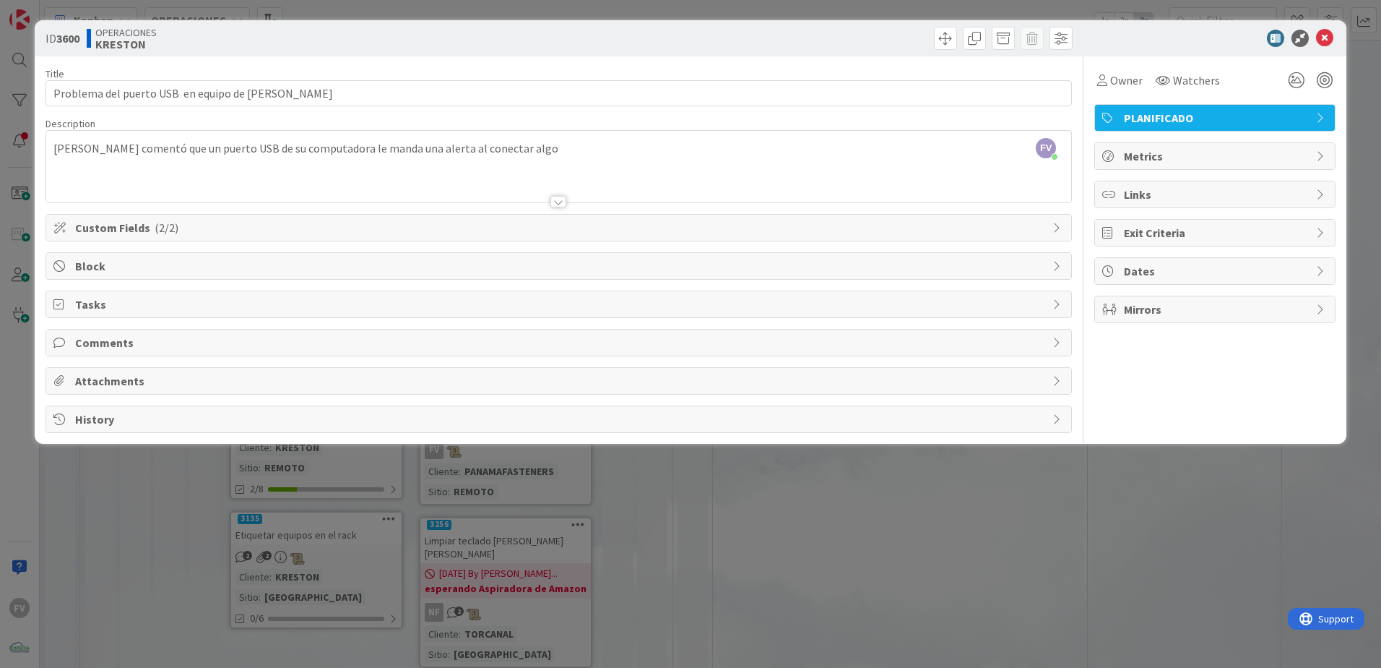
click at [591, 518] on div "ID 3600 OPERACIONES [PERSON_NAME] Title 51 / 128 Problema del puerto USB en equ…" at bounding box center [690, 334] width 1381 height 668
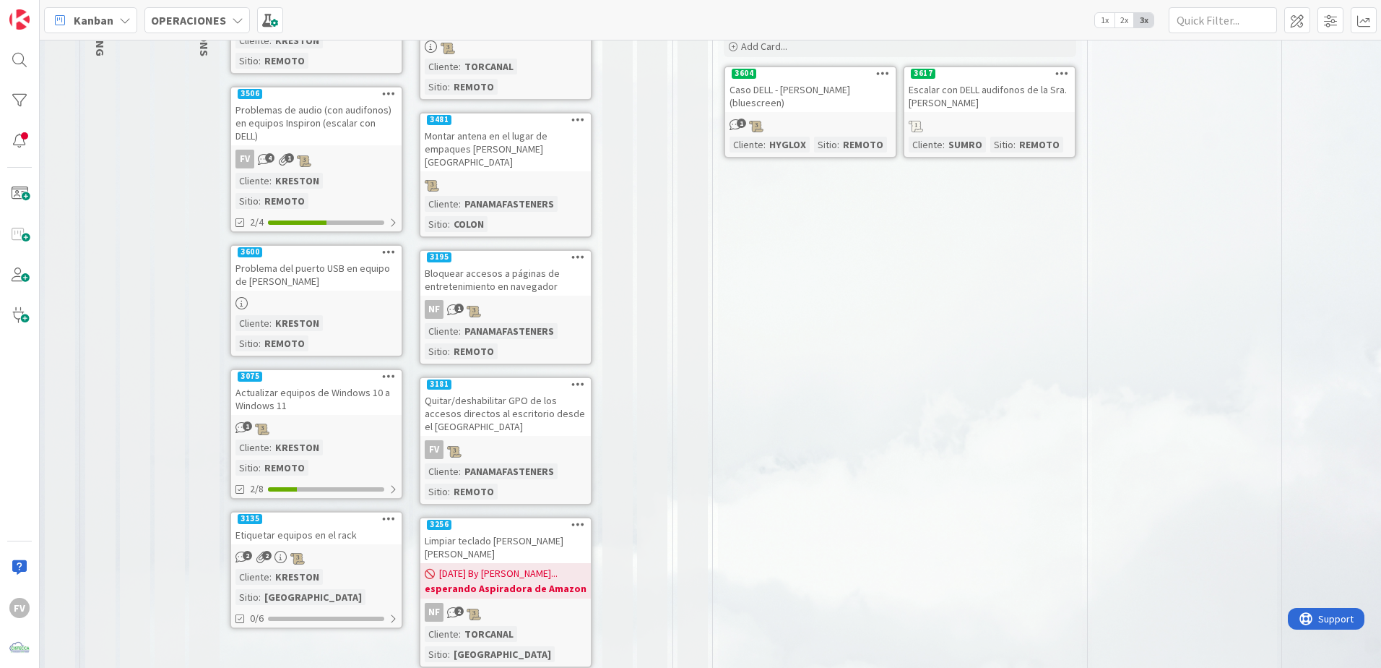
click at [288, 259] on div "Problema del puerto USB en equipo de [PERSON_NAME]" at bounding box center [316, 275] width 171 height 32
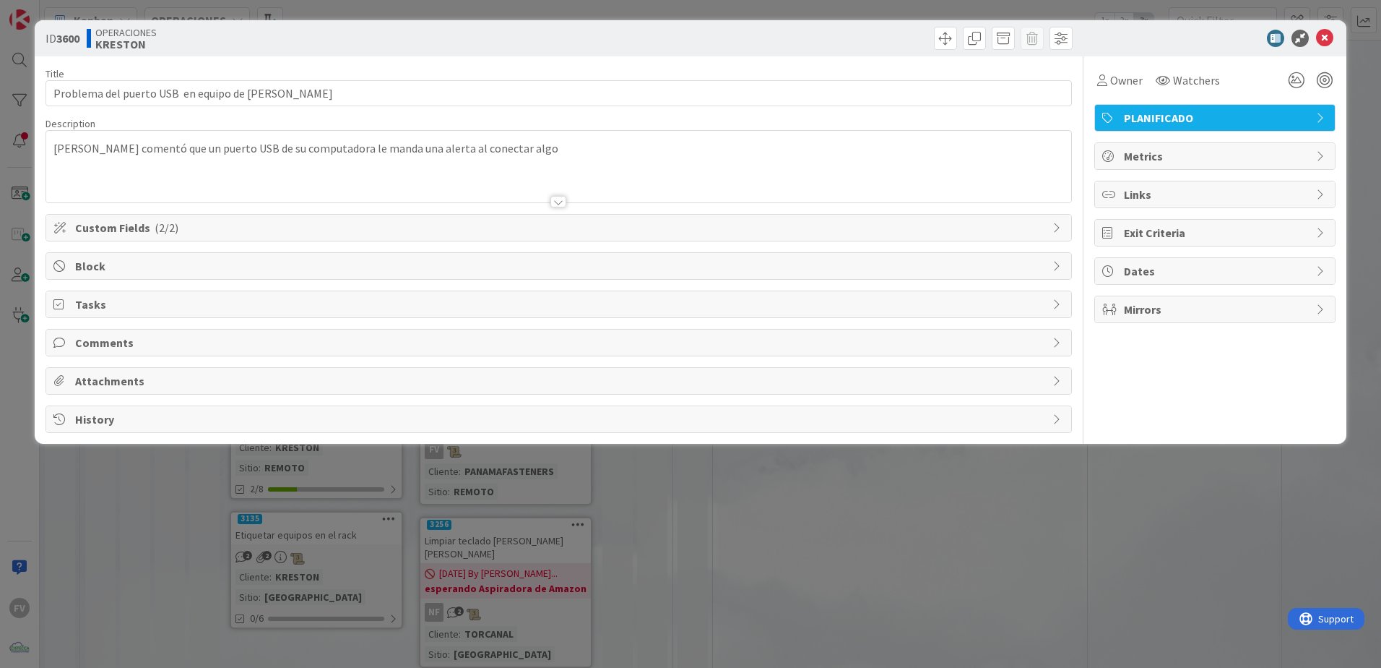
click at [496, 154] on p "[PERSON_NAME] comentó que un puerto USB de su computadora le manda una alerta a…" at bounding box center [558, 148] width 1011 height 17
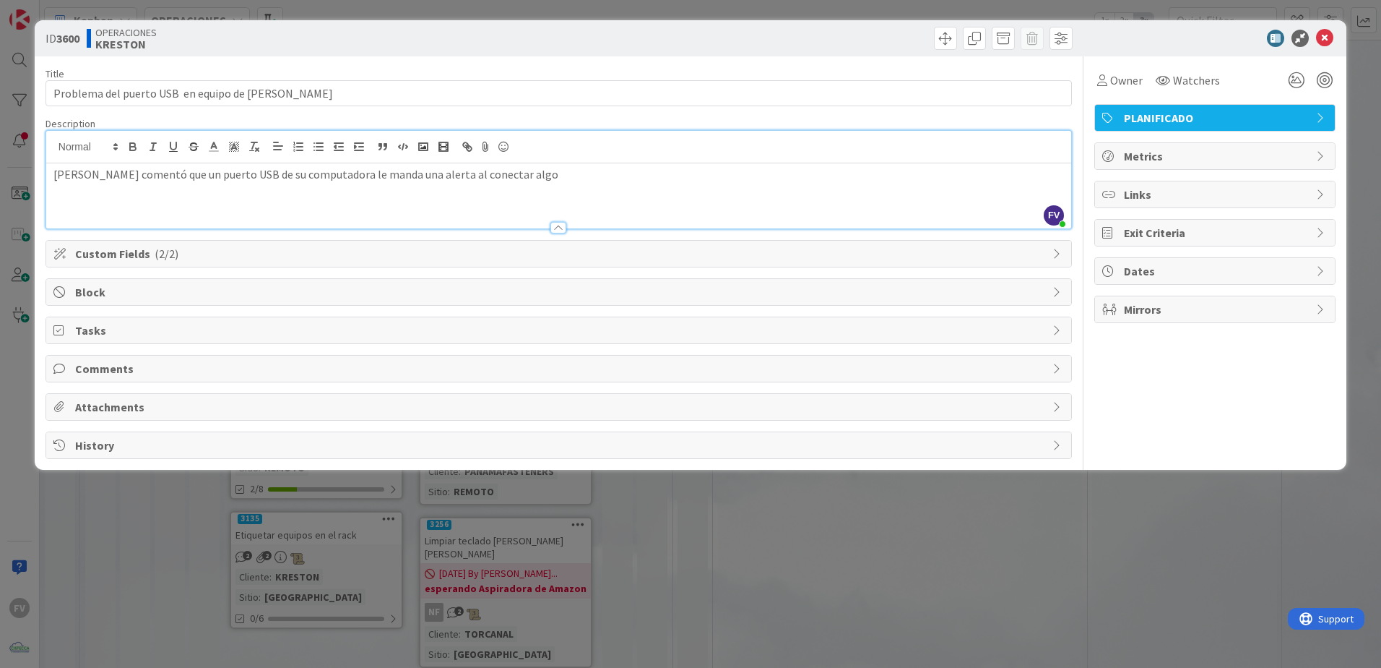
click at [526, 168] on p "[PERSON_NAME] comentó que un puerto USB de su computadora le manda una alerta a…" at bounding box center [558, 174] width 1011 height 17
click at [1260, 594] on div "ID 3600 OPERACIONES [PERSON_NAME] Title 51 / 128 Problema del puerto USB en equ…" at bounding box center [690, 334] width 1381 height 668
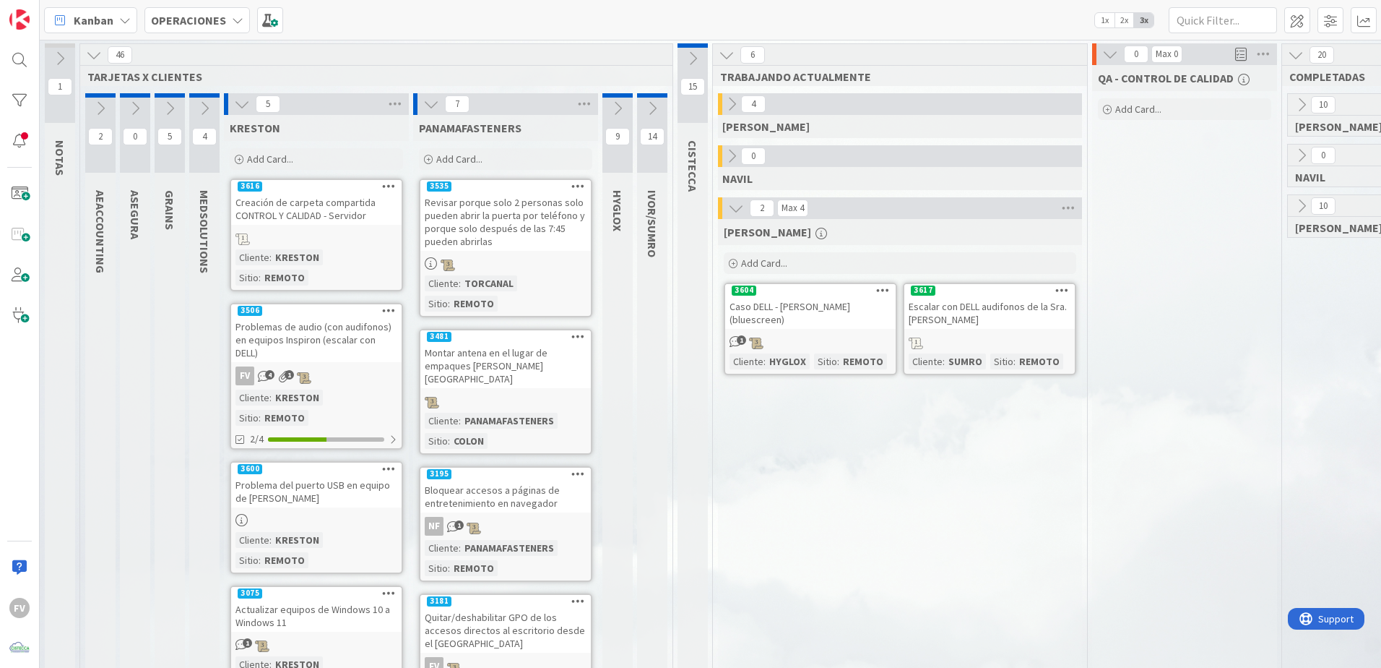
click at [241, 111] on icon at bounding box center [242, 104] width 16 height 16
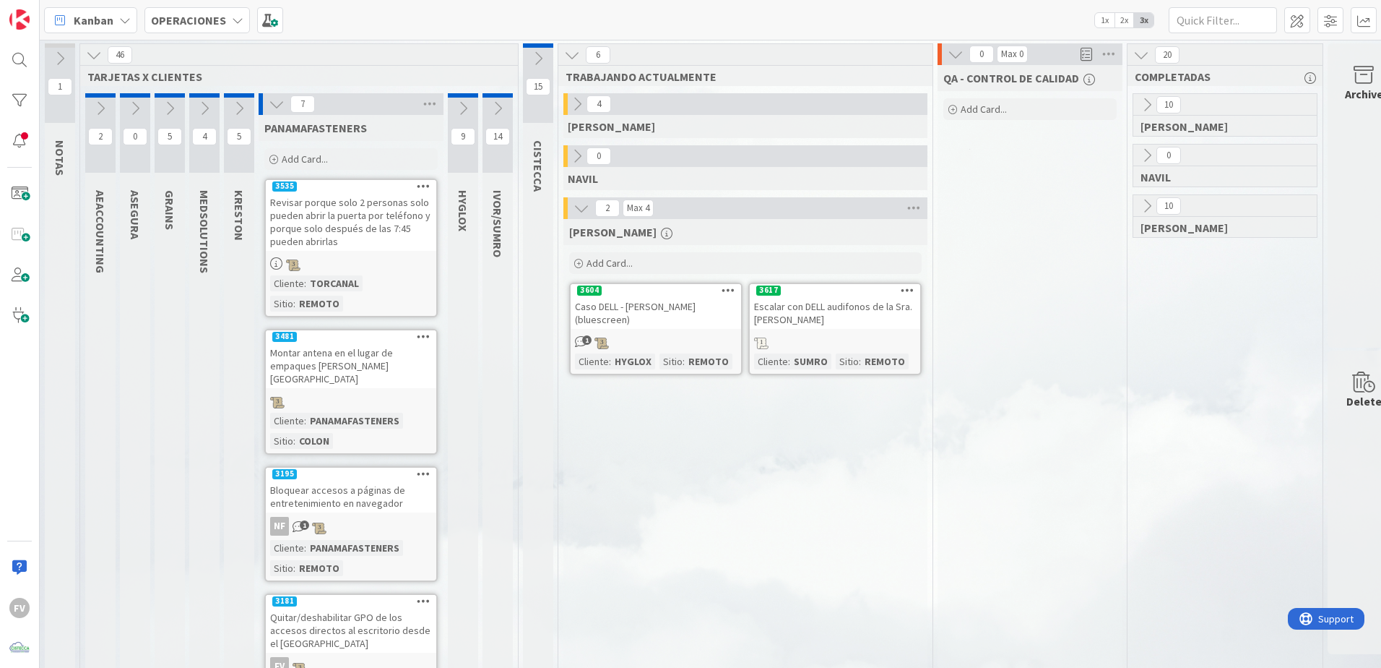
click at [204, 108] on icon at bounding box center [205, 108] width 16 height 16
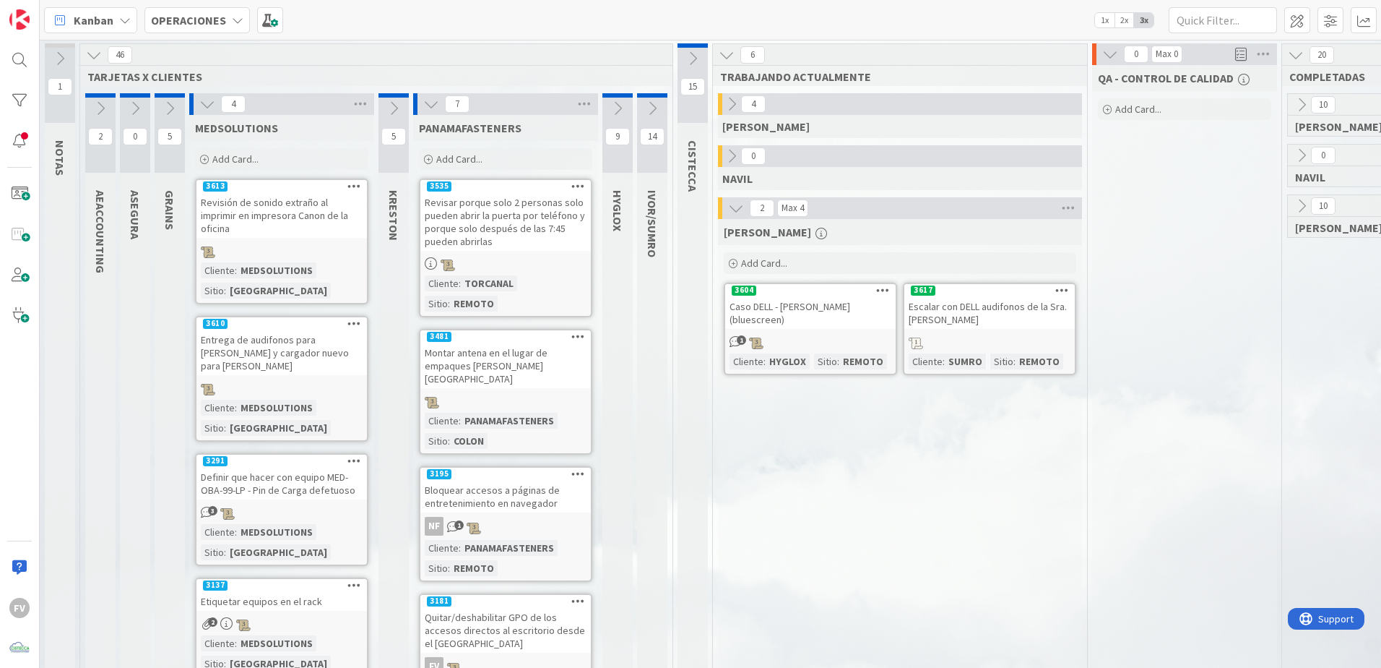
click at [168, 101] on icon at bounding box center [170, 108] width 16 height 16
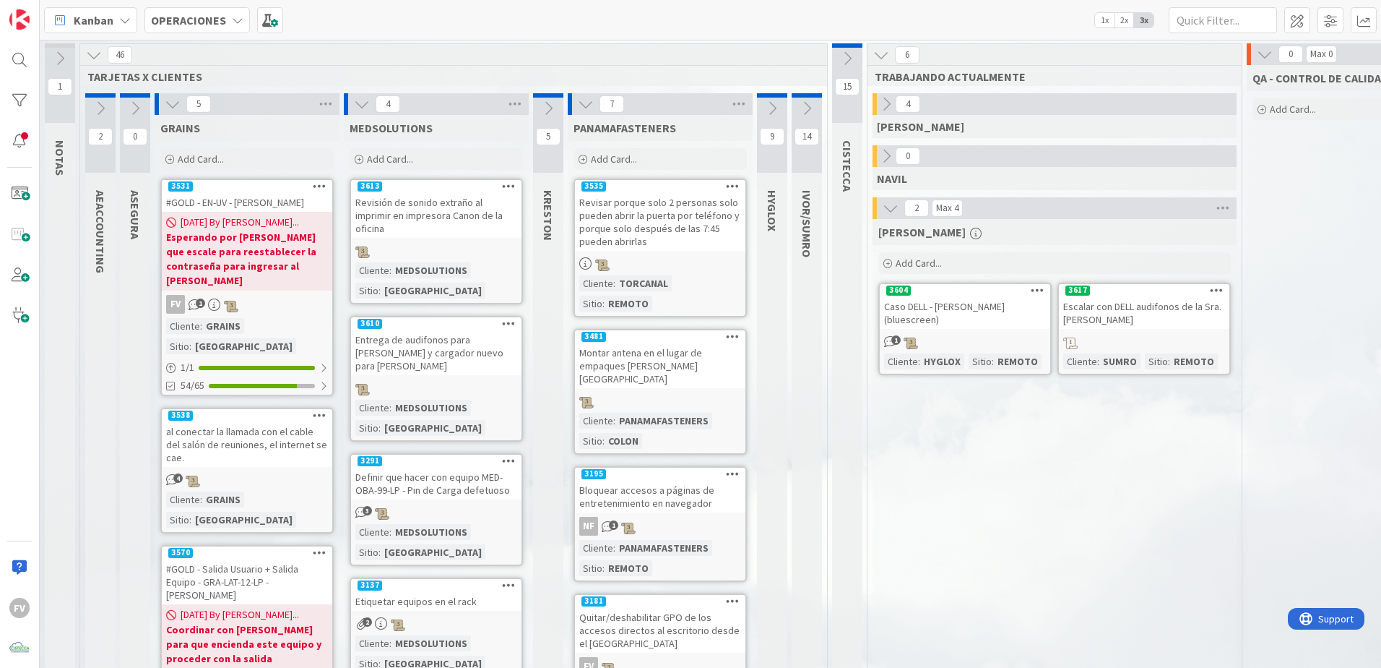
click at [364, 107] on icon at bounding box center [362, 104] width 16 height 16
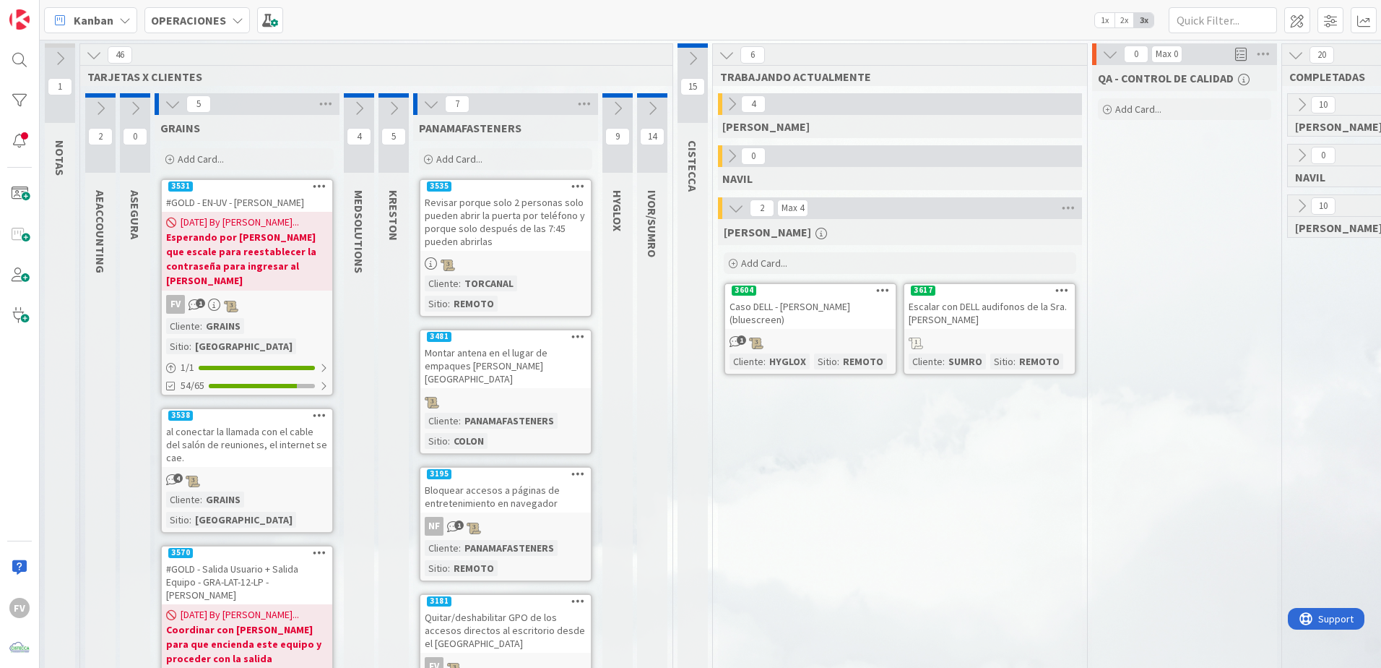
click at [99, 108] on icon at bounding box center [100, 108] width 16 height 16
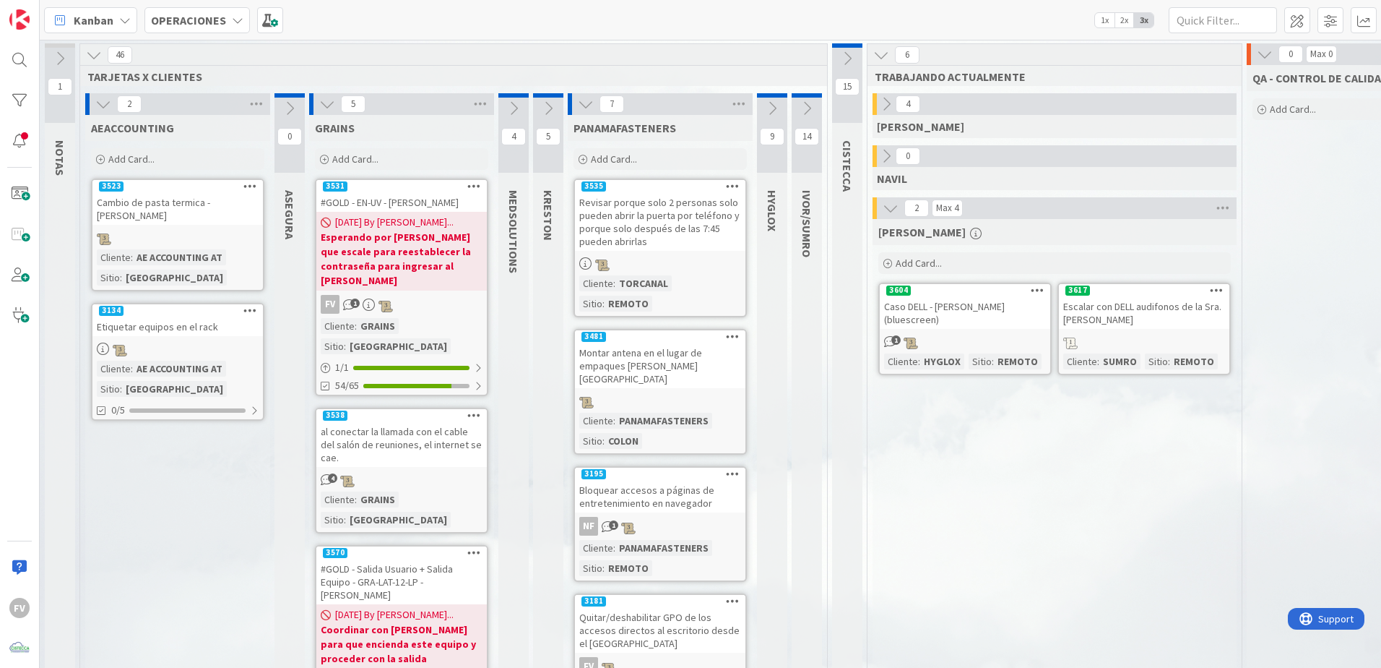
click at [160, 156] on div "Add Card..." at bounding box center [177, 159] width 173 height 22
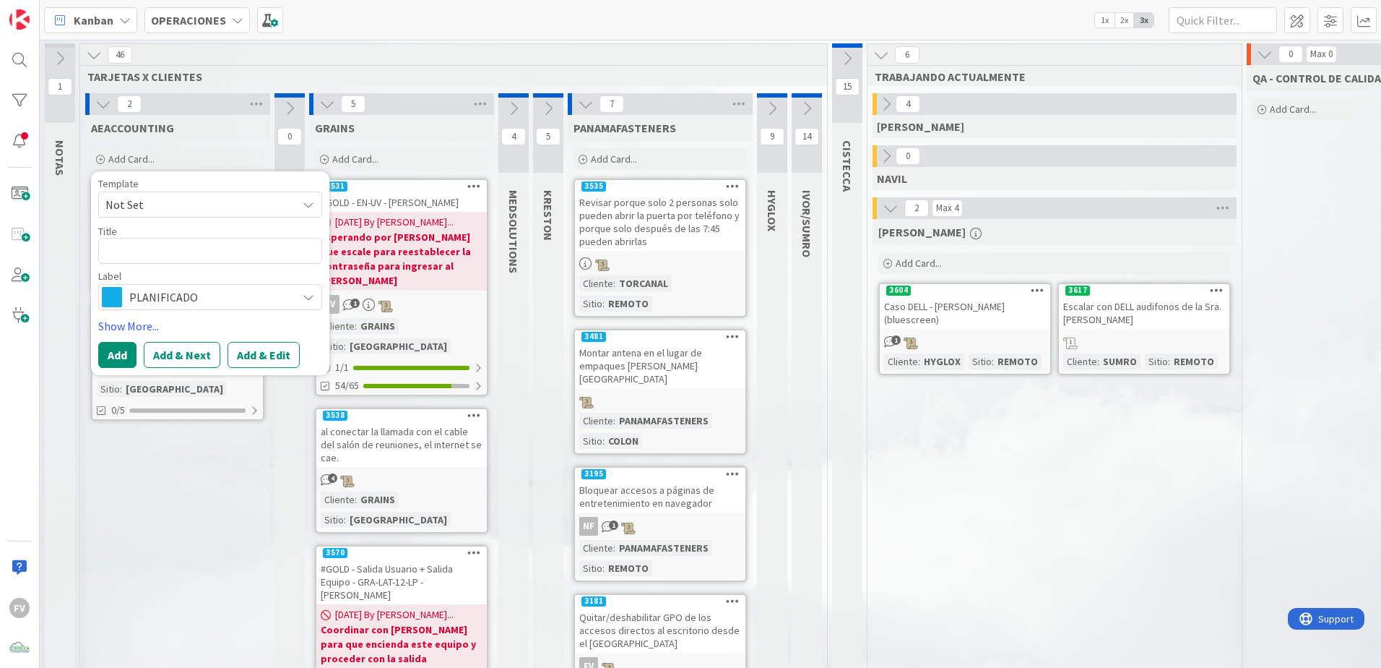
click at [225, 246] on textarea at bounding box center [210, 251] width 224 height 26
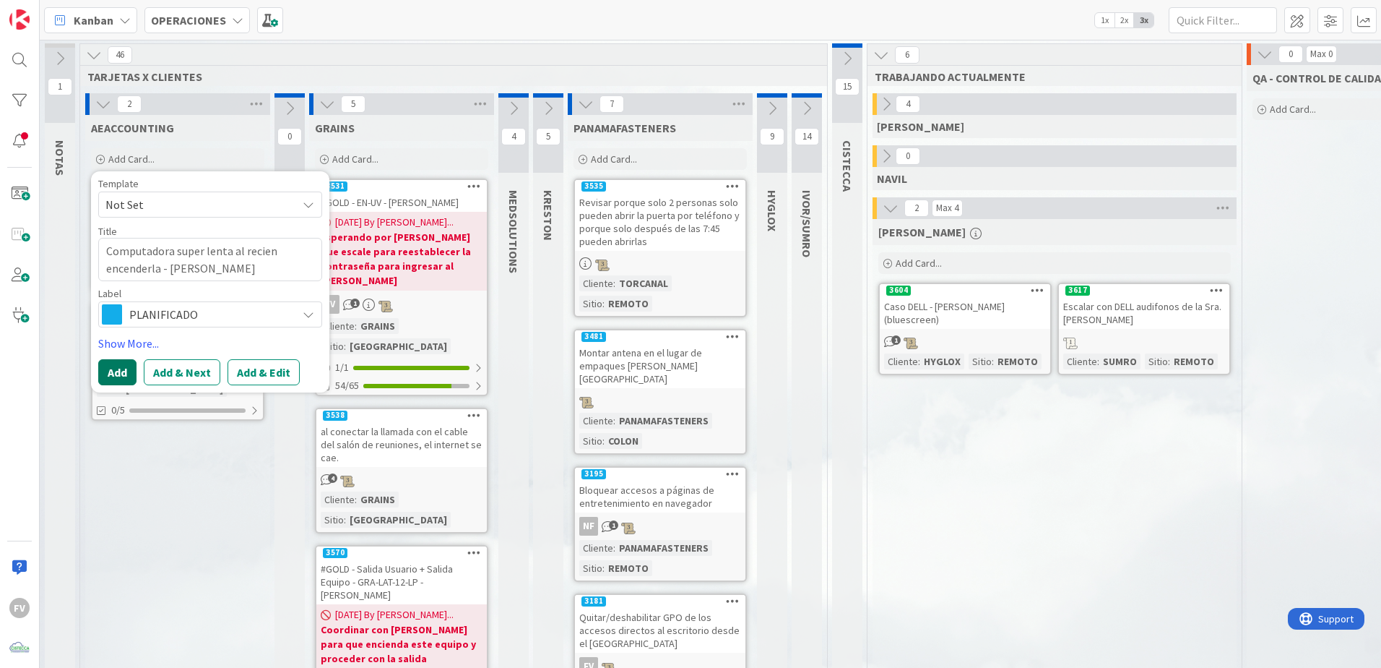
click at [120, 378] on button "Add" at bounding box center [117, 372] width 38 height 26
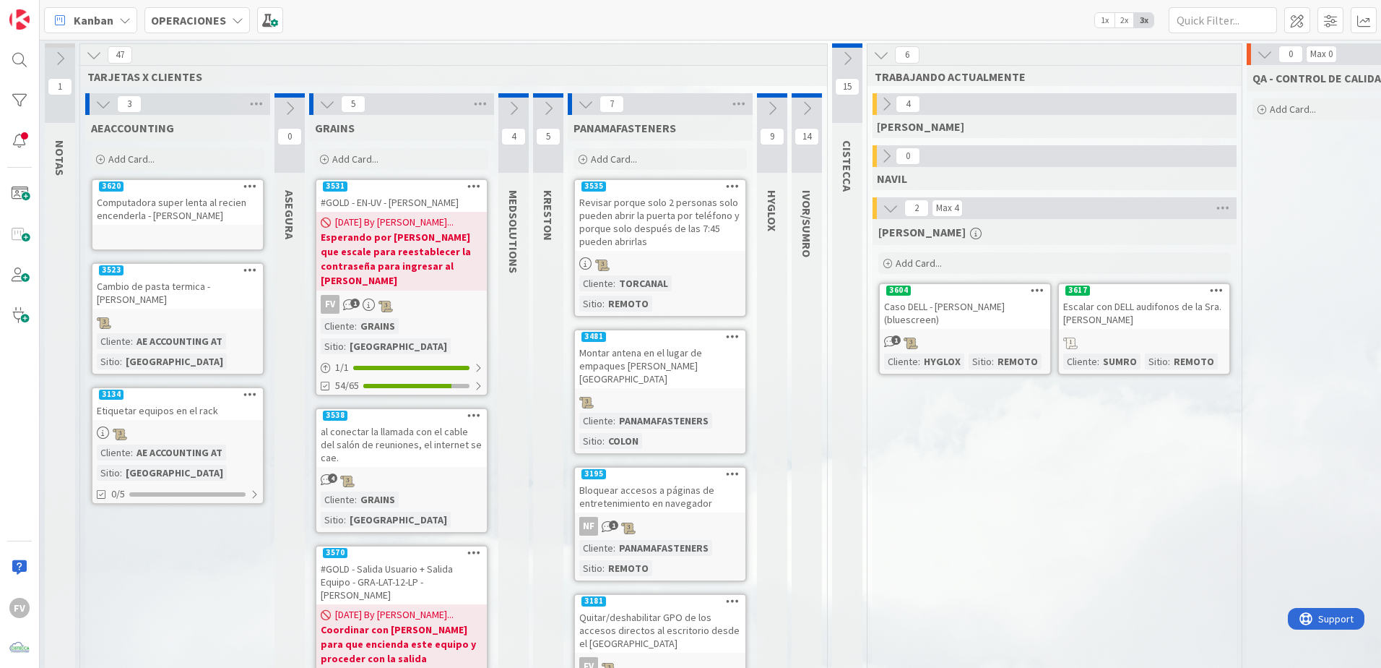
click at [322, 103] on icon at bounding box center [327, 104] width 16 height 16
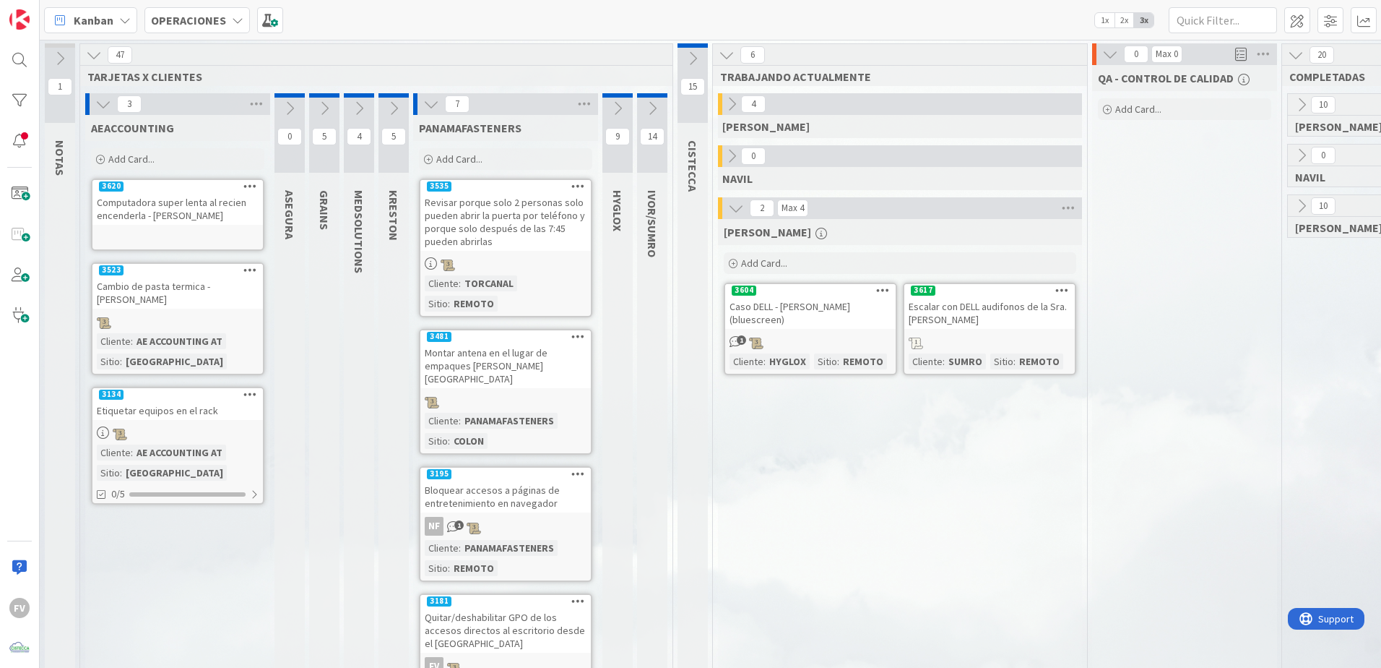
click at [358, 105] on icon at bounding box center [359, 108] width 16 height 16
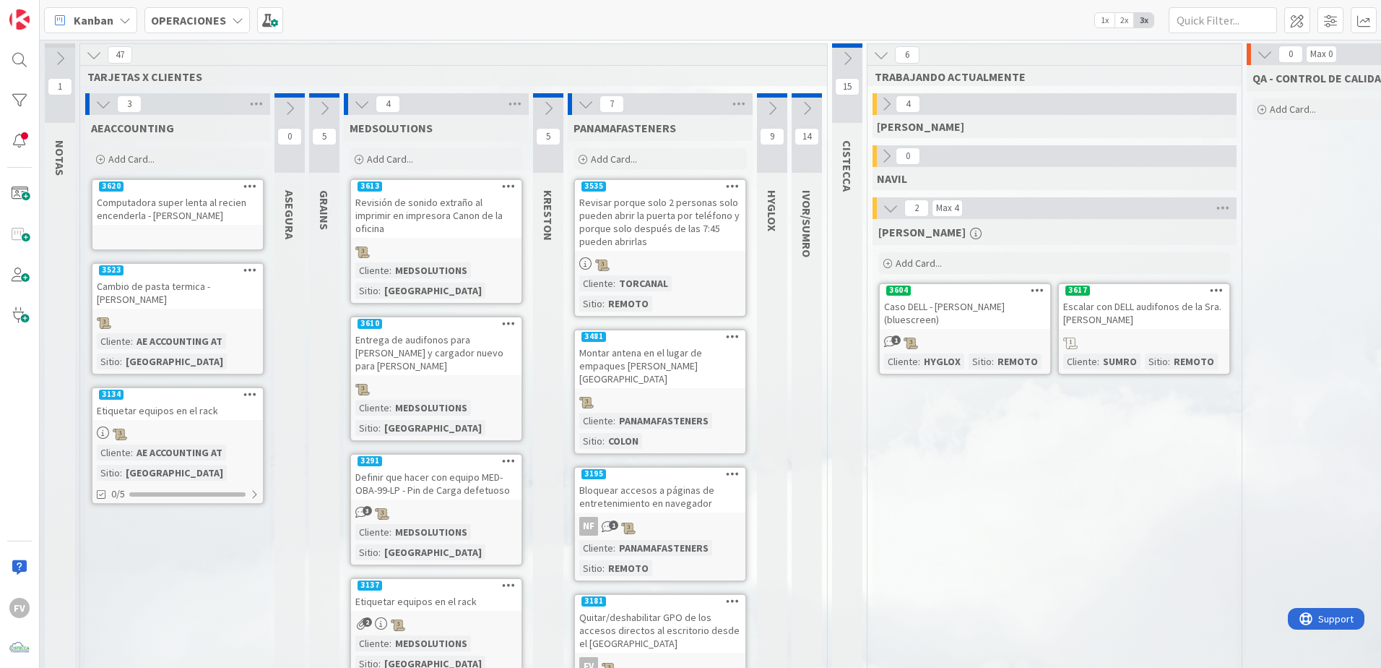
click at [369, 108] on icon at bounding box center [362, 104] width 16 height 16
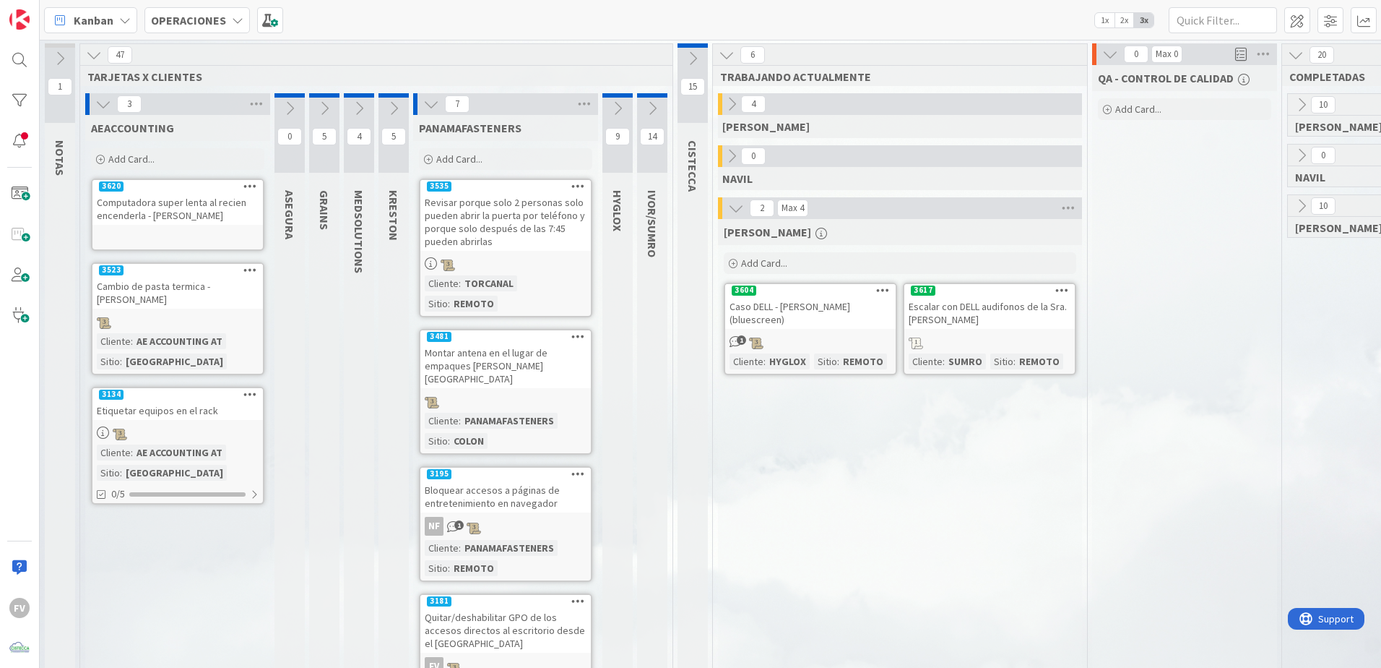
click at [396, 109] on icon at bounding box center [394, 108] width 16 height 16
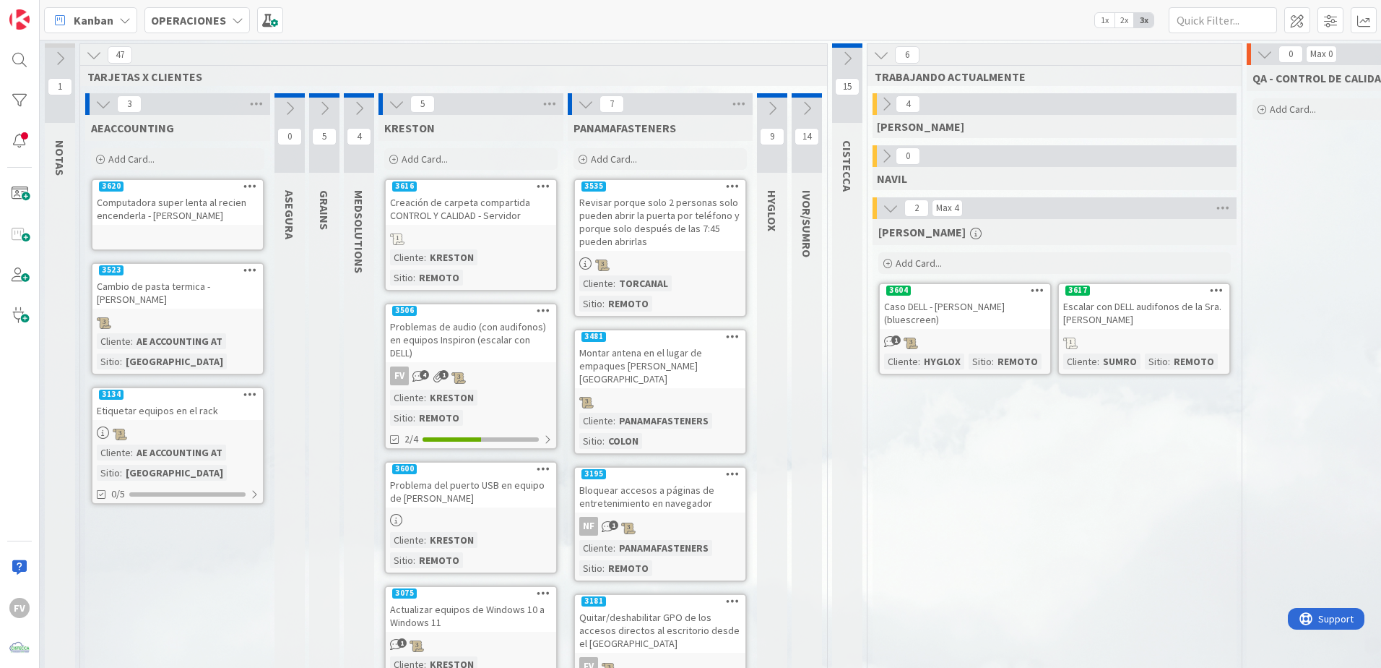
click at [396, 109] on icon at bounding box center [397, 104] width 16 height 16
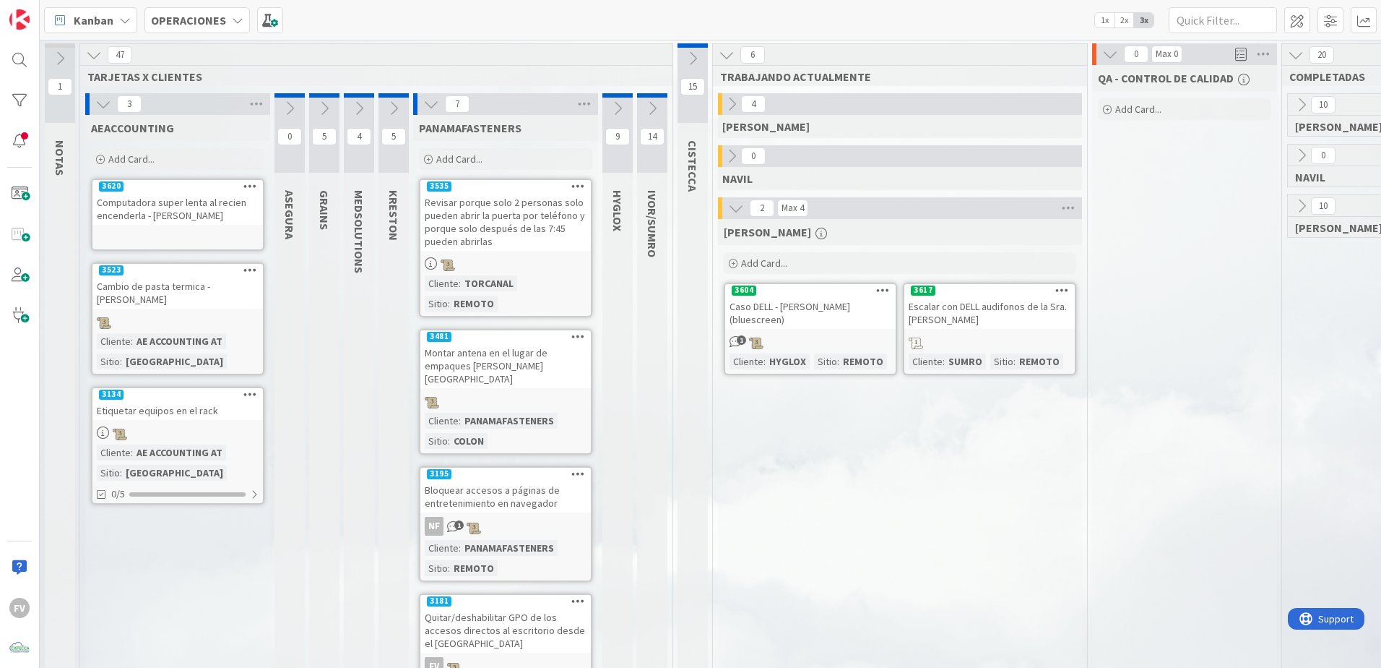
click at [614, 105] on icon at bounding box center [618, 108] width 16 height 16
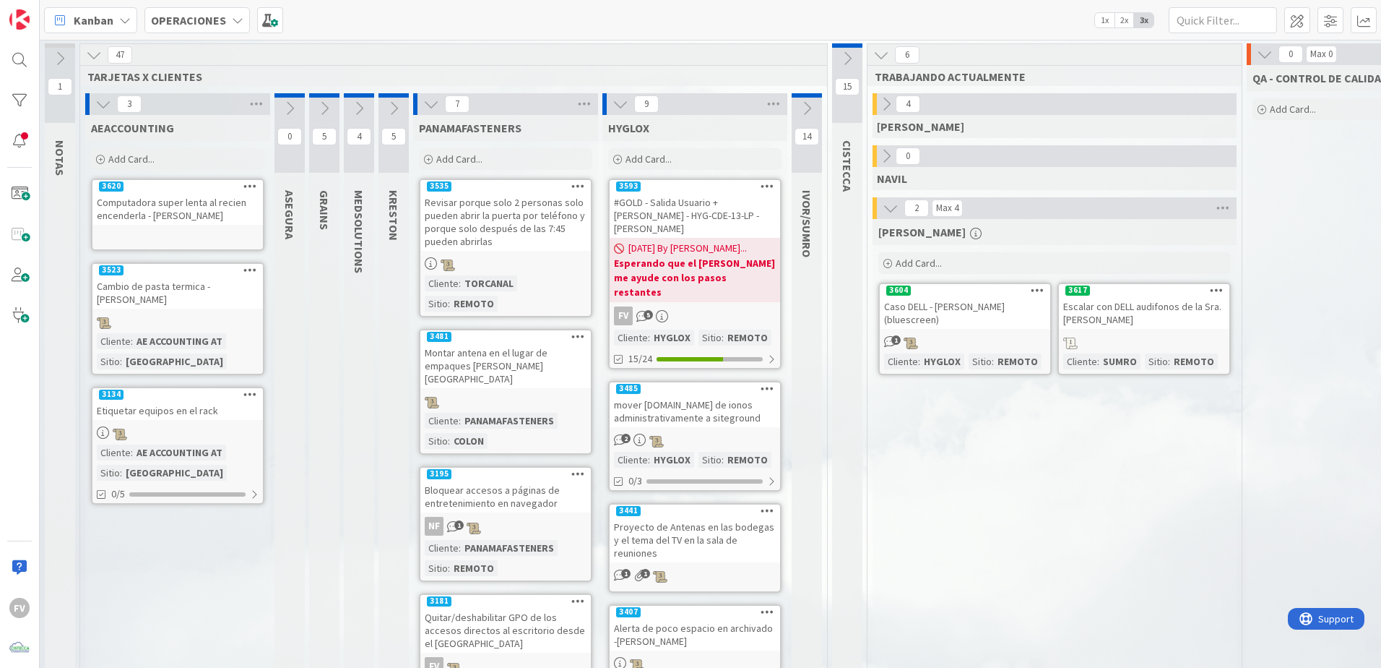
click at [97, 108] on icon at bounding box center [103, 104] width 16 height 16
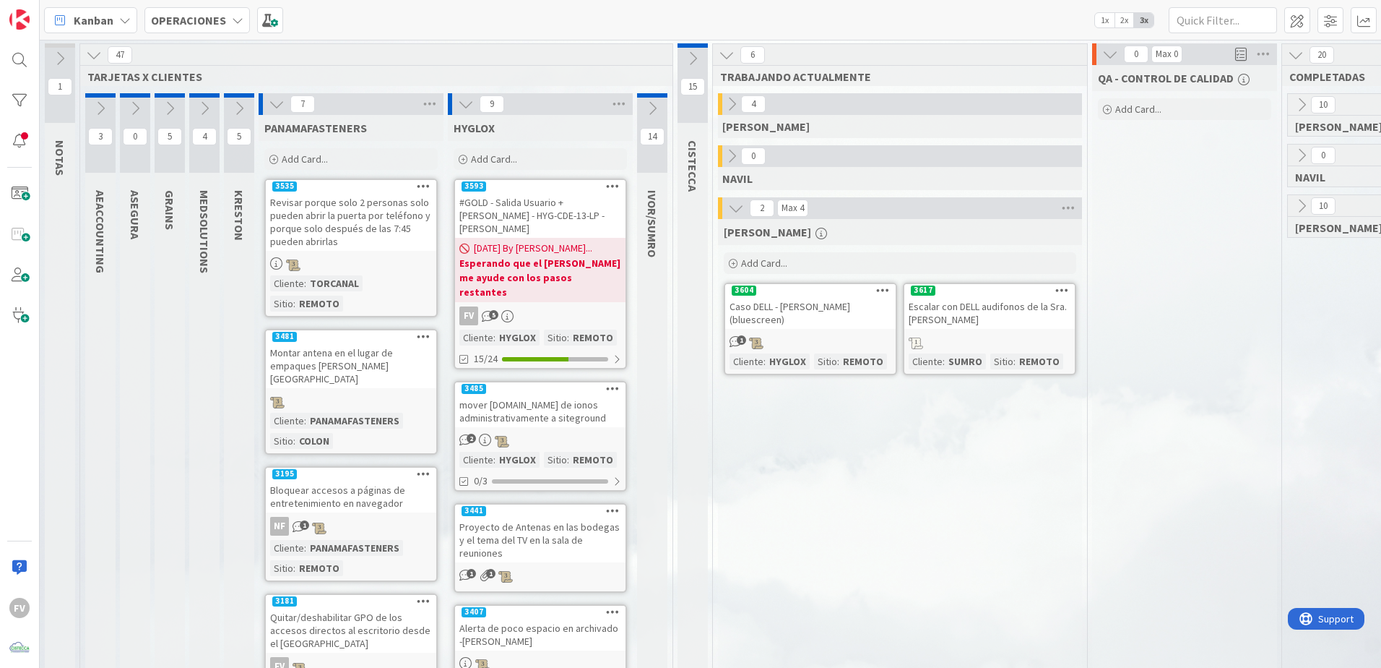
click at [275, 107] on icon at bounding box center [277, 104] width 16 height 16
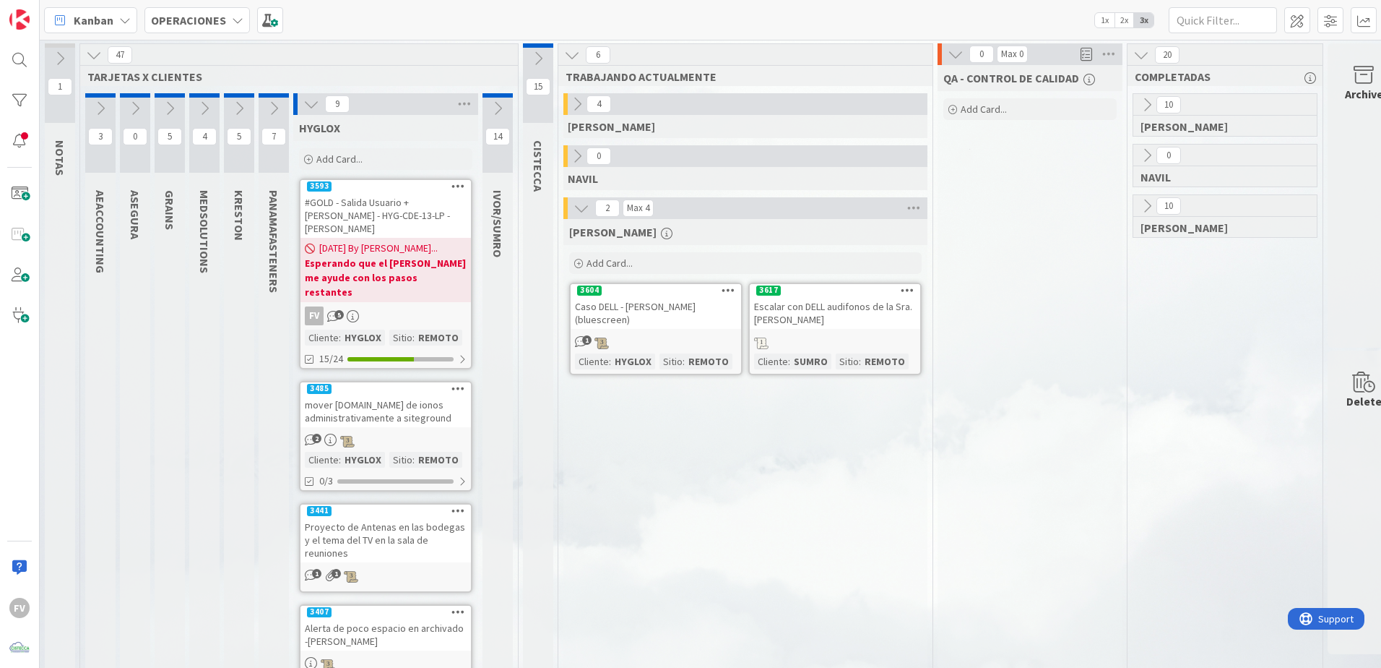
click at [491, 104] on icon at bounding box center [498, 108] width 16 height 16
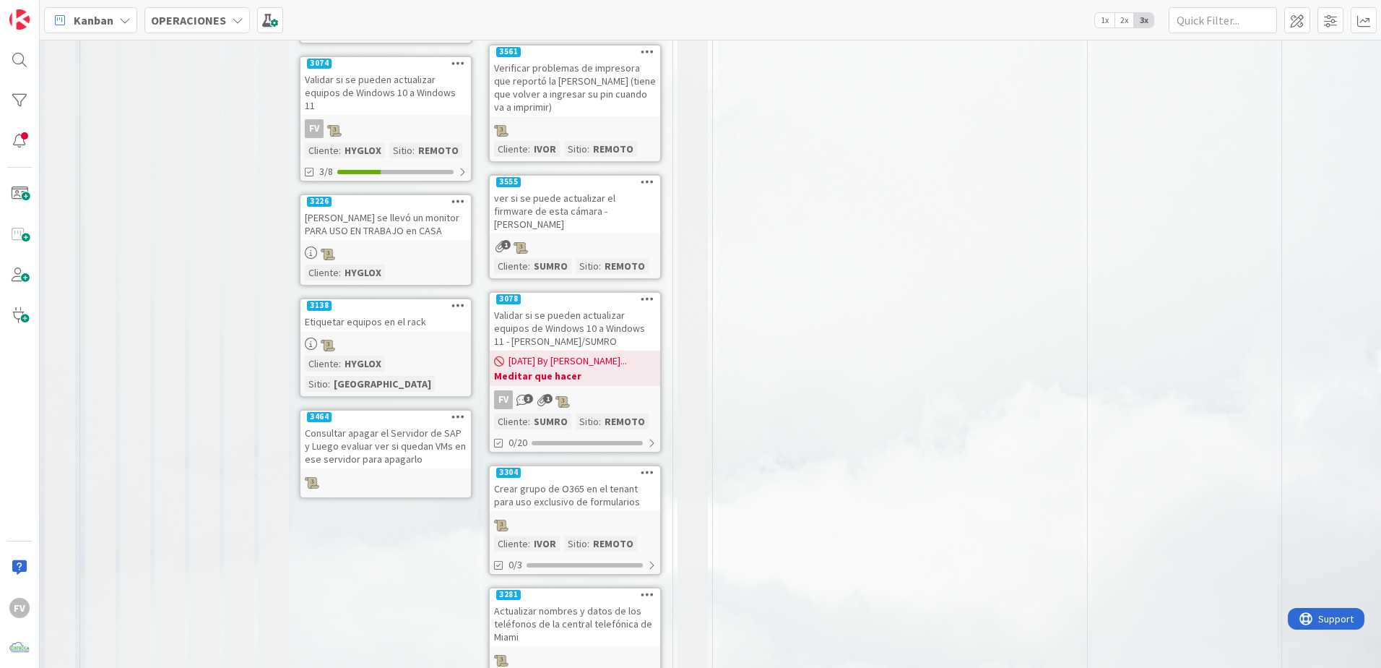
scroll to position [797, 0]
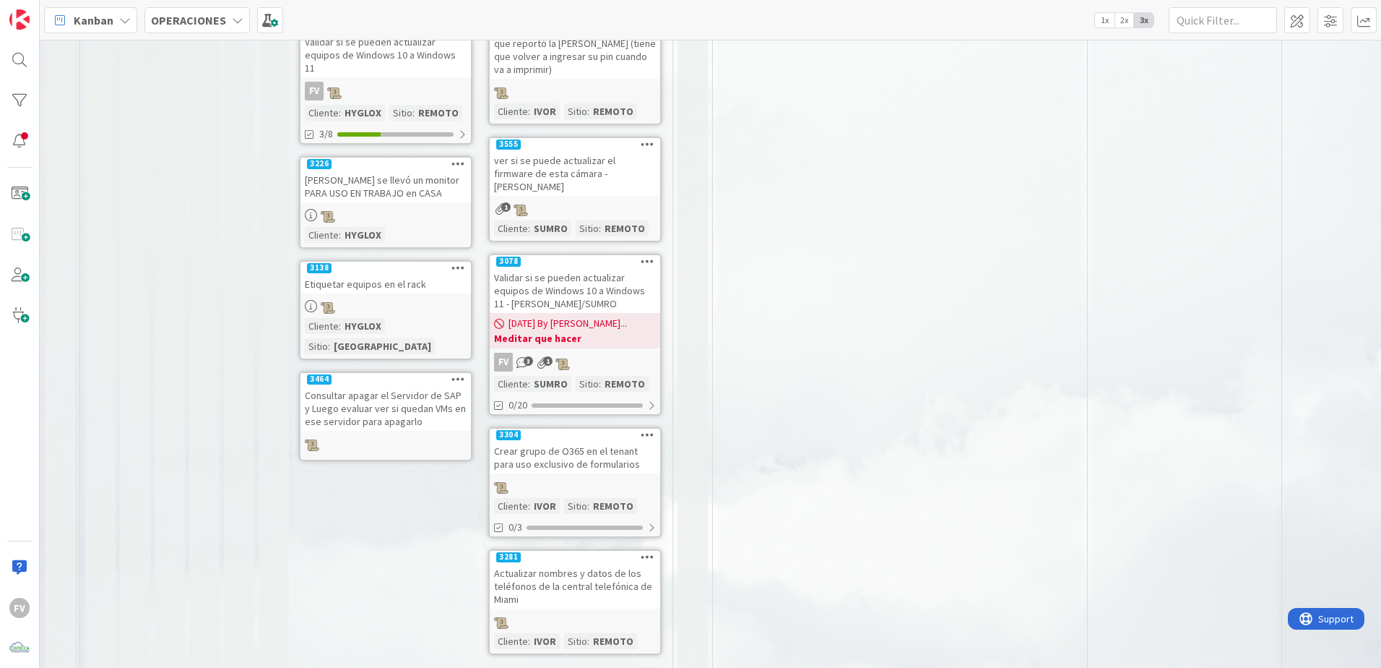
click at [539, 666] on link "Show More (4)" at bounding box center [574, 677] width 173 height 23
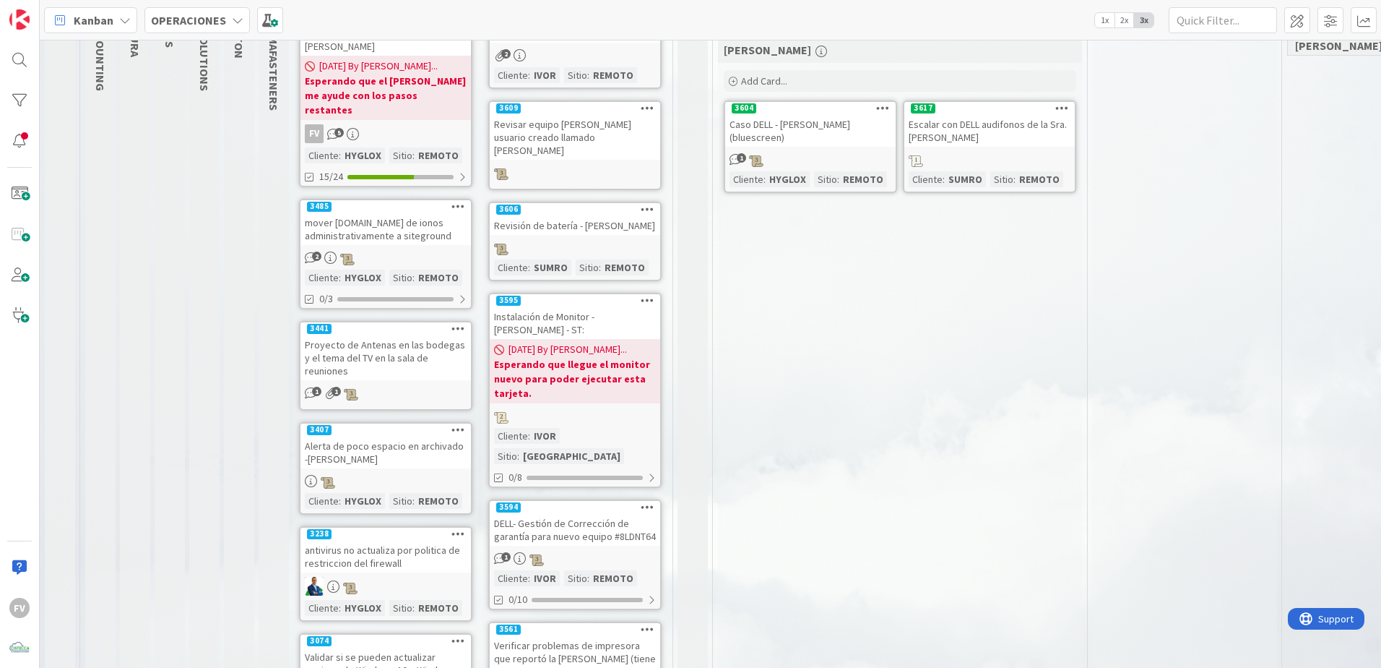
scroll to position [130, 0]
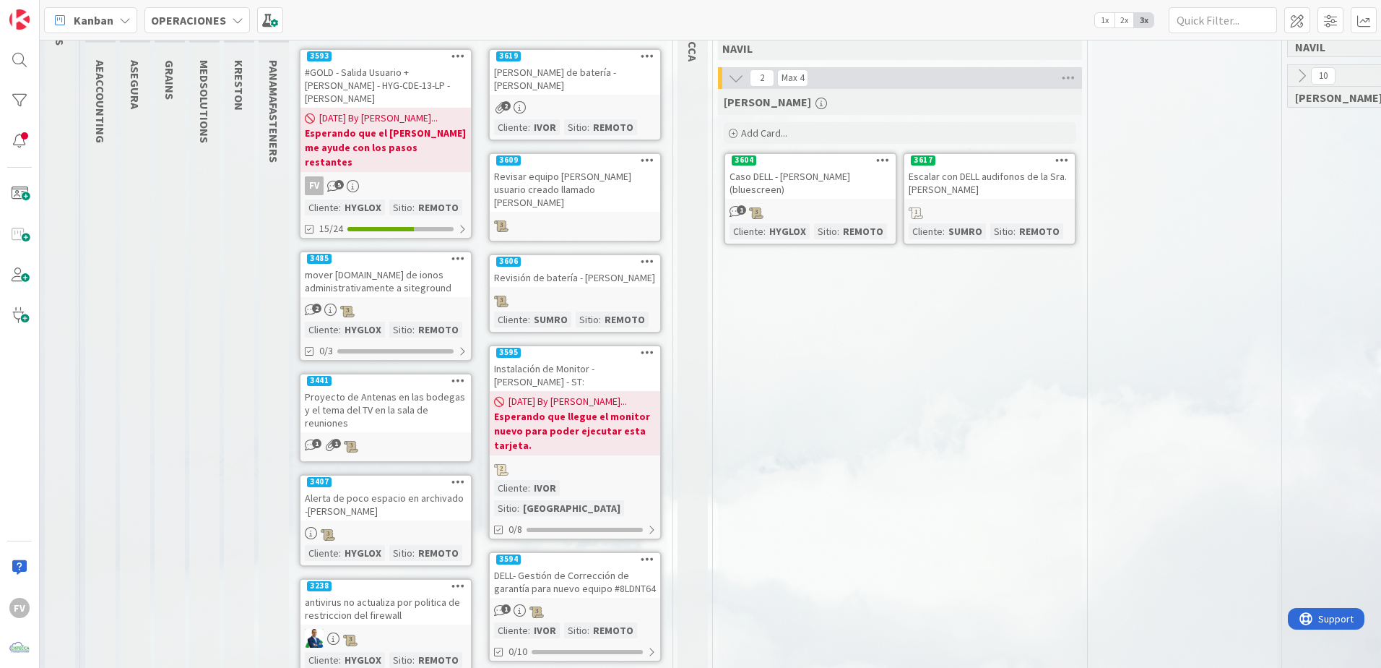
click at [646, 554] on link "3594 DELL- Gestión de Corrección de garantía para nuevo equipo #8LDNT64 1 Clien…" at bounding box center [574, 606] width 173 height 111
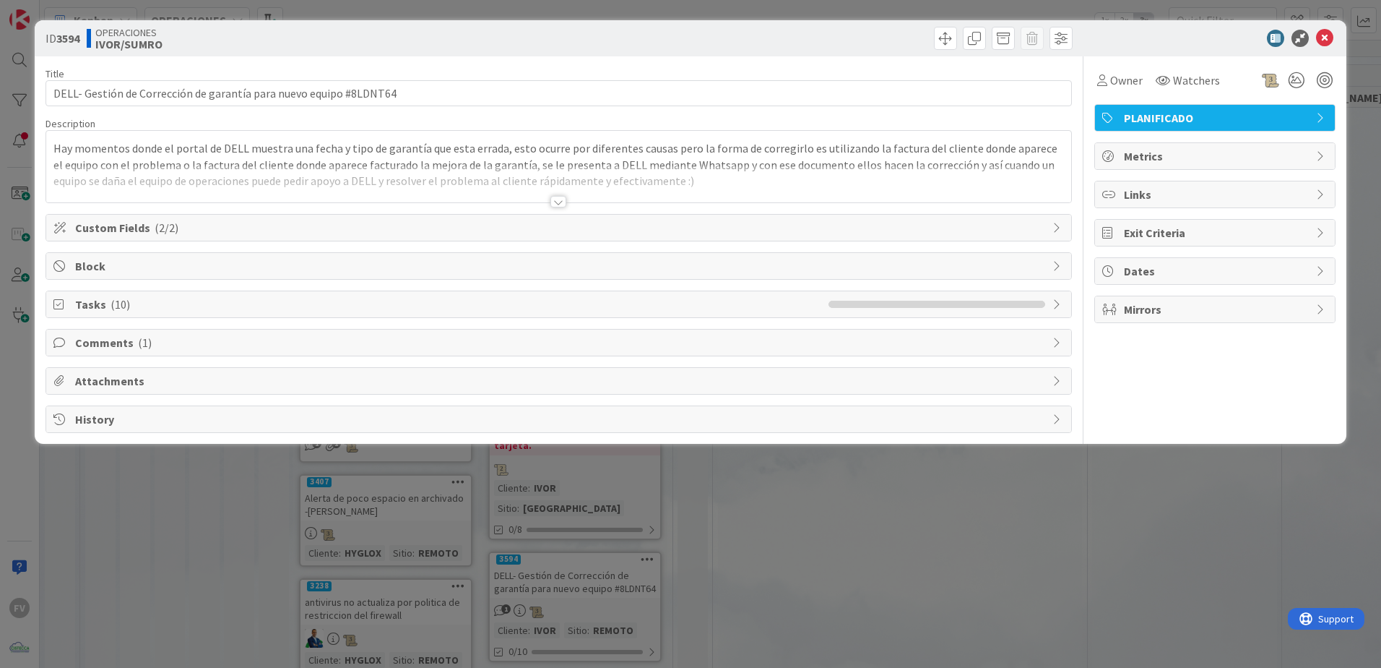
click at [148, 346] on span "Comments ( 1 )" at bounding box center [560, 342] width 970 height 17
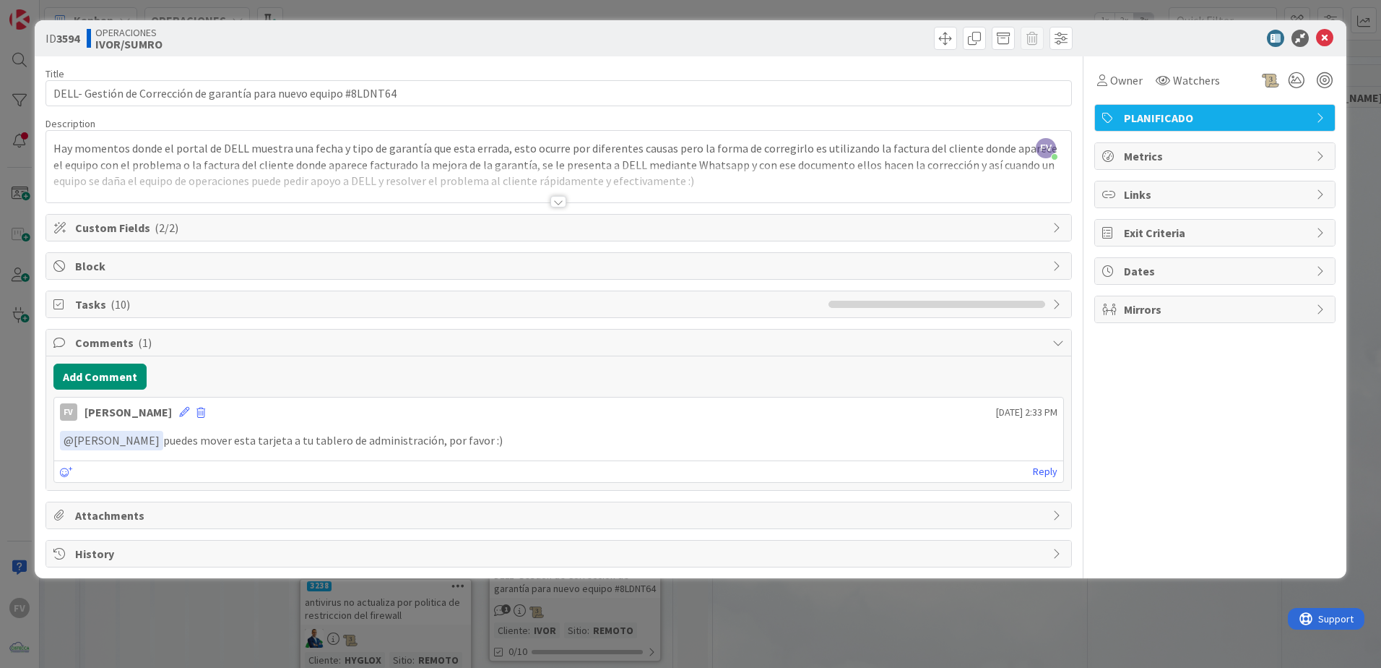
click at [199, 345] on span "Comments ( 1 )" at bounding box center [560, 342] width 970 height 17
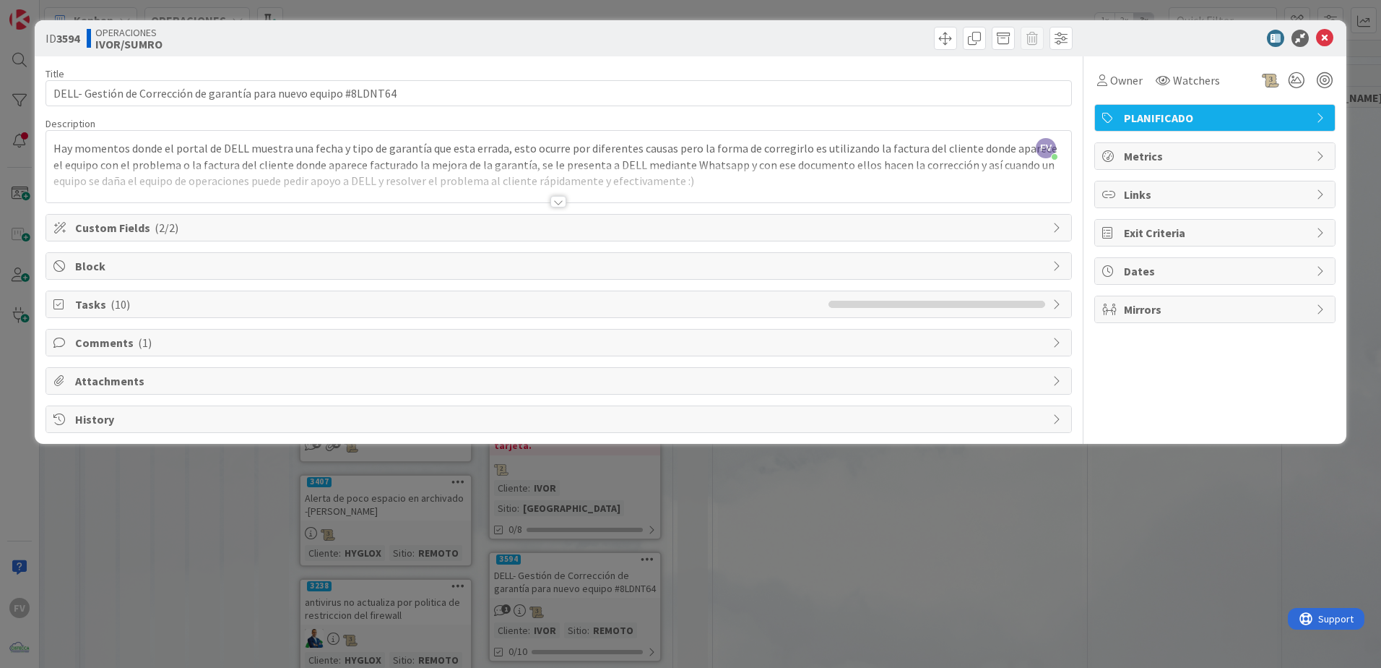
click at [170, 305] on span "Tasks ( 10 )" at bounding box center [448, 304] width 746 height 17
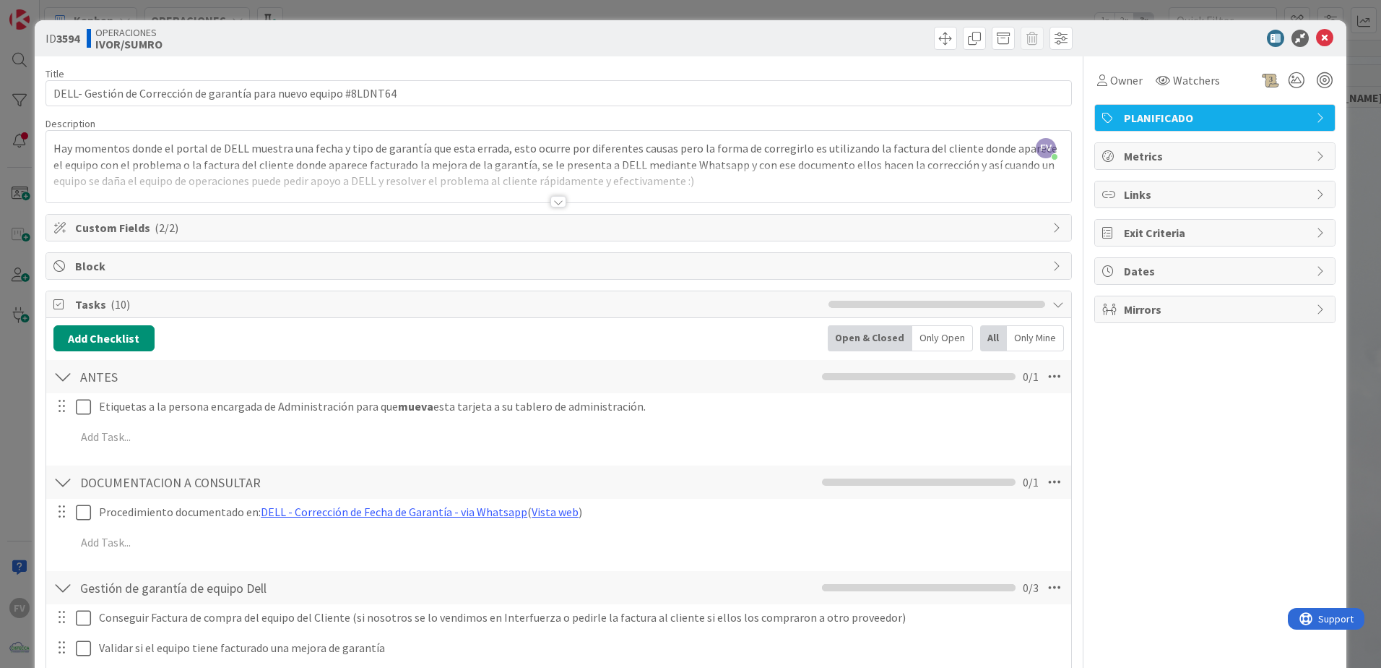
scroll to position [217, 0]
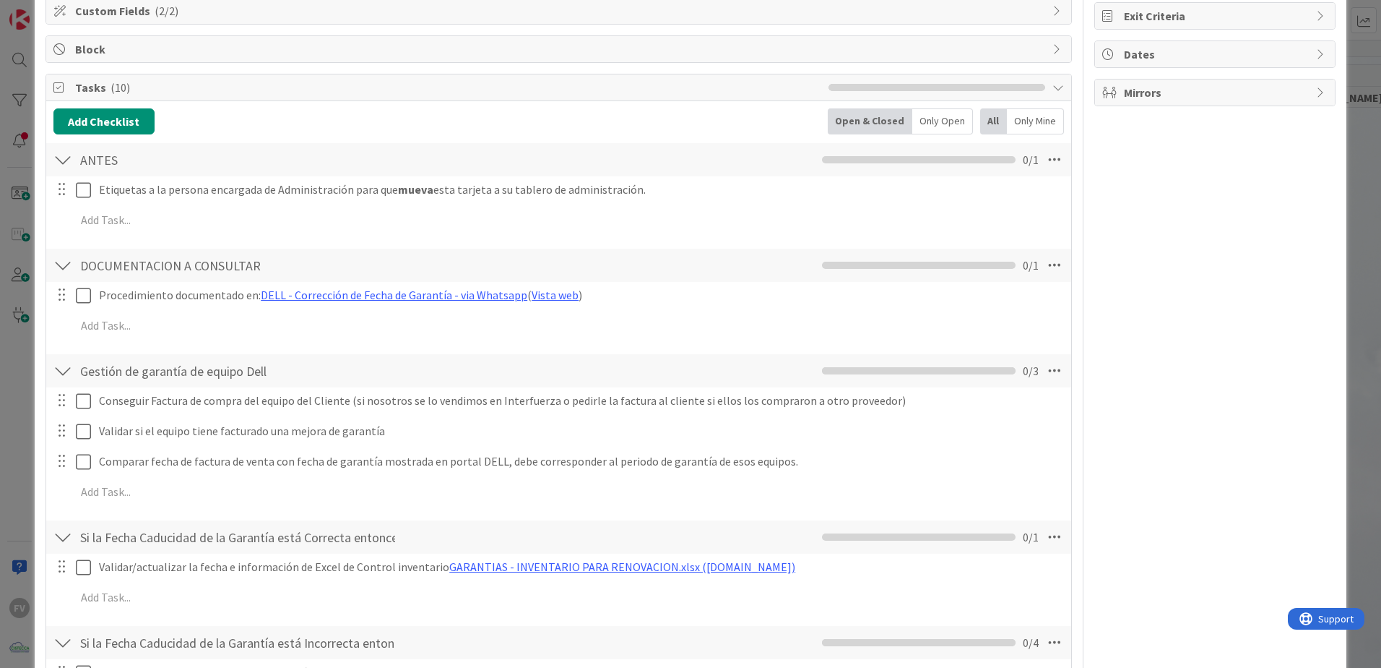
click at [152, 87] on span "Tasks ( 10 )" at bounding box center [448, 87] width 746 height 17
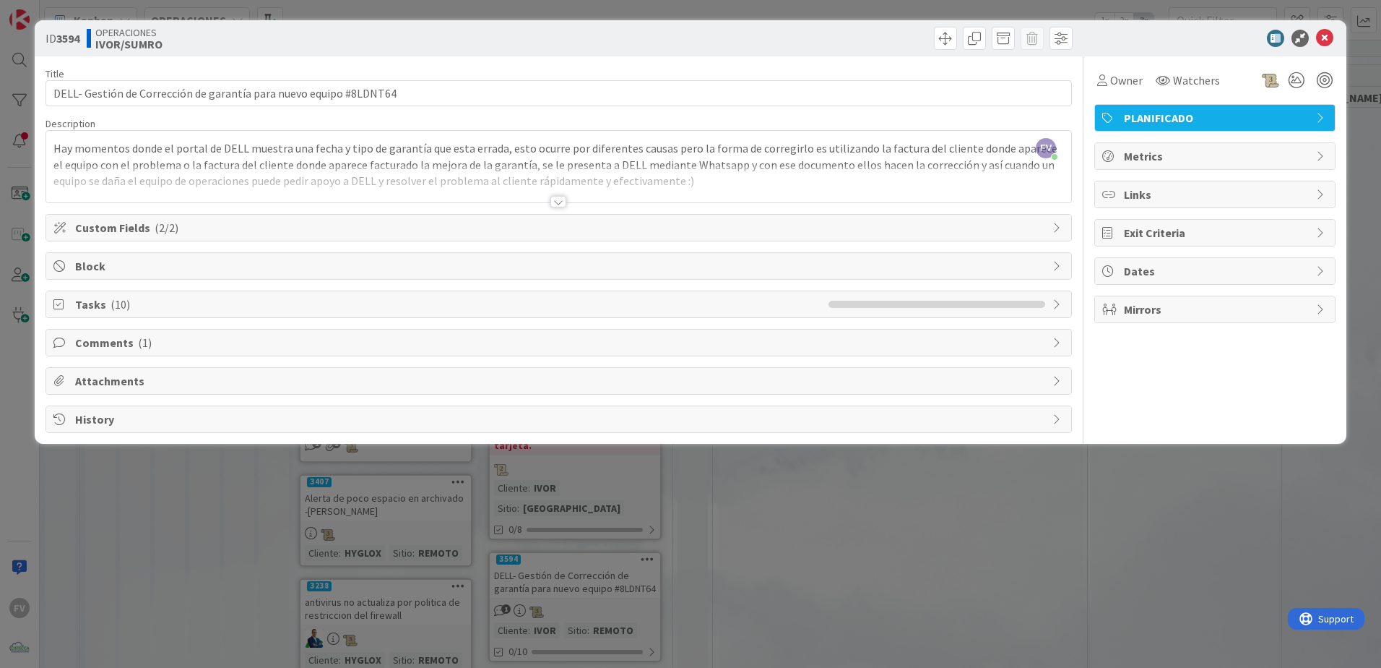
click at [17, 191] on div "ID 3594 OPERACIONES [PERSON_NAME]/SUMRO Title 66 / 128 DELL- Gestión de Correcc…" at bounding box center [690, 334] width 1381 height 668
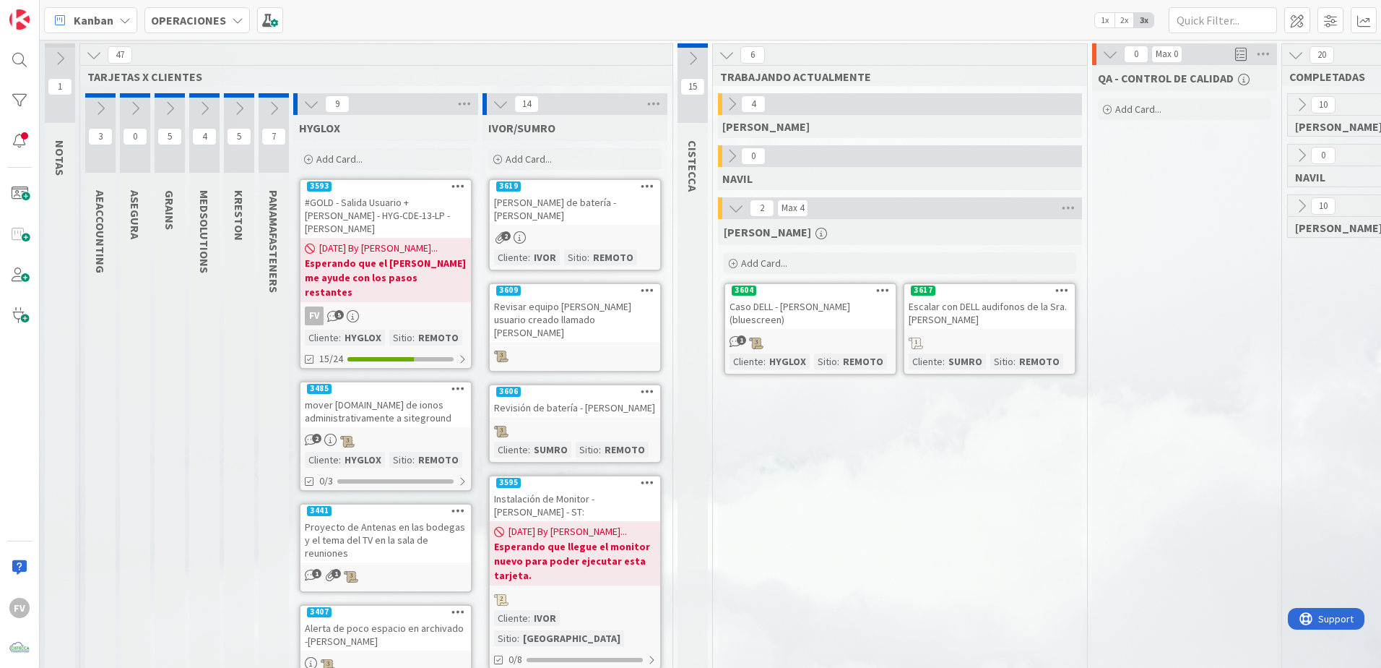
click at [308, 97] on icon at bounding box center [311, 104] width 16 height 16
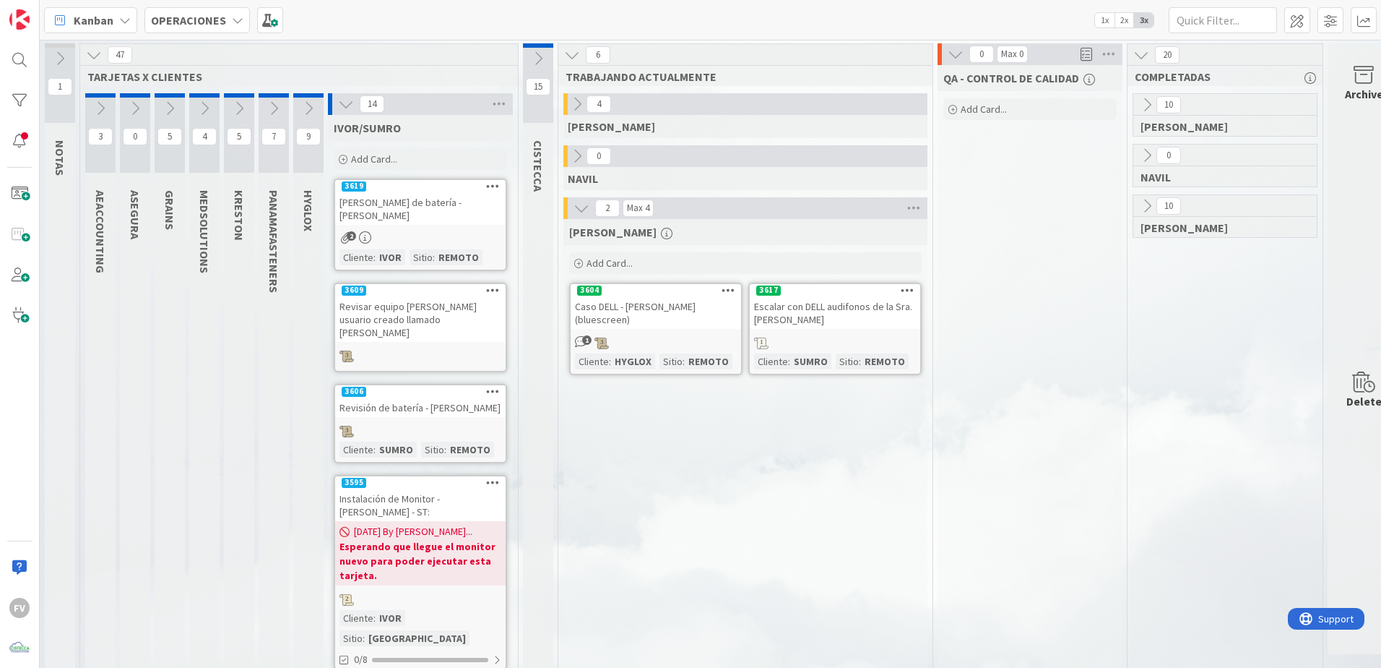
click at [346, 94] on div "14" at bounding box center [420, 104] width 185 height 22
click at [345, 103] on icon at bounding box center [346, 104] width 16 height 16
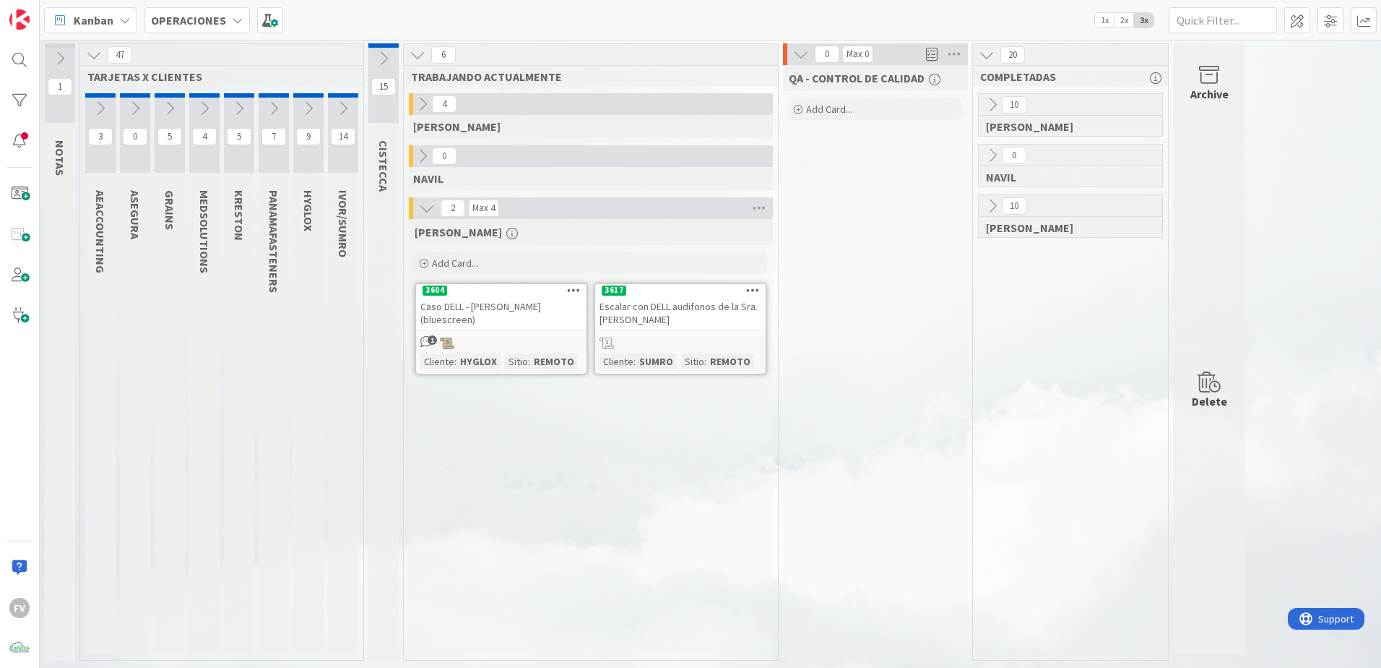
click at [996, 210] on icon at bounding box center [993, 206] width 16 height 16
click at [996, 258] on icon at bounding box center [998, 255] width 16 height 16
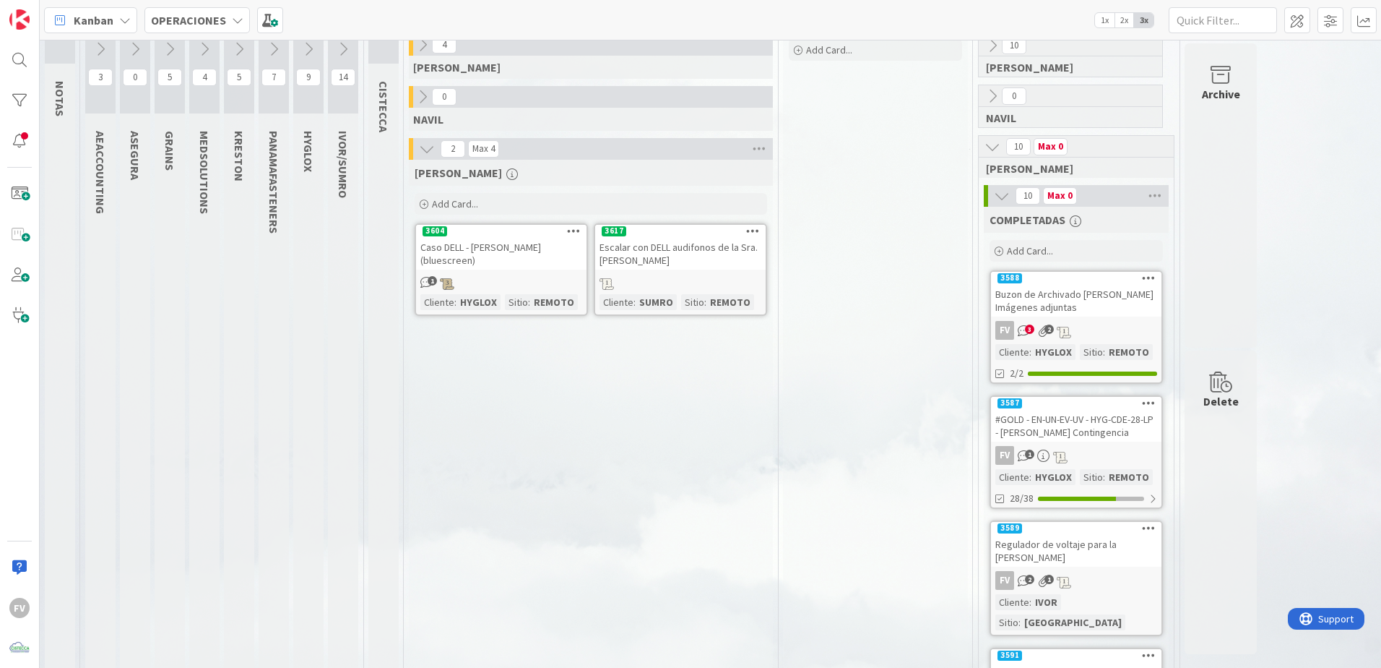
scroll to position [72, 0]
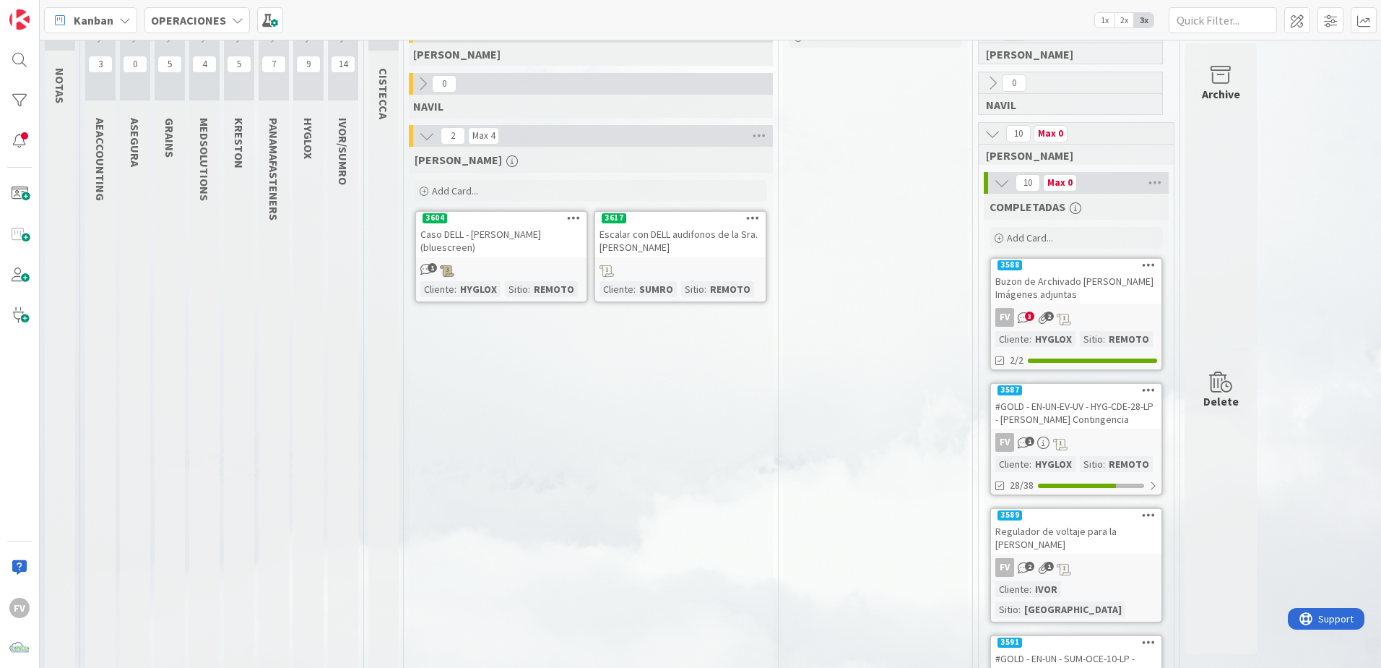
click at [1080, 408] on div "#GOLD - EN-UN-EV-UV - HYG-CDE-28-LP - [PERSON_NAME] Contingencia" at bounding box center [1076, 413] width 171 height 32
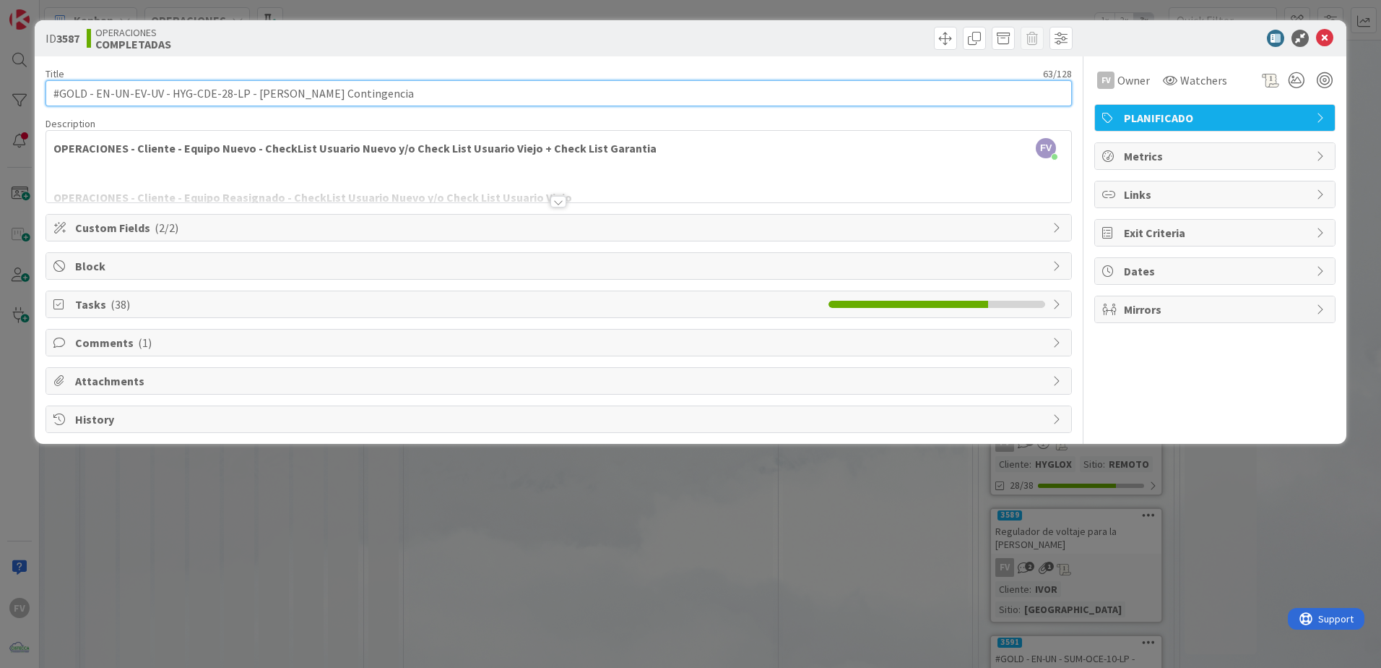
drag, startPoint x: 130, startPoint y: 95, endPoint x: 98, endPoint y: 95, distance: 32.5
click at [98, 95] on input "#GOLD - EN-UN-EV-UV - HYG-CDE-28-LP - [PERSON_NAME] Contingencia" at bounding box center [559, 93] width 1027 height 26
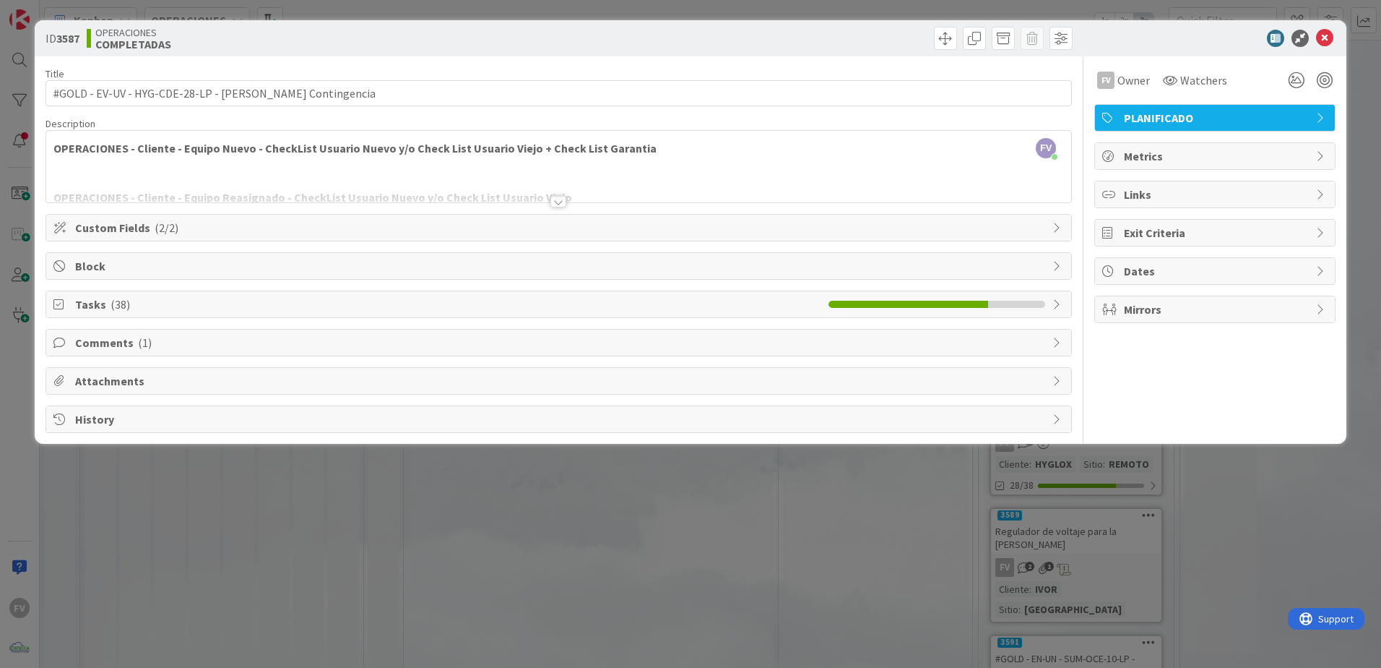
click at [833, 556] on div "ID 3587 OPERACIONES COMPLETADAS Title 57 / 128 #GOLD - EV-UV - HYG-CDE-28-LP - …" at bounding box center [690, 334] width 1381 height 668
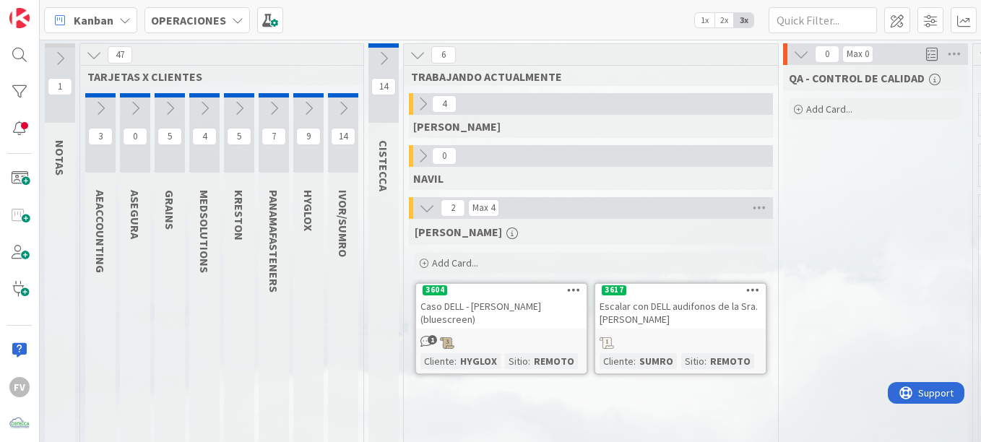
click at [335, 124] on div "14" at bounding box center [343, 132] width 30 height 79
click at [335, 118] on button at bounding box center [343, 109] width 30 height 22
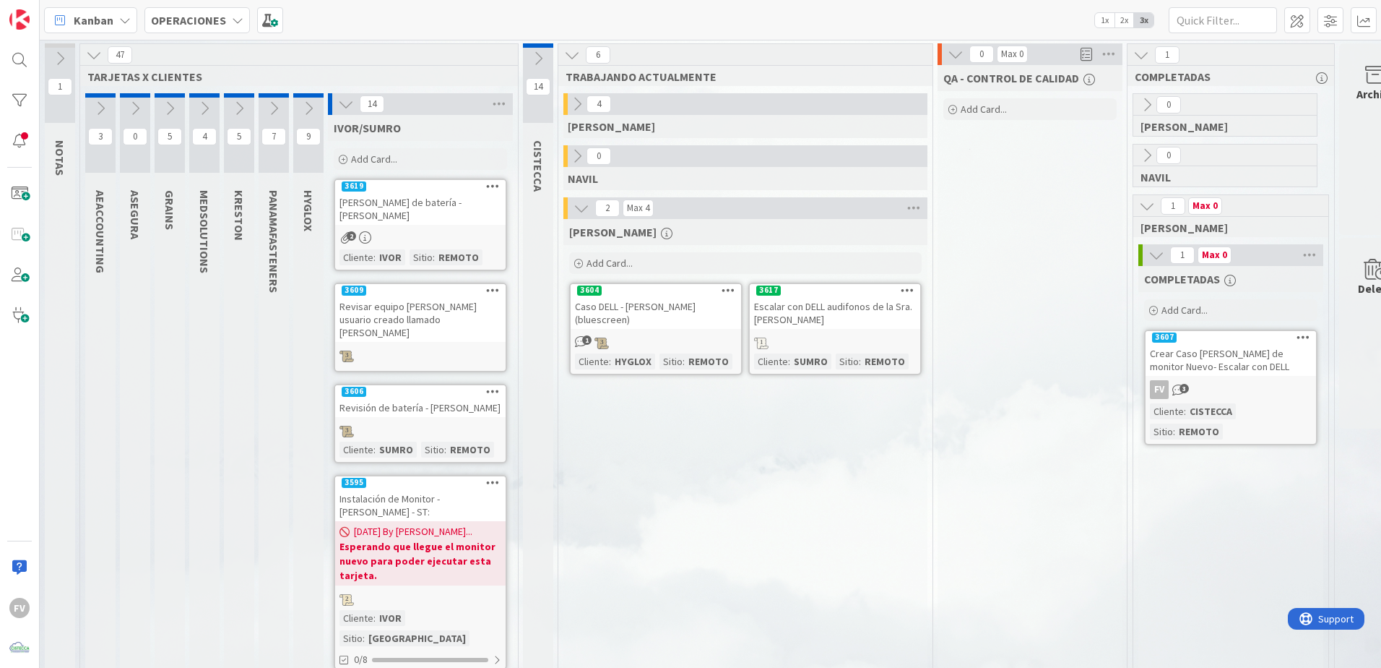
click at [397, 158] on div "Add Card..." at bounding box center [420, 159] width 173 height 22
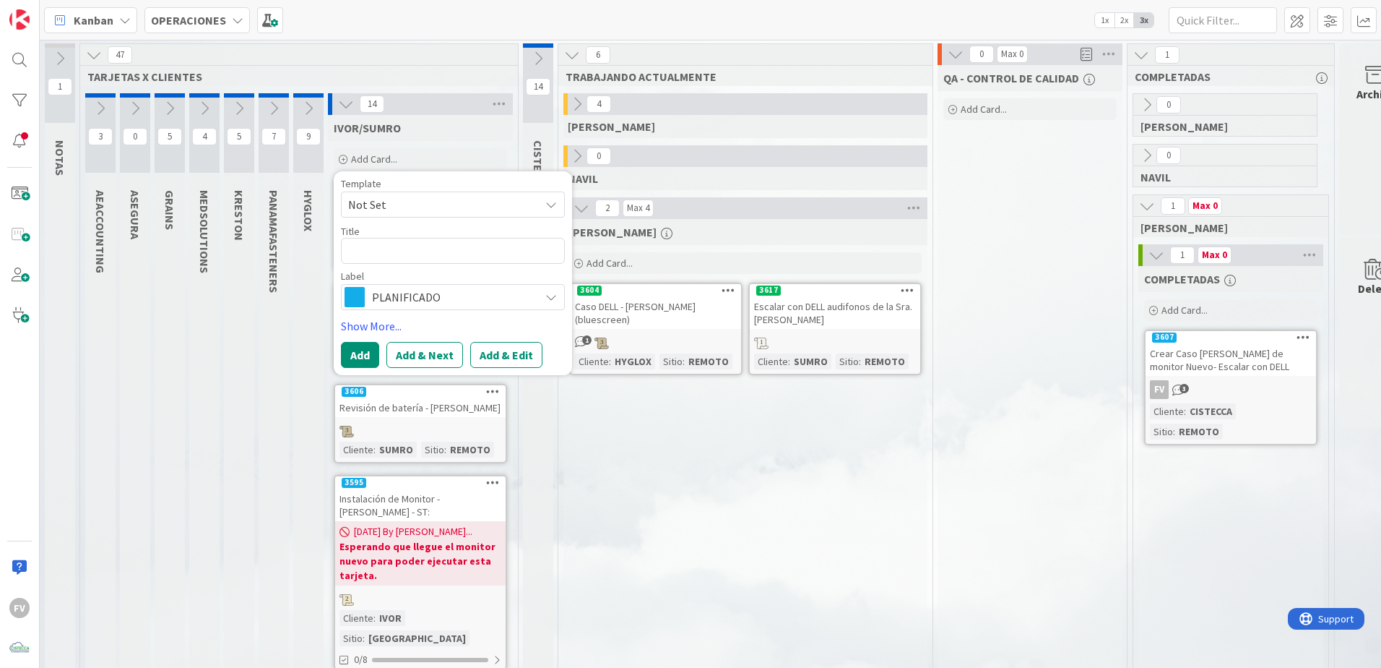
click at [484, 238] on textarea at bounding box center [453, 251] width 224 height 26
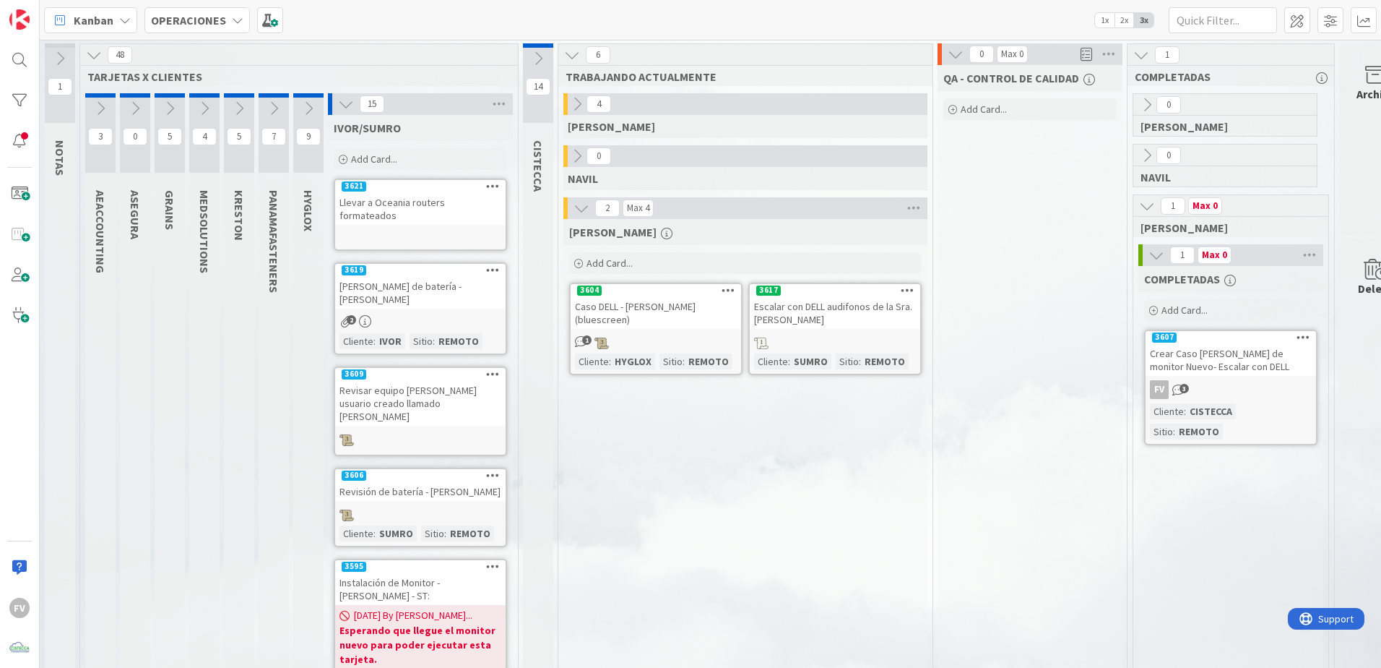
click at [409, 229] on div at bounding box center [420, 237] width 171 height 16
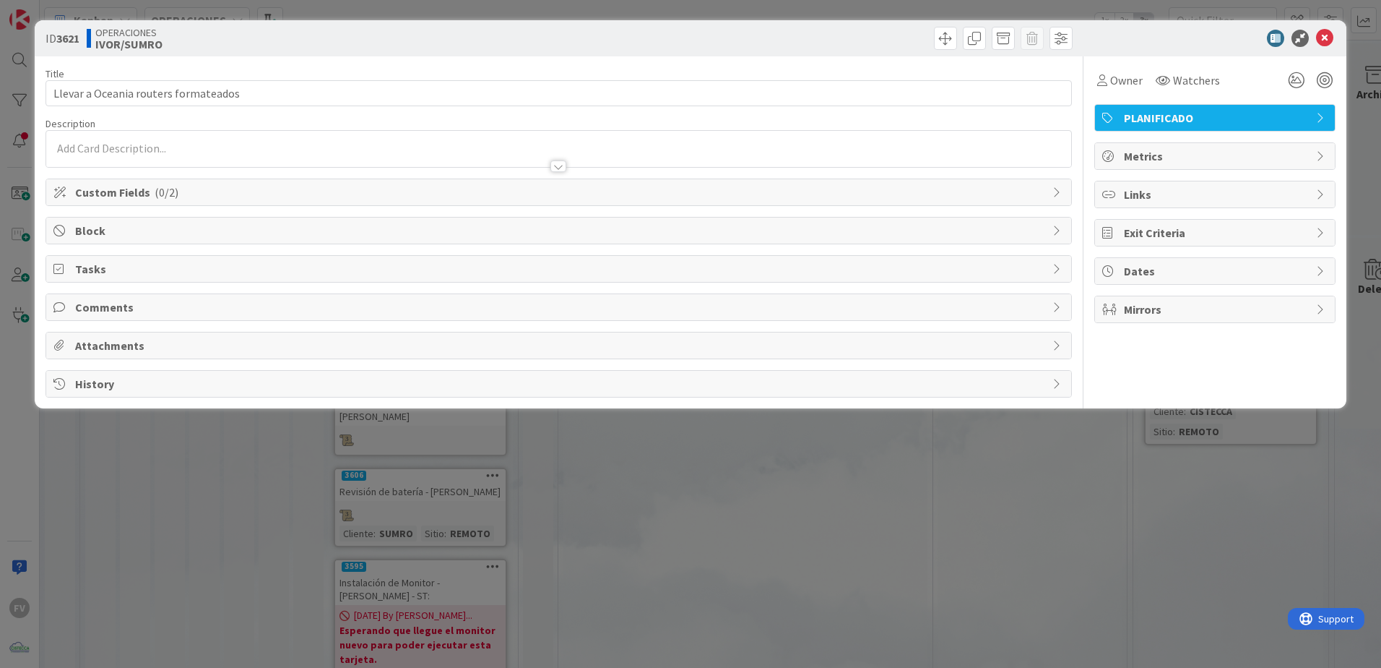
click at [105, 198] on span "Custom Fields ( 0/2 )" at bounding box center [560, 192] width 970 height 17
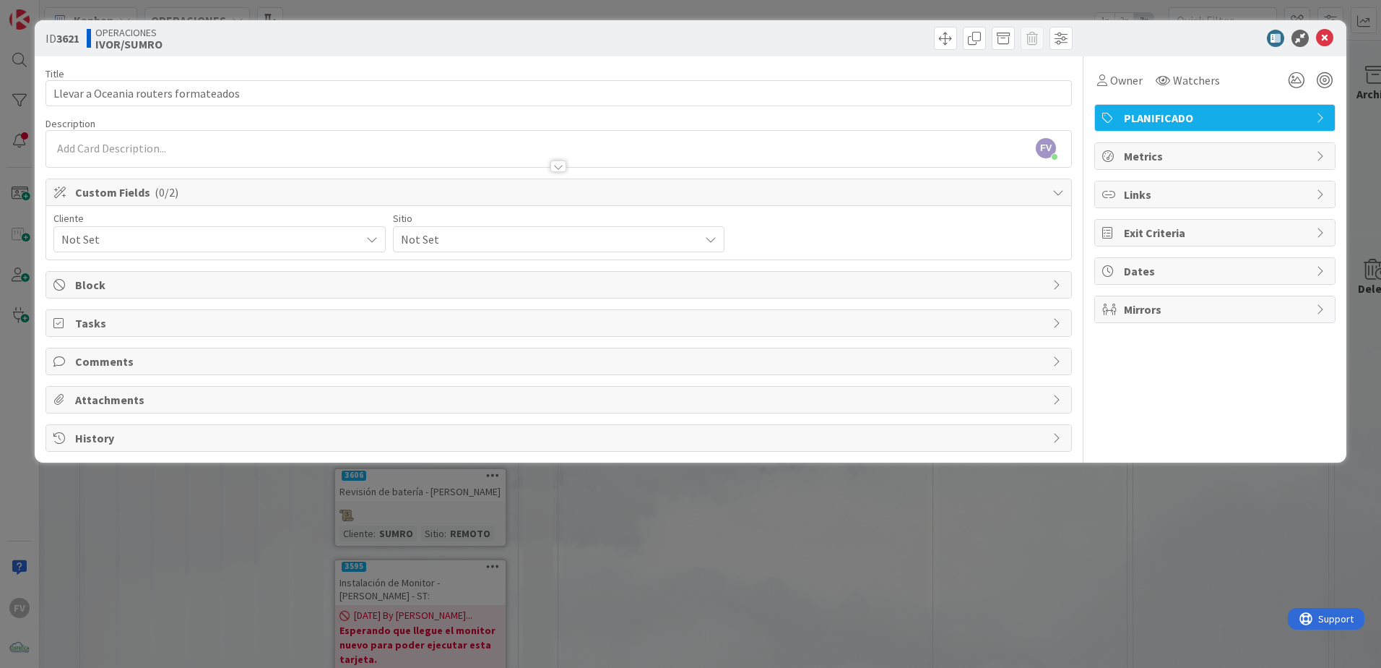
click at [148, 243] on span "Not Set" at bounding box center [207, 239] width 292 height 20
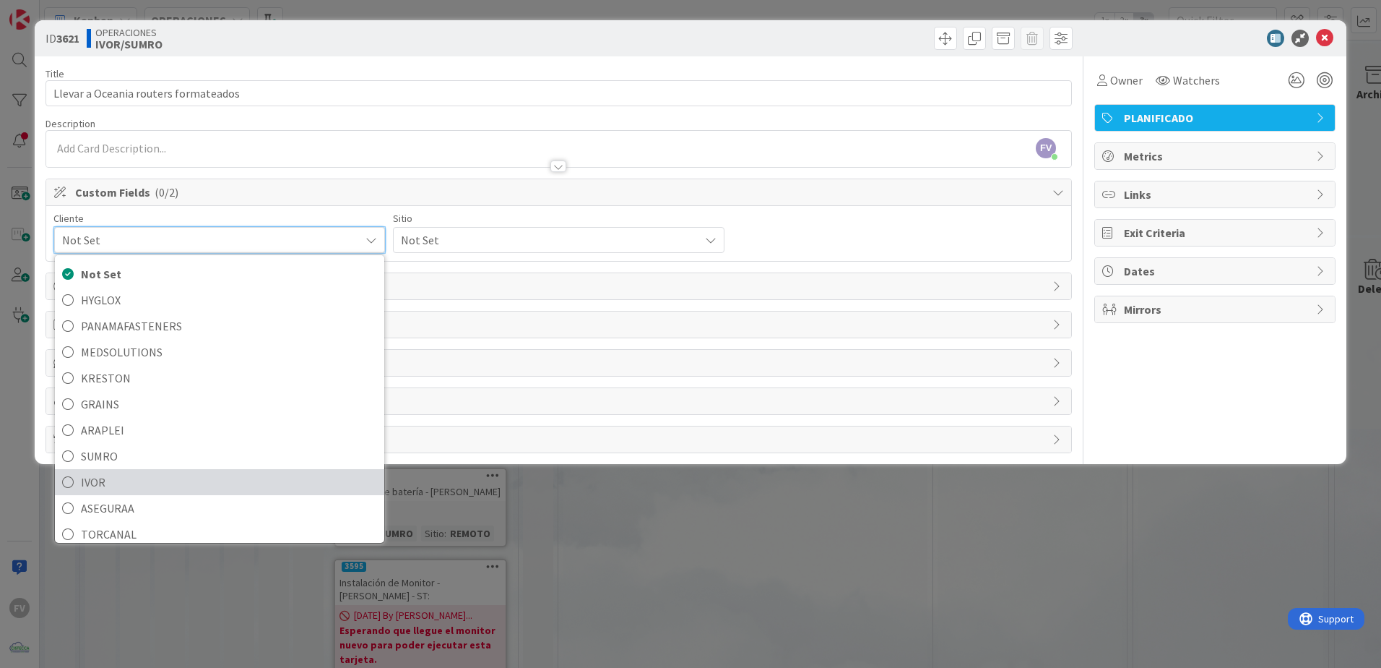
click at [134, 479] on span "IVOR" at bounding box center [229, 482] width 296 height 22
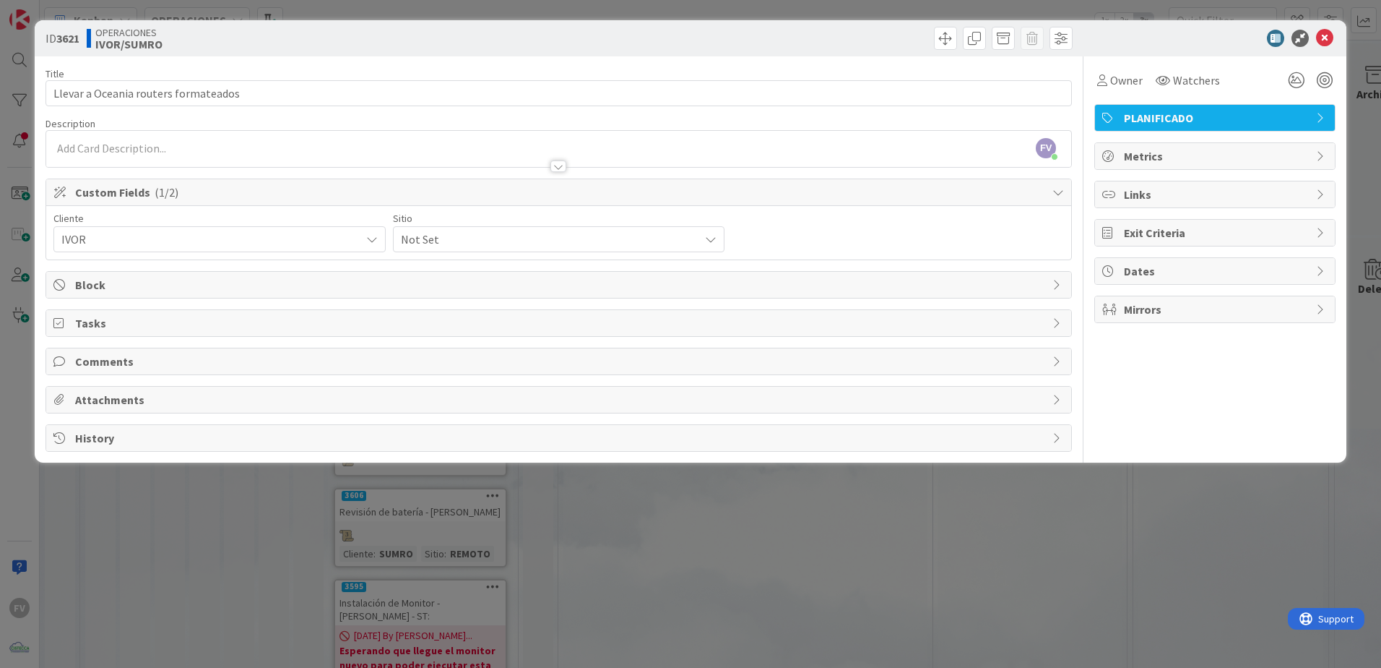
click at [353, 240] on span "Not Set" at bounding box center [207, 239] width 292 height 20
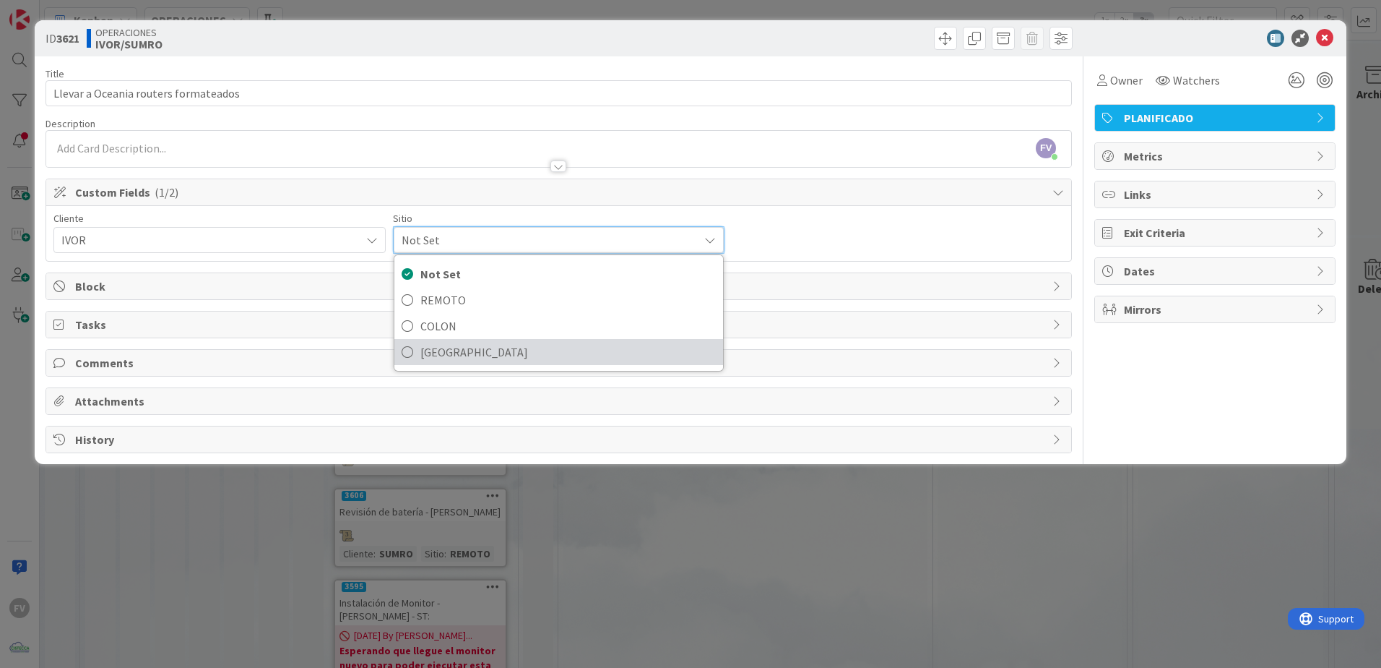
click at [507, 353] on span "[GEOGRAPHIC_DATA]" at bounding box center [569, 352] width 296 height 22
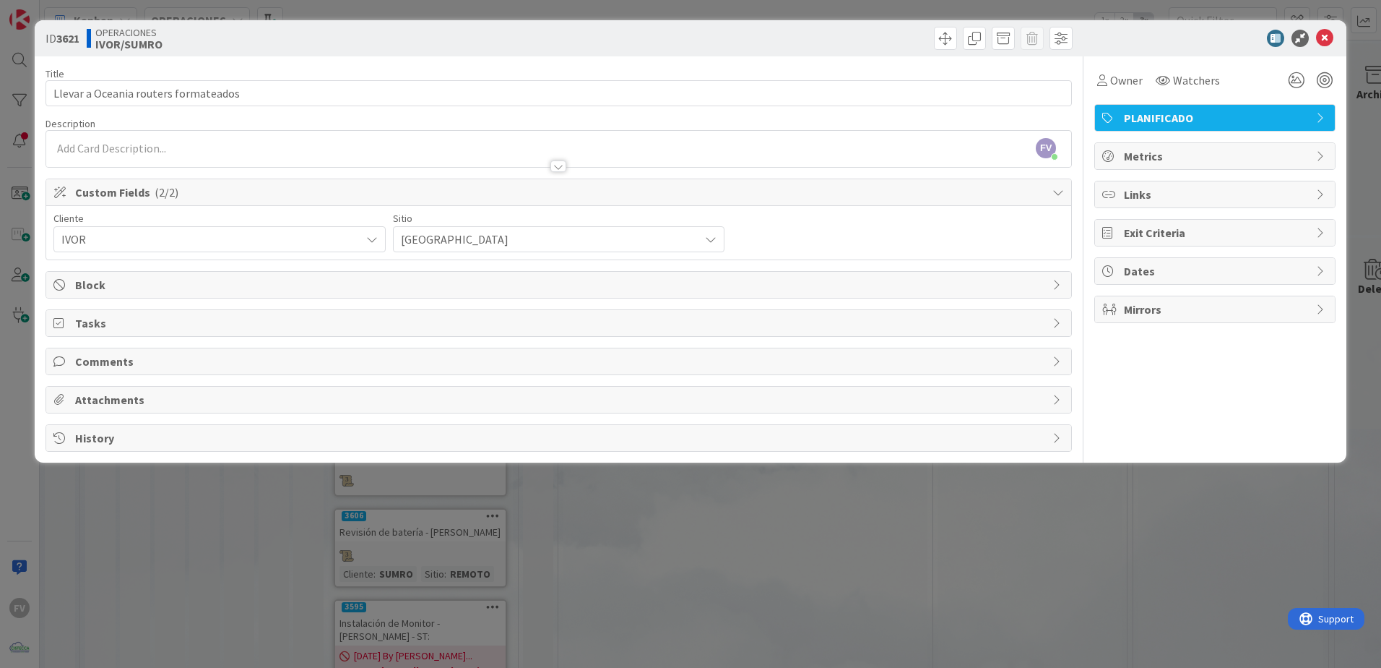
click at [965, 186] on span "Custom Fields ( 2/2 )" at bounding box center [560, 192] width 970 height 17
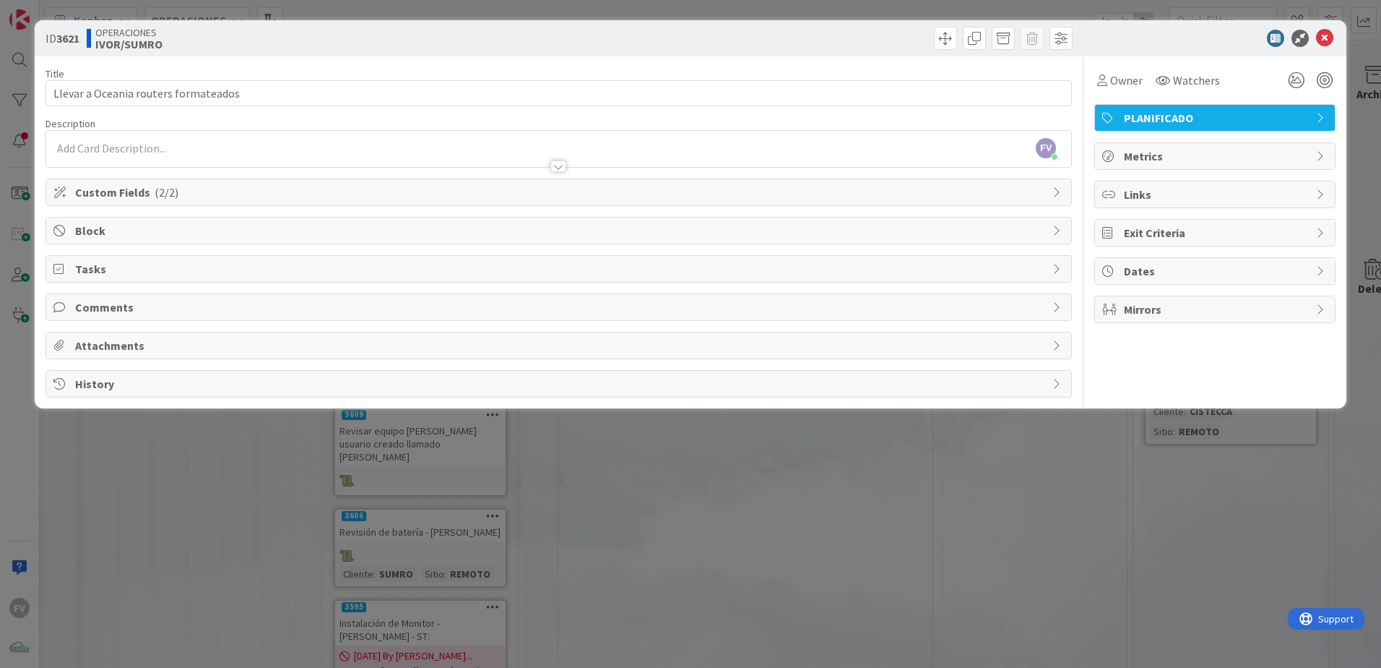
click at [1180, 460] on div "ID 3621 OPERACIONES [PERSON_NAME]/SUMRO Title 36 / 128 Llevar a Oceania routers…" at bounding box center [690, 334] width 1381 height 668
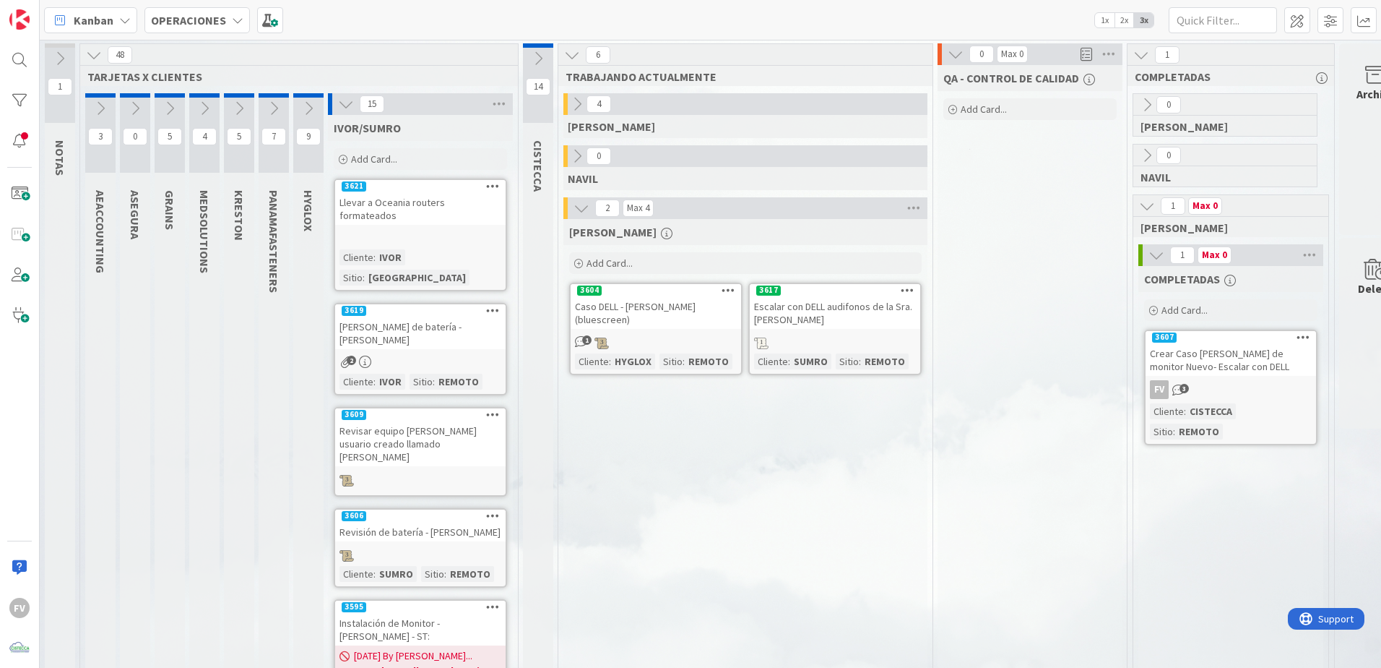
click at [349, 107] on icon at bounding box center [346, 104] width 16 height 16
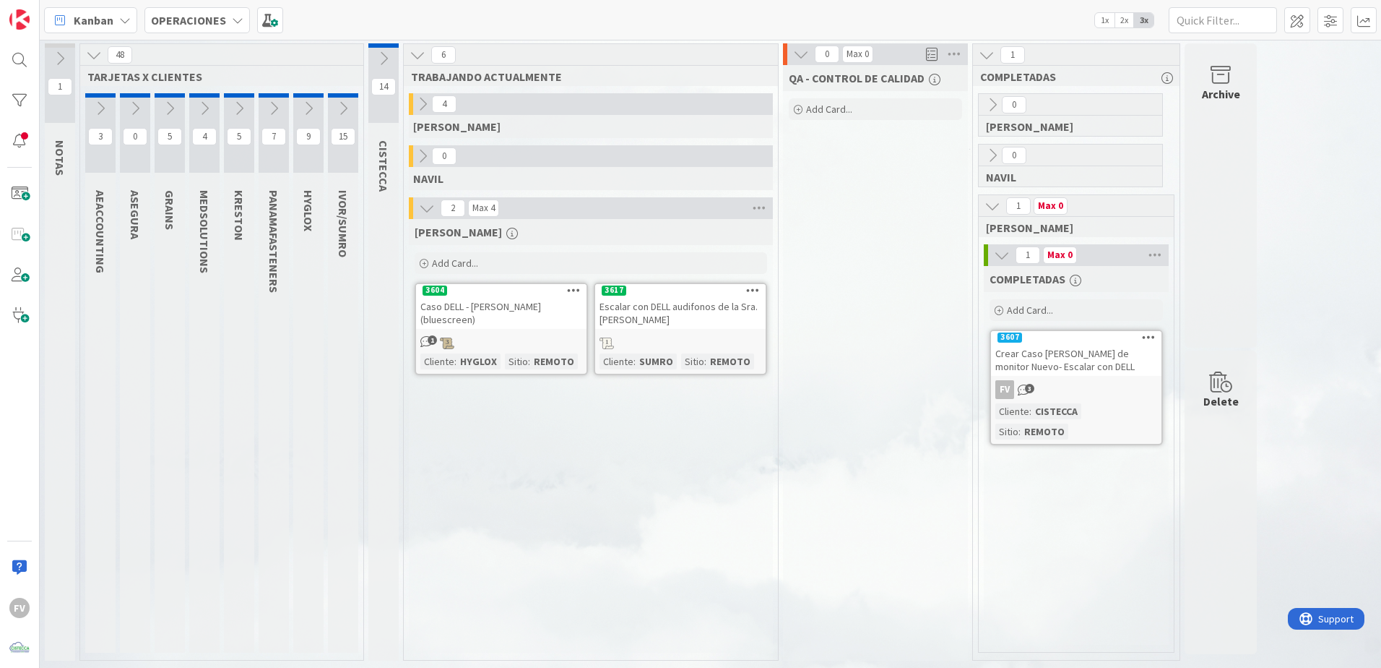
click at [375, 52] on button at bounding box center [383, 59] width 30 height 22
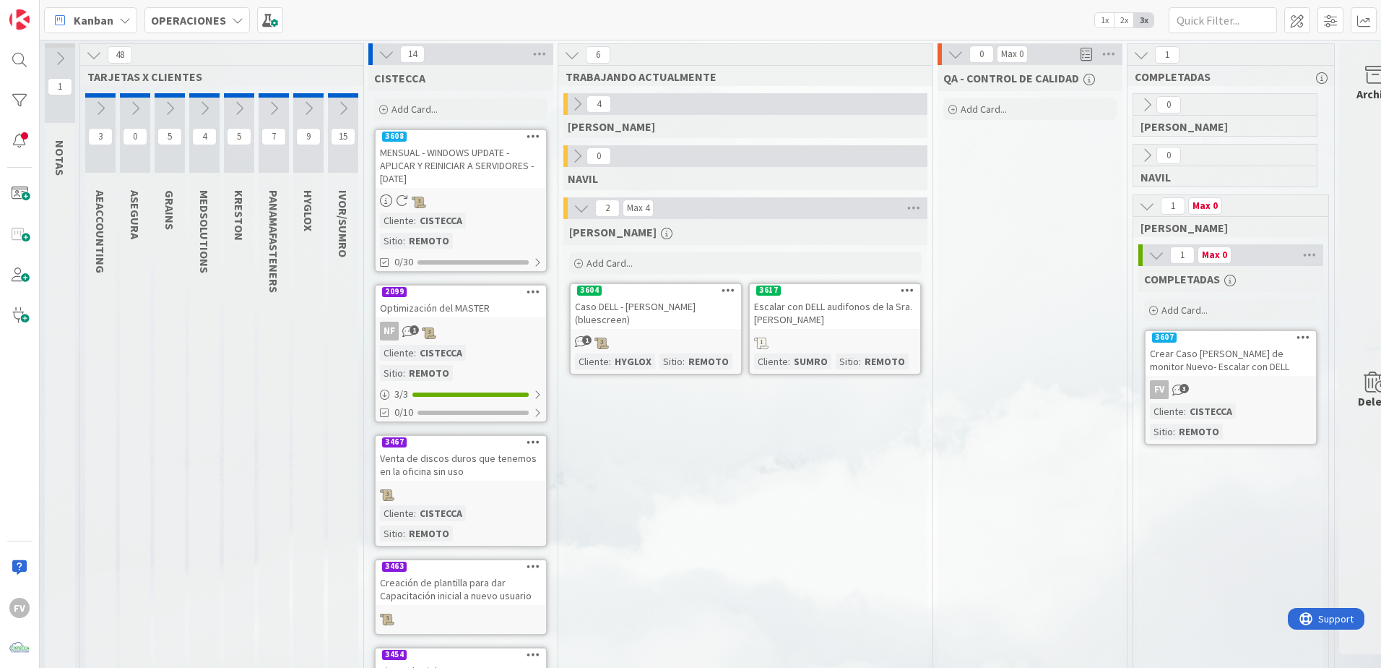
click at [384, 59] on icon at bounding box center [387, 54] width 16 height 16
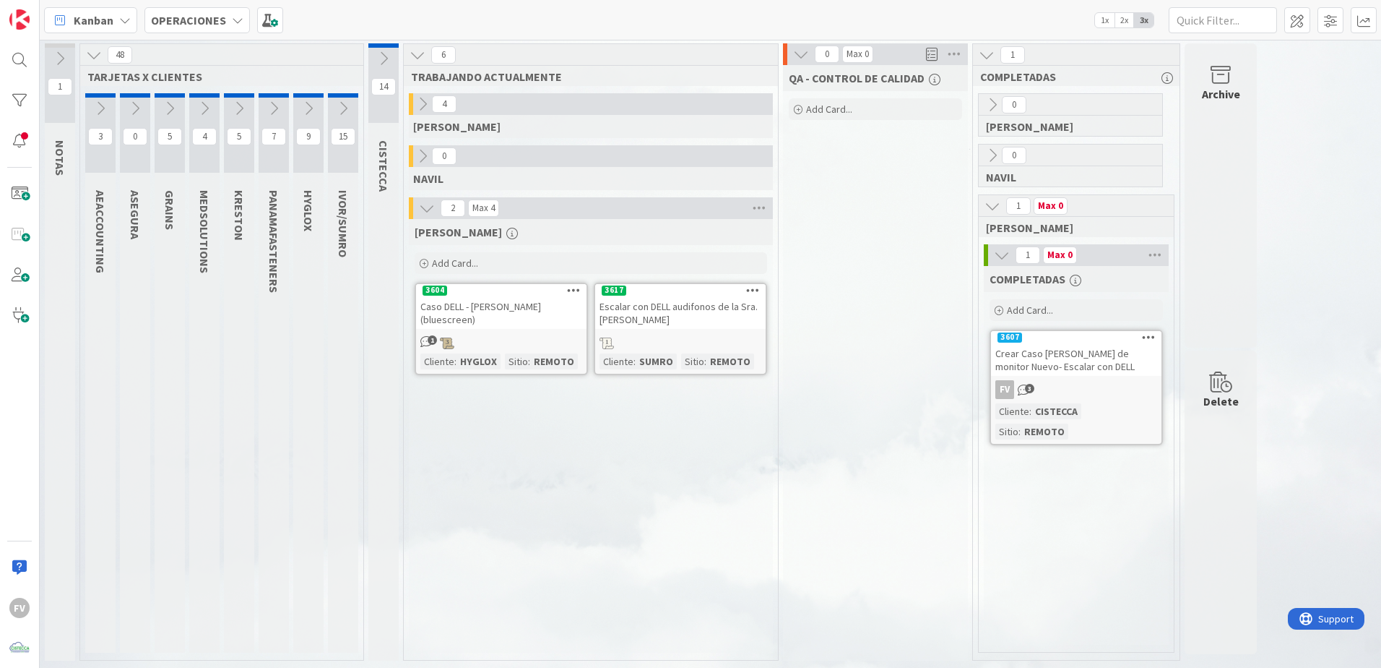
click at [339, 103] on icon at bounding box center [343, 108] width 16 height 16
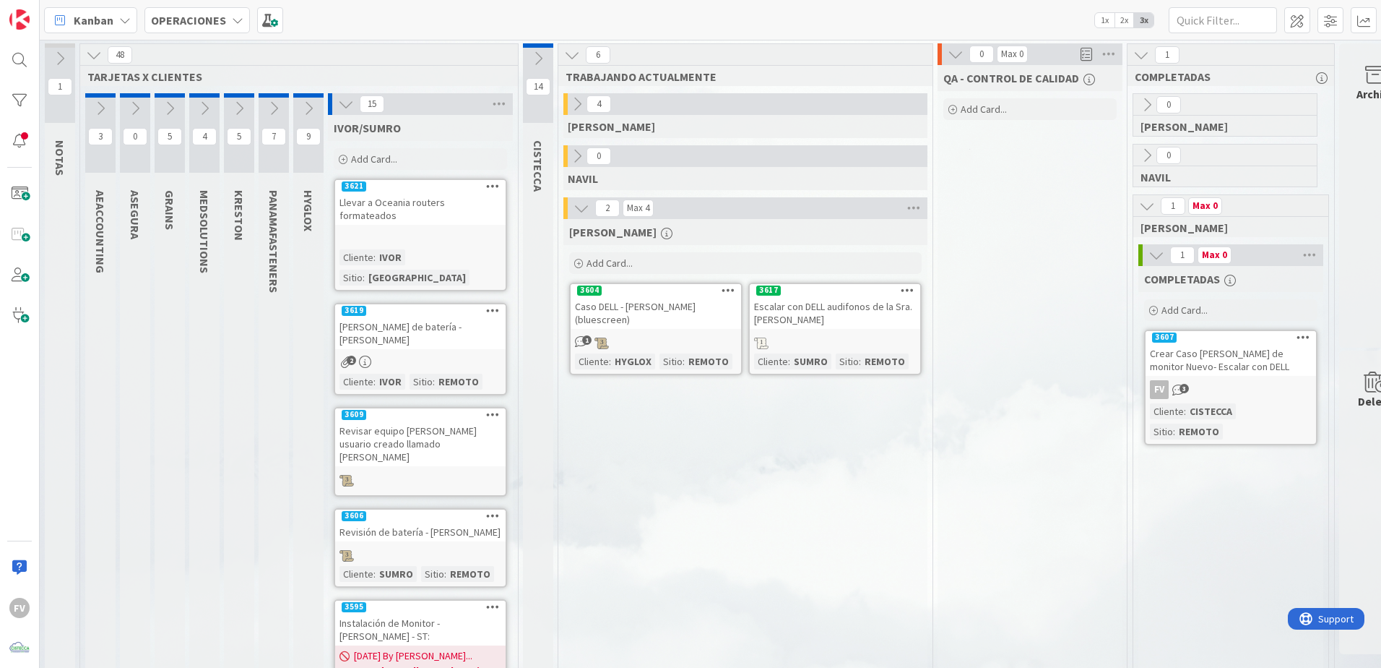
click at [419, 317] on div "[PERSON_NAME] de batería - [PERSON_NAME]" at bounding box center [420, 333] width 171 height 32
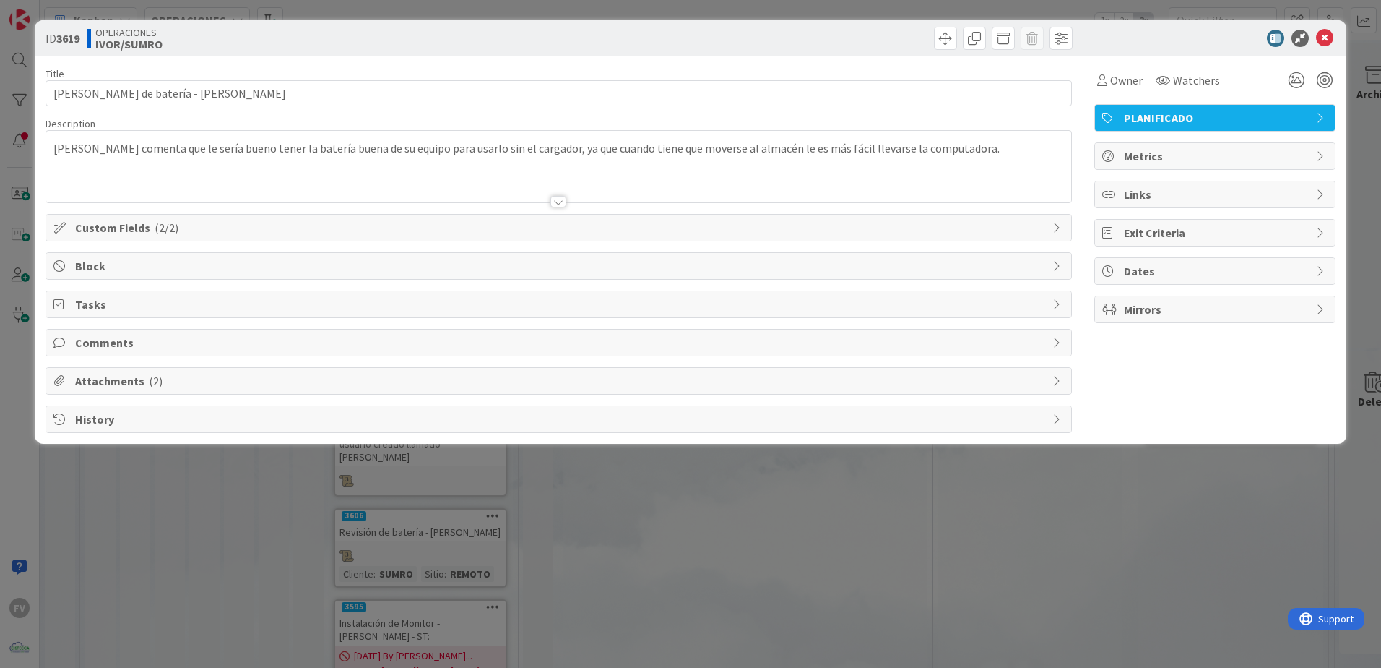
click at [149, 228] on span "Custom Fields ( 2/2 )" at bounding box center [560, 227] width 970 height 17
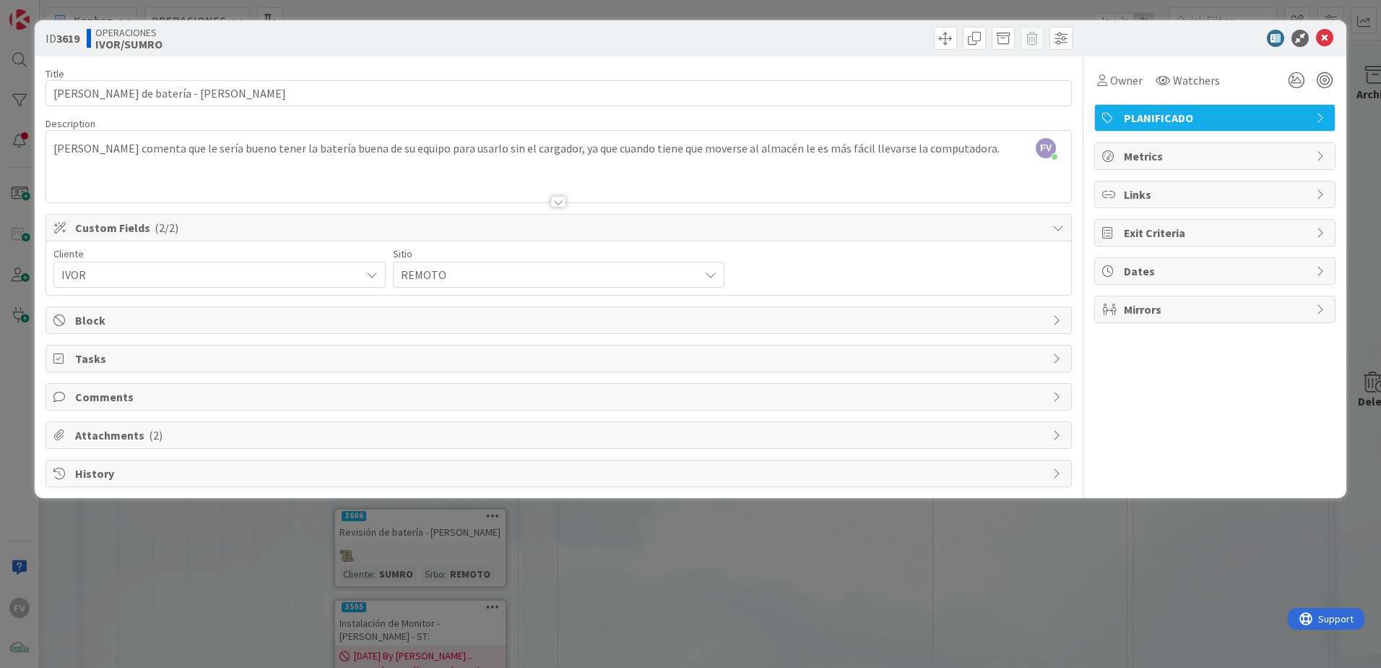
click at [141, 276] on span "IVOR" at bounding box center [207, 274] width 292 height 20
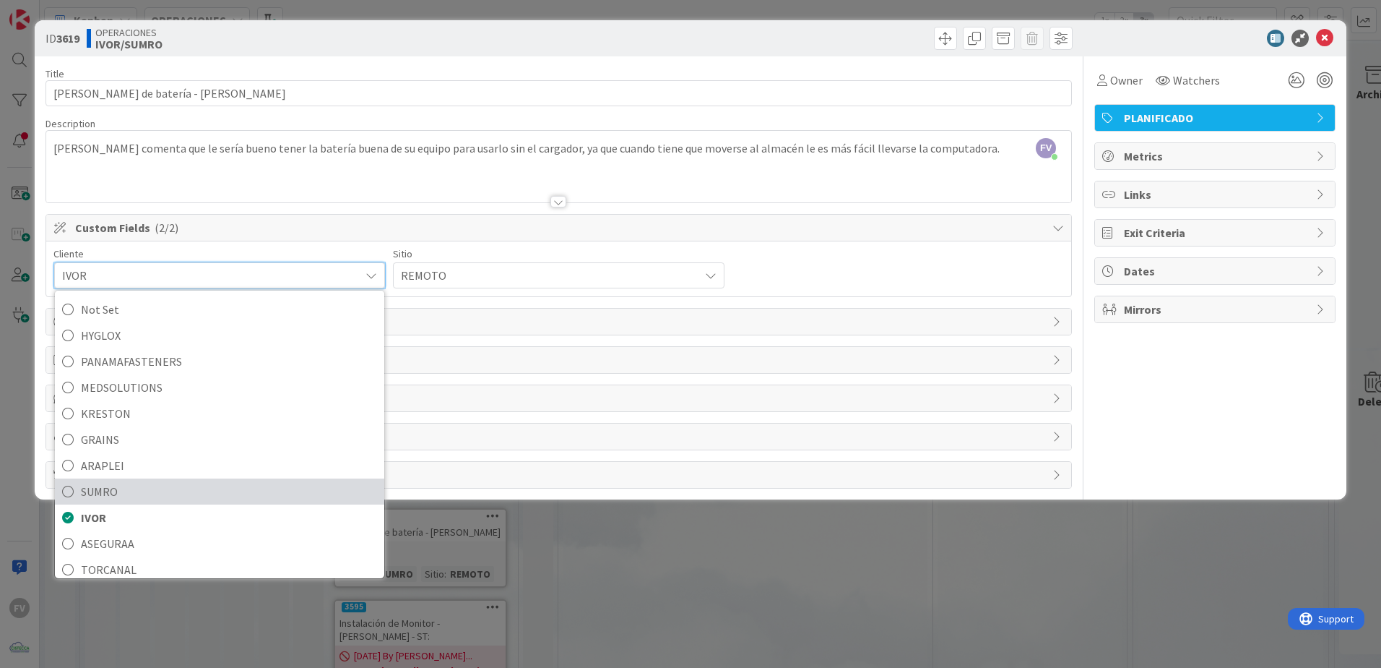
click at [109, 487] on span "SUMRO" at bounding box center [229, 491] width 296 height 22
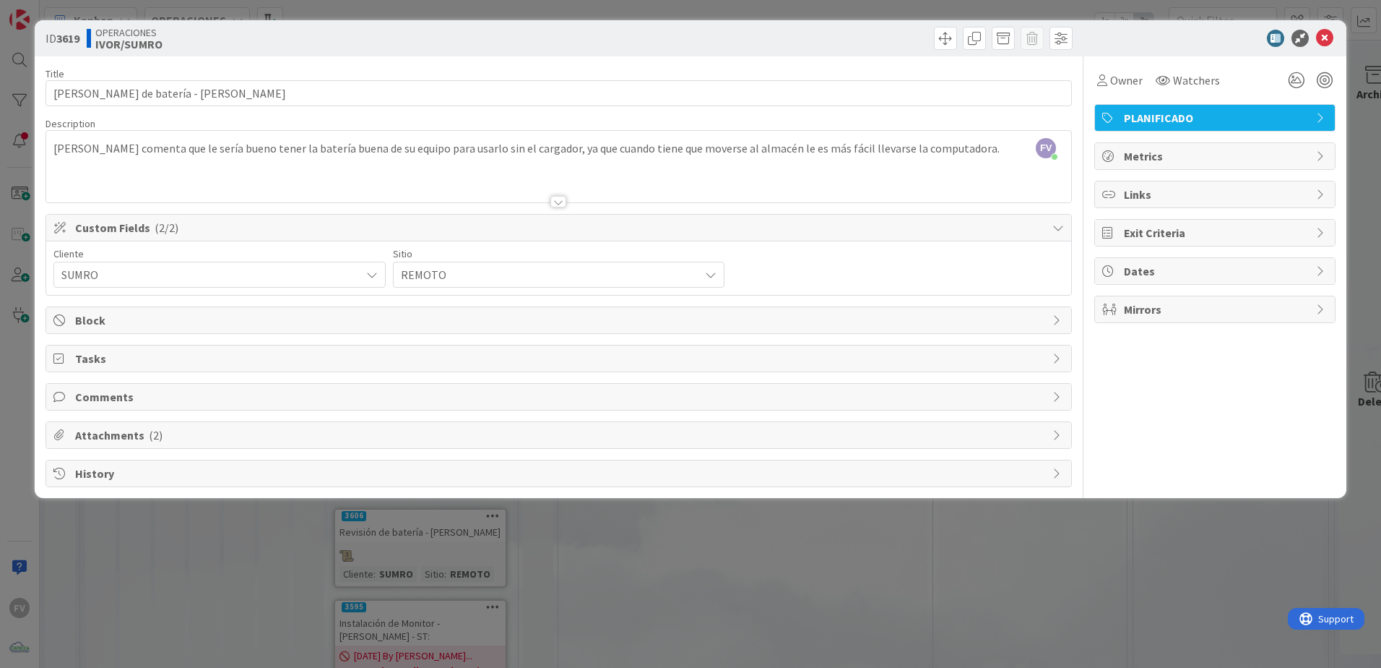
click at [461, 553] on div "ID 3619 OPERACIONES [PERSON_NAME]/SUMRO Title 36 / 128 [PERSON_NAME] de batería…" at bounding box center [690, 334] width 1381 height 668
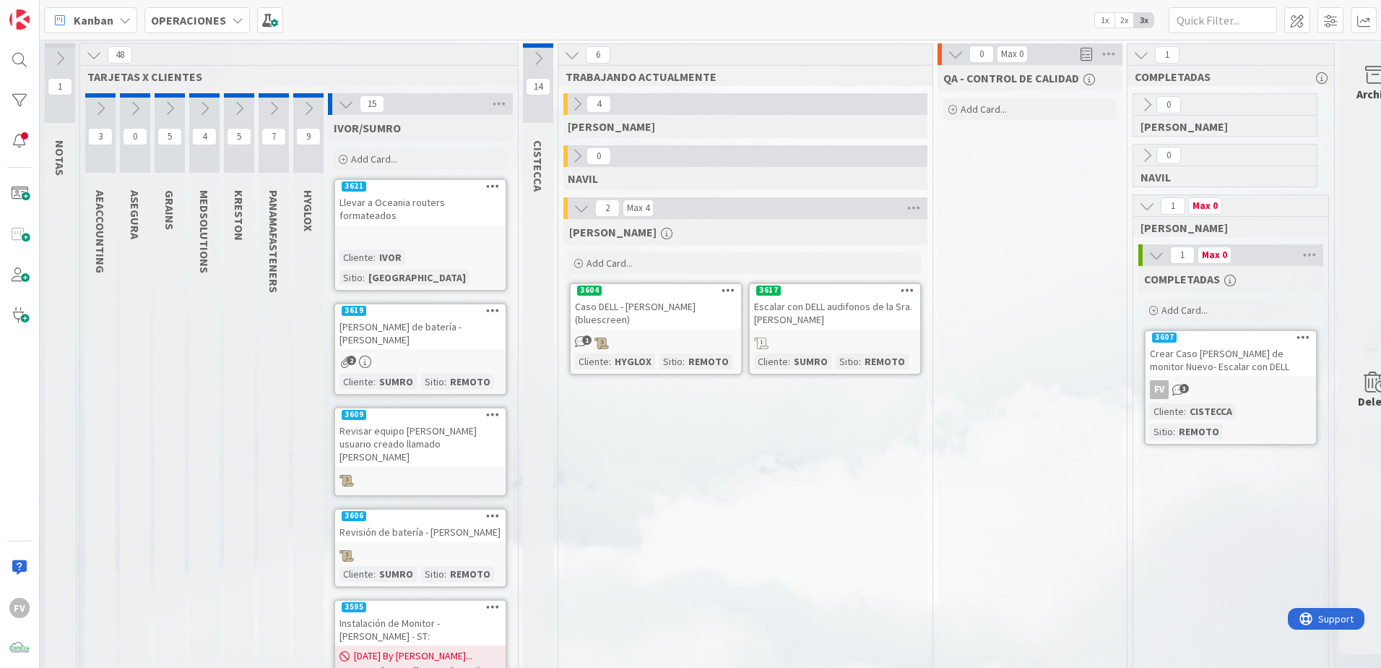
click at [447, 470] on div at bounding box center [420, 478] width 171 height 16
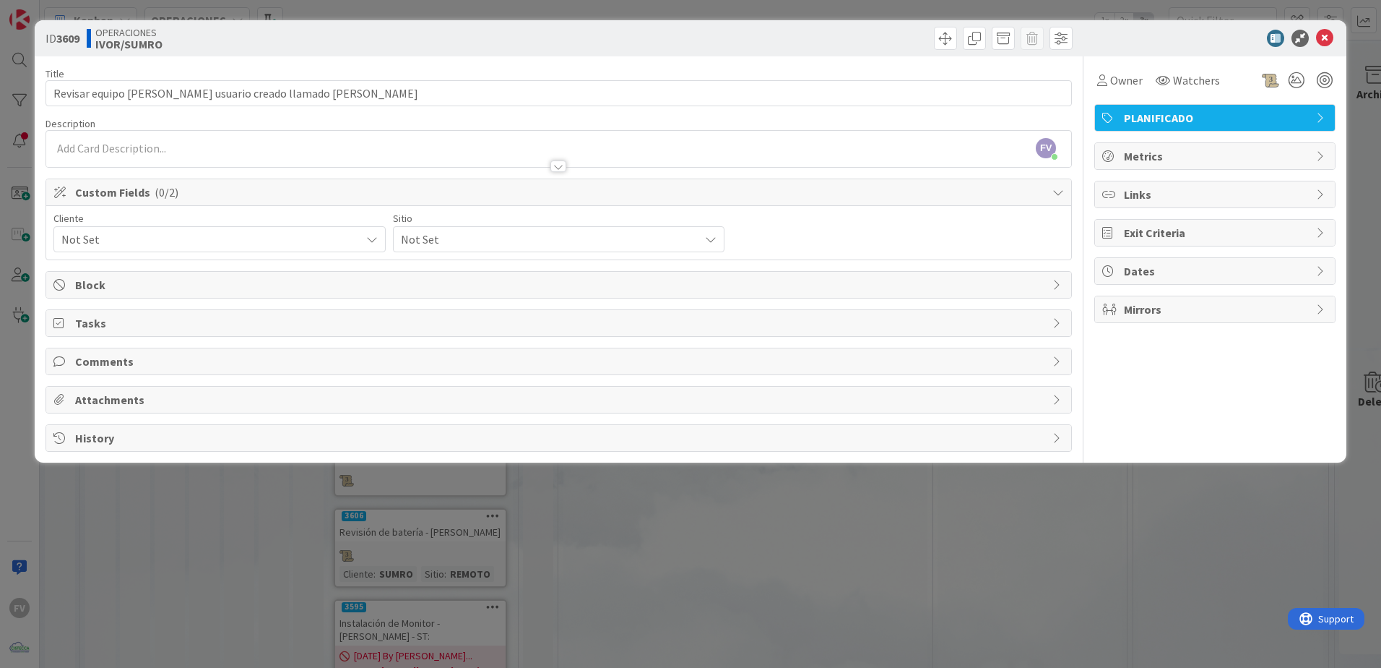
click at [215, 231] on span "Not Set" at bounding box center [207, 239] width 292 height 20
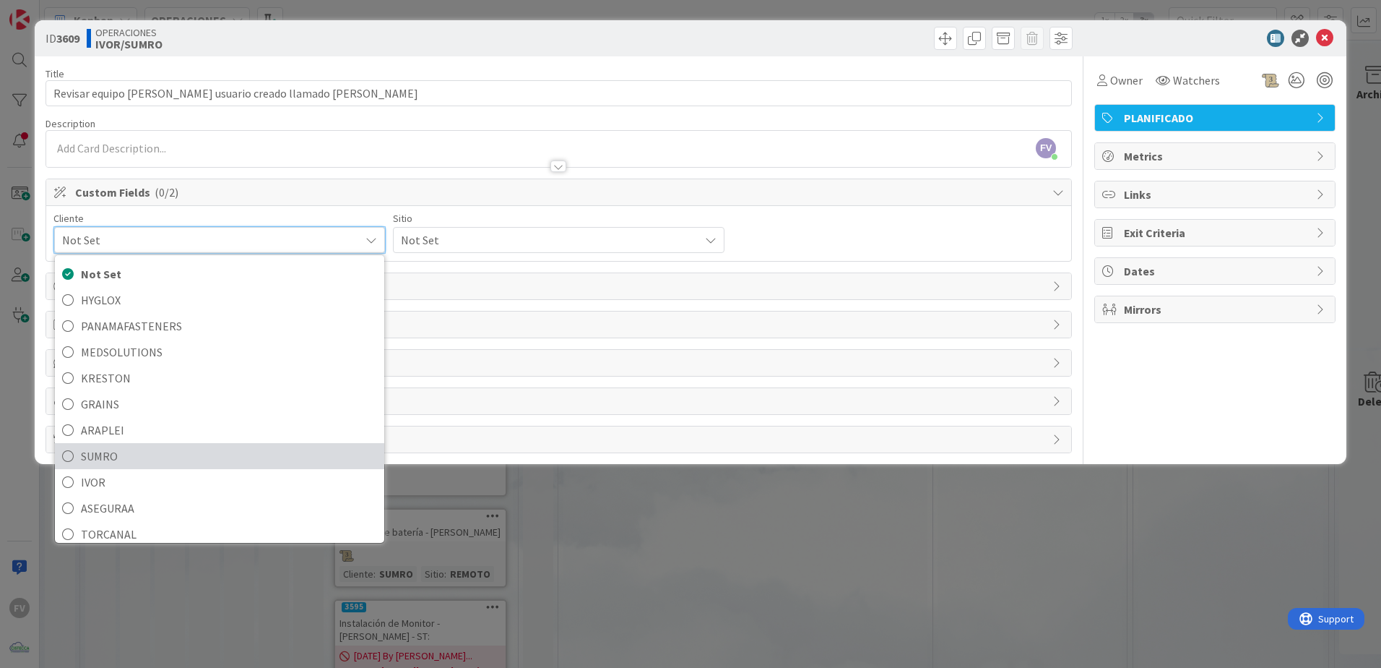
click at [132, 458] on span "SUMRO" at bounding box center [229, 456] width 296 height 22
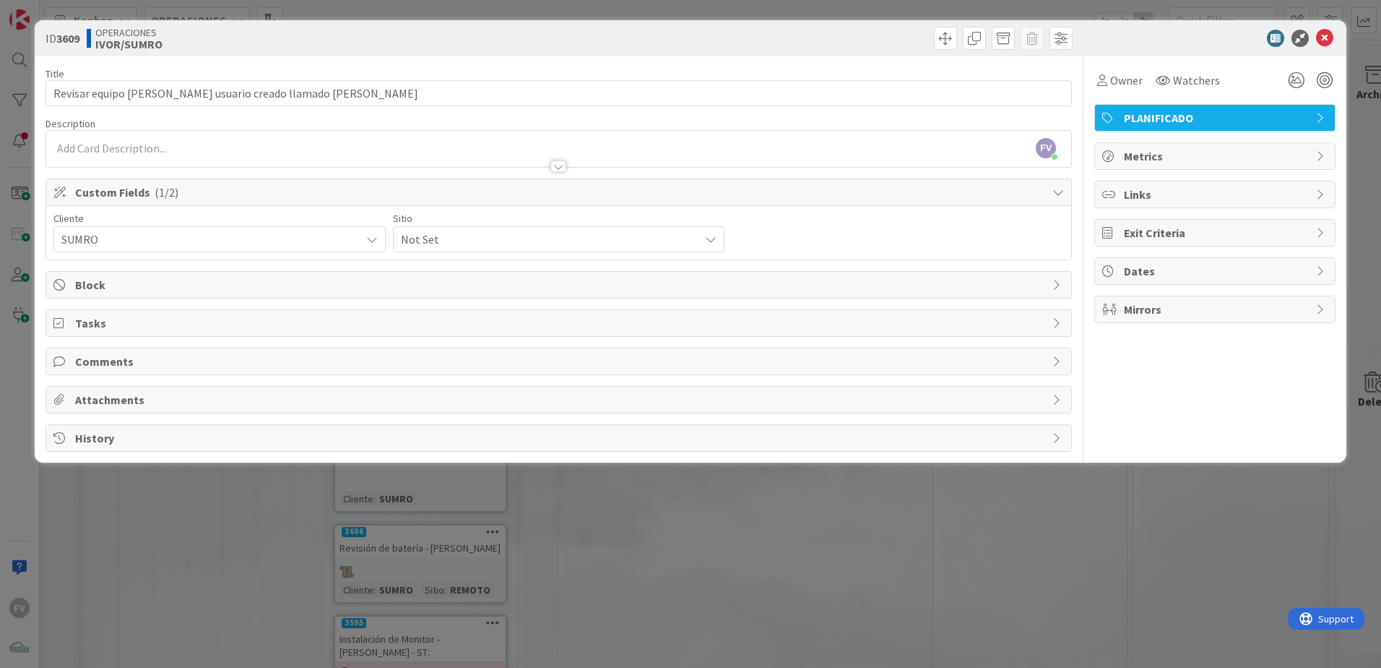
click at [353, 236] on span "Not Set" at bounding box center [207, 239] width 292 height 20
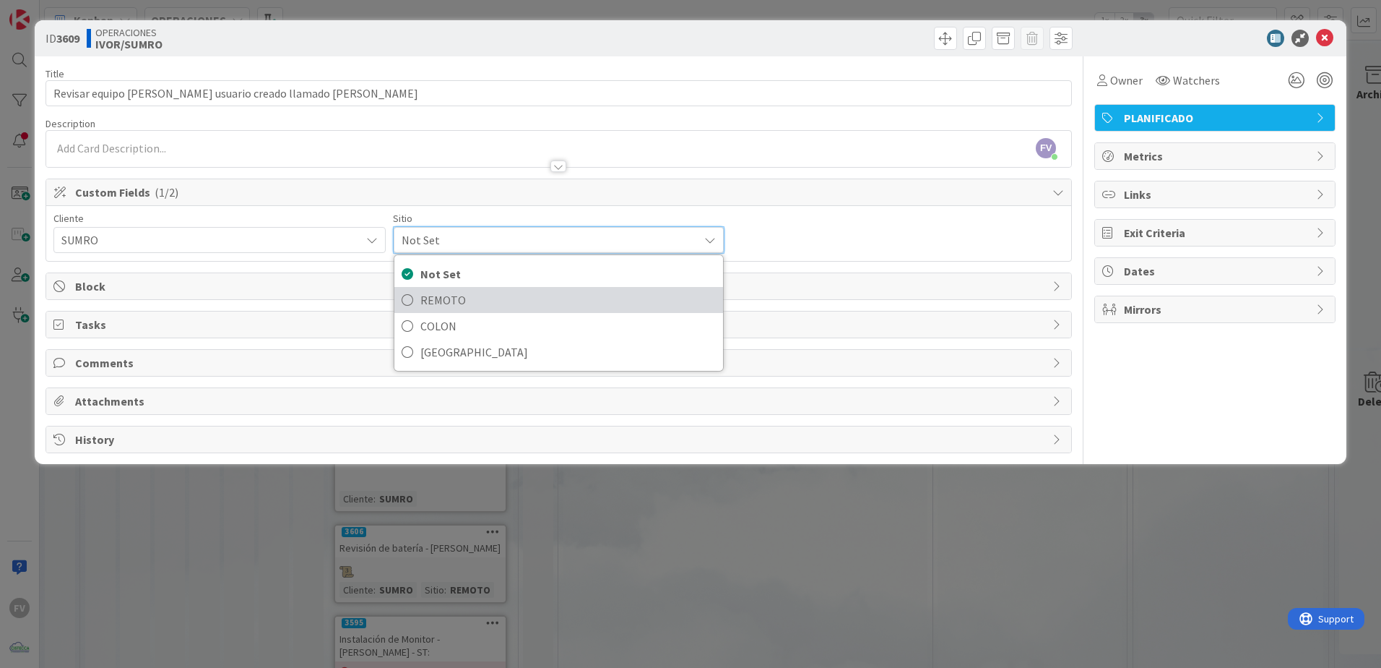
click at [450, 297] on span "REMOTO" at bounding box center [569, 300] width 296 height 22
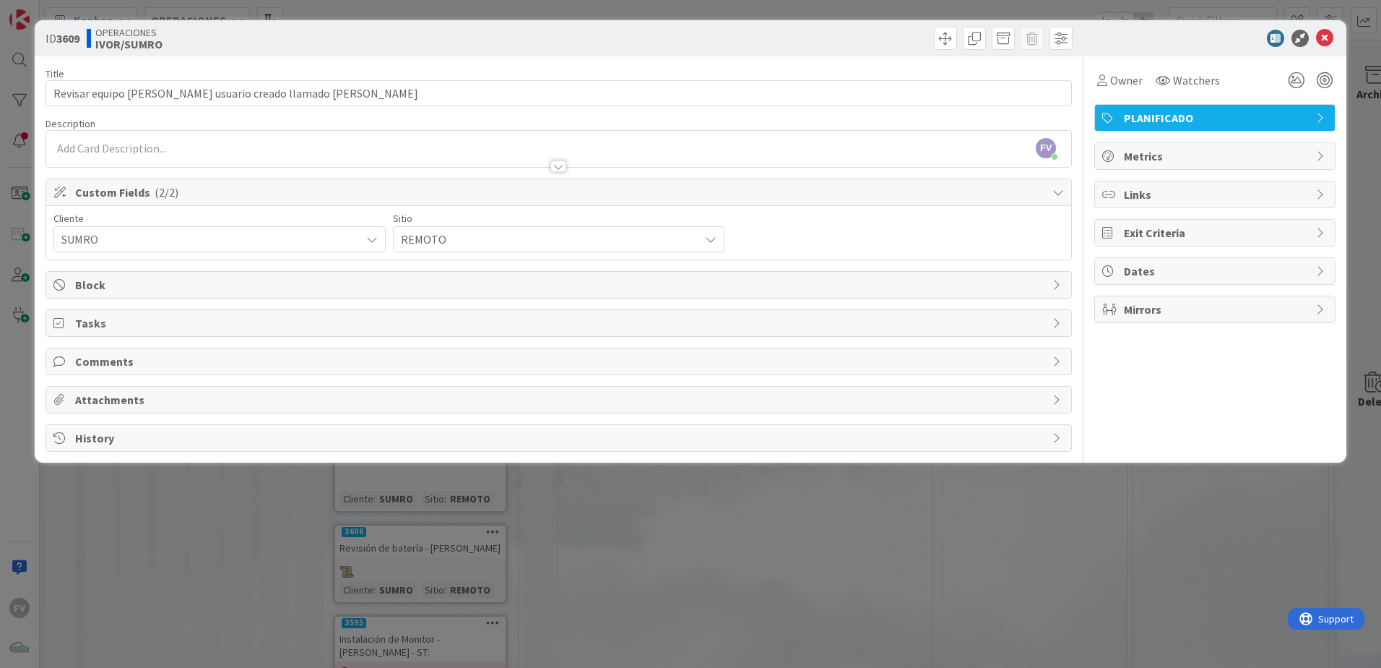
click at [723, 546] on div "ID 3609 OPERACIONES [PERSON_NAME]/SUMRO Title 57 / 128 Revisar equipo [PERSON_N…" at bounding box center [690, 334] width 1381 height 668
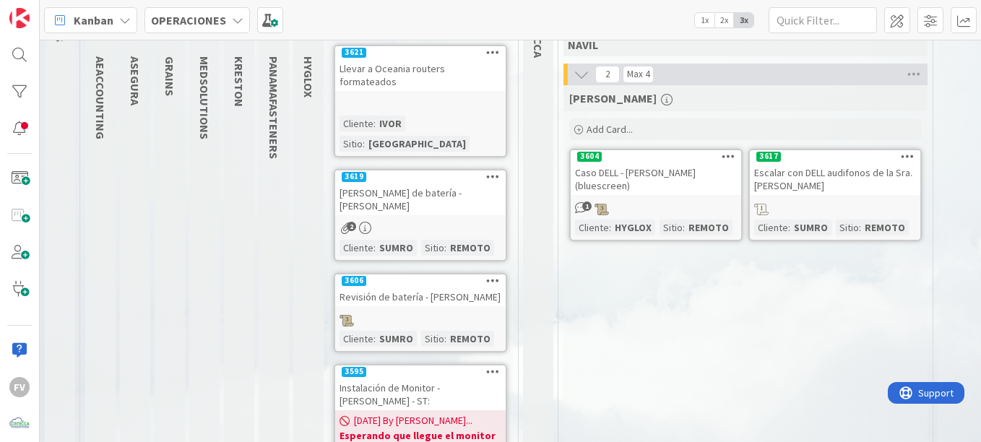
scroll to position [145, 0]
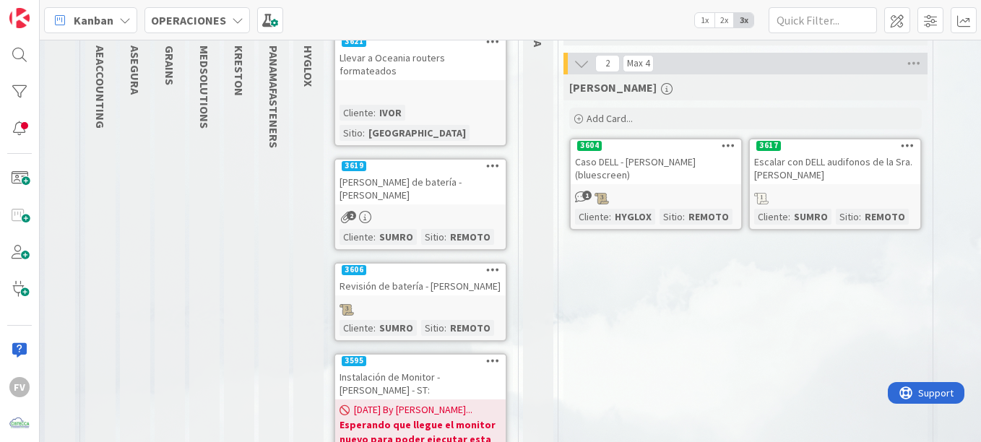
click at [429, 300] on div at bounding box center [420, 308] width 171 height 16
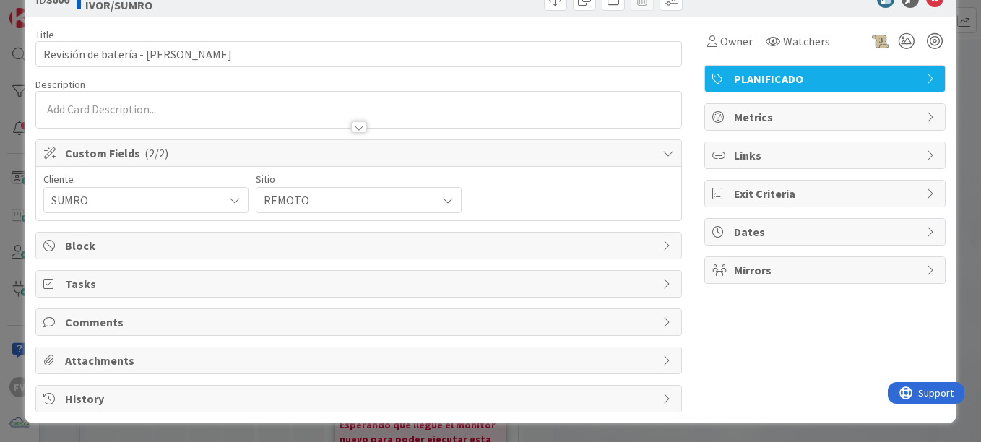
scroll to position [40, 0]
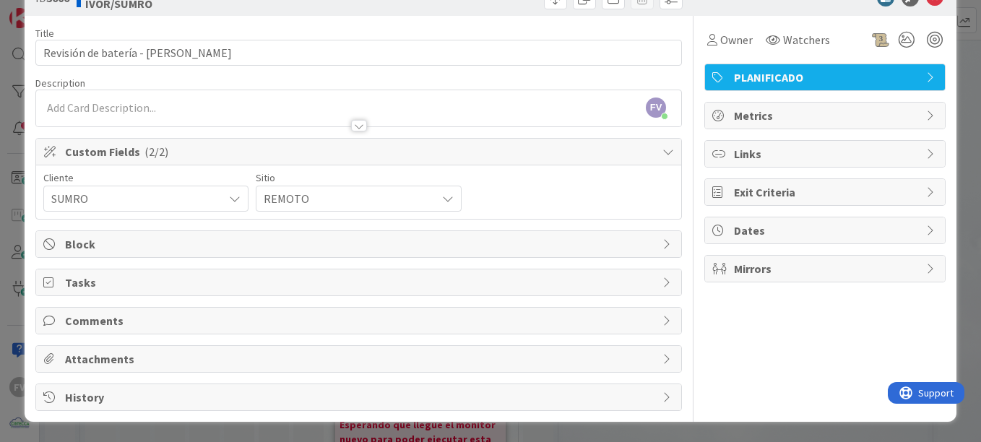
click at [116, 364] on span "Attachments" at bounding box center [360, 358] width 590 height 17
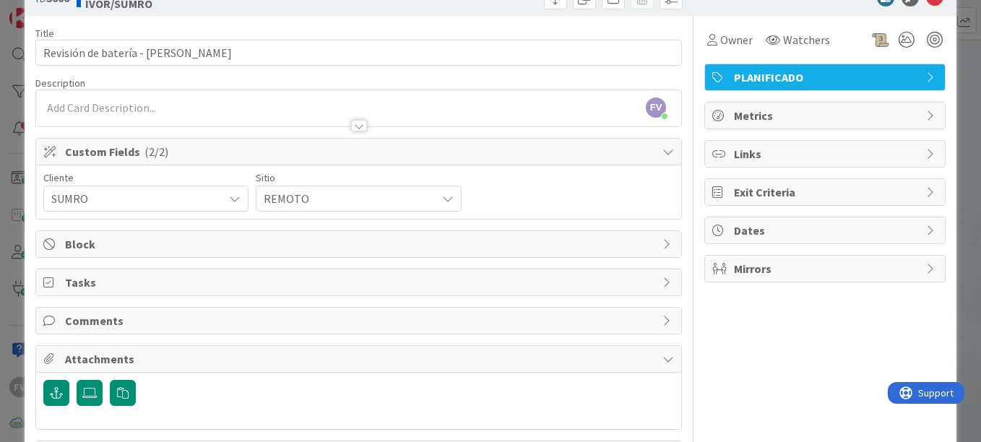
scroll to position [98, 0]
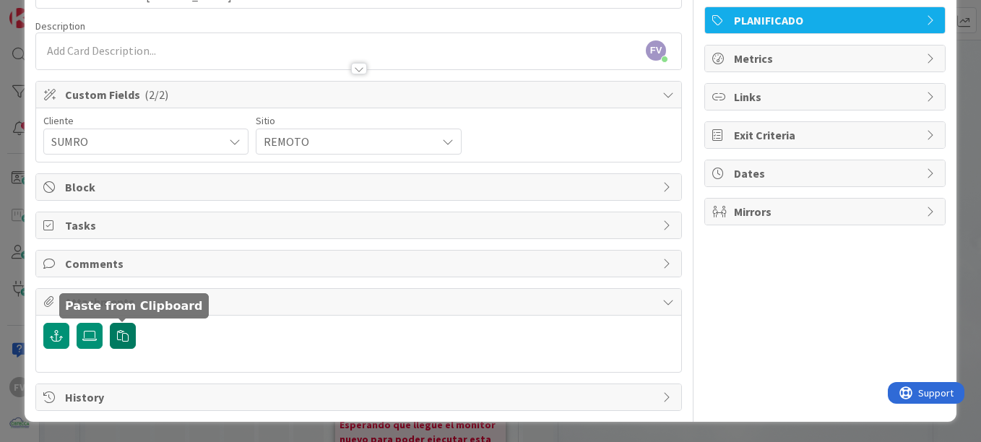
click at [124, 341] on icon "button" at bounding box center [123, 336] width 12 height 12
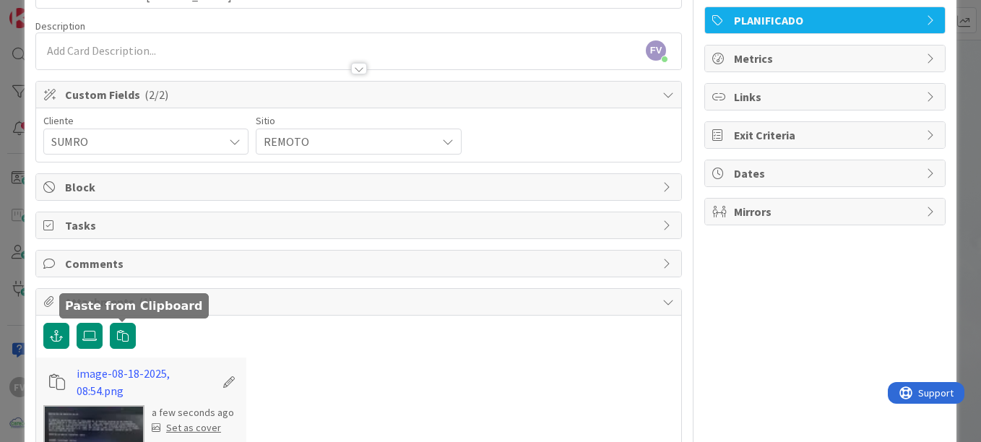
click at [6, 168] on div "ID 3606 OPERACIONES [PERSON_NAME]/SUMRO Title 33 / 128 Revisión de batería - [P…" at bounding box center [490, 221] width 981 height 442
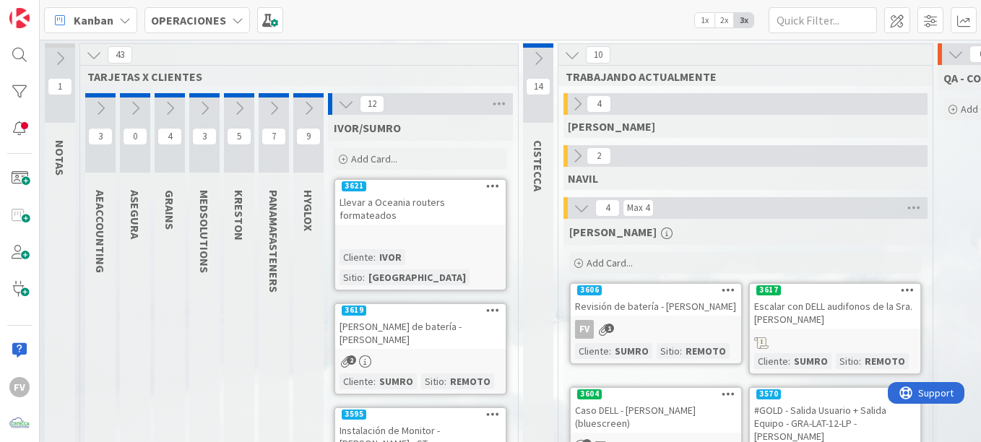
click at [573, 155] on icon at bounding box center [577, 156] width 16 height 16
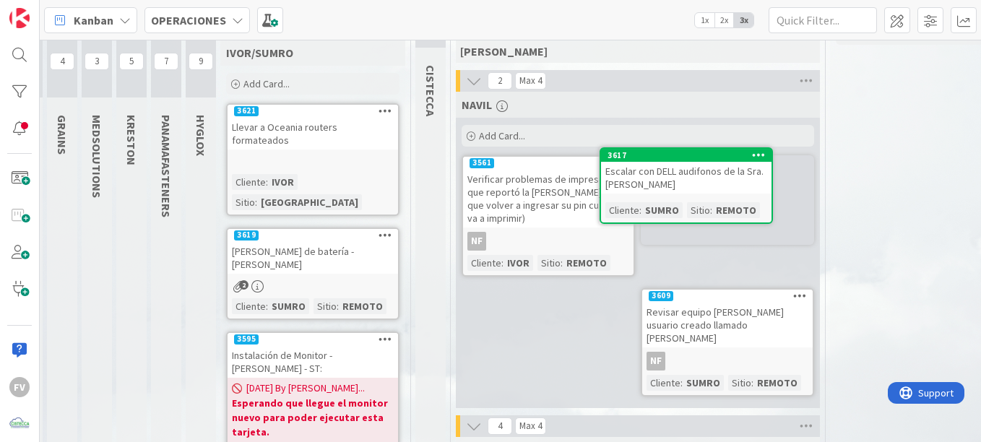
scroll to position [53, 108]
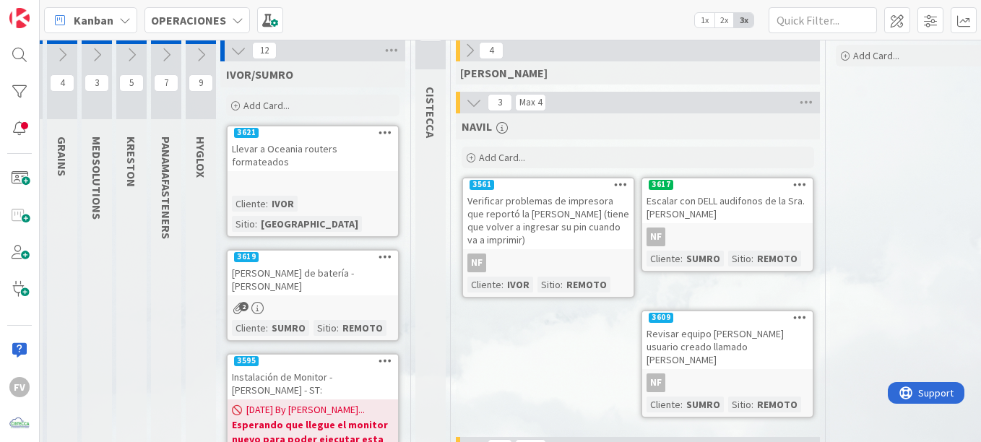
click at [480, 103] on icon at bounding box center [474, 103] width 16 height 16
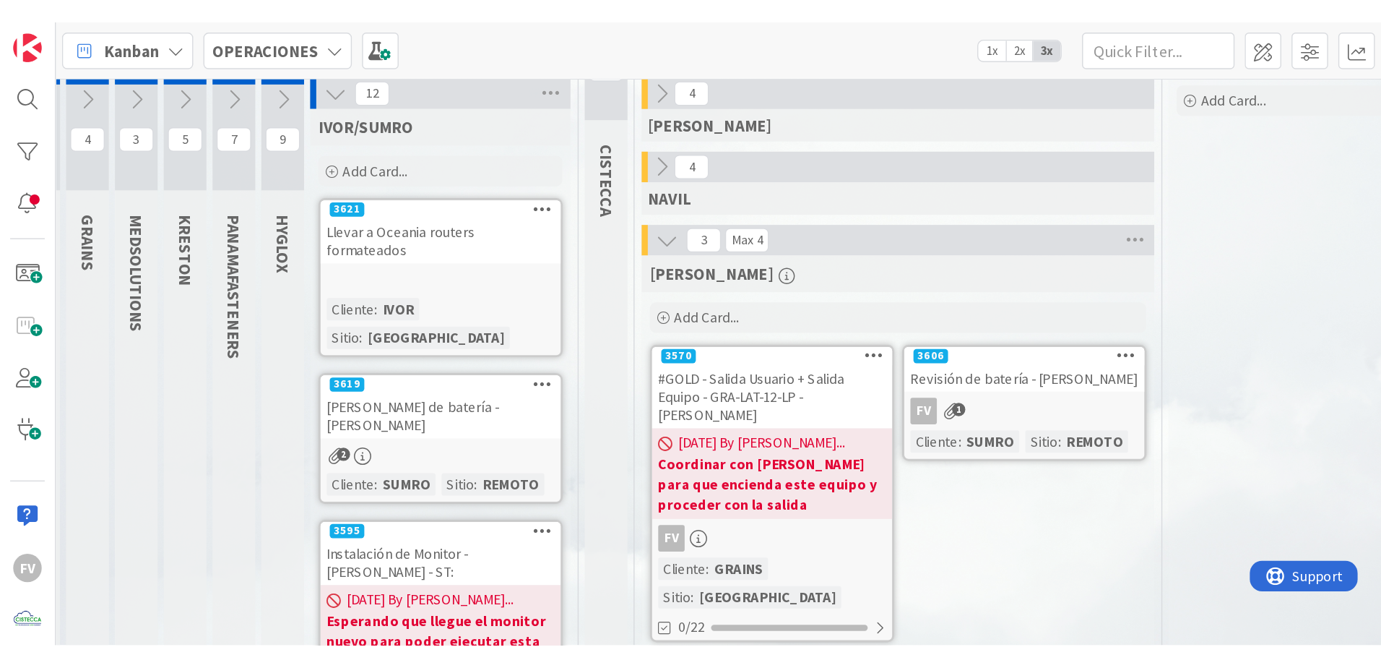
scroll to position [0, 108]
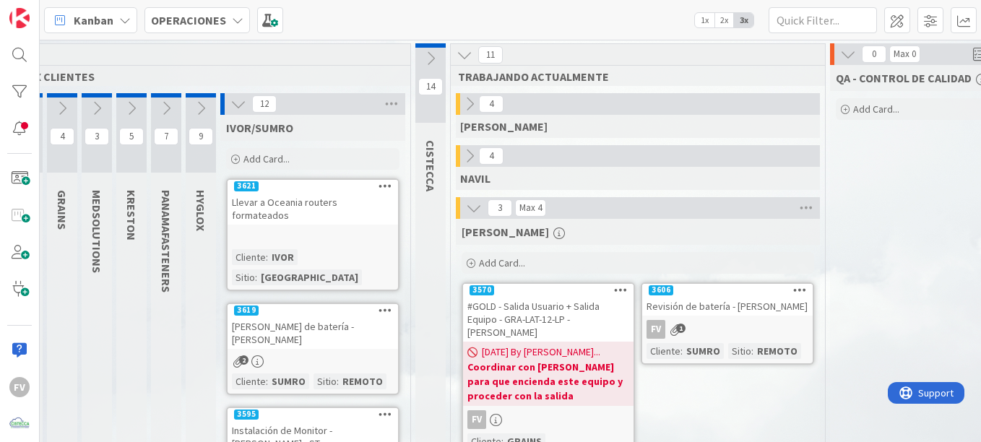
click at [242, 103] on icon at bounding box center [238, 104] width 16 height 16
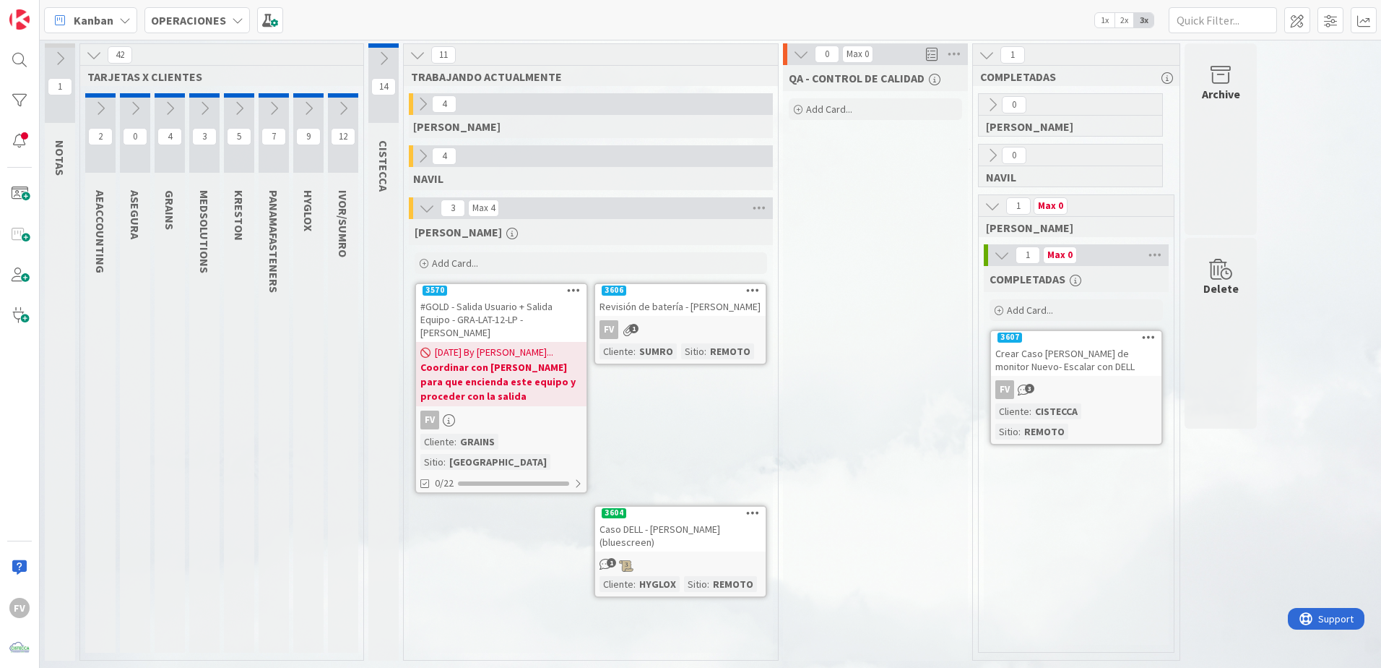
scroll to position [0, 0]
drag, startPoint x: 264, startPoint y: 105, endPoint x: 255, endPoint y: 164, distance: 59.3
click at [266, 105] on button at bounding box center [274, 109] width 30 height 22
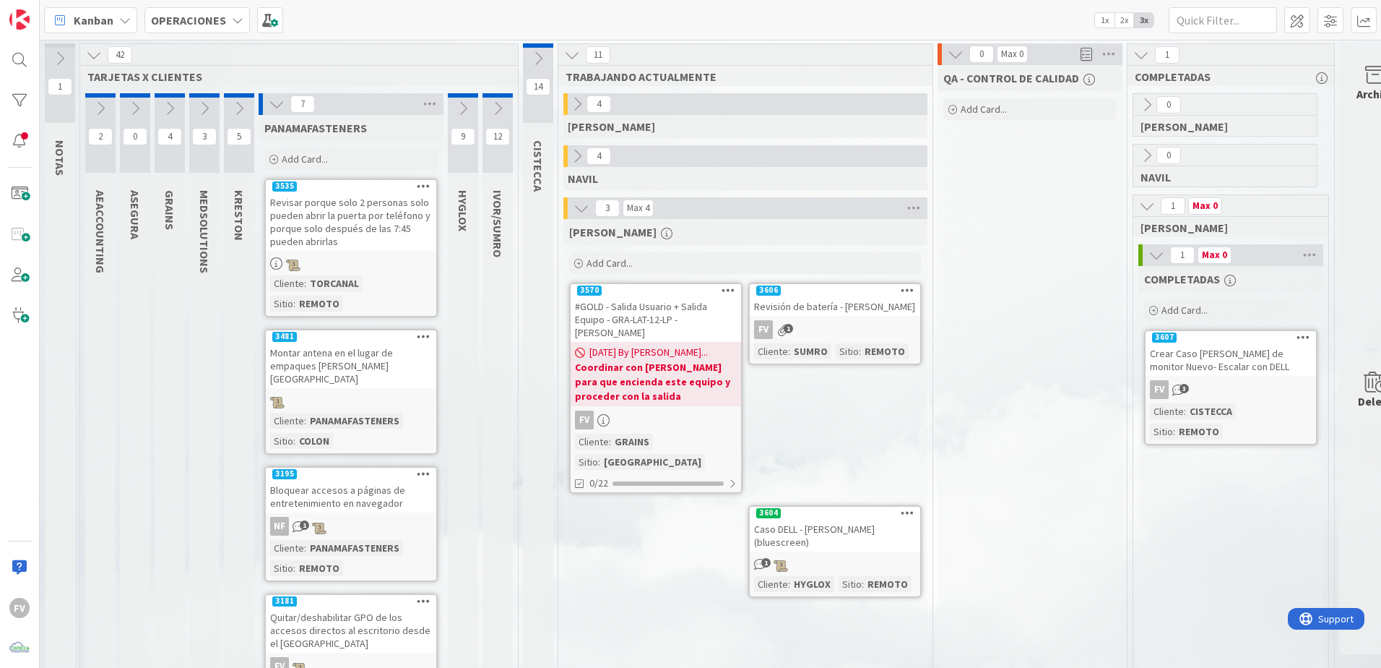
drag, startPoint x: 338, startPoint y: 156, endPoint x: 342, endPoint y: 163, distance: 7.4
click at [338, 156] on div "Add Card..." at bounding box center [350, 159] width 173 height 22
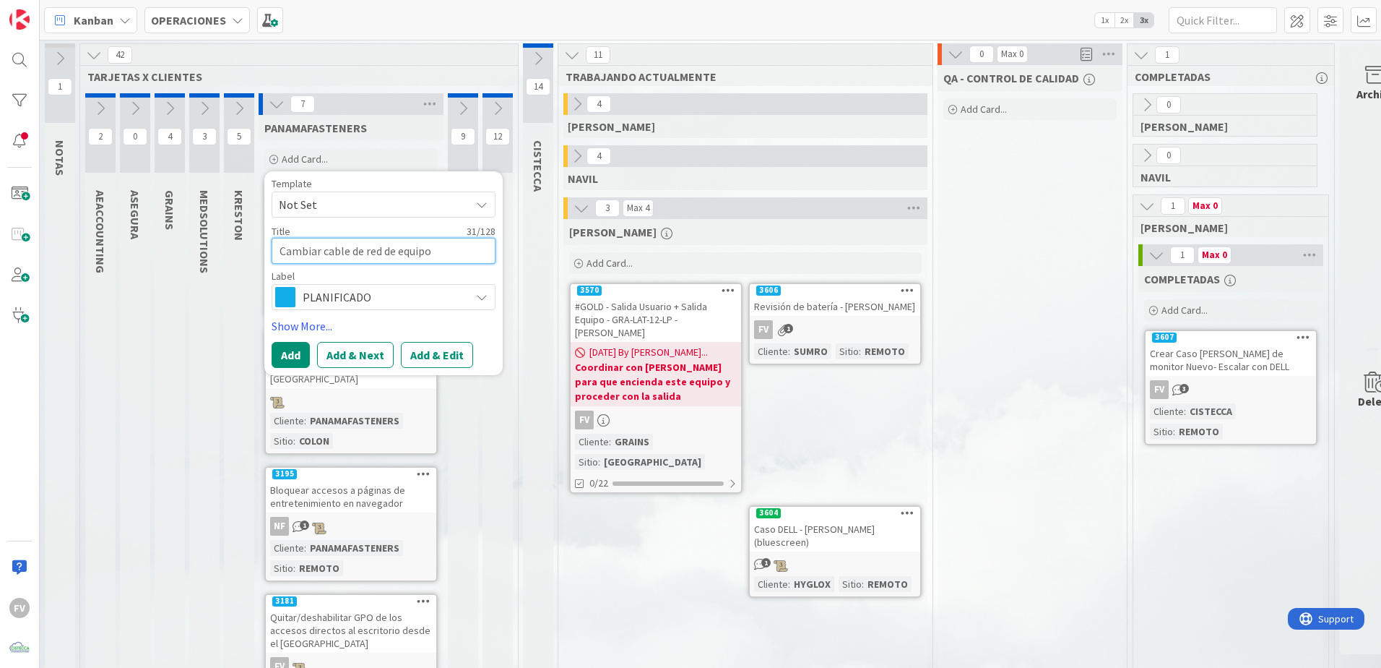
drag, startPoint x: 441, startPoint y: 243, endPoint x: 444, endPoint y: 253, distance: 10.5
click at [441, 243] on textarea "Cambiar cable de red de equipo" at bounding box center [384, 251] width 224 height 26
paste textarea "PFI-COL-04-PC - [PERSON_NAME]/[PERSON_NAME]"
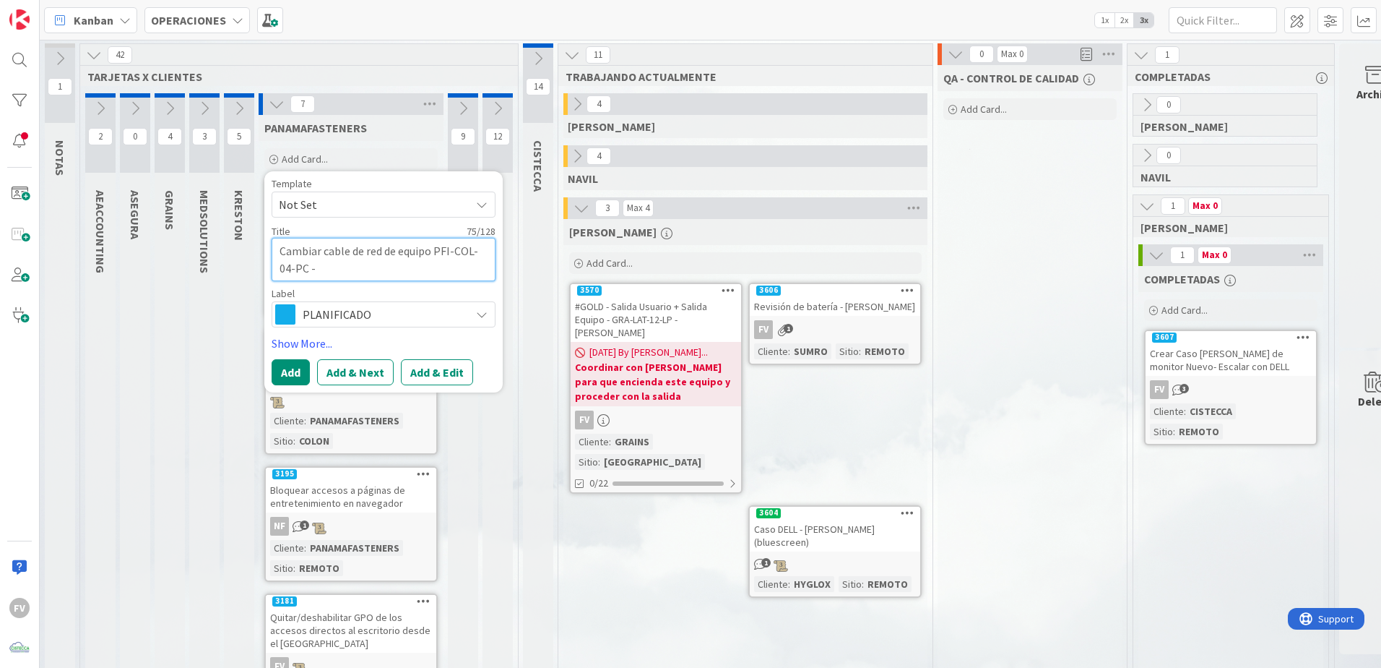
click at [384, 250] on textarea "Cambiar cable de red de equipo PFI-COL-04-PC - [PERSON_NAME]/[PERSON_NAME]" at bounding box center [384, 259] width 224 height 43
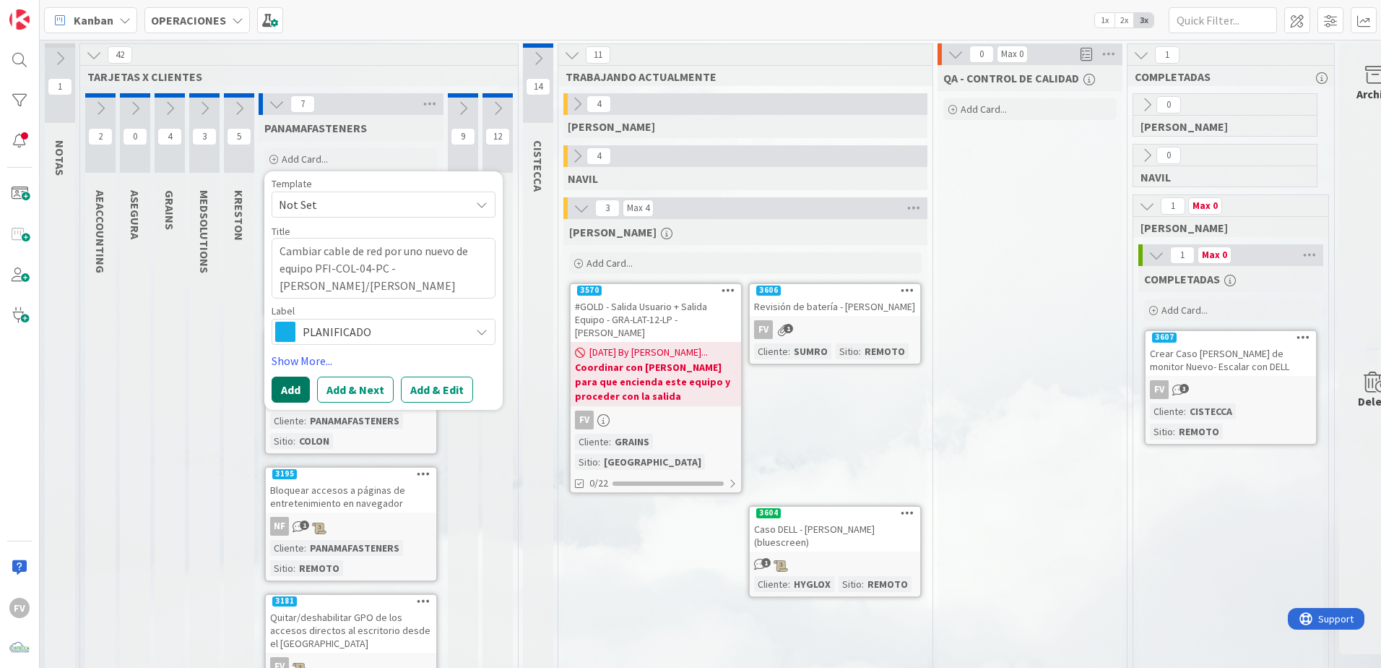
click at [298, 395] on button "Add" at bounding box center [291, 389] width 38 height 26
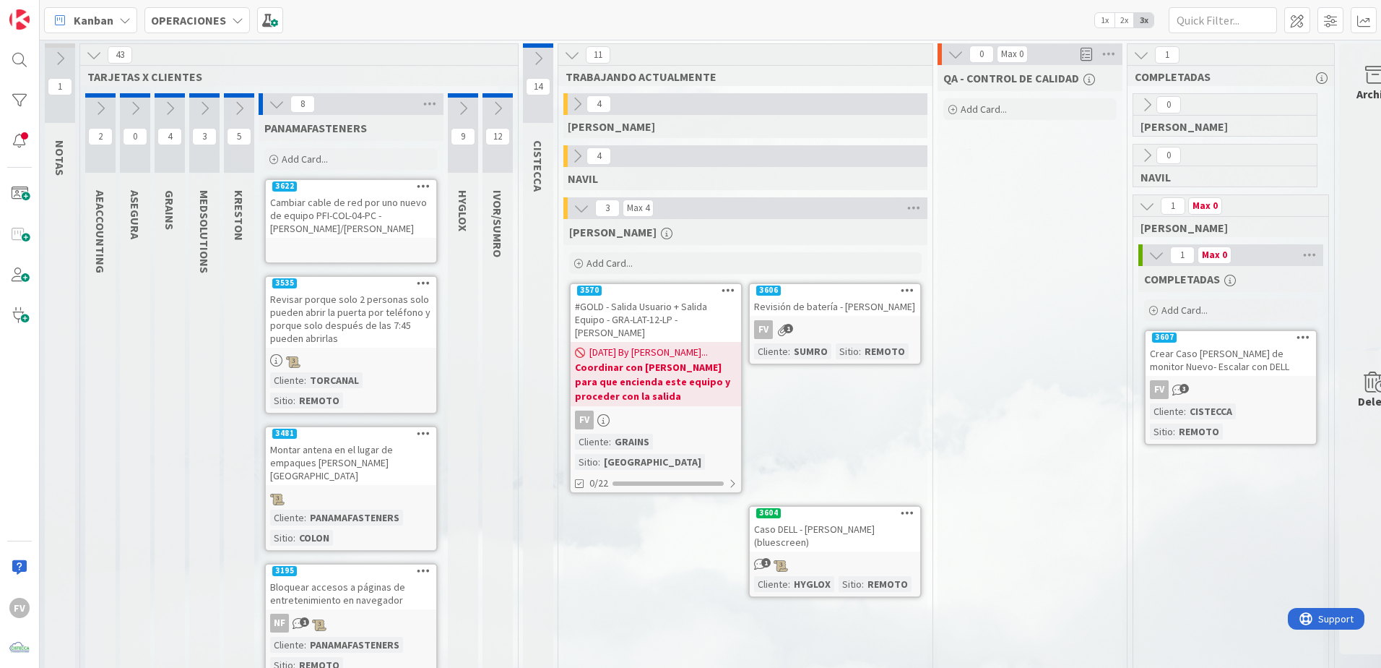
click at [335, 218] on div "Cambiar cable de red por uno nuevo de equipo PFI-COL-04-PC - [PERSON_NAME]/[PER…" at bounding box center [351, 215] width 171 height 45
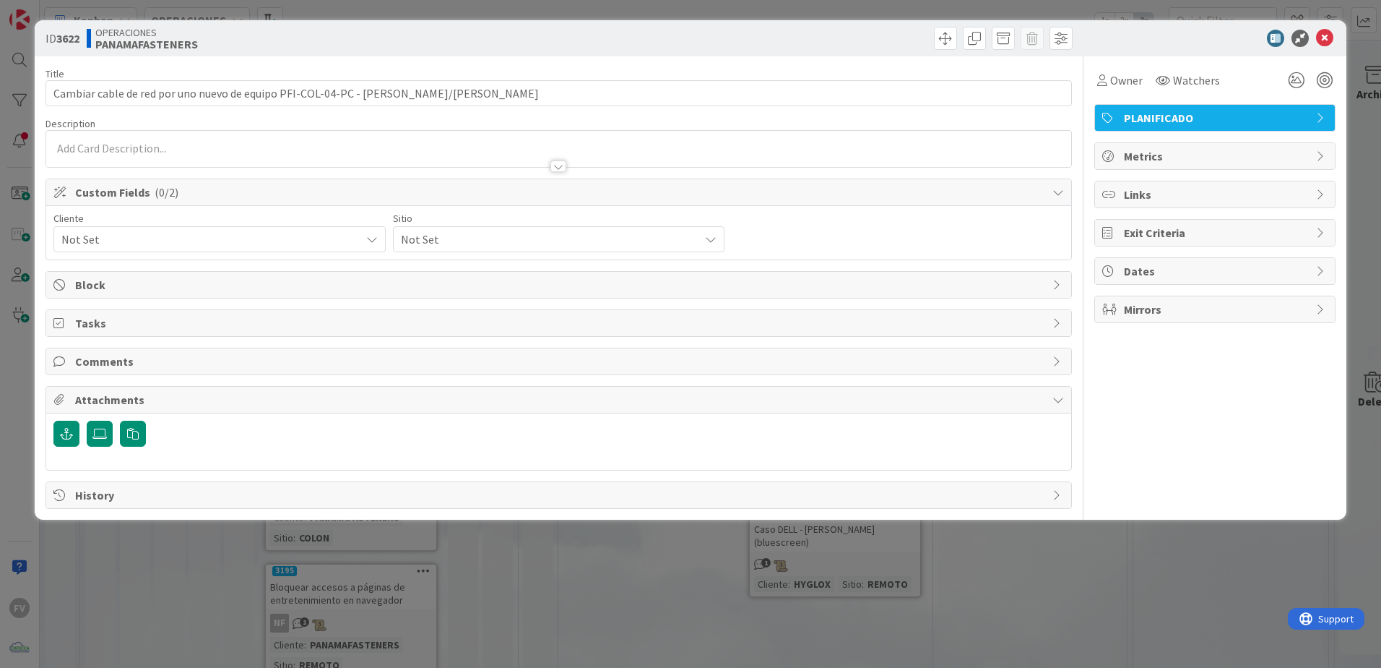
click at [197, 139] on div at bounding box center [558, 152] width 1025 height 30
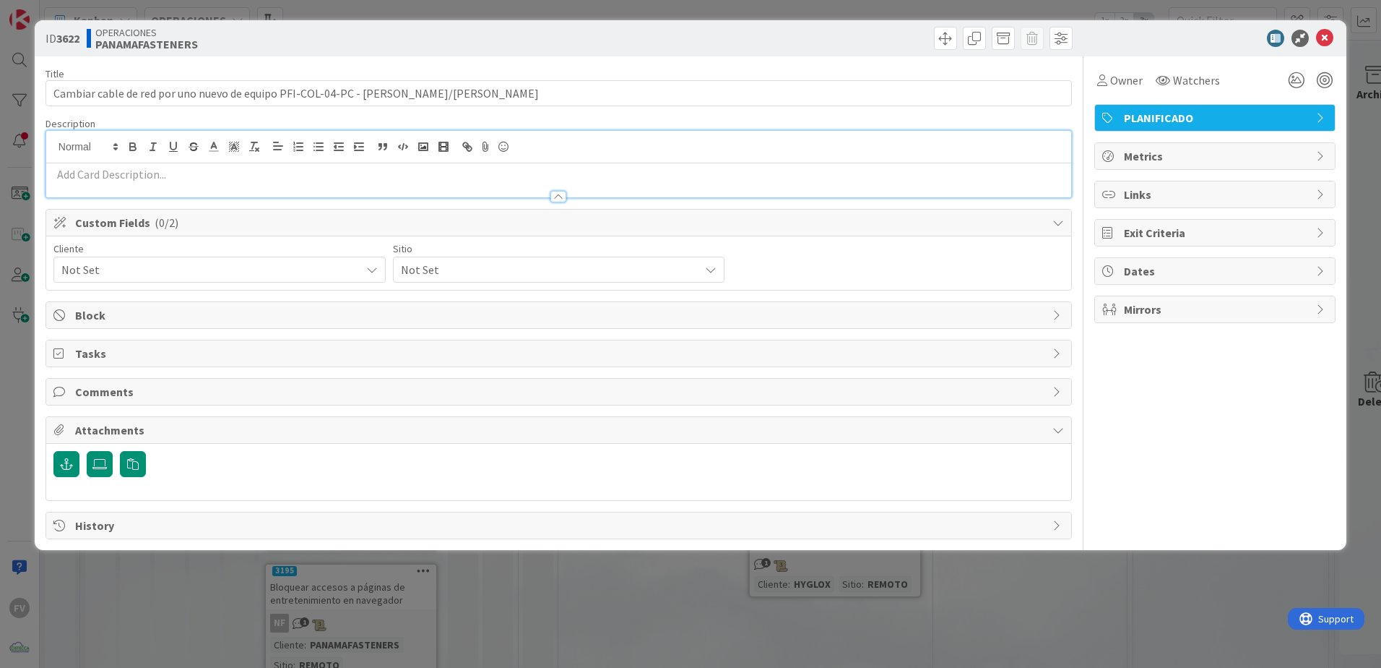
drag, startPoint x: 225, startPoint y: 191, endPoint x: 223, endPoint y: 181, distance: 10.2
click at [225, 190] on div at bounding box center [558, 189] width 1025 height 15
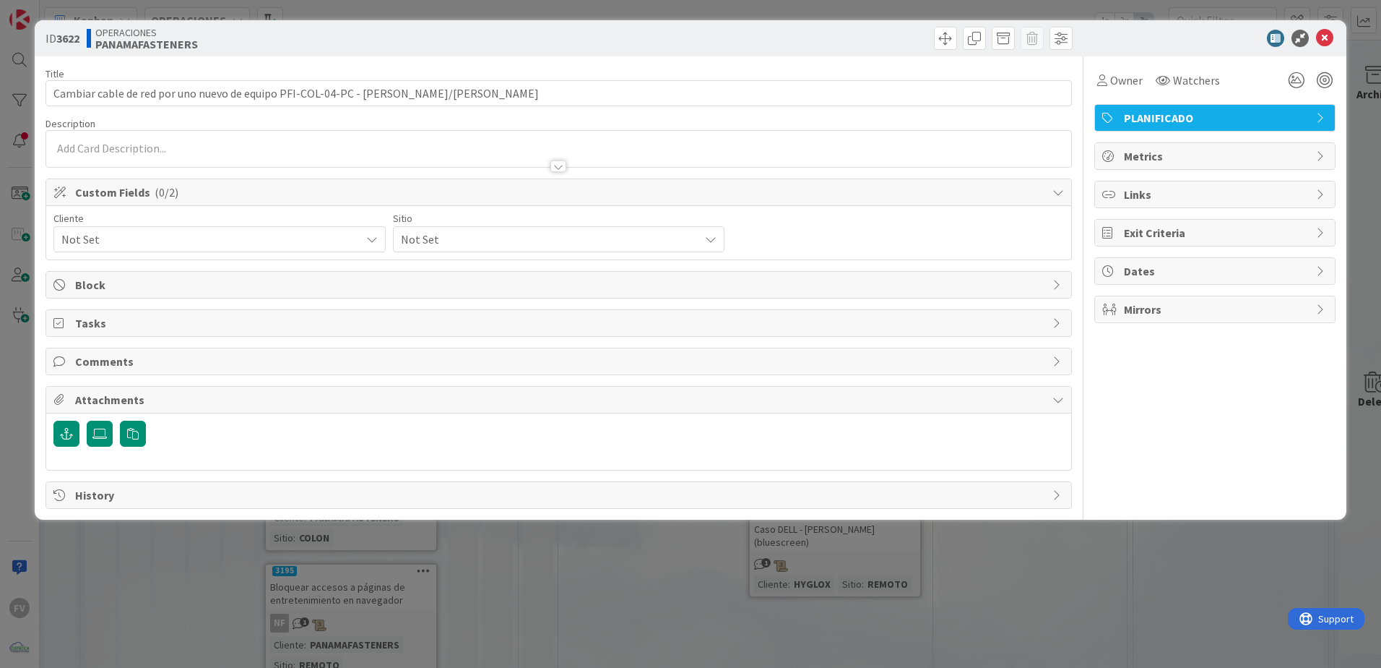
click at [202, 141] on p at bounding box center [558, 148] width 1011 height 17
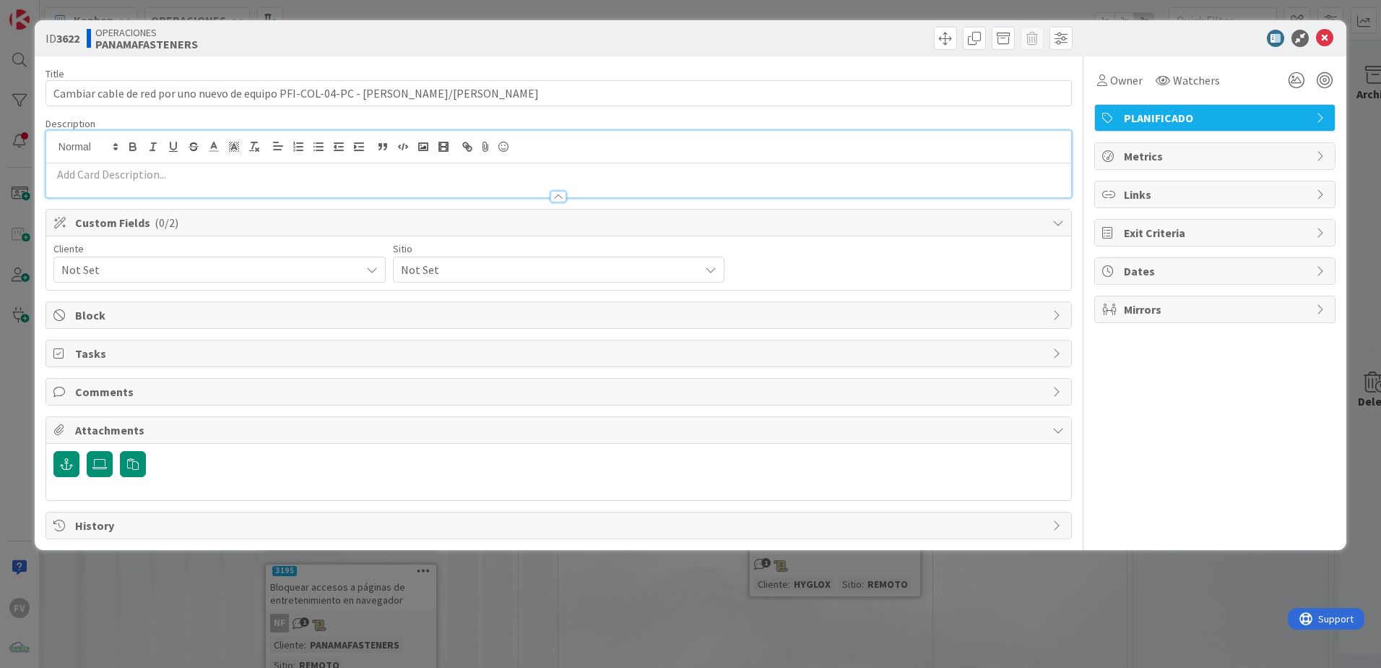
click at [169, 173] on p at bounding box center [558, 174] width 1011 height 17
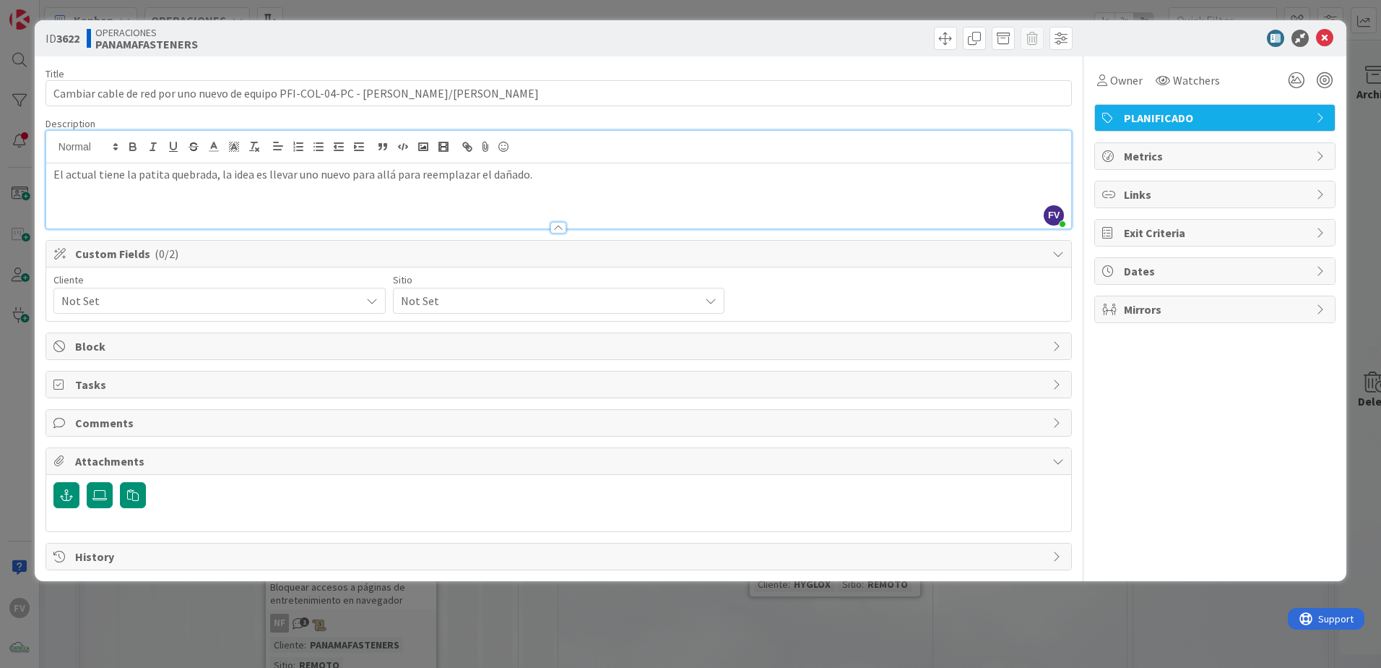
click at [352, 311] on div "Not Set" at bounding box center [219, 301] width 332 height 26
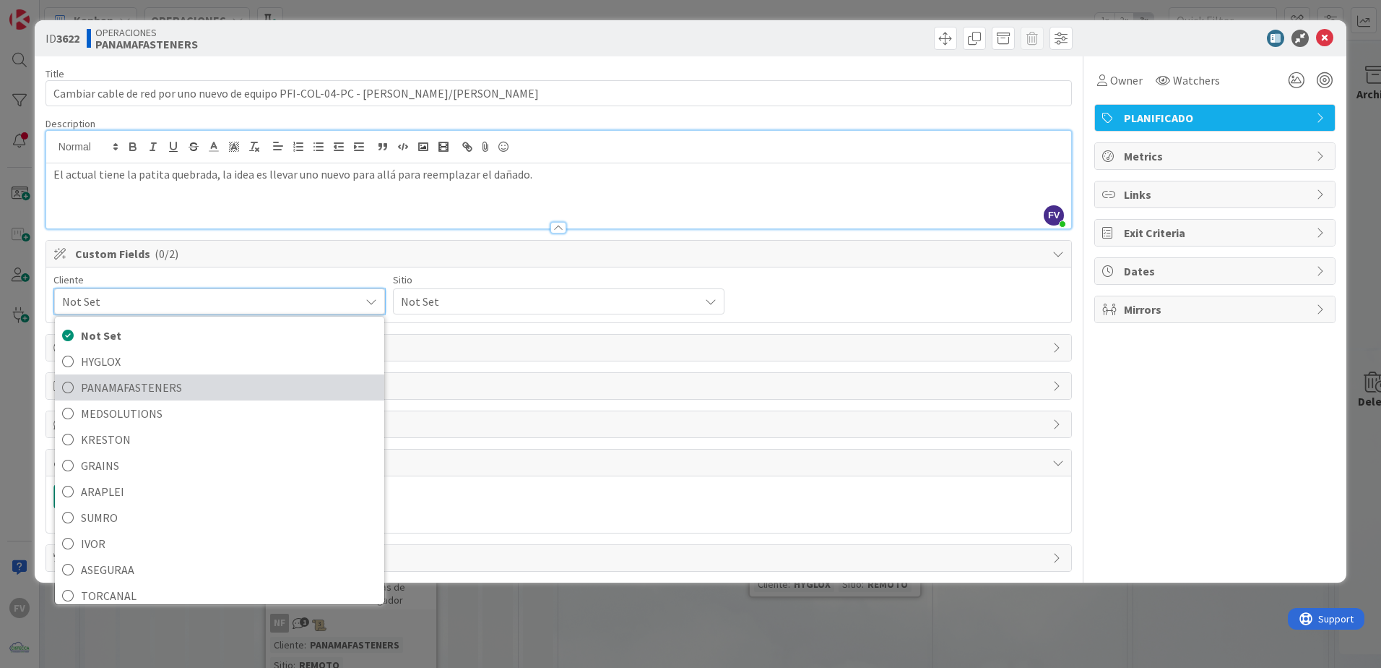
drag, startPoint x: 215, startPoint y: 397, endPoint x: 245, endPoint y: 388, distance: 30.9
click at [215, 397] on span "PANAMAFASTENERS" at bounding box center [229, 387] width 296 height 22
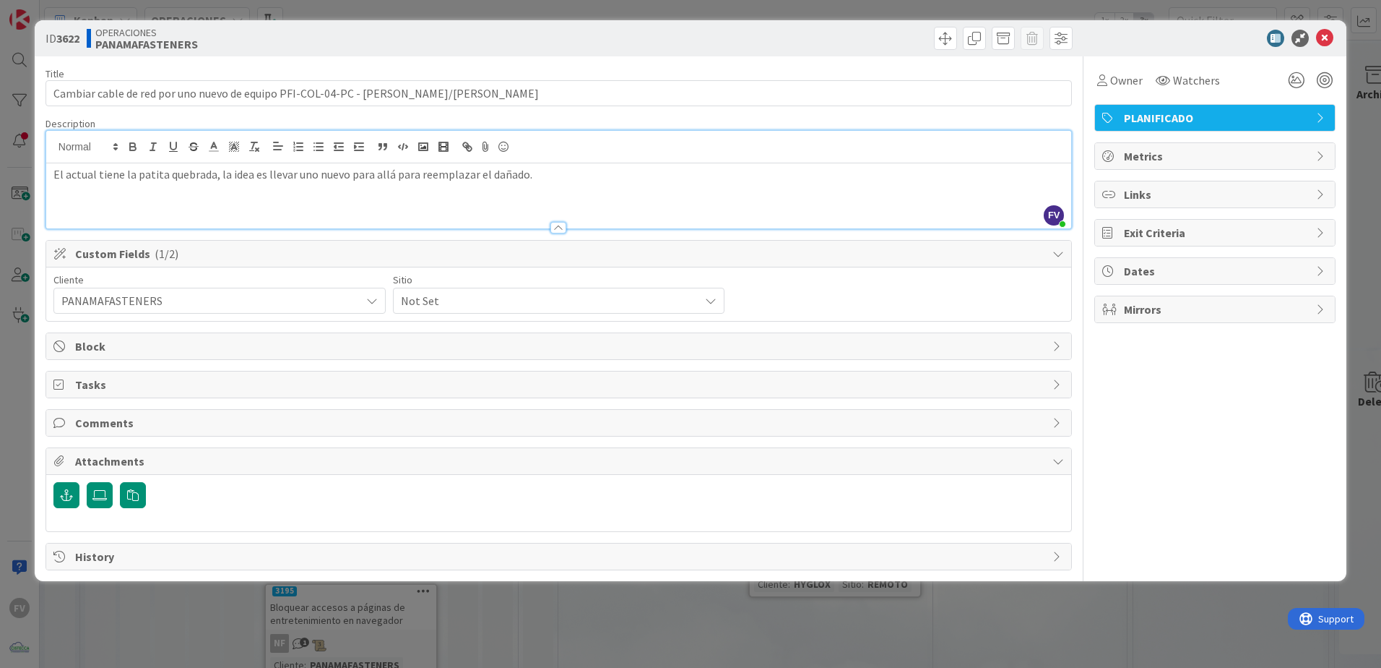
click at [353, 301] on span "Not Set" at bounding box center [207, 300] width 292 height 20
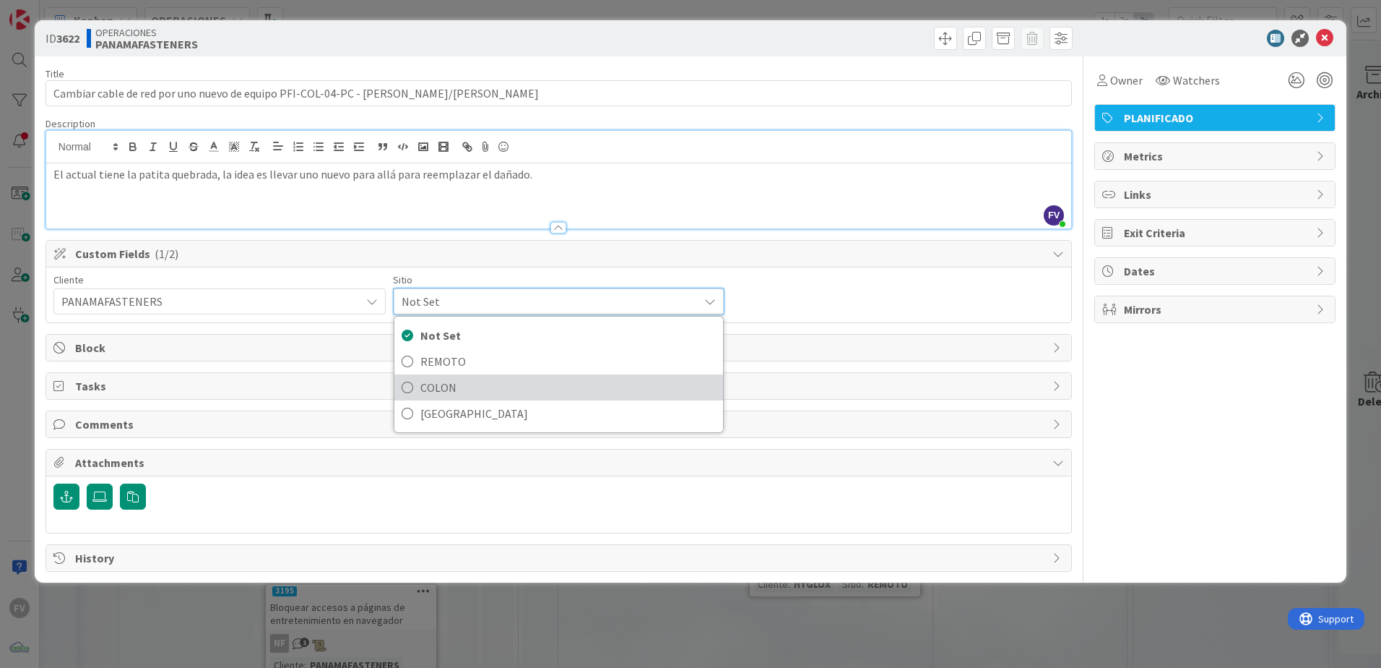
click at [465, 379] on span "COLON" at bounding box center [569, 387] width 296 height 22
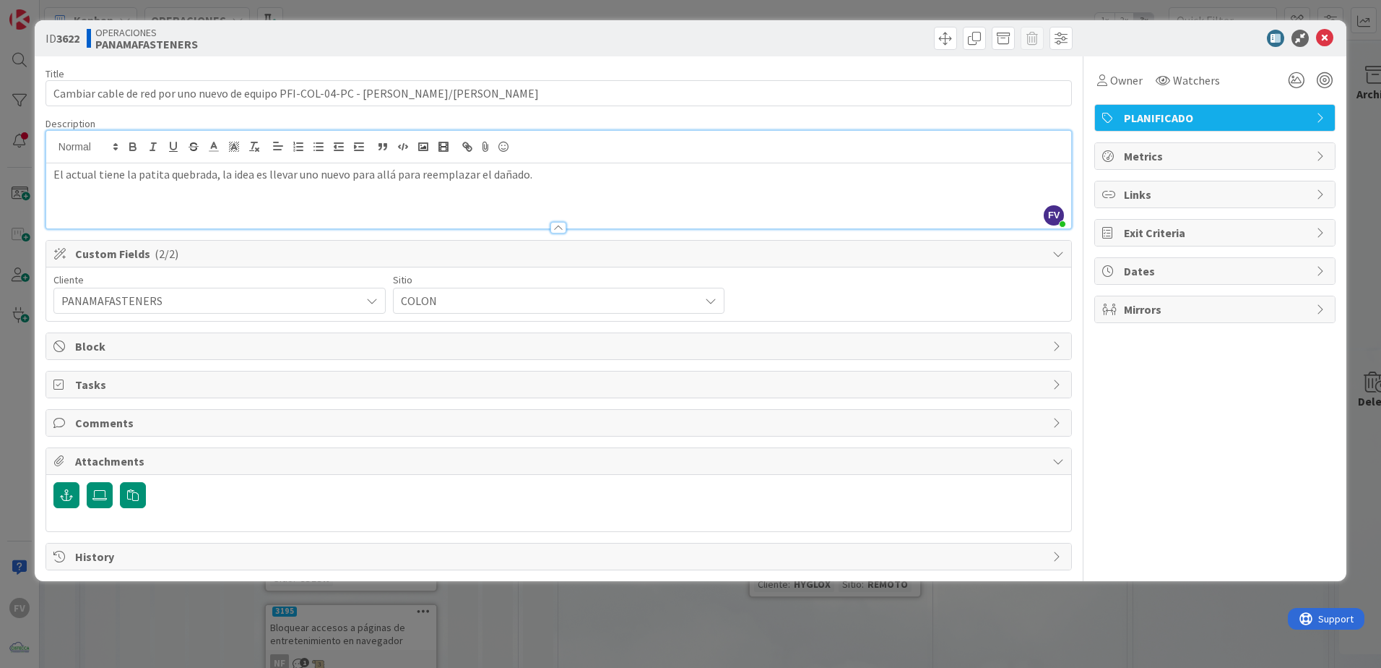
click at [571, 579] on div "ID 3622 OPERACIONES PANAMAFASTENERS Title 89 / 128 Cambiar cable de red por uno…" at bounding box center [691, 300] width 1312 height 561
click at [1020, 606] on div "ID 3622 OPERACIONES PANAMAFASTENERS Title 89 / 128 Cambiar cable de red por uno…" at bounding box center [690, 334] width 1381 height 668
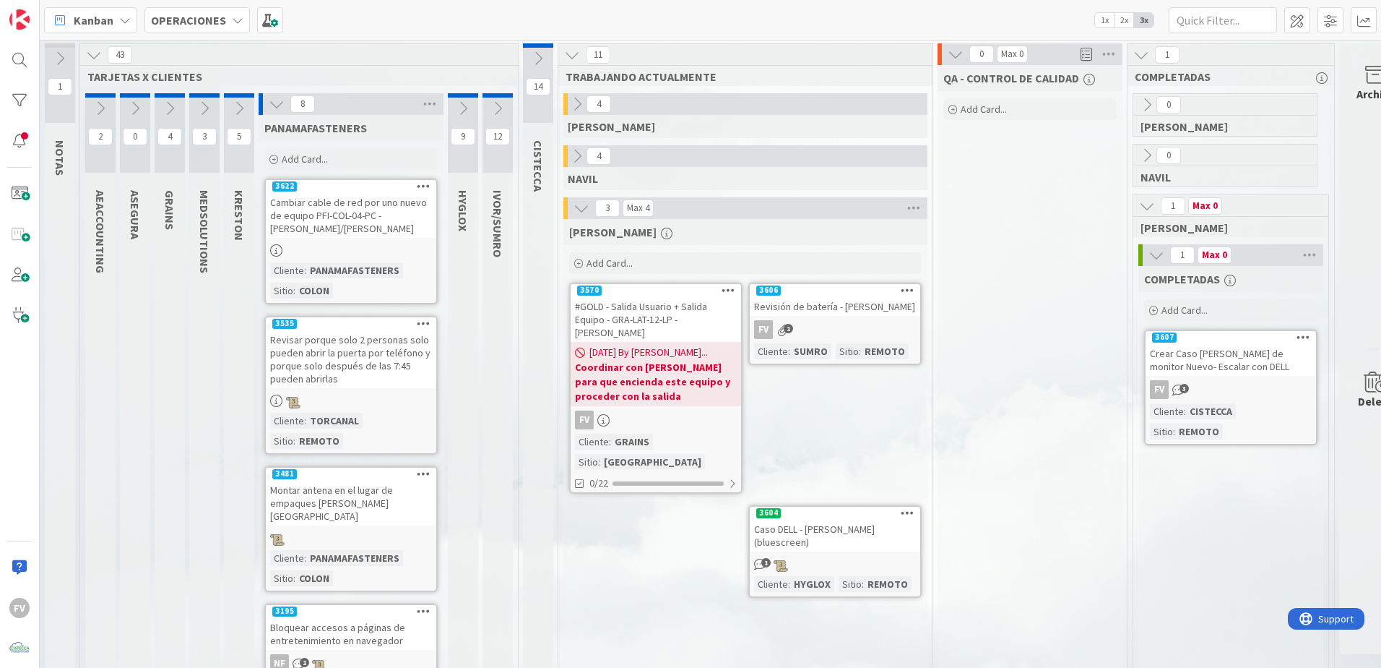
click at [1007, 303] on div "QA - CONTROL DE CALIDAD Add Card..." at bounding box center [1030, 680] width 185 height 1230
click at [272, 103] on icon at bounding box center [277, 104] width 16 height 16
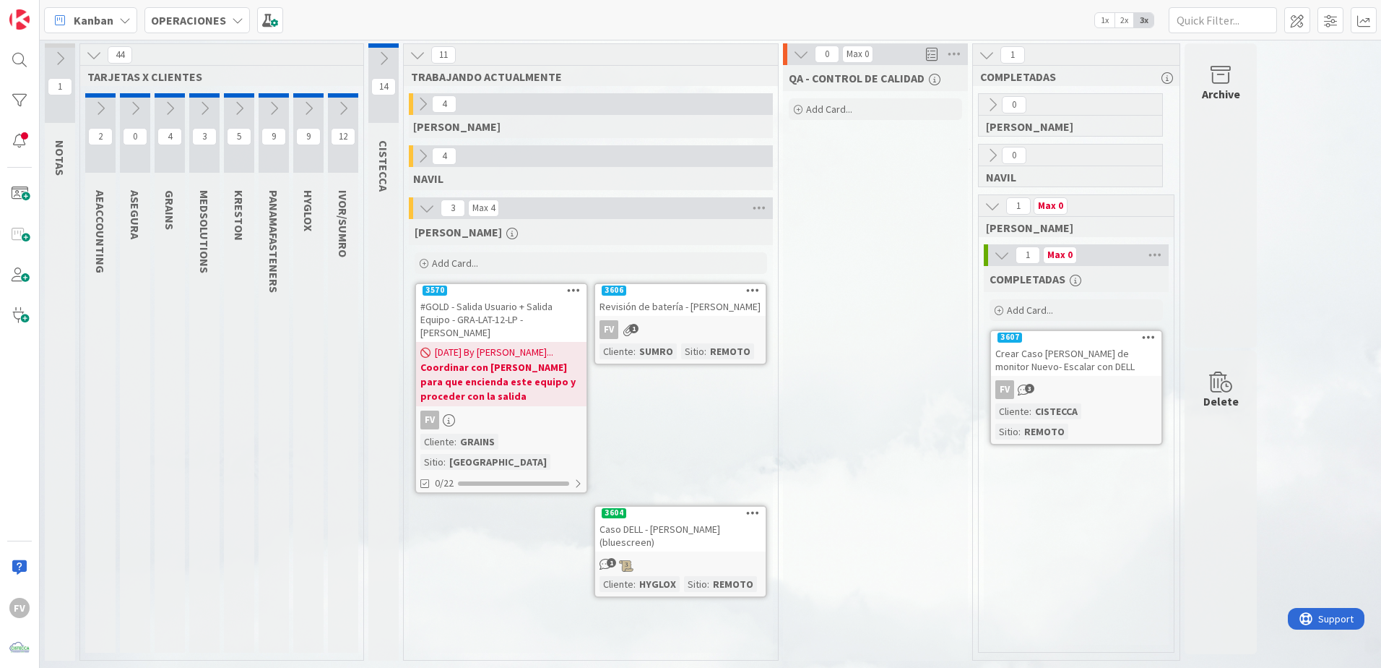
click at [335, 107] on button at bounding box center [343, 109] width 30 height 22
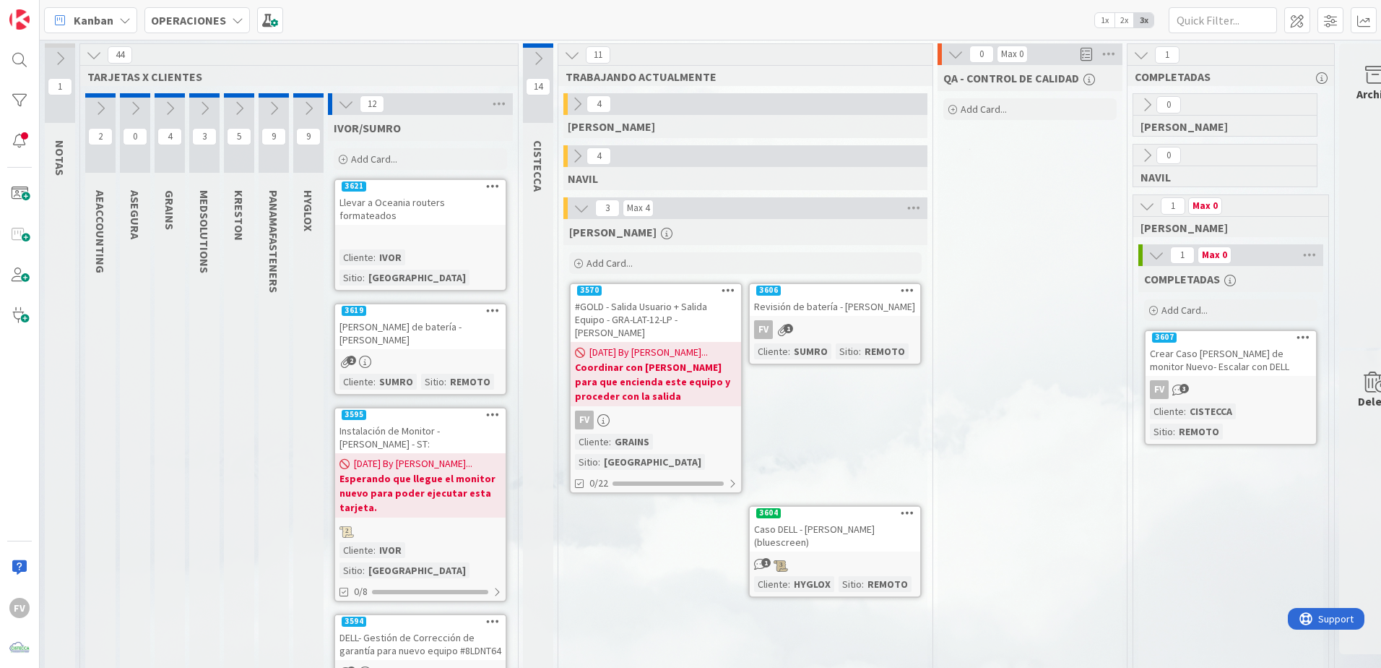
click at [307, 109] on icon at bounding box center [309, 108] width 16 height 16
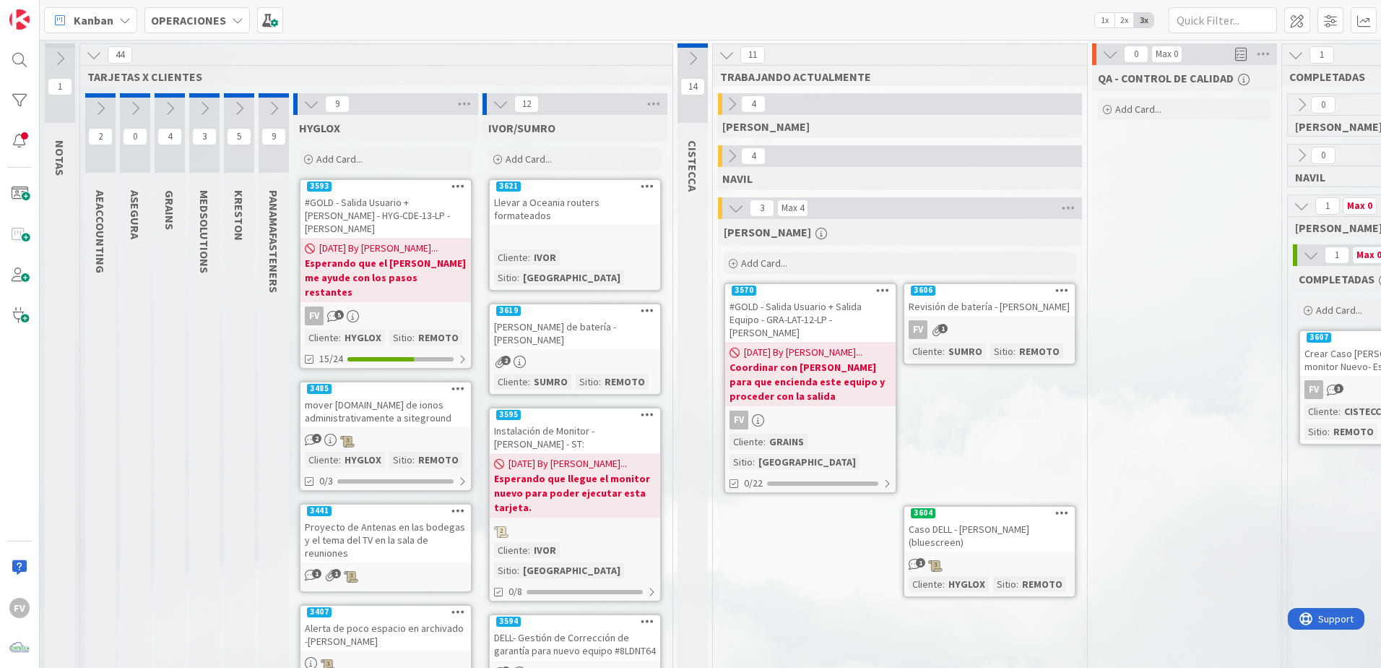
click at [727, 160] on icon at bounding box center [732, 156] width 16 height 16
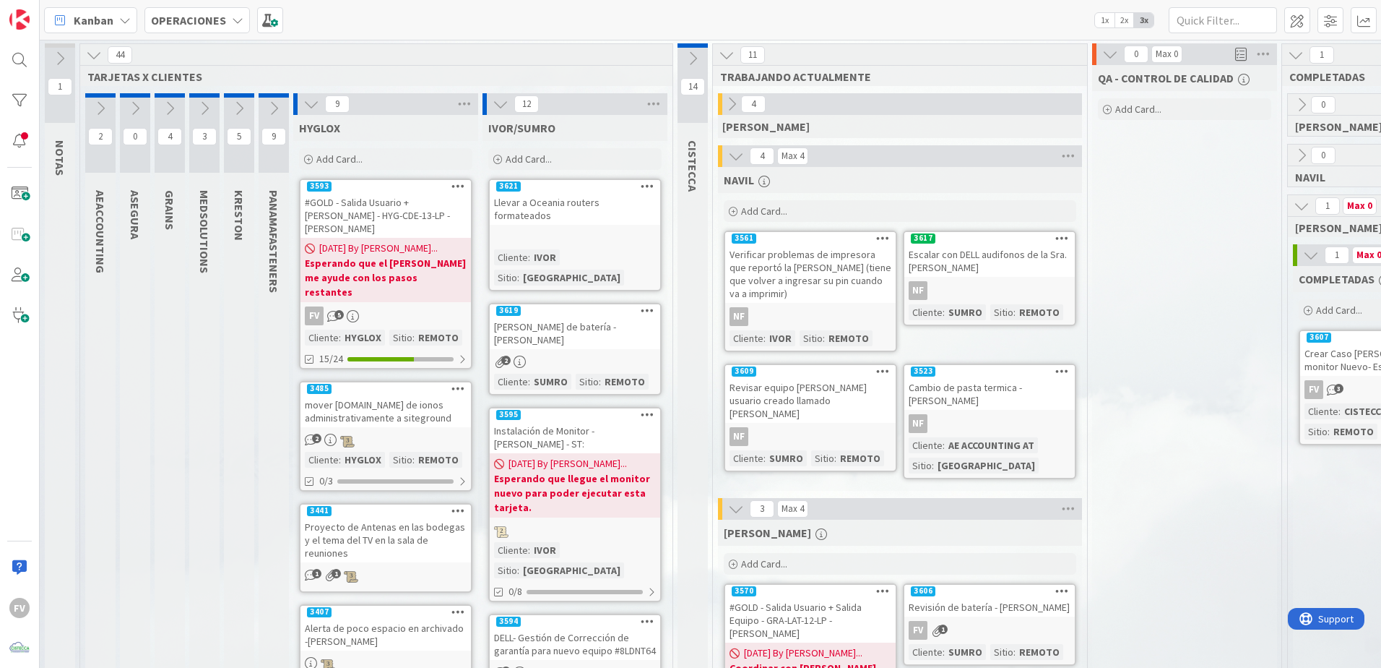
click at [727, 160] on button at bounding box center [736, 156] width 19 height 19
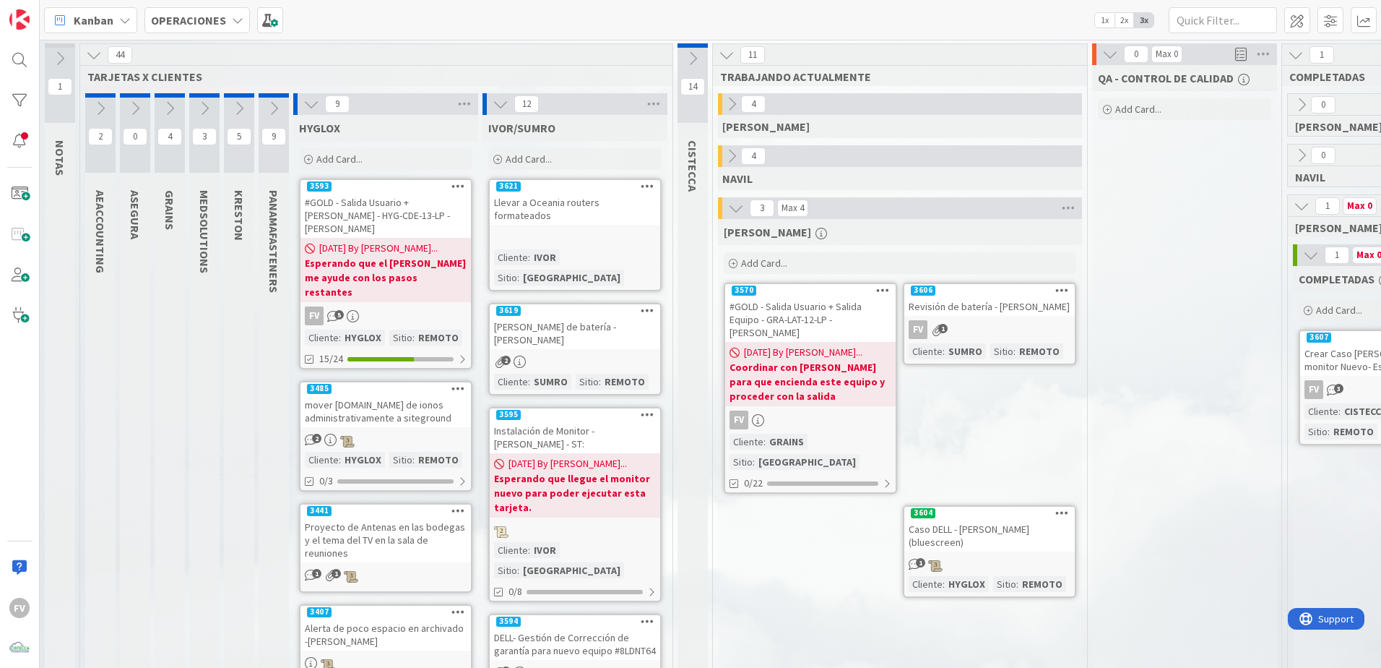
click at [307, 104] on icon at bounding box center [311, 104] width 16 height 16
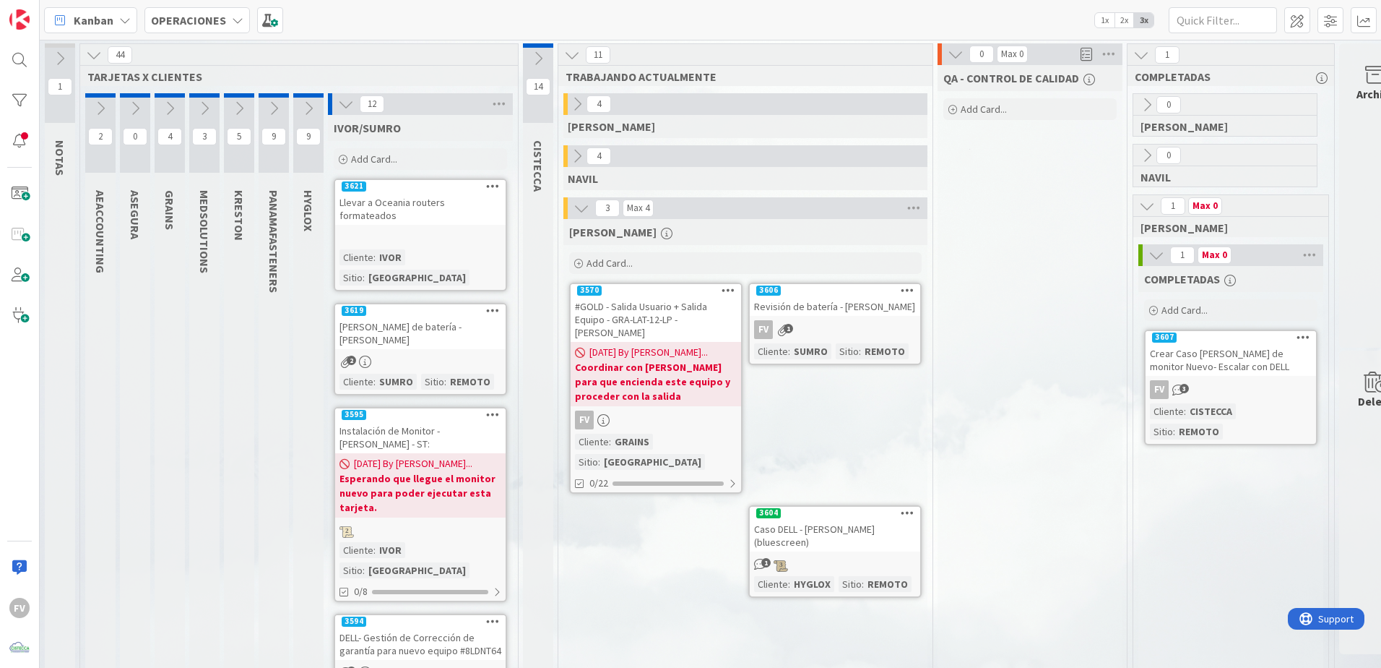
click at [353, 106] on icon at bounding box center [346, 104] width 16 height 16
